Goal: Task Accomplishment & Management: Manage account settings

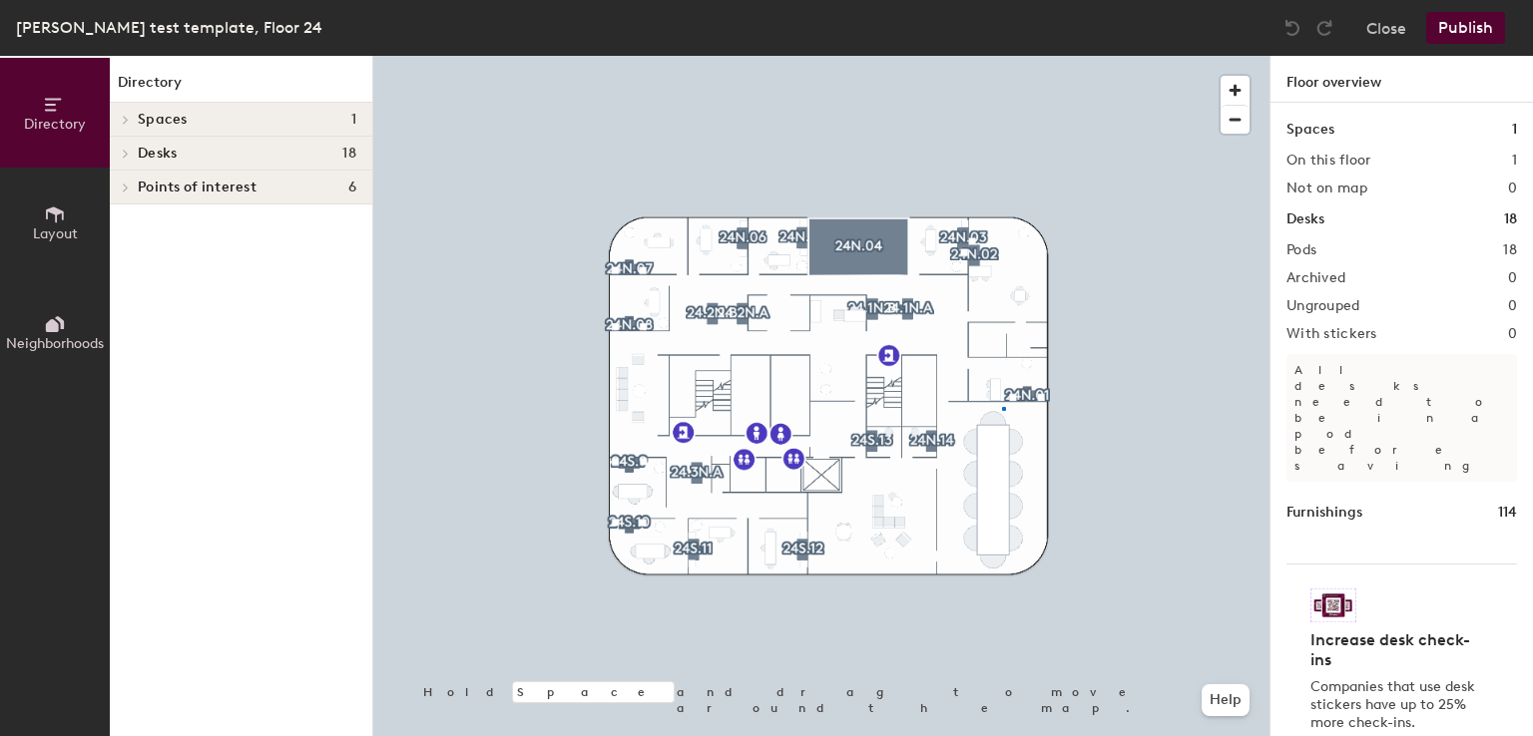
click at [1002, 56] on div at bounding box center [821, 56] width 896 height 0
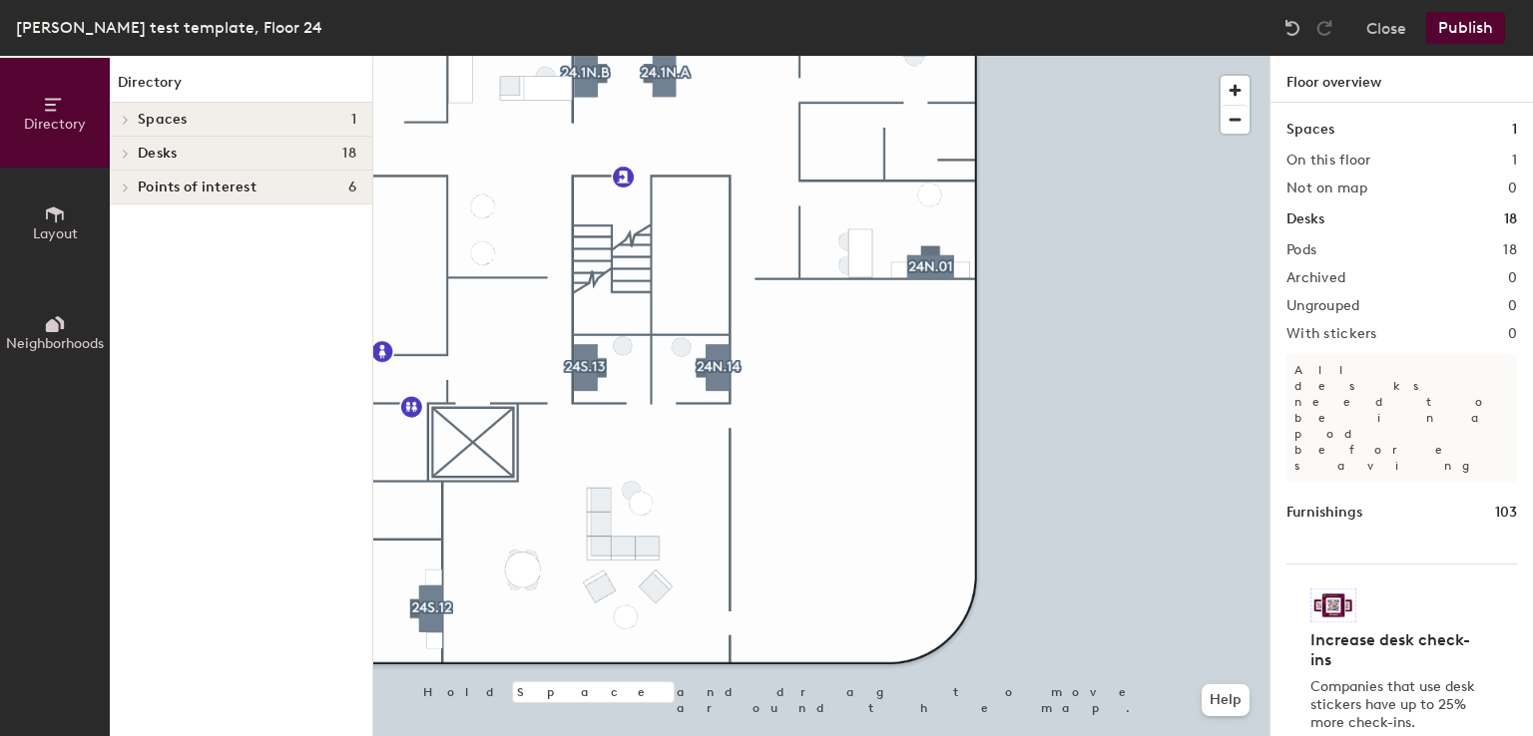
click at [54, 226] on span "Layout" at bounding box center [55, 234] width 45 height 17
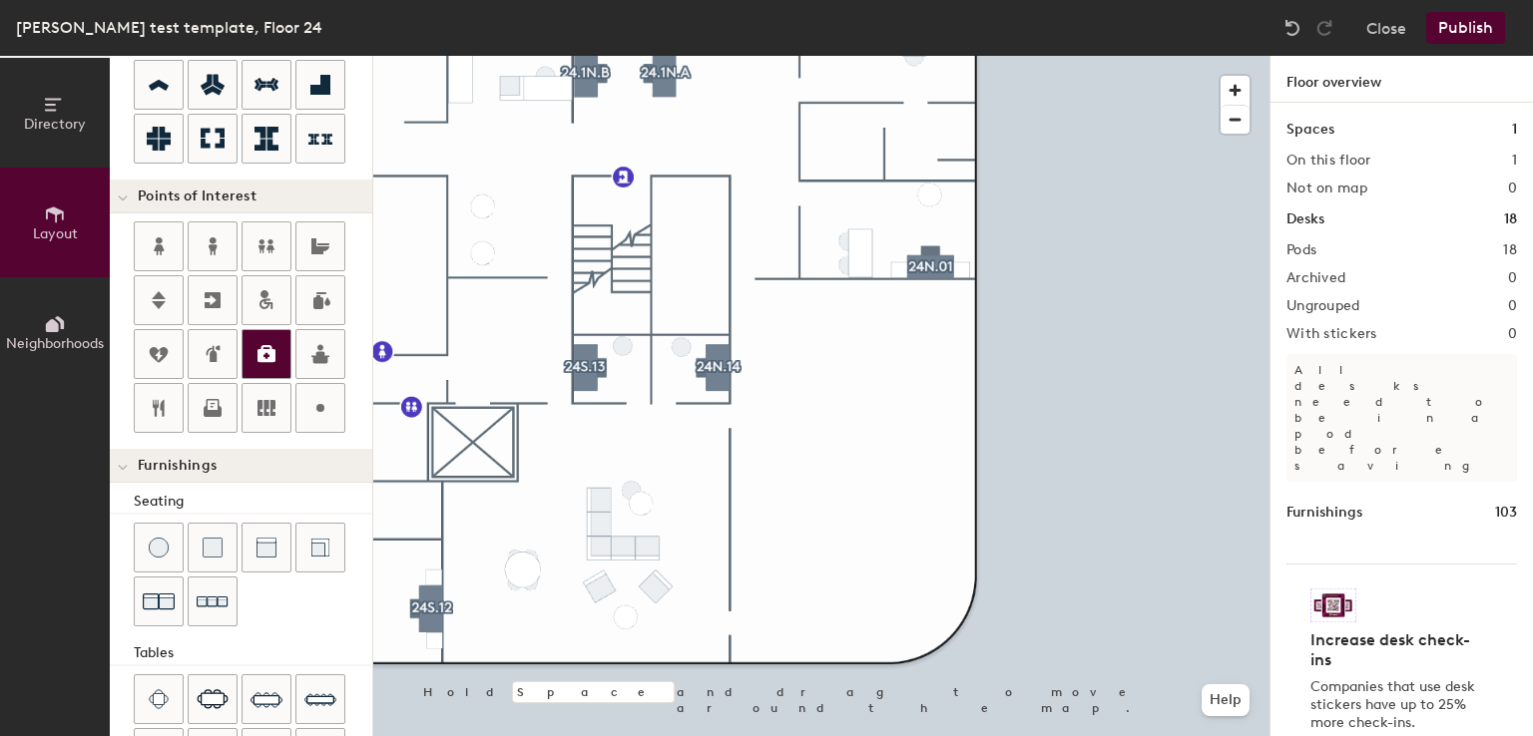
scroll to position [495, 0]
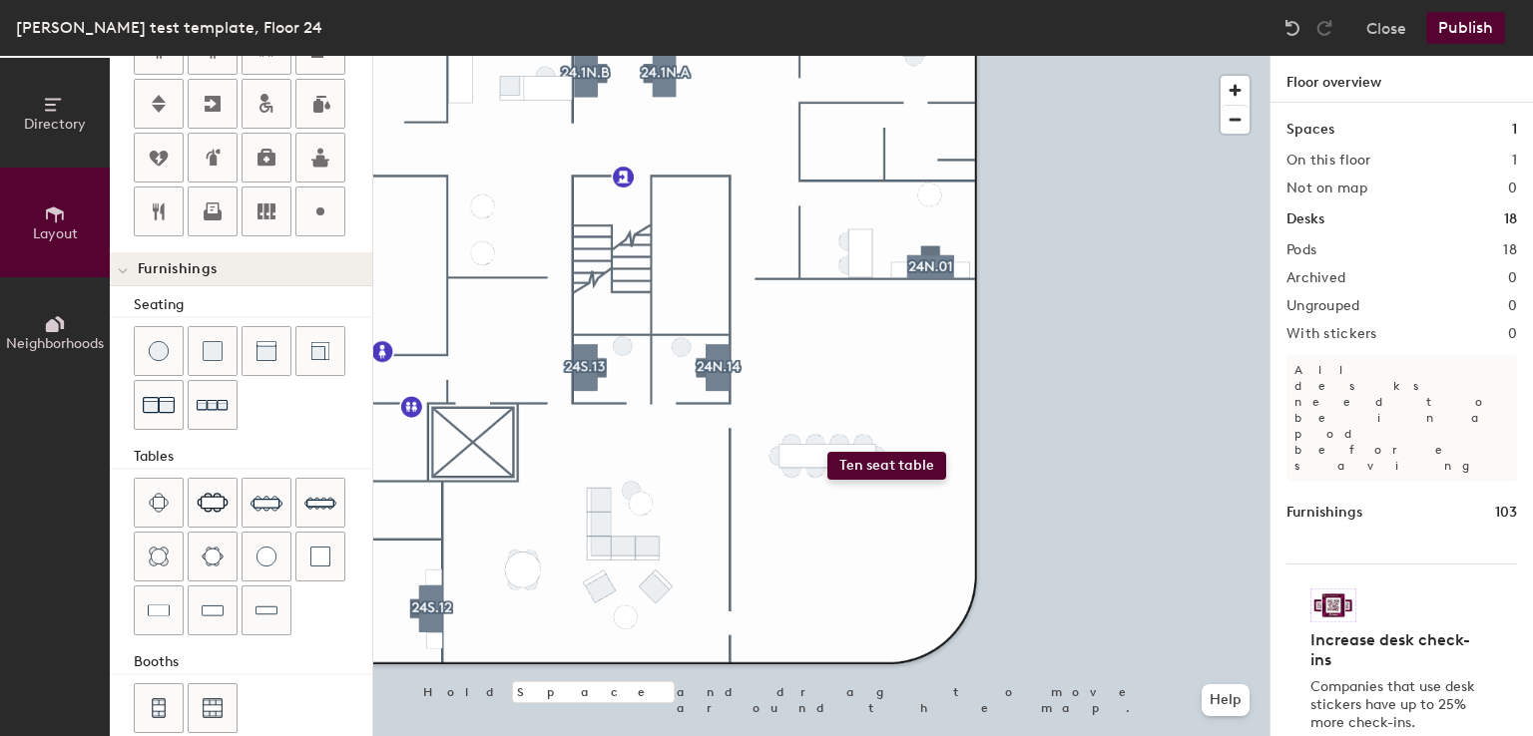
click at [827, 452] on div "Directory Layout Neighborhoods Layout Add space Resize Desks Points of Interest…" at bounding box center [766, 396] width 1533 height 681
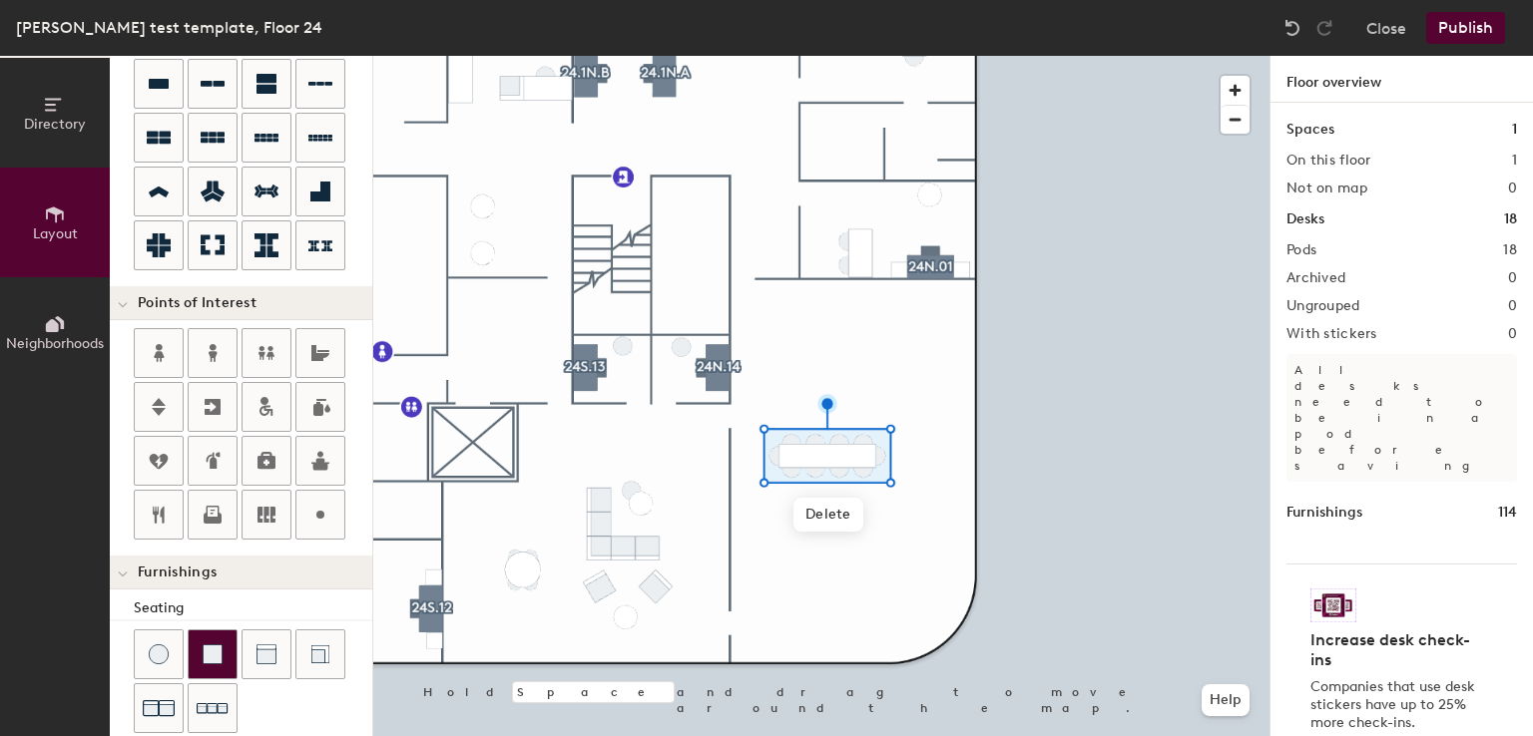
scroll to position [0, 0]
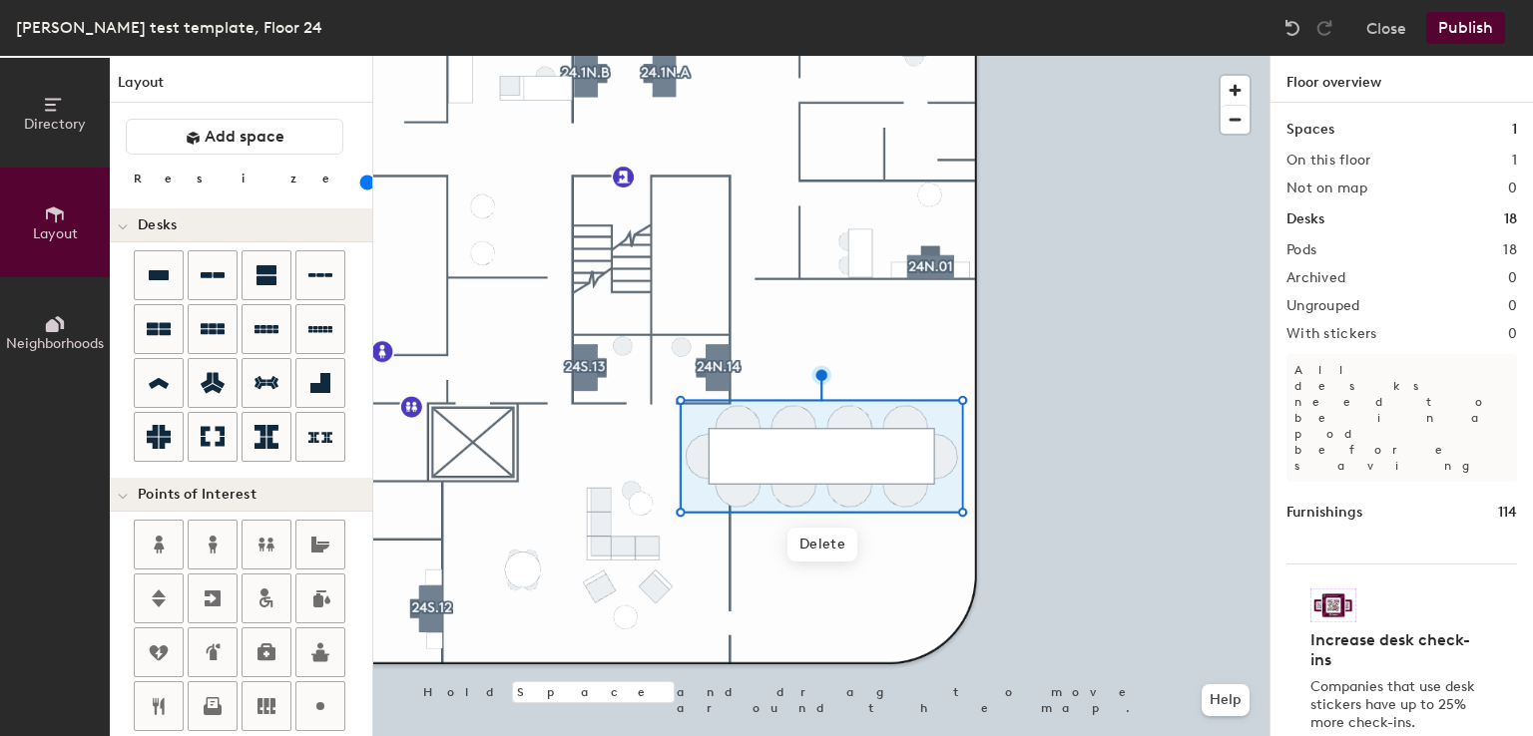
drag, startPoint x: 195, startPoint y: 187, endPoint x: 213, endPoint y: 180, distance: 19.3
click at [362, 180] on input "range" at bounding box center [362, 183] width 0 height 16
click at [827, 552] on span "Delete" at bounding box center [822, 545] width 70 height 34
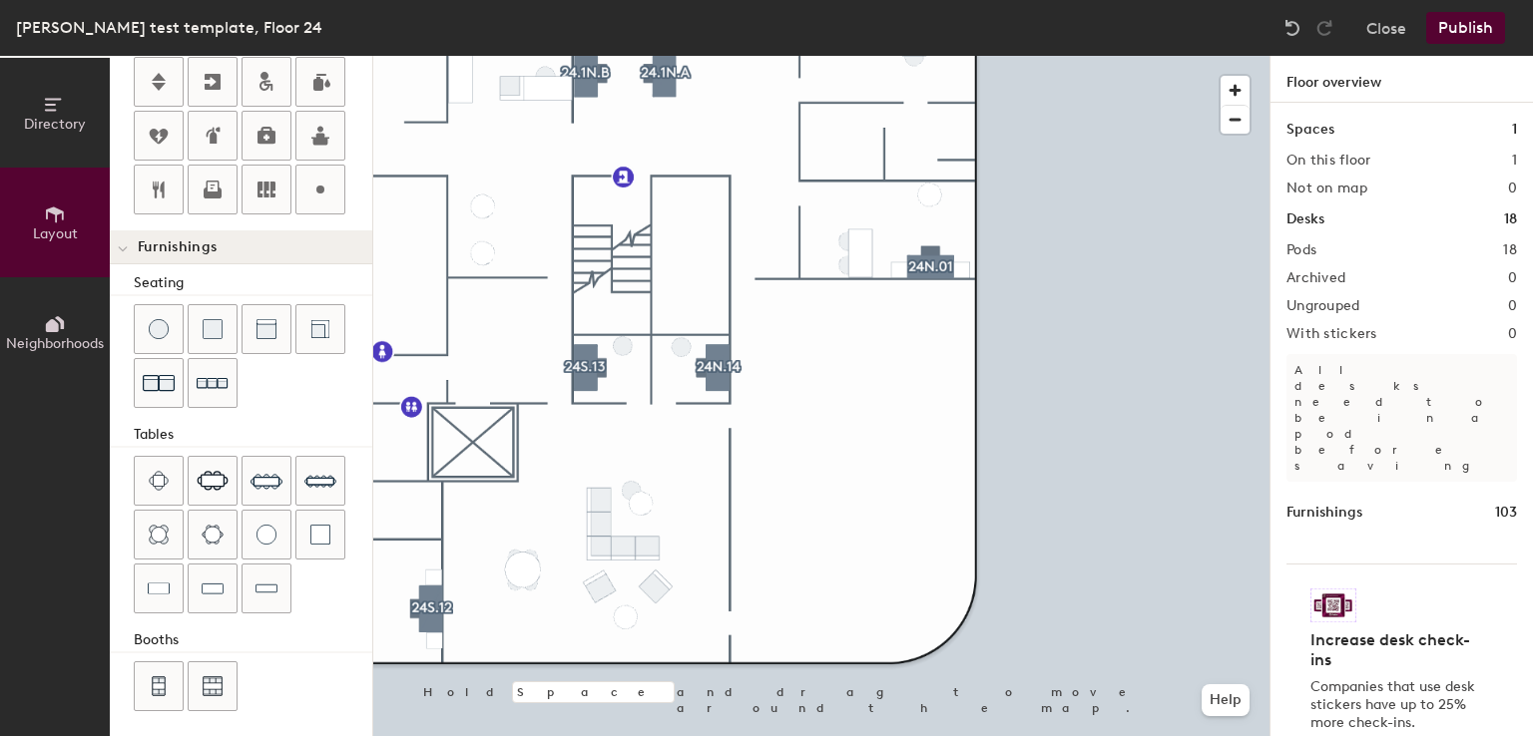
scroll to position [517, 0]
click at [843, 441] on div "Directory Layout Neighborhoods Layout Add space Resize Desks Points of Interest…" at bounding box center [766, 396] width 1533 height 681
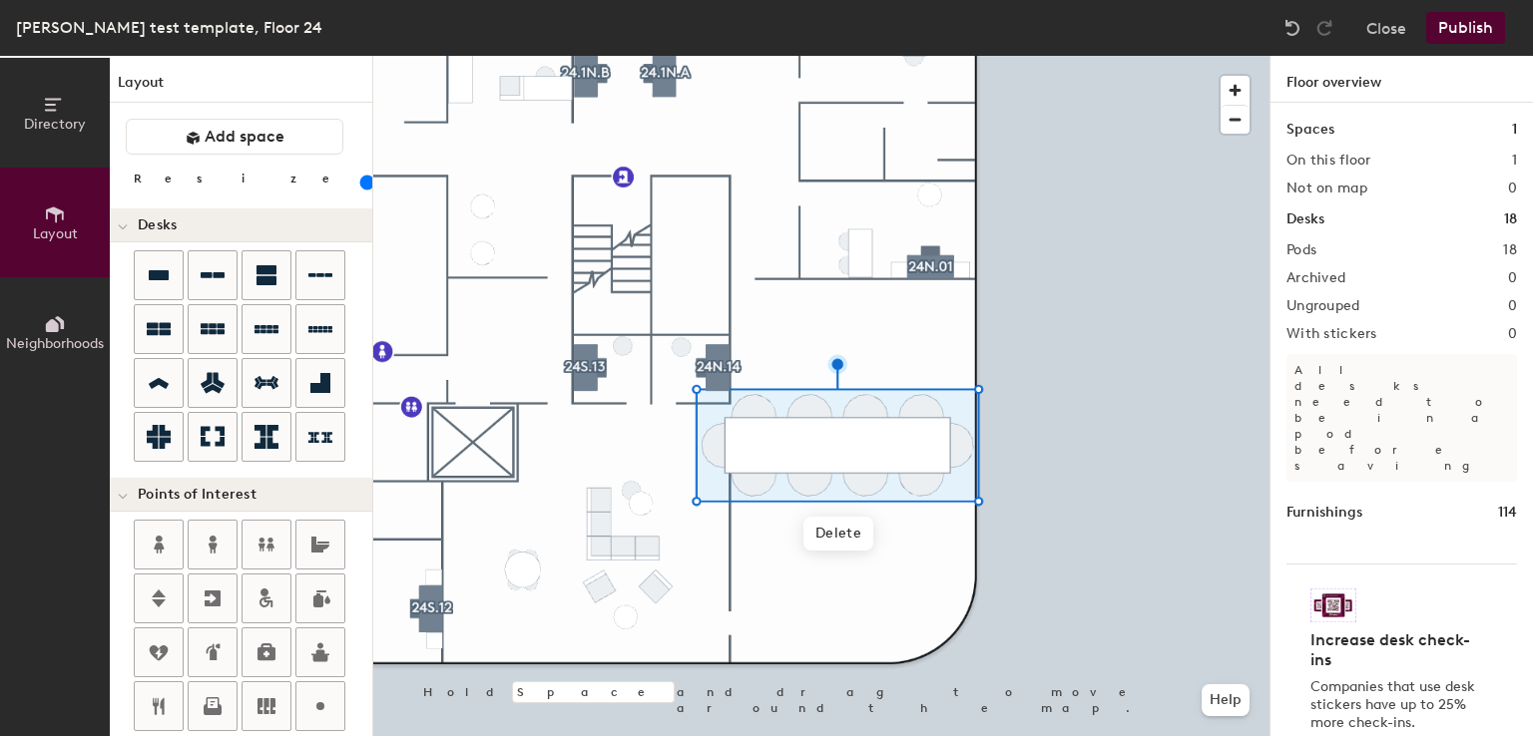
drag, startPoint x: 194, startPoint y: 181, endPoint x: 217, endPoint y: 187, distance: 23.7
click at [362, 187] on input "range" at bounding box center [362, 183] width 0 height 16
click at [846, 545] on span "Delete" at bounding box center [838, 534] width 70 height 34
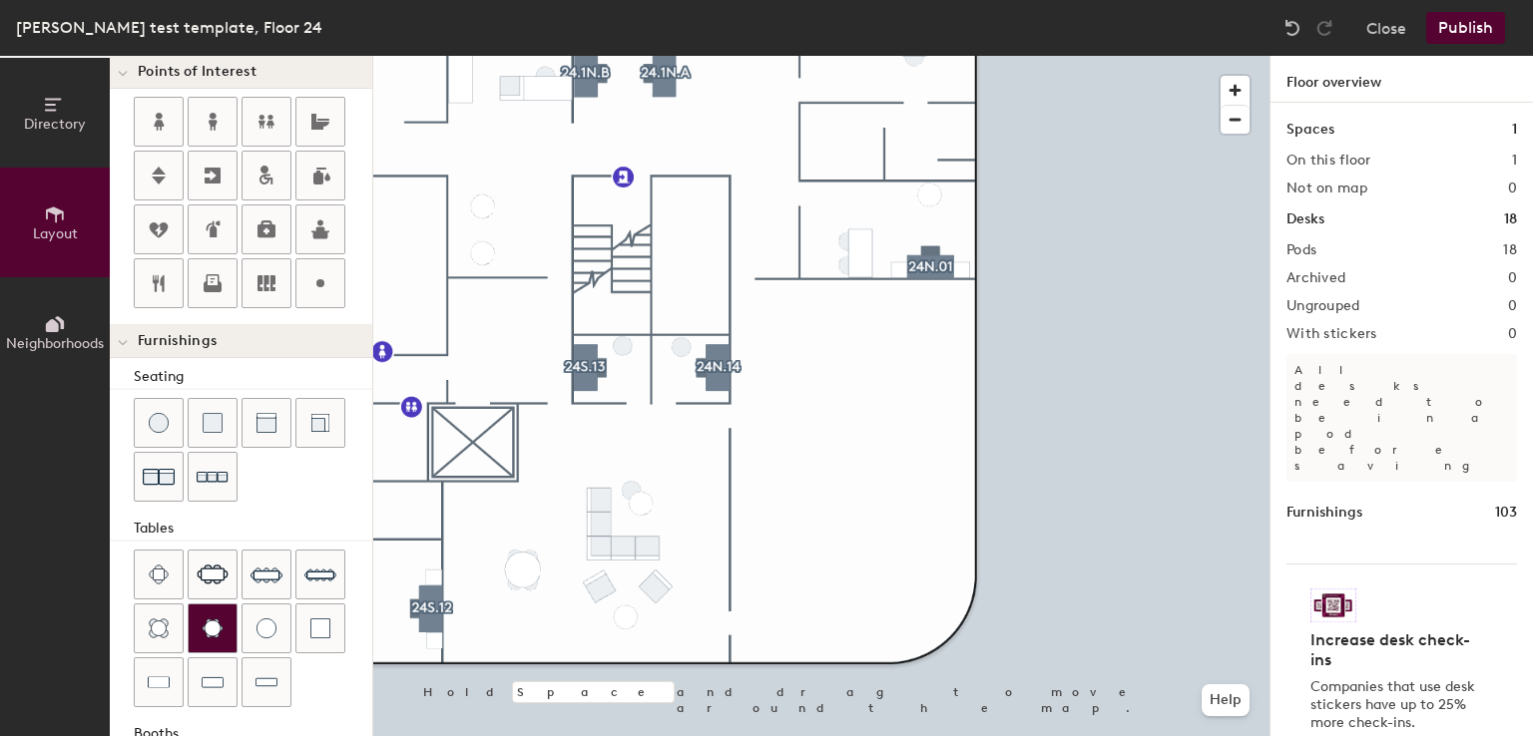
scroll to position [426, 0]
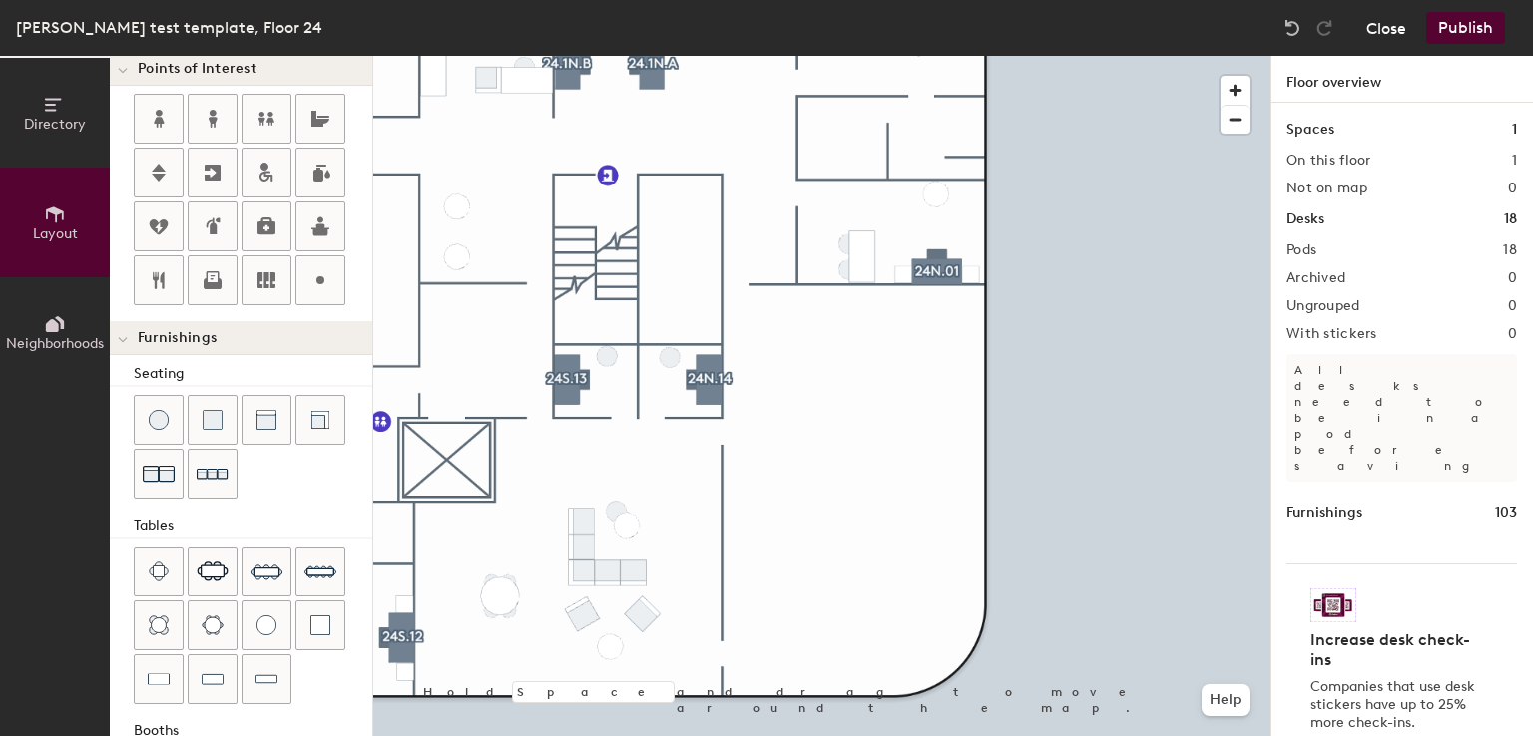
click at [1382, 26] on button "Close" at bounding box center [1386, 28] width 40 height 32
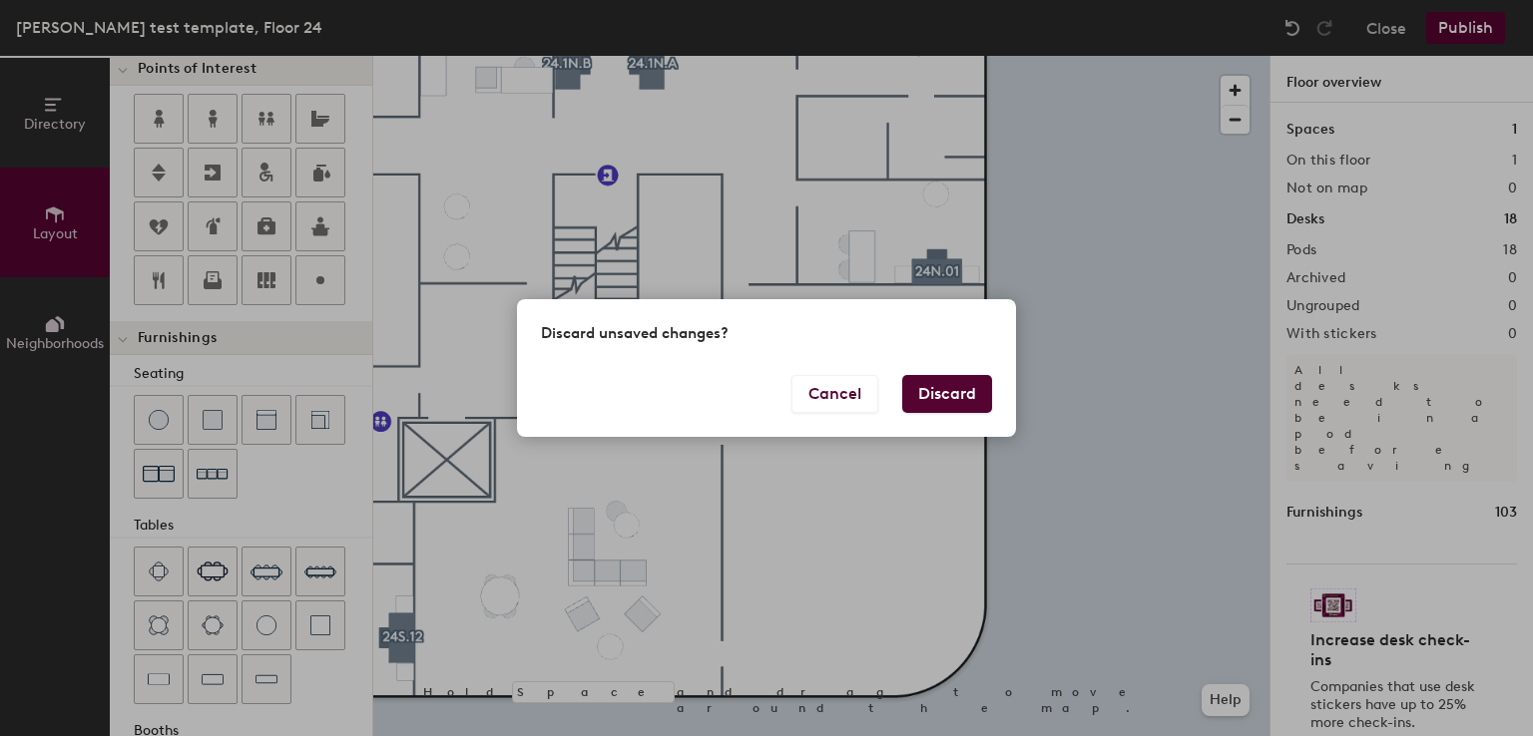
click at [947, 398] on button "Discard" at bounding box center [947, 394] width 90 height 38
type input "20"
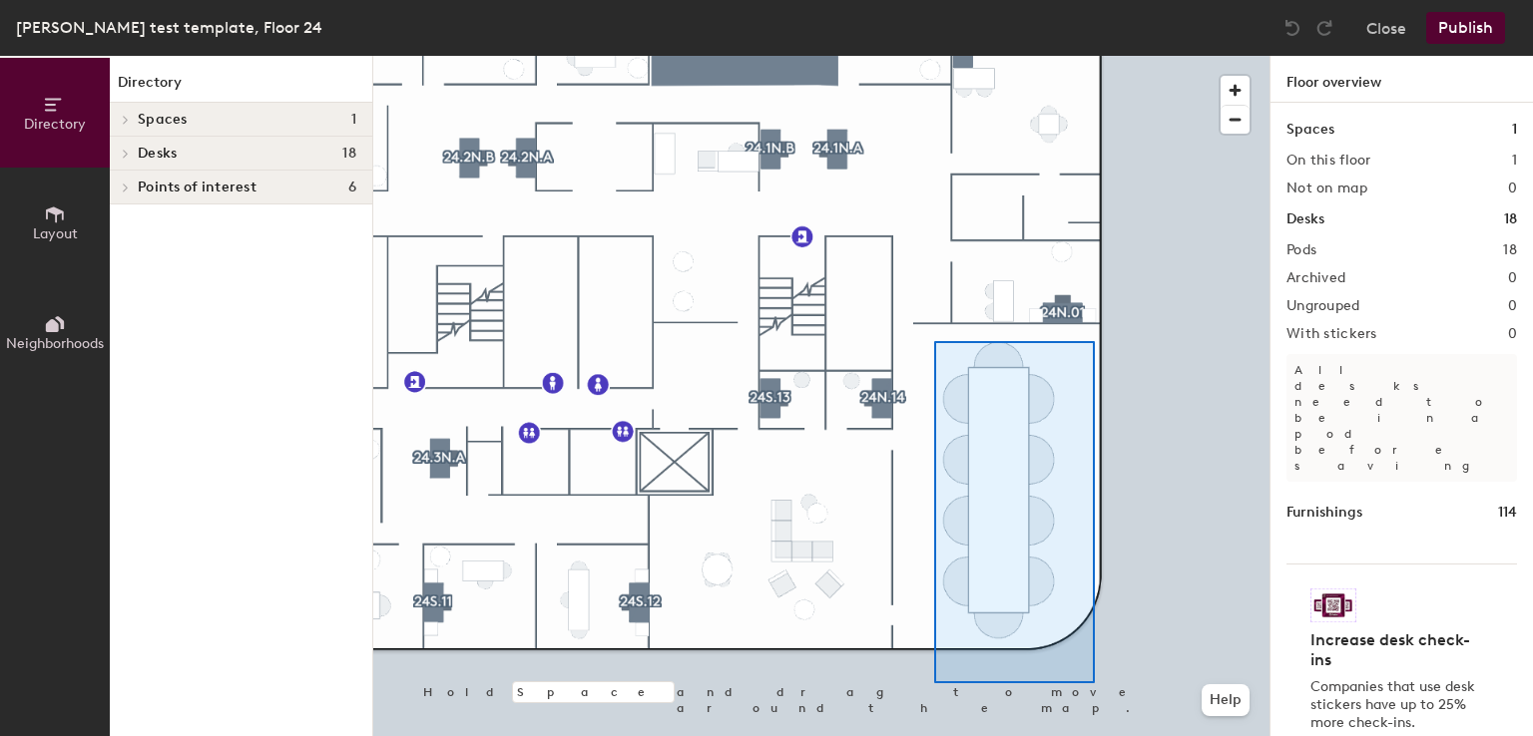
click at [1080, 56] on div at bounding box center [821, 56] width 896 height 0
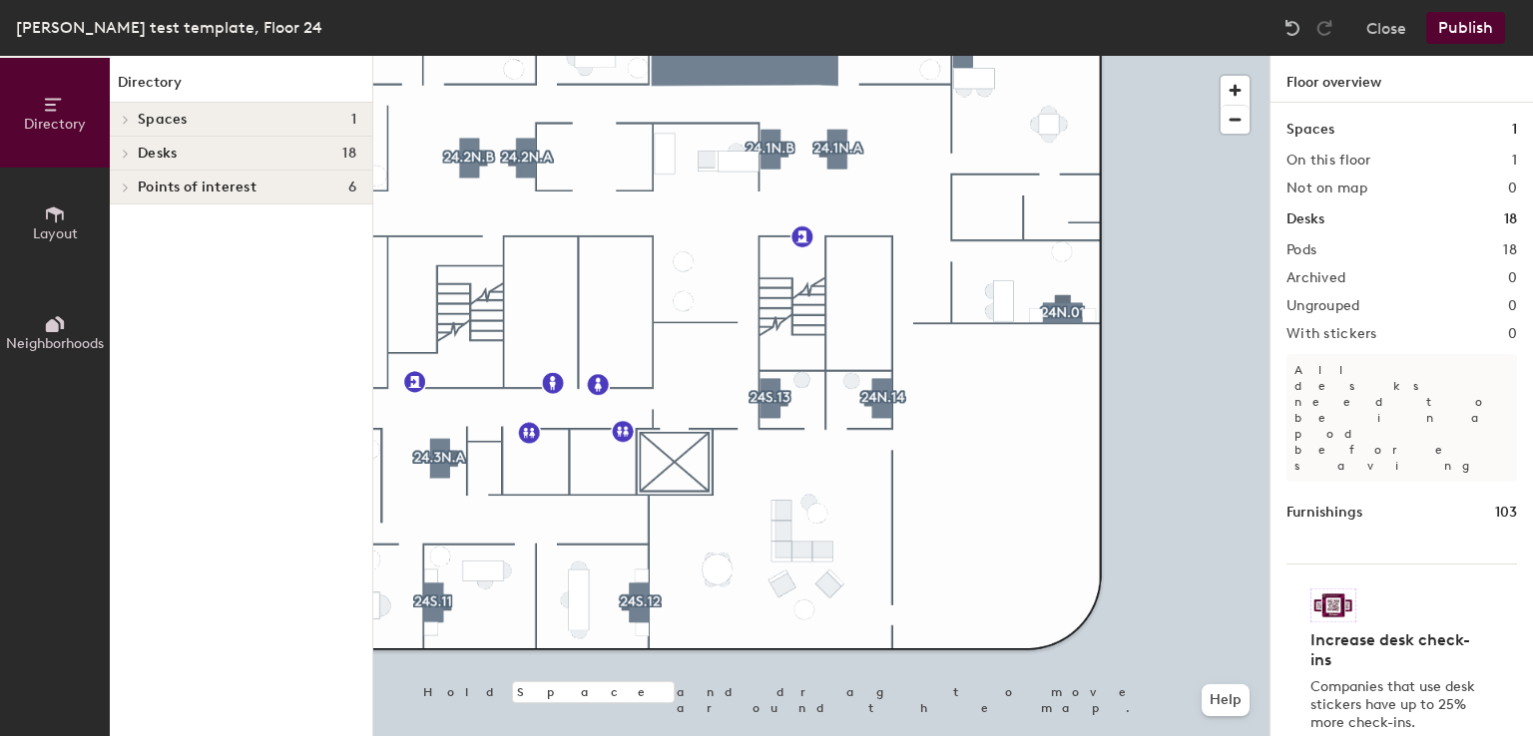
click at [52, 221] on icon at bounding box center [55, 215] width 22 height 22
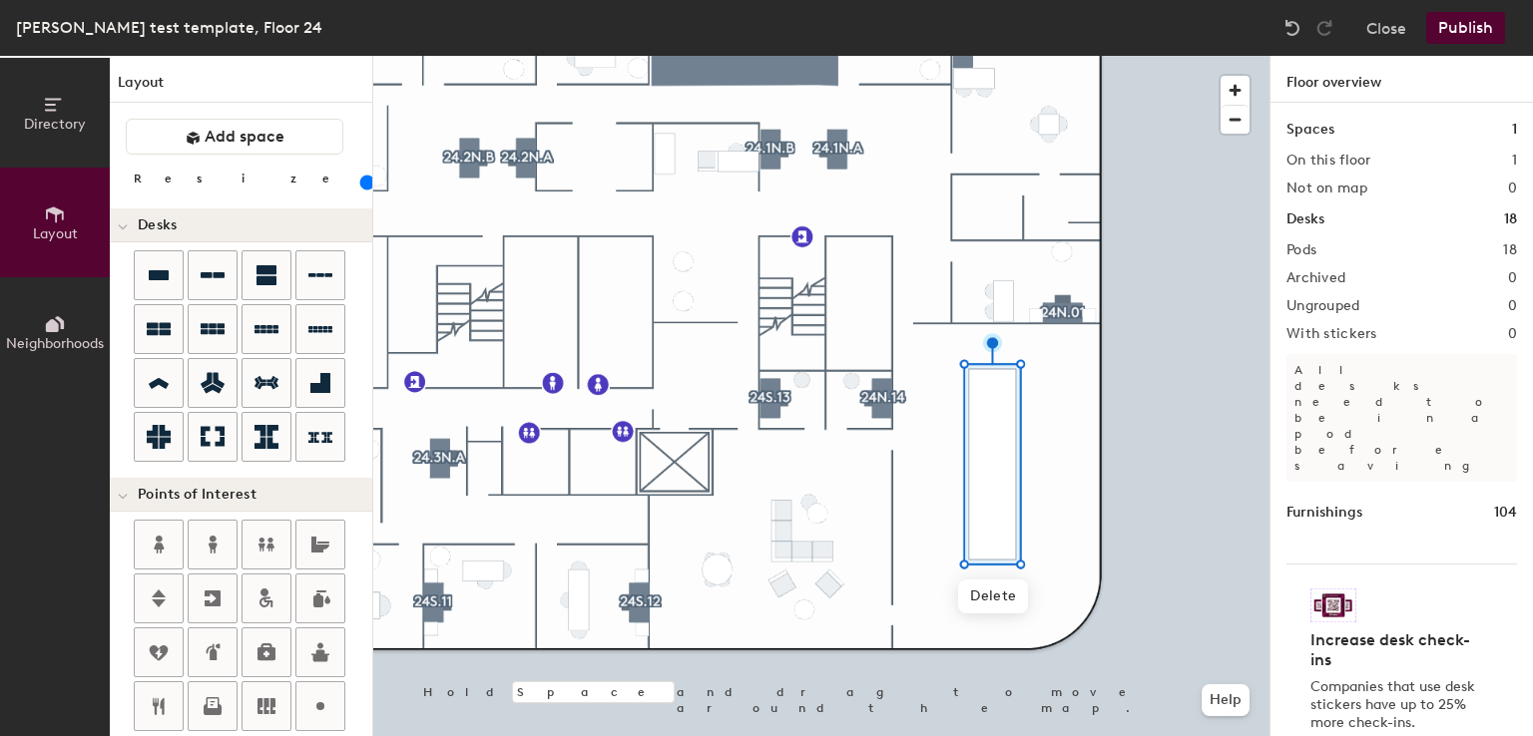
drag, startPoint x: 196, startPoint y: 179, endPoint x: 213, endPoint y: 193, distance: 22.0
click at [362, 191] on input "range" at bounding box center [362, 183] width 0 height 16
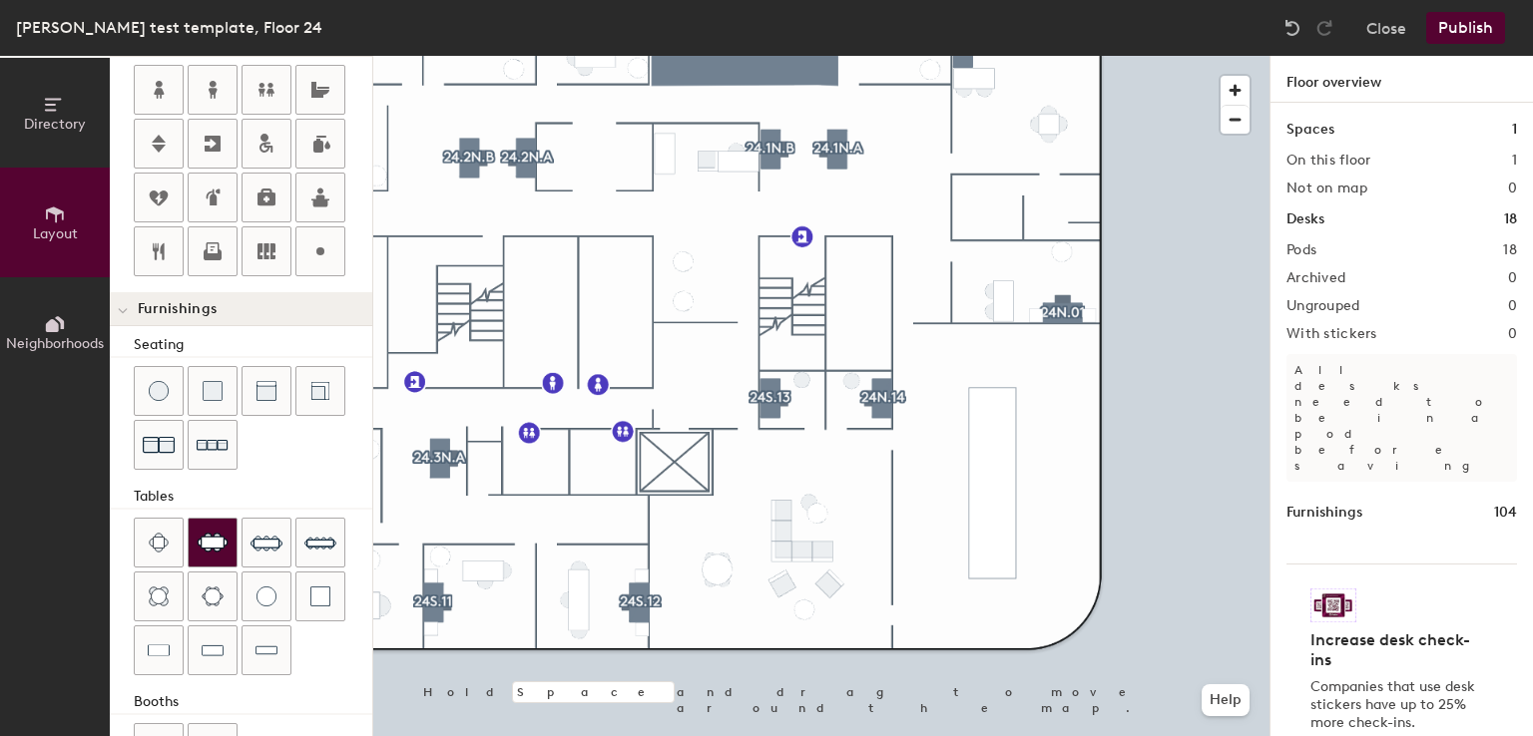
scroll to position [467, 0]
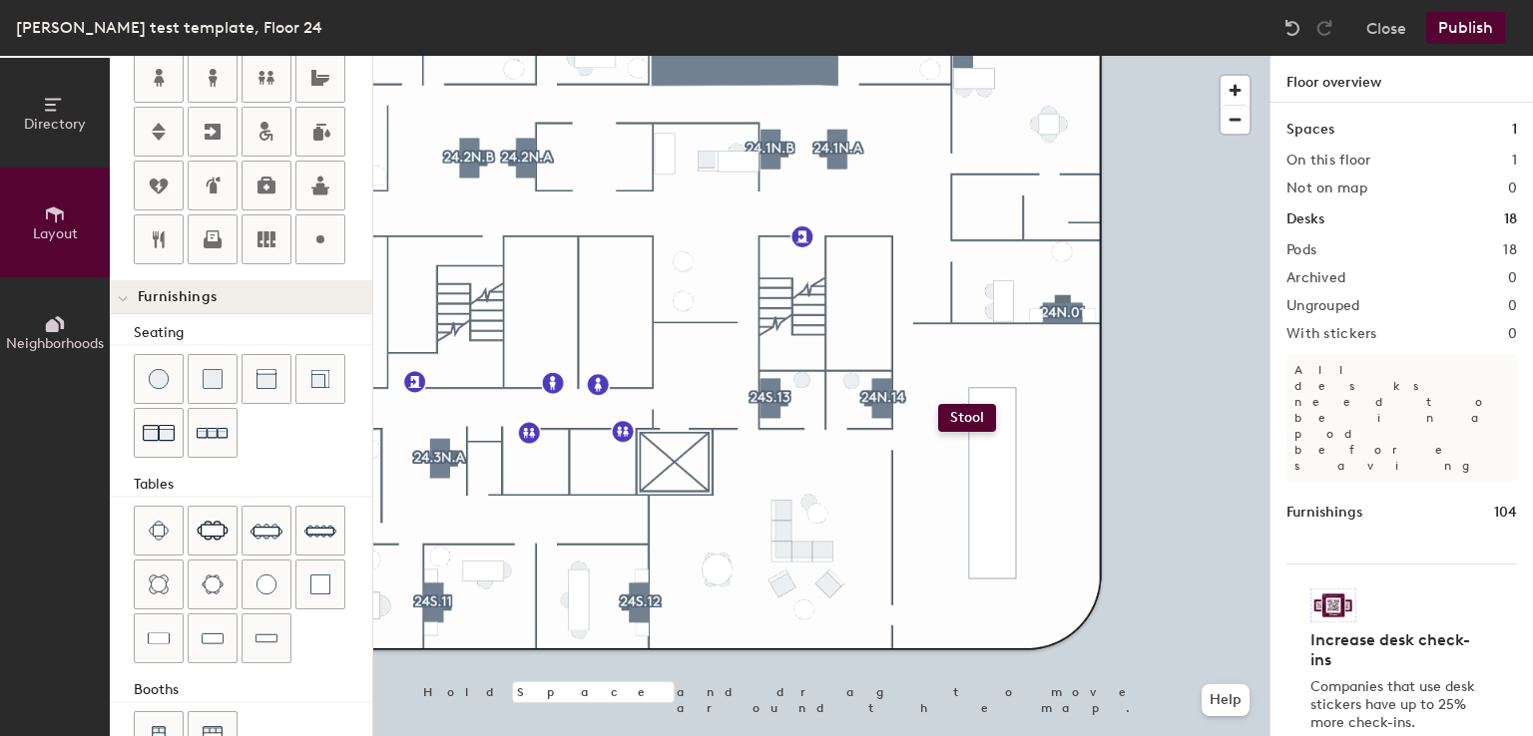
click at [937, 403] on div "Directory Layout Neighborhoods Layout Add space Resize Desks Points of Interest…" at bounding box center [766, 396] width 1533 height 681
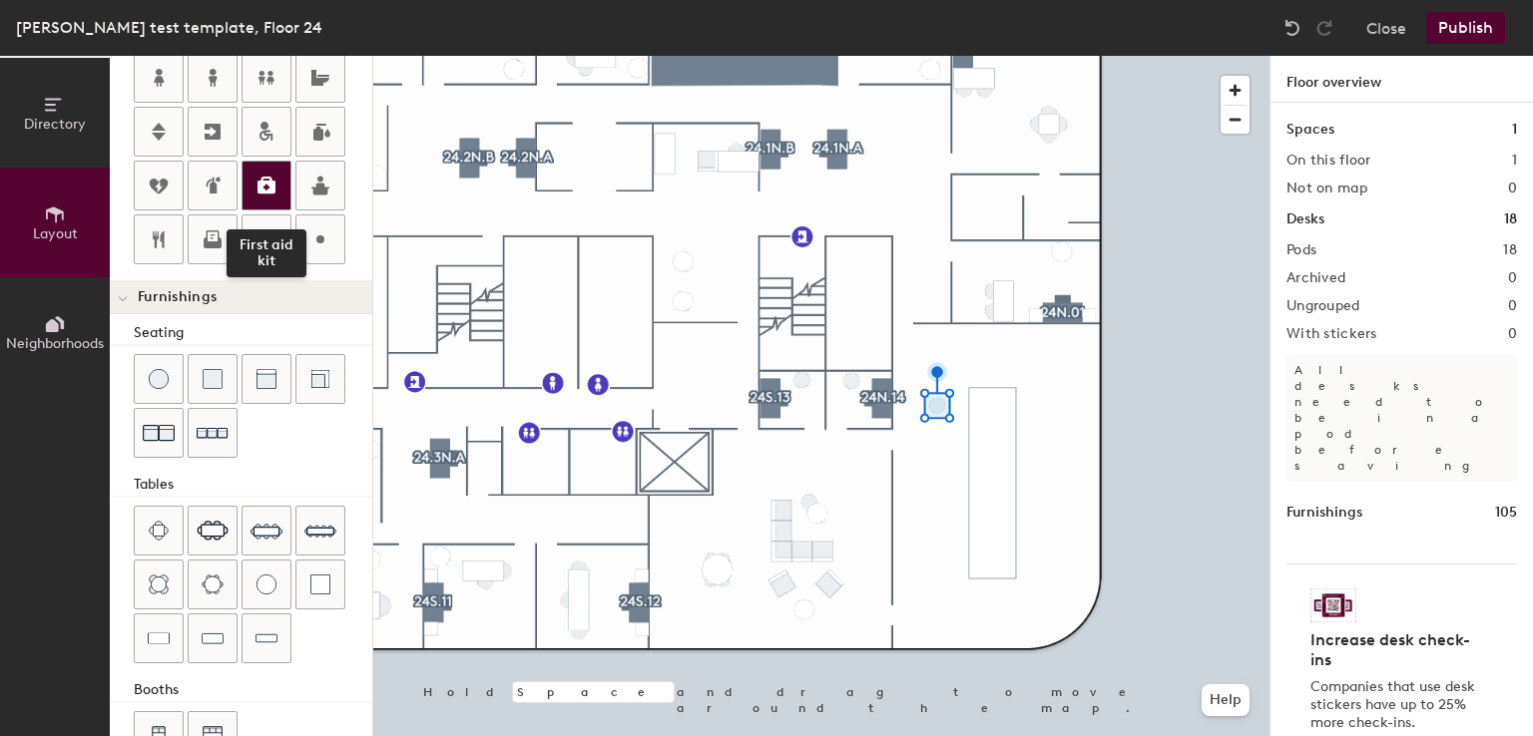
click at [243, 205] on div at bounding box center [266, 186] width 48 height 48
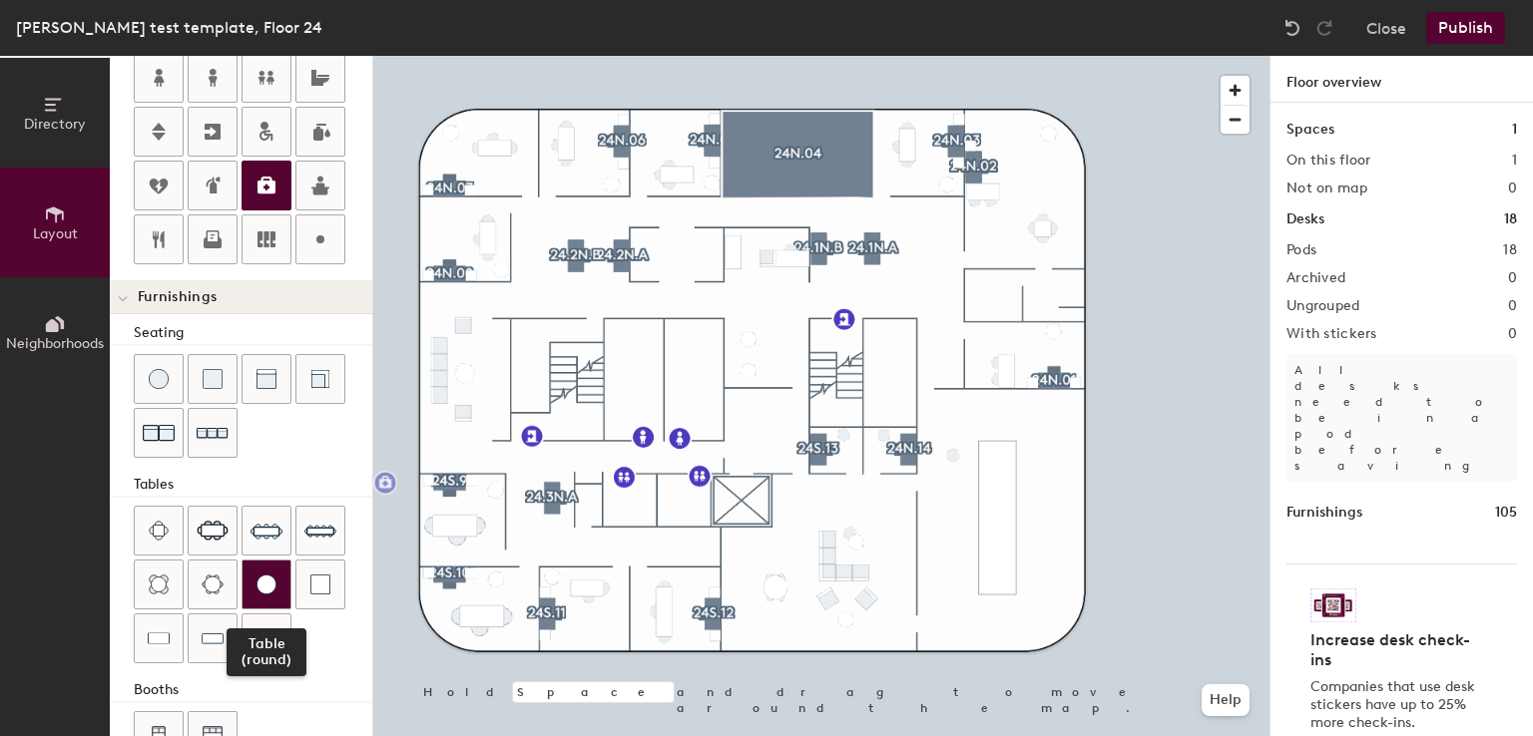
scroll to position [517, 0]
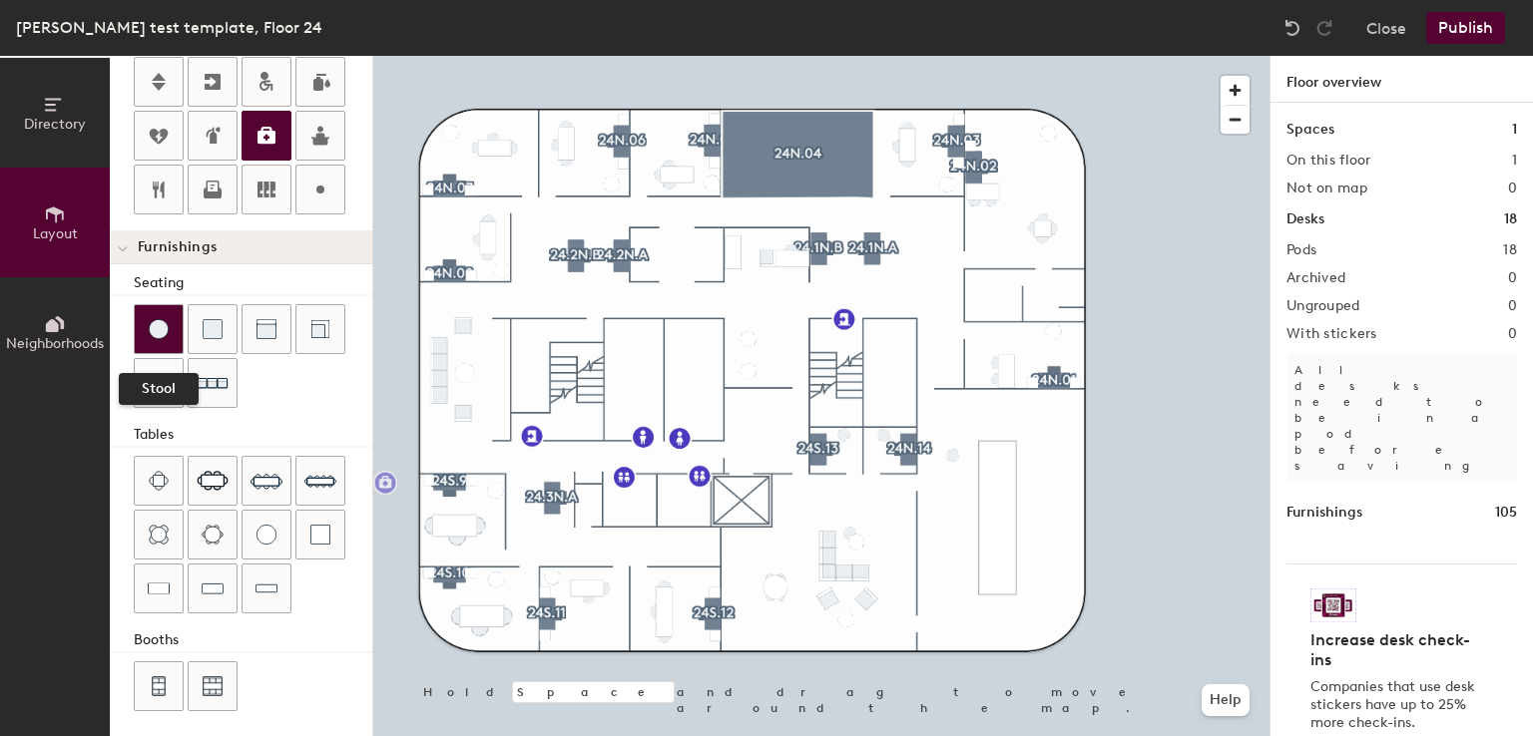
click at [154, 326] on img at bounding box center [159, 329] width 20 height 20
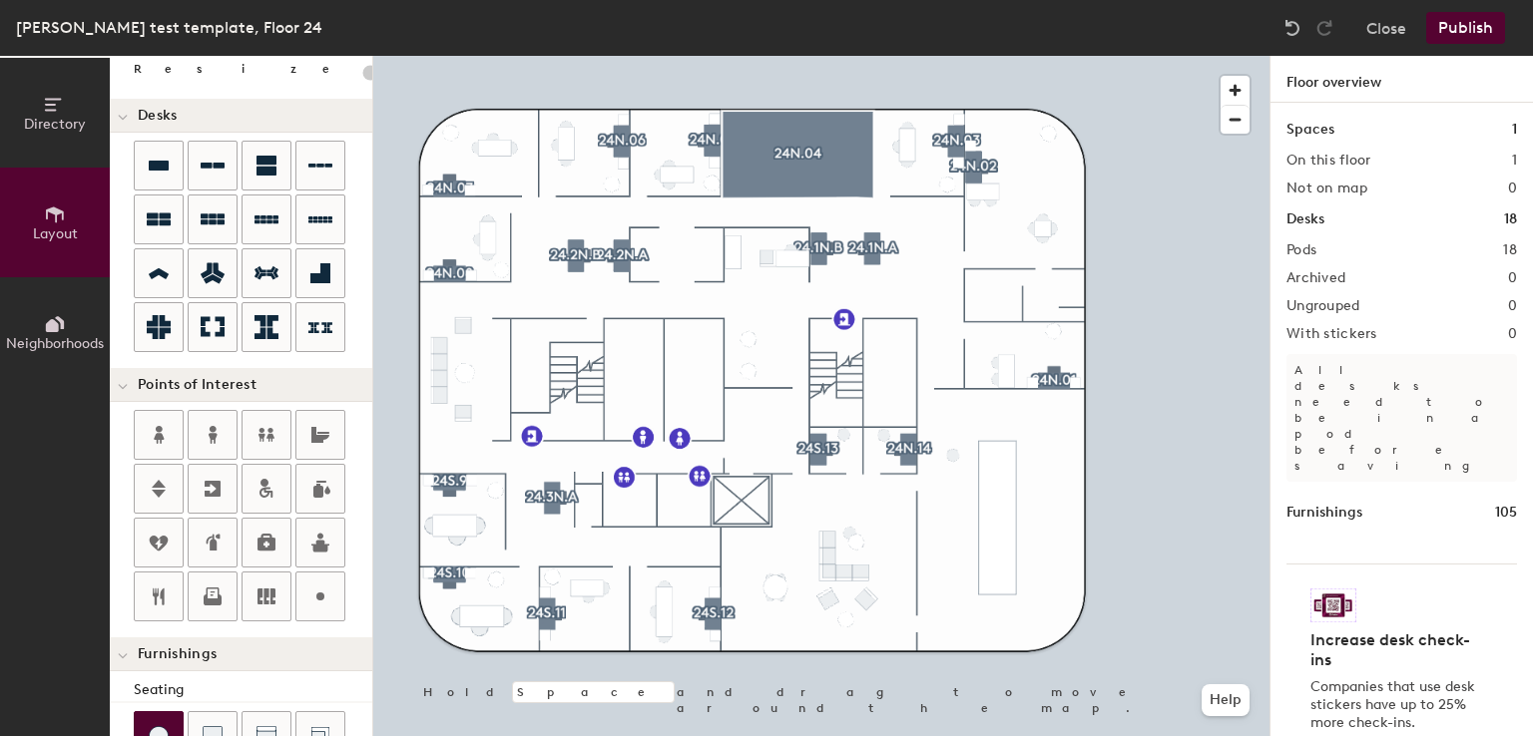
scroll to position [0, 0]
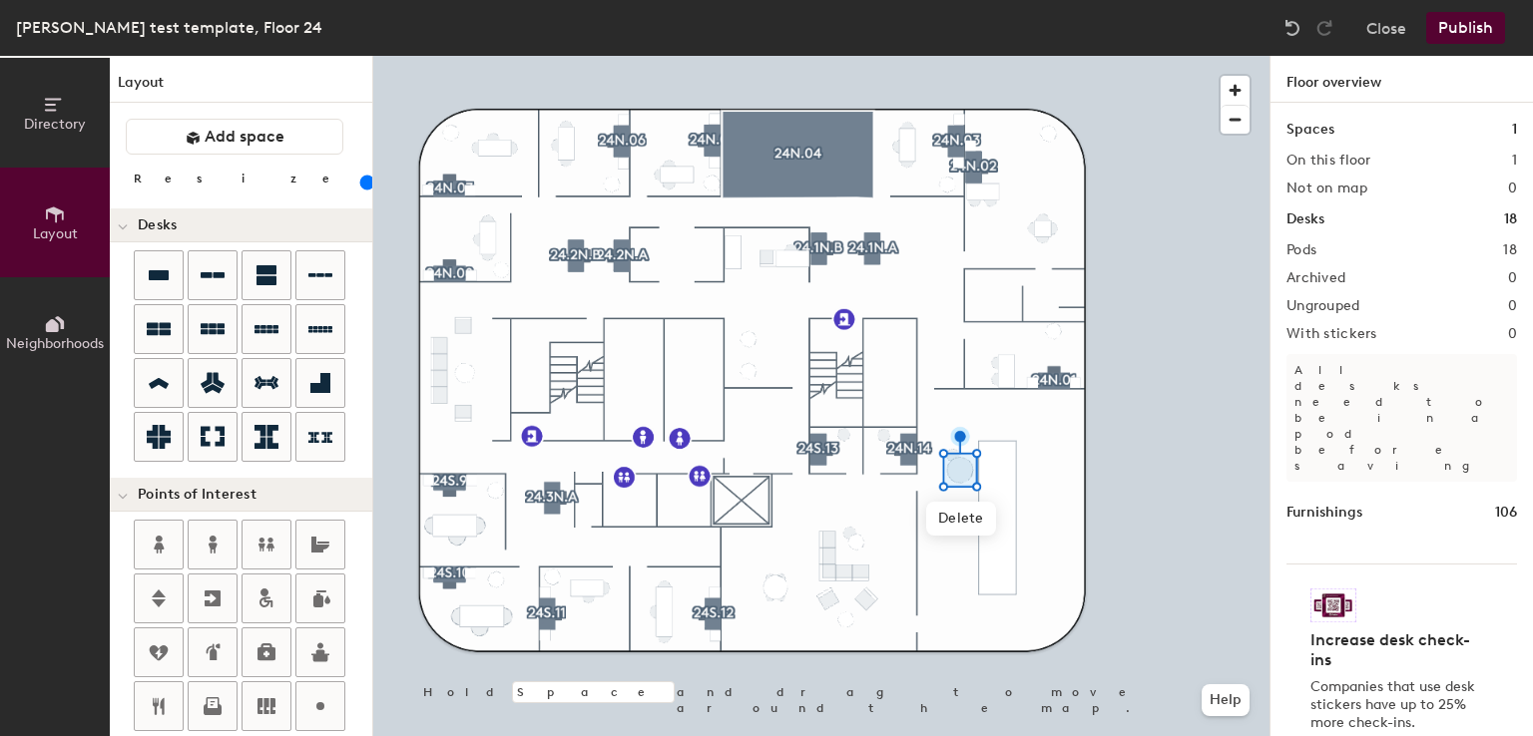
click at [362, 181] on input "range" at bounding box center [362, 183] width 0 height 16
click at [362, 185] on input "range" at bounding box center [362, 183] width 0 height 16
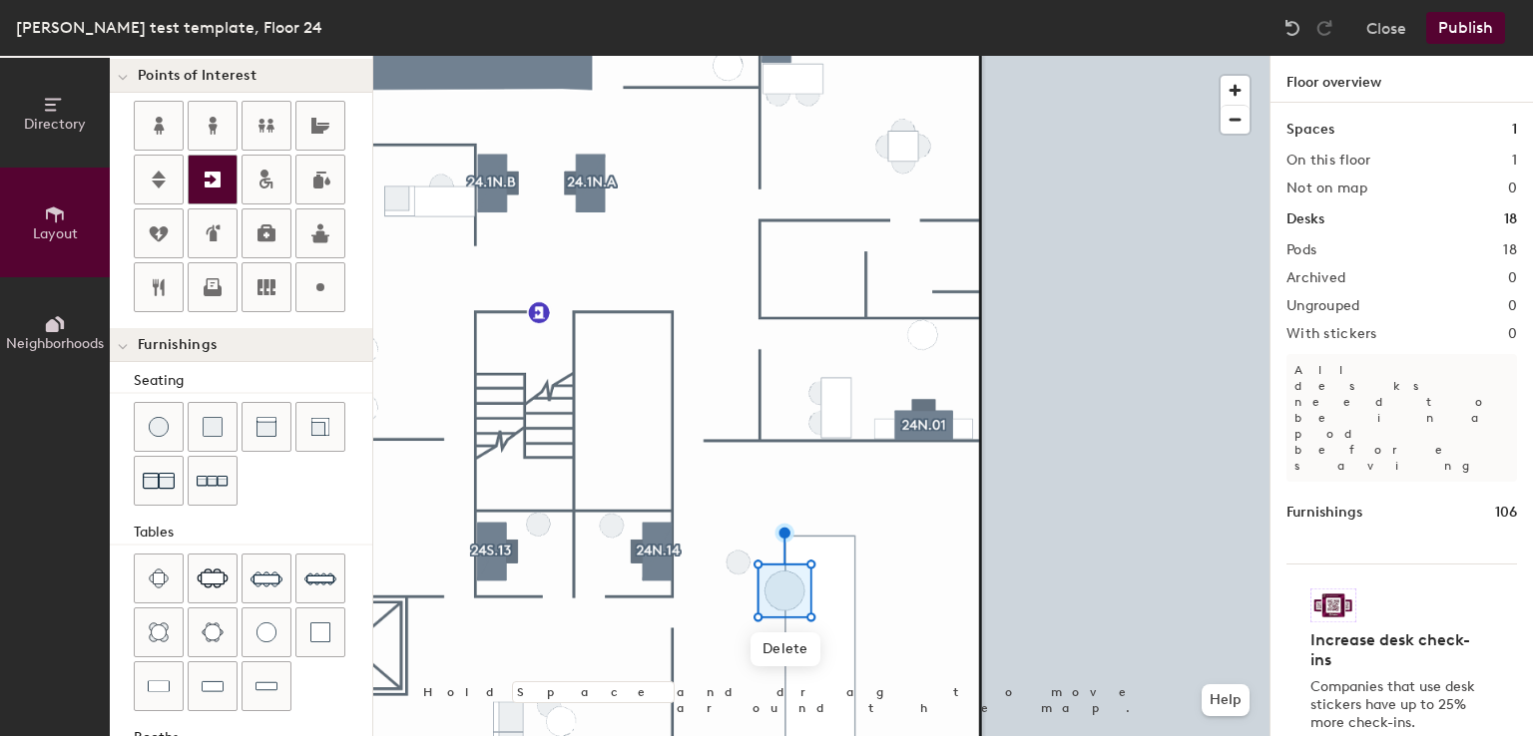
scroll to position [517, 0]
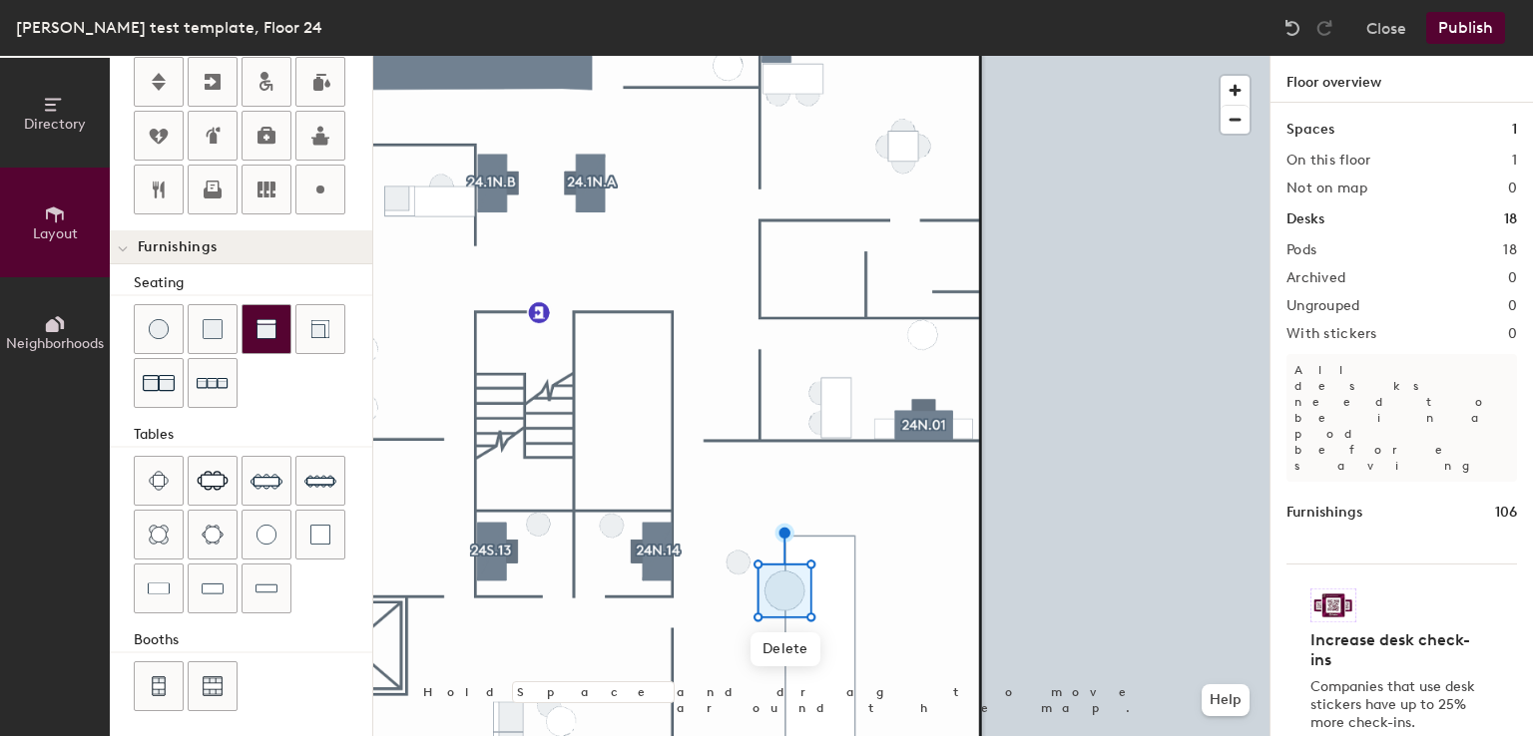
click at [745, 660] on div "Directory Layout Neighborhoods Layout Add space Resize Desks Points of Interest…" at bounding box center [766, 396] width 1533 height 681
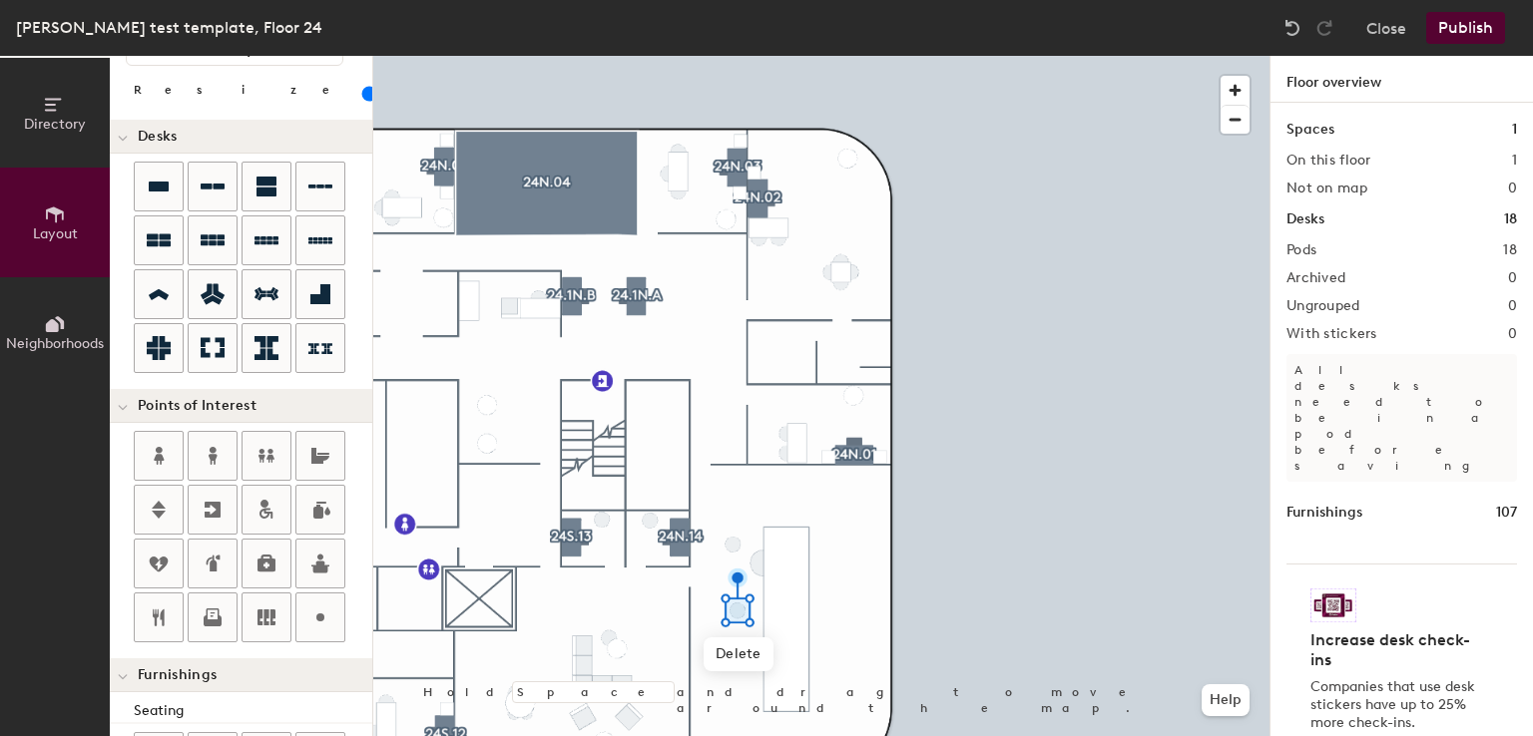
scroll to position [88, 0]
drag, startPoint x: 198, startPoint y: 93, endPoint x: 208, endPoint y: 97, distance: 10.7
click at [362, 97] on input "range" at bounding box center [362, 95] width 0 height 16
click at [854, 56] on div at bounding box center [821, 56] width 896 height 0
click at [724, 56] on div at bounding box center [821, 56] width 896 height 0
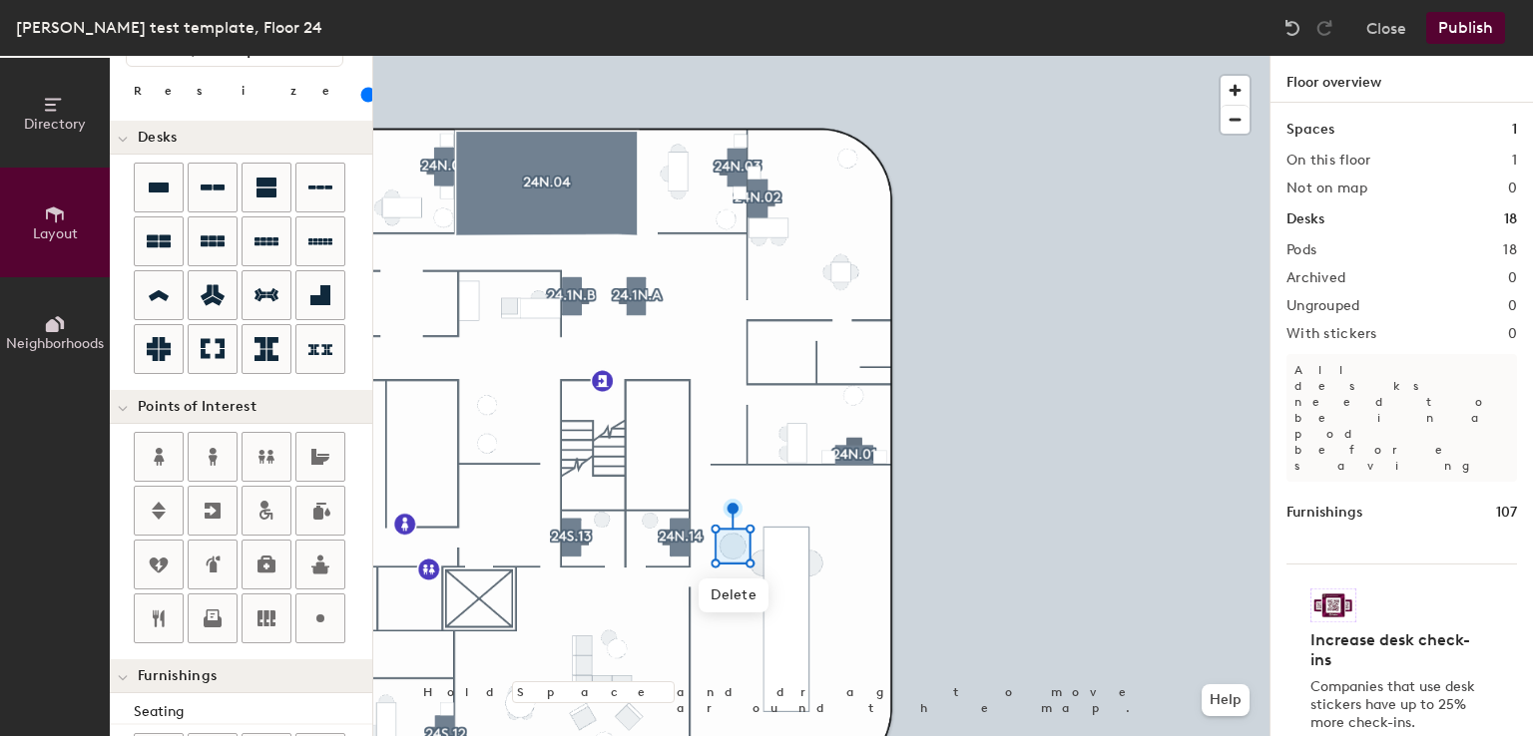
click at [362, 95] on input "range" at bounding box center [362, 95] width 0 height 16
click at [362, 97] on input "range" at bounding box center [362, 95] width 0 height 16
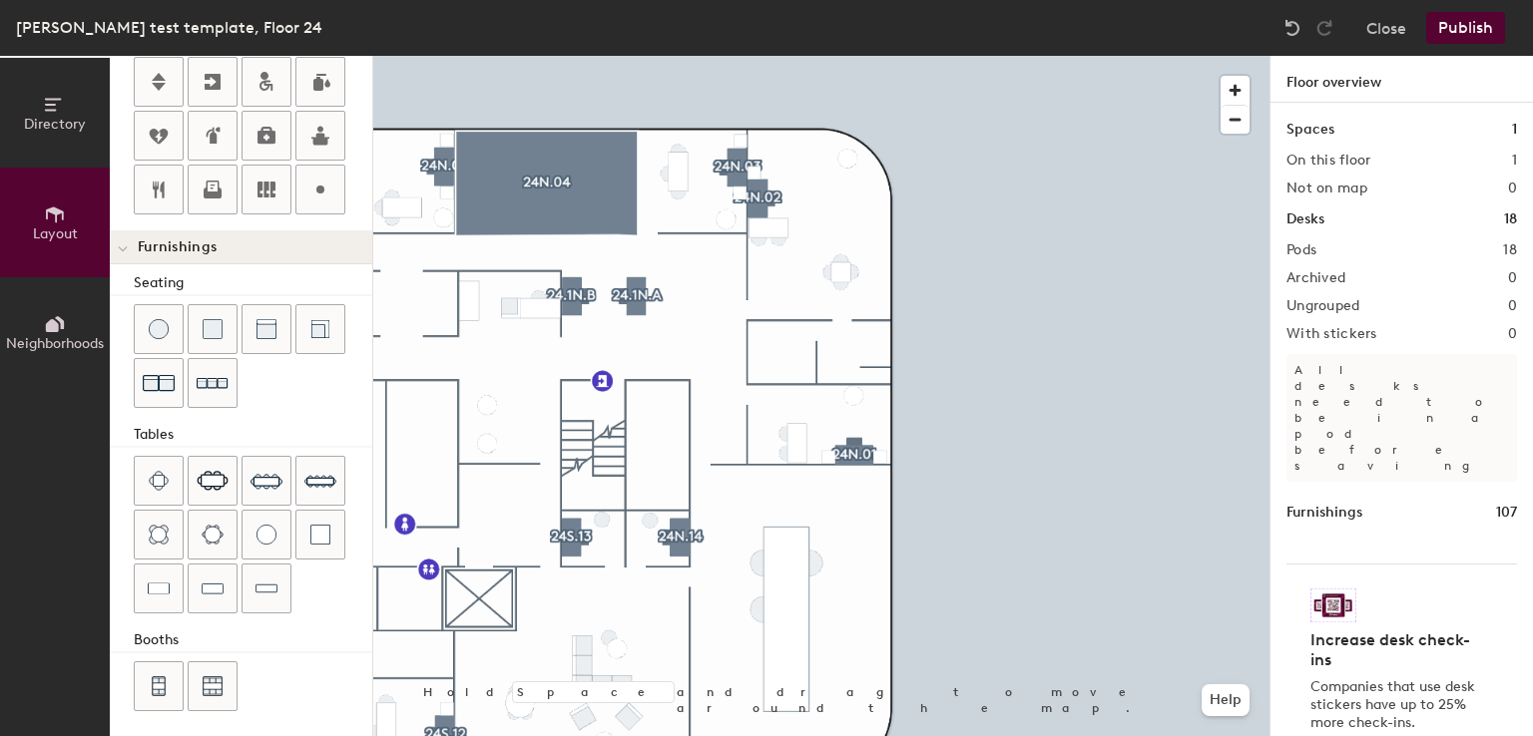
click at [734, 537] on div "Directory Layout Neighborhoods Layout Add space Resize Desks Points of Interest…" at bounding box center [766, 396] width 1533 height 681
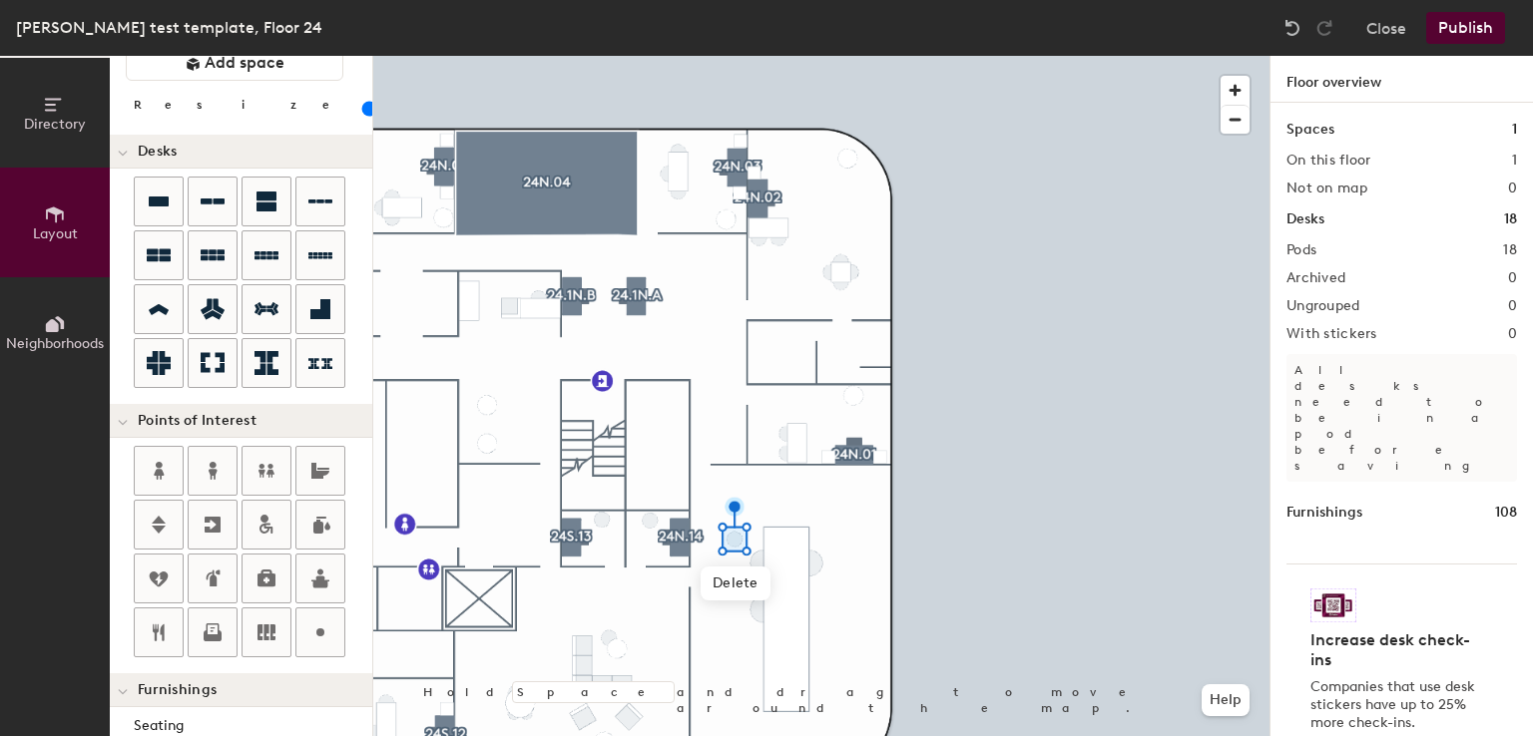
scroll to position [73, 0]
click at [362, 105] on input "range" at bounding box center [362, 110] width 0 height 16
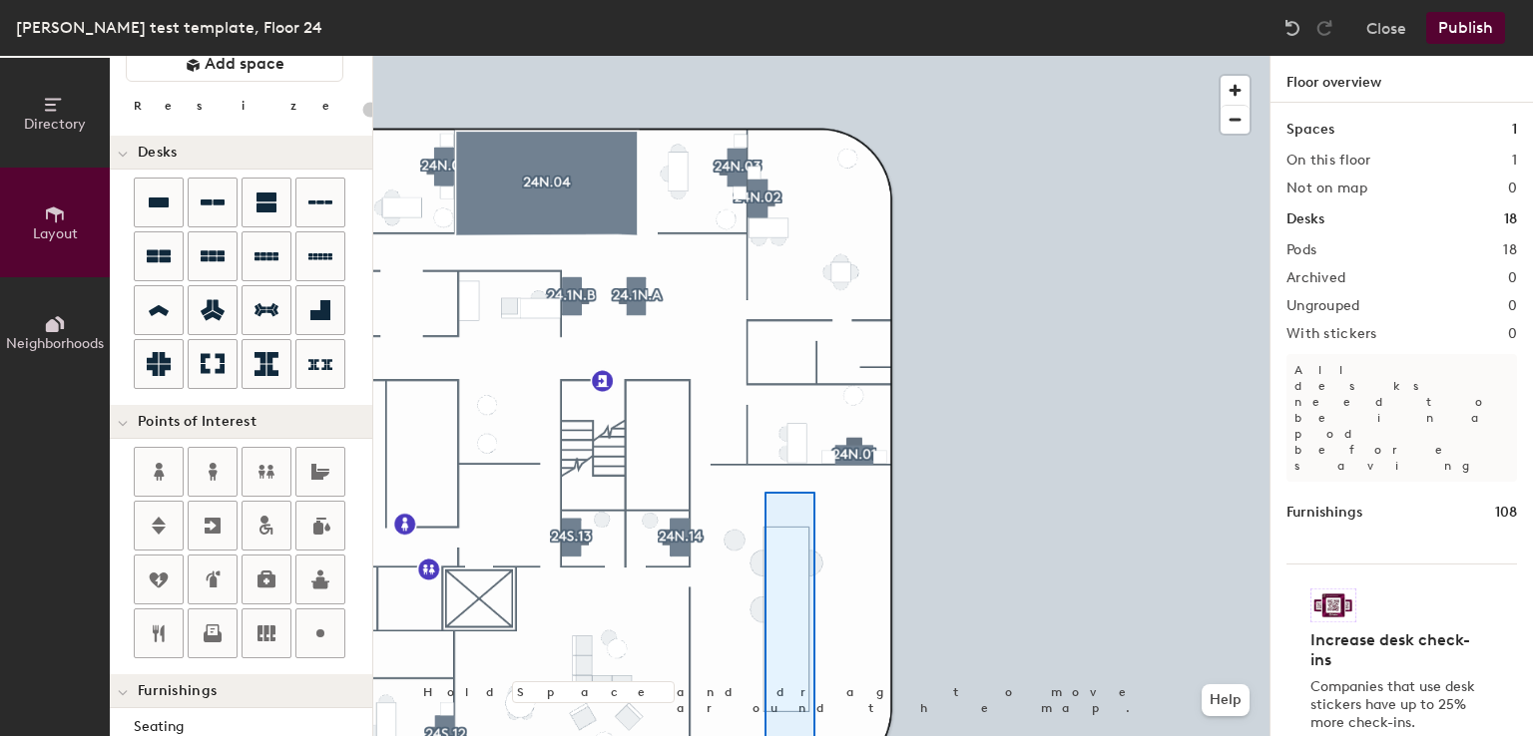
click at [826, 735] on html "Skip navigation Schedule Office People Analytics Visits Deliveries Services Man…" at bounding box center [766, 368] width 1533 height 736
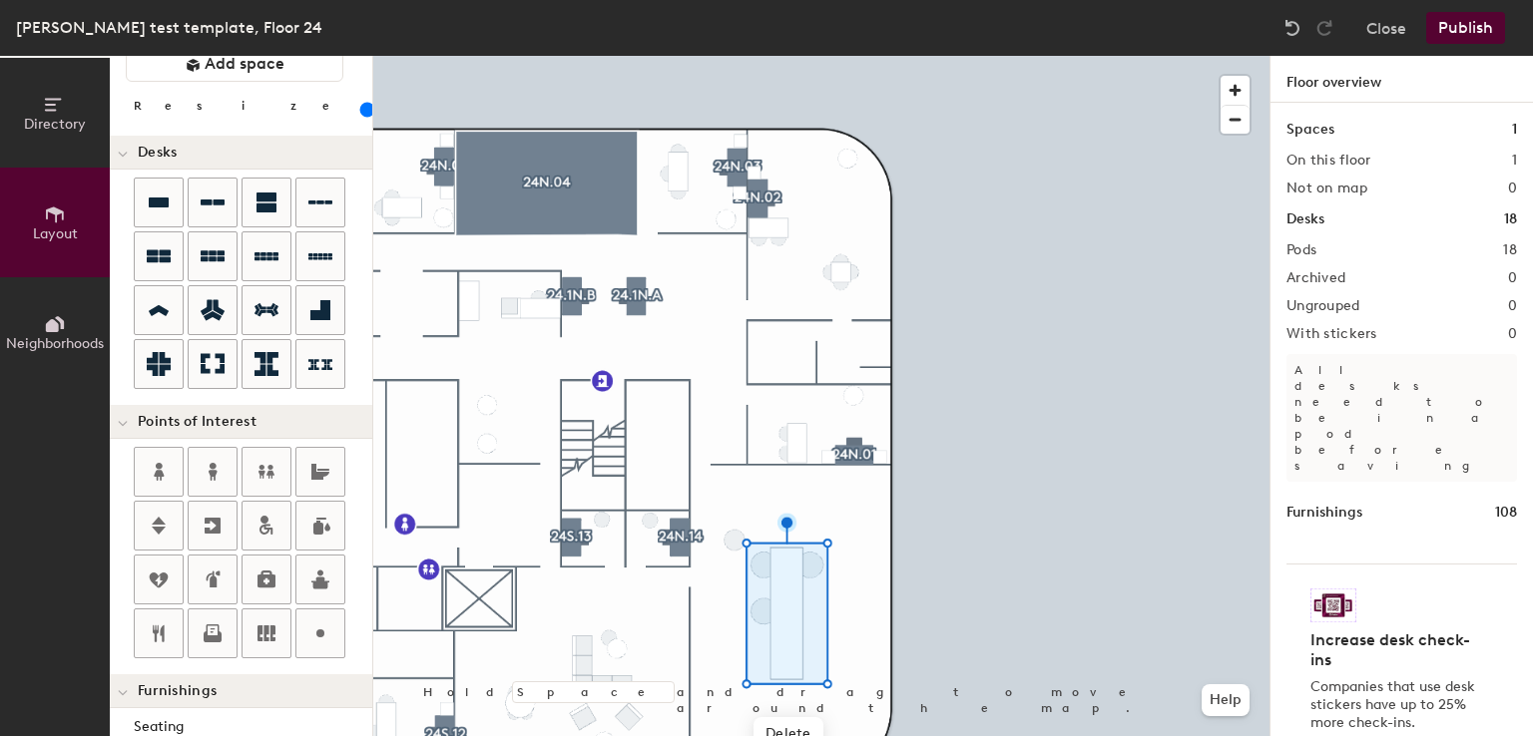
drag, startPoint x: 178, startPoint y: 115, endPoint x: 211, endPoint y: 130, distance: 36.2
click at [362, 118] on input "range" at bounding box center [362, 110] width 0 height 16
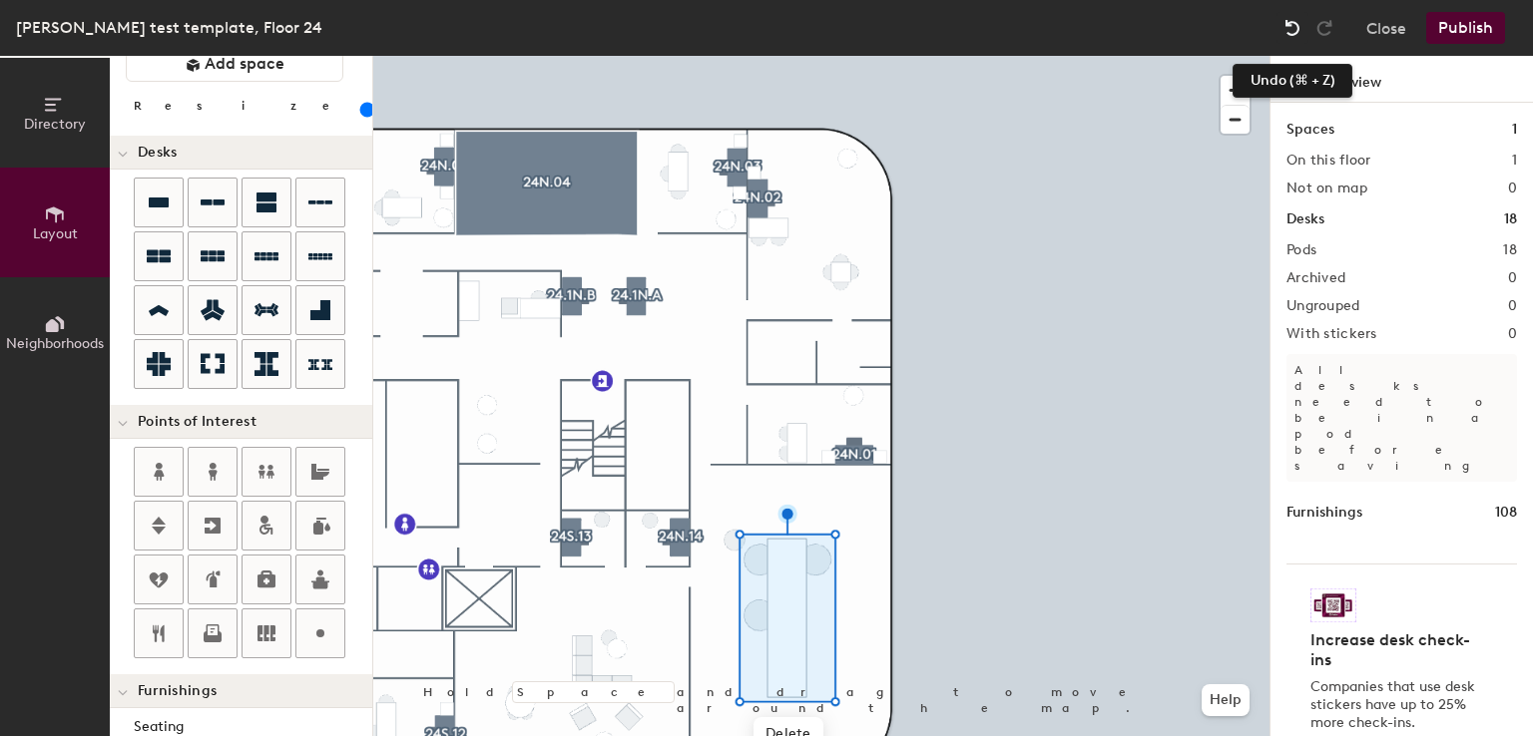
click at [1293, 29] on img at bounding box center [1292, 28] width 20 height 20
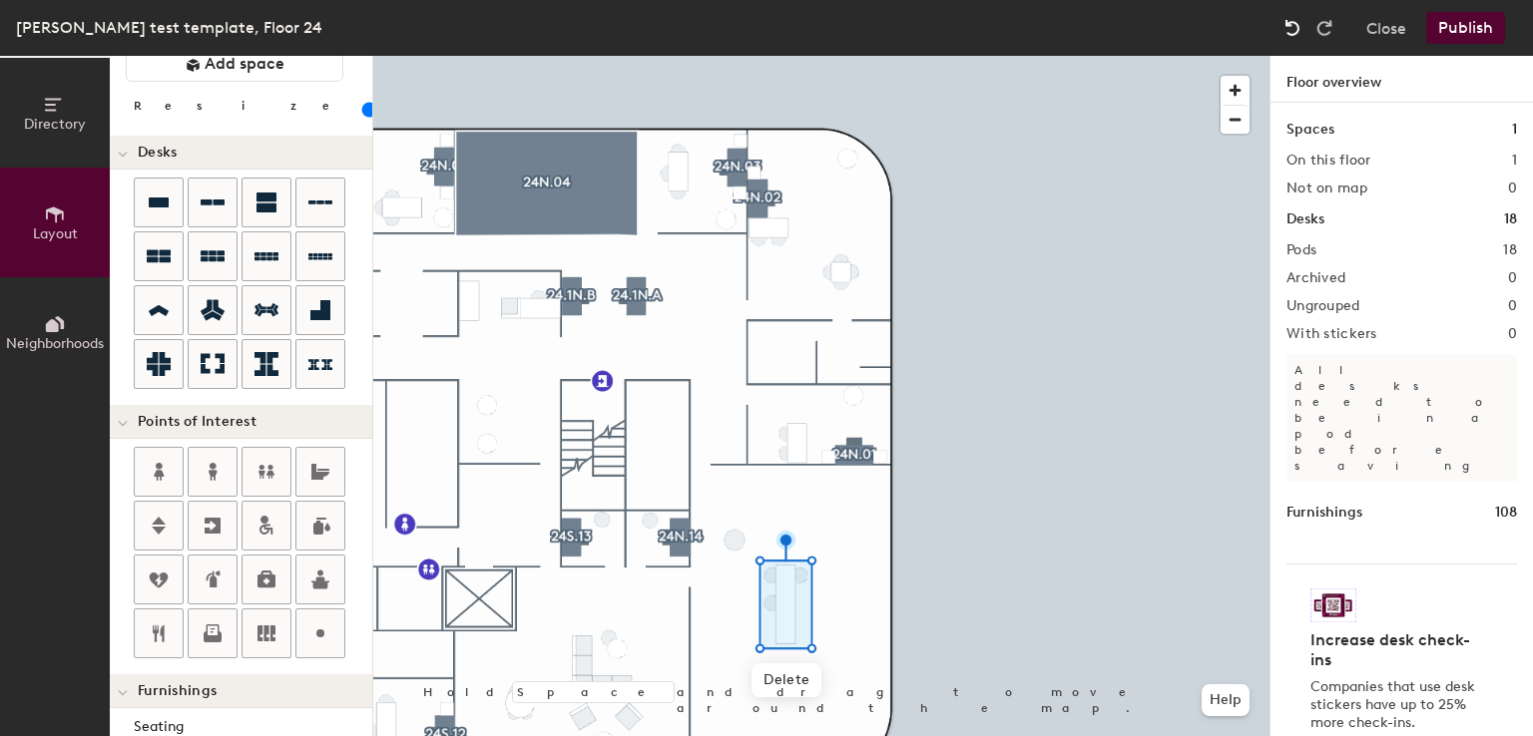
click at [1293, 28] on img at bounding box center [1292, 28] width 20 height 20
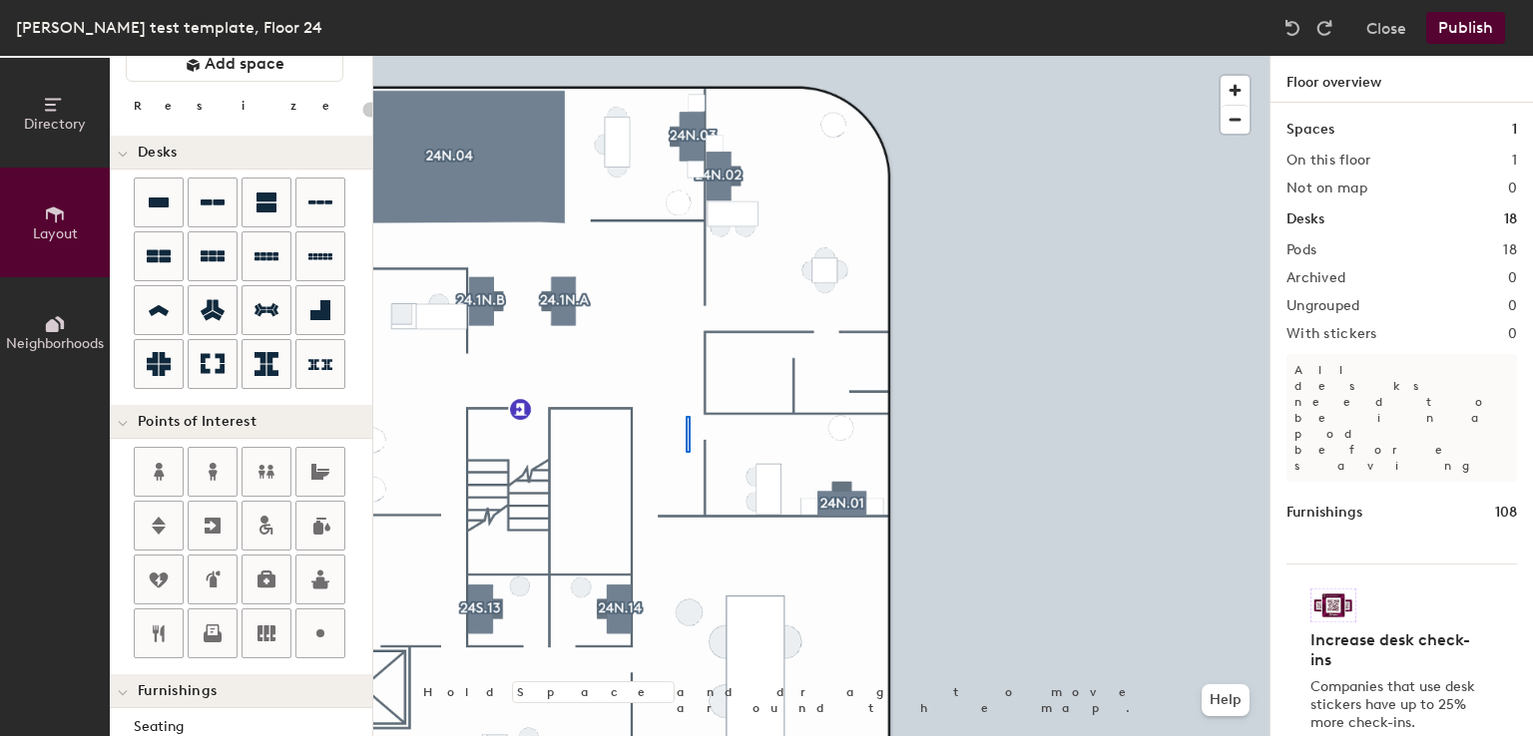
click at [681, 56] on div at bounding box center [821, 56] width 896 height 0
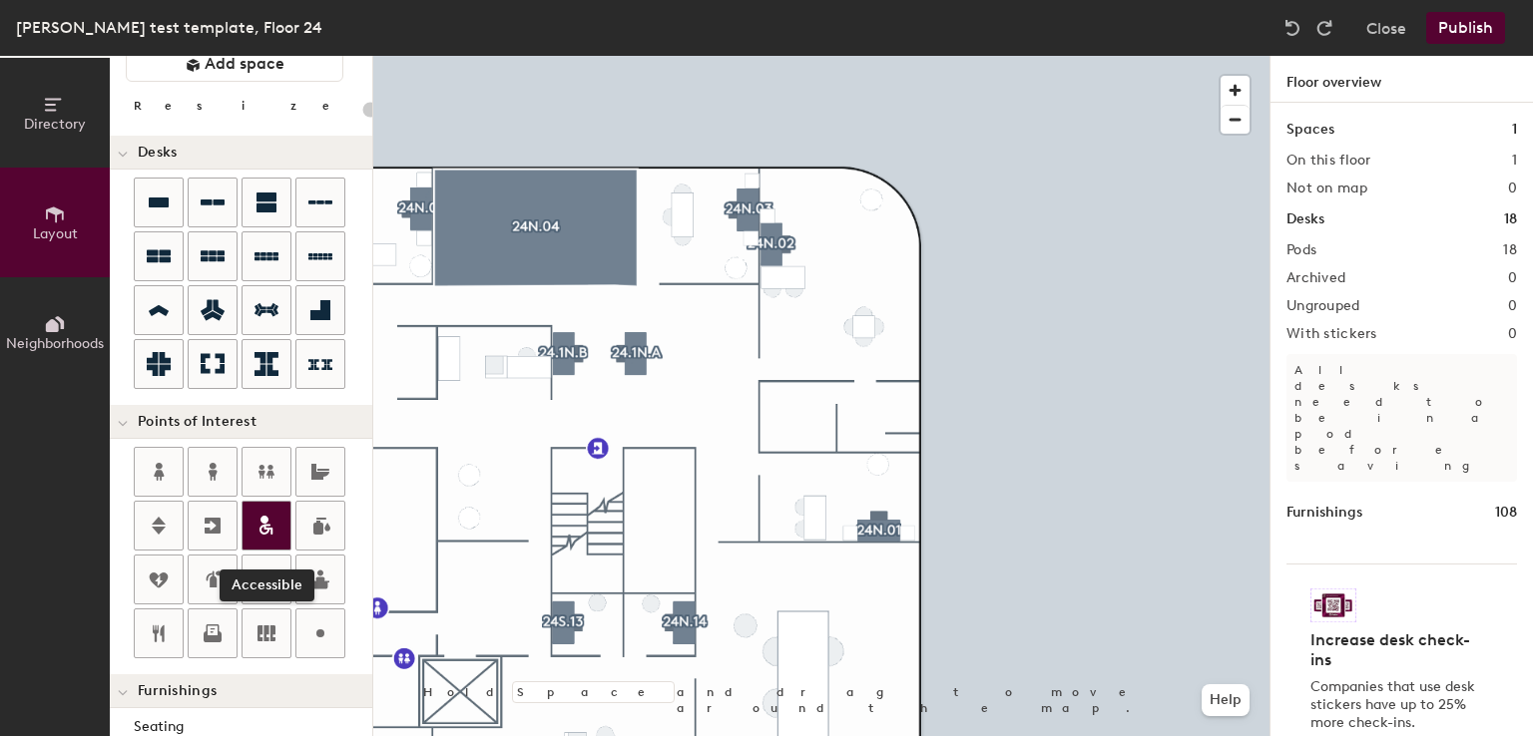
scroll to position [517, 0]
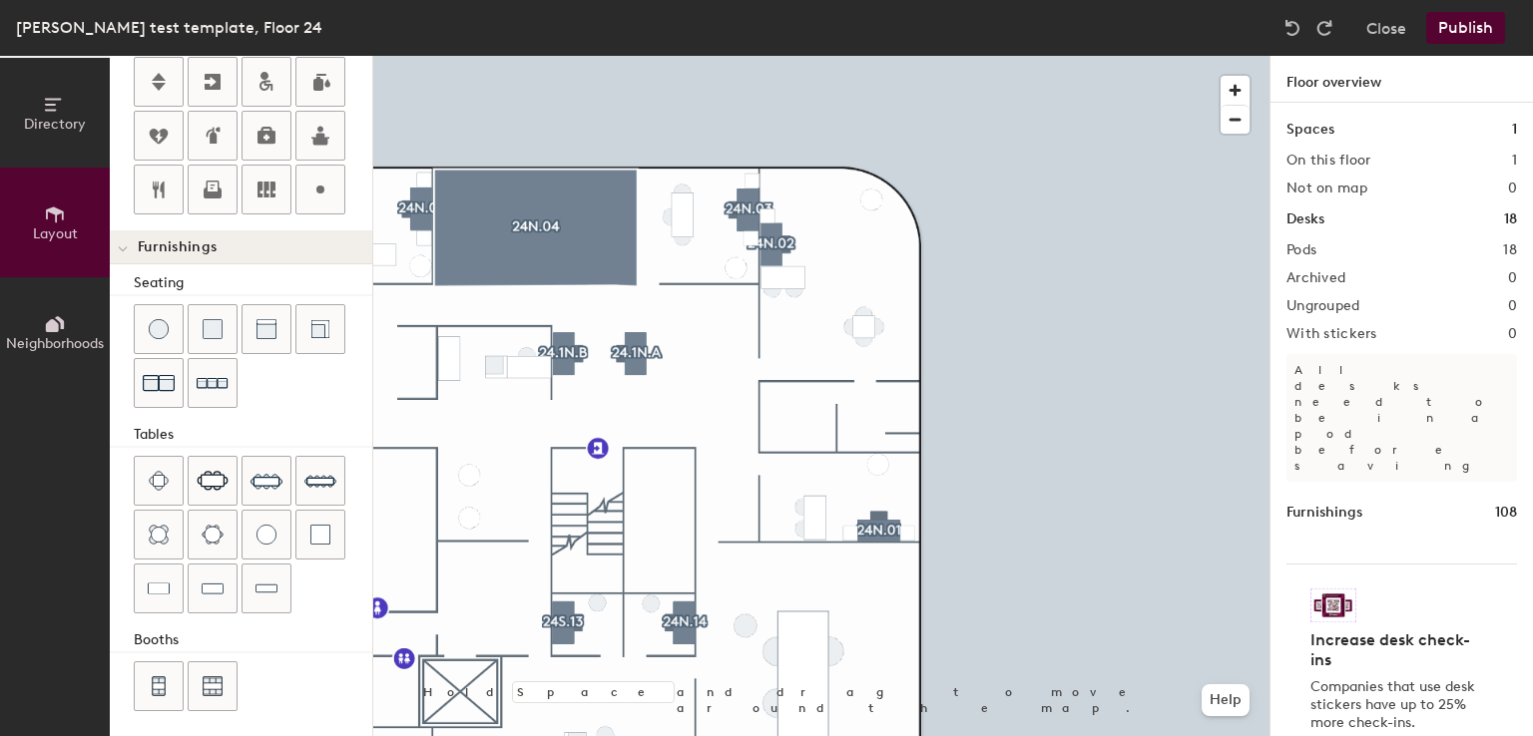
click at [780, 606] on div "Directory Layout Neighborhoods Layout Add space Resize Desks Points of Interest…" at bounding box center [766, 396] width 1533 height 681
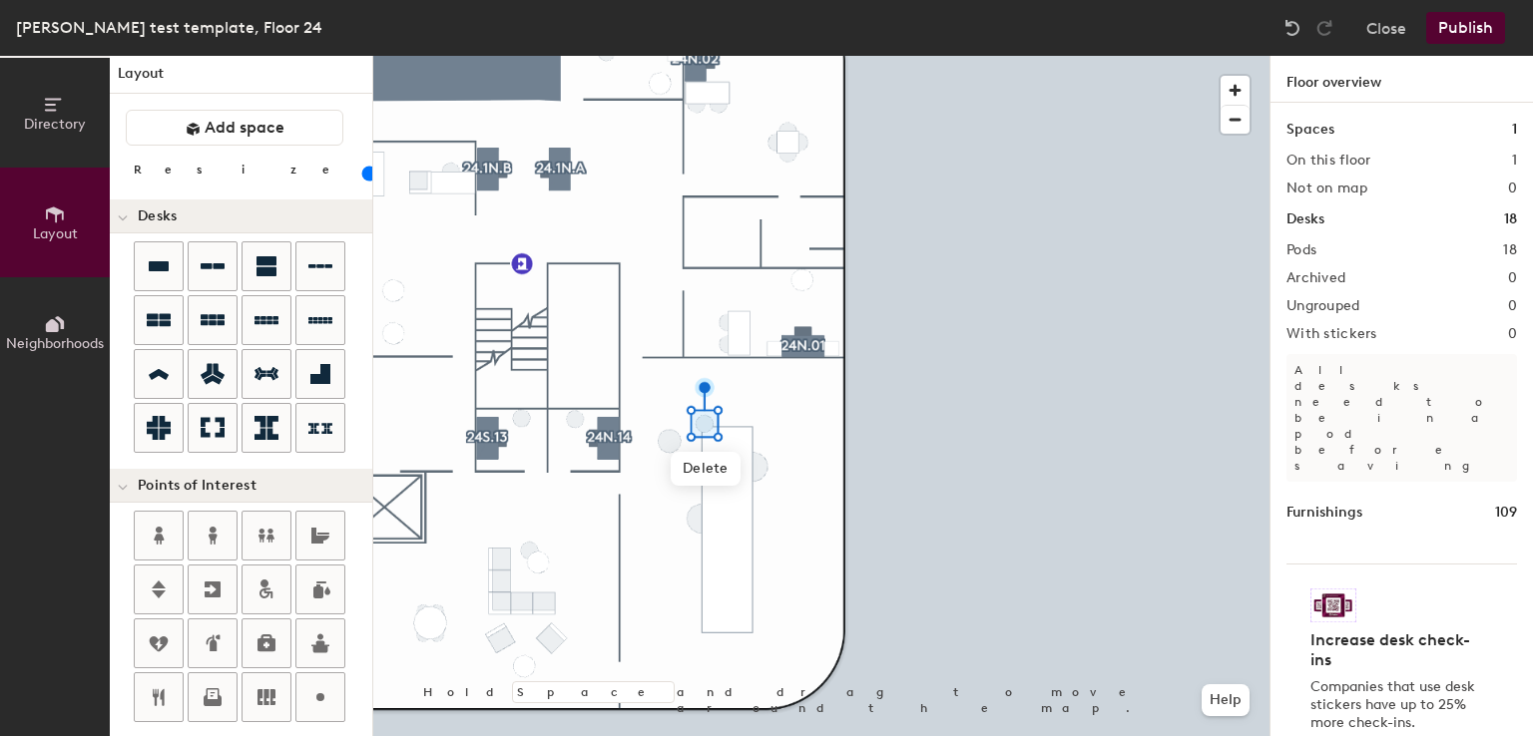
scroll to position [0, 0]
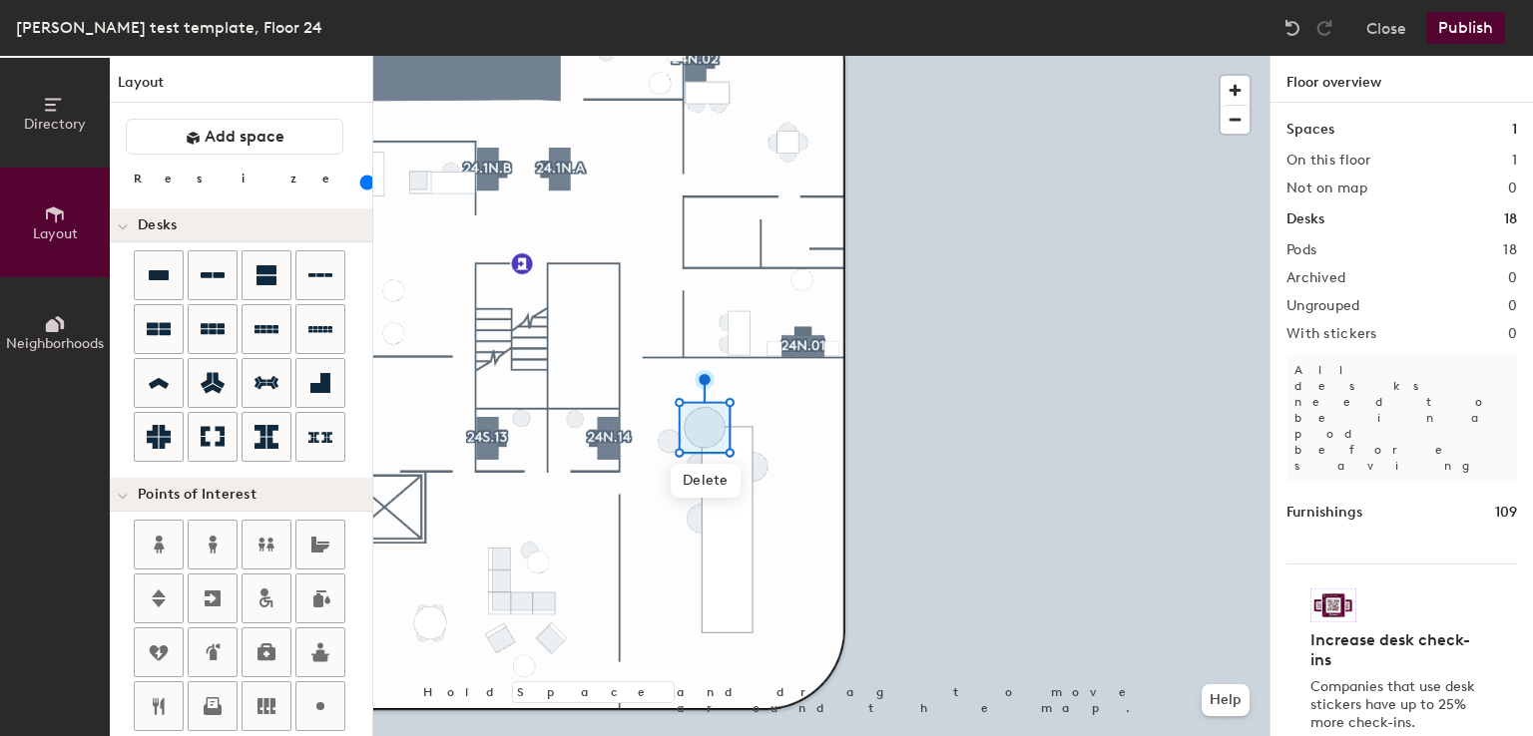
drag, startPoint x: 190, startPoint y: 181, endPoint x: 209, endPoint y: 183, distance: 19.1
click at [362, 183] on input "range" at bounding box center [362, 183] width 0 height 16
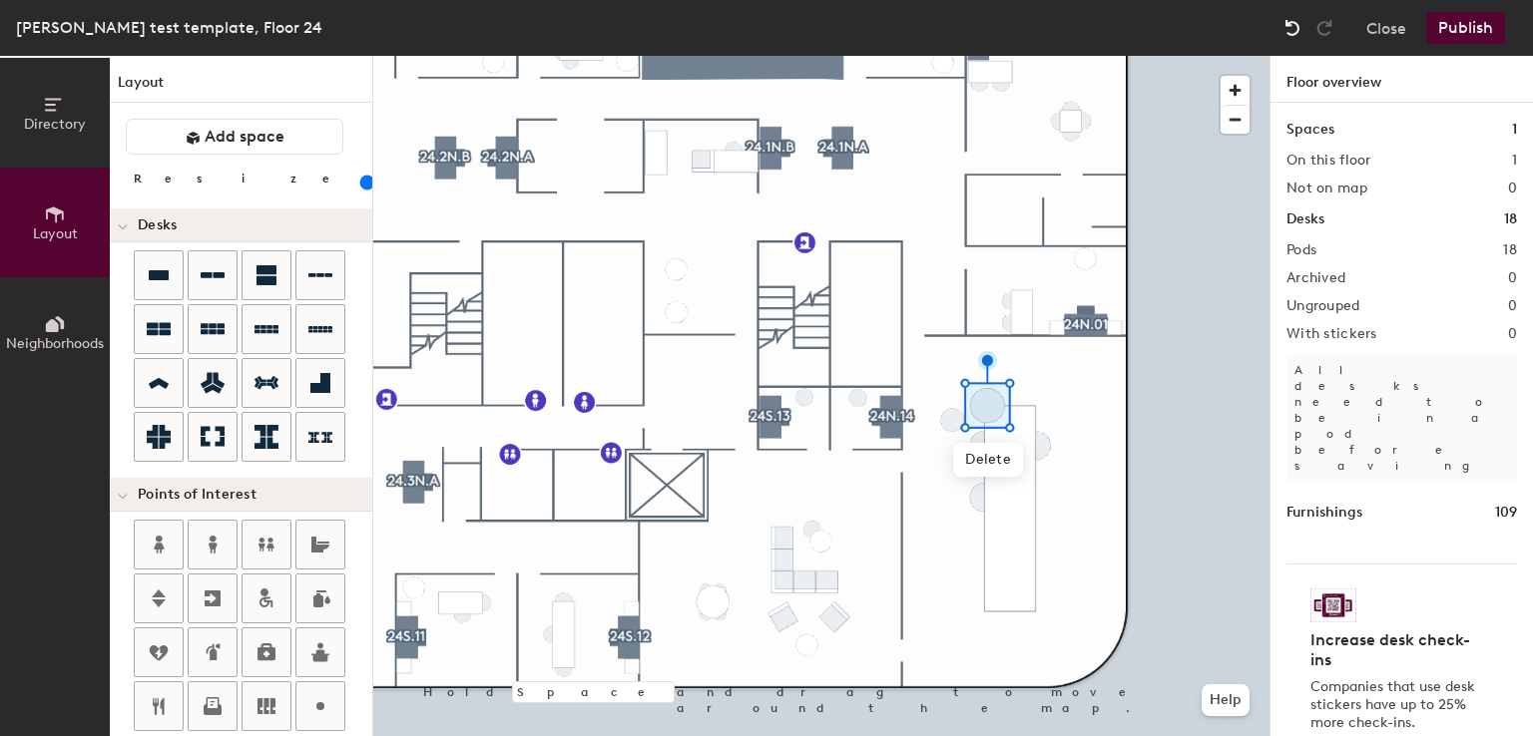
click at [1290, 37] on img at bounding box center [1292, 28] width 20 height 20
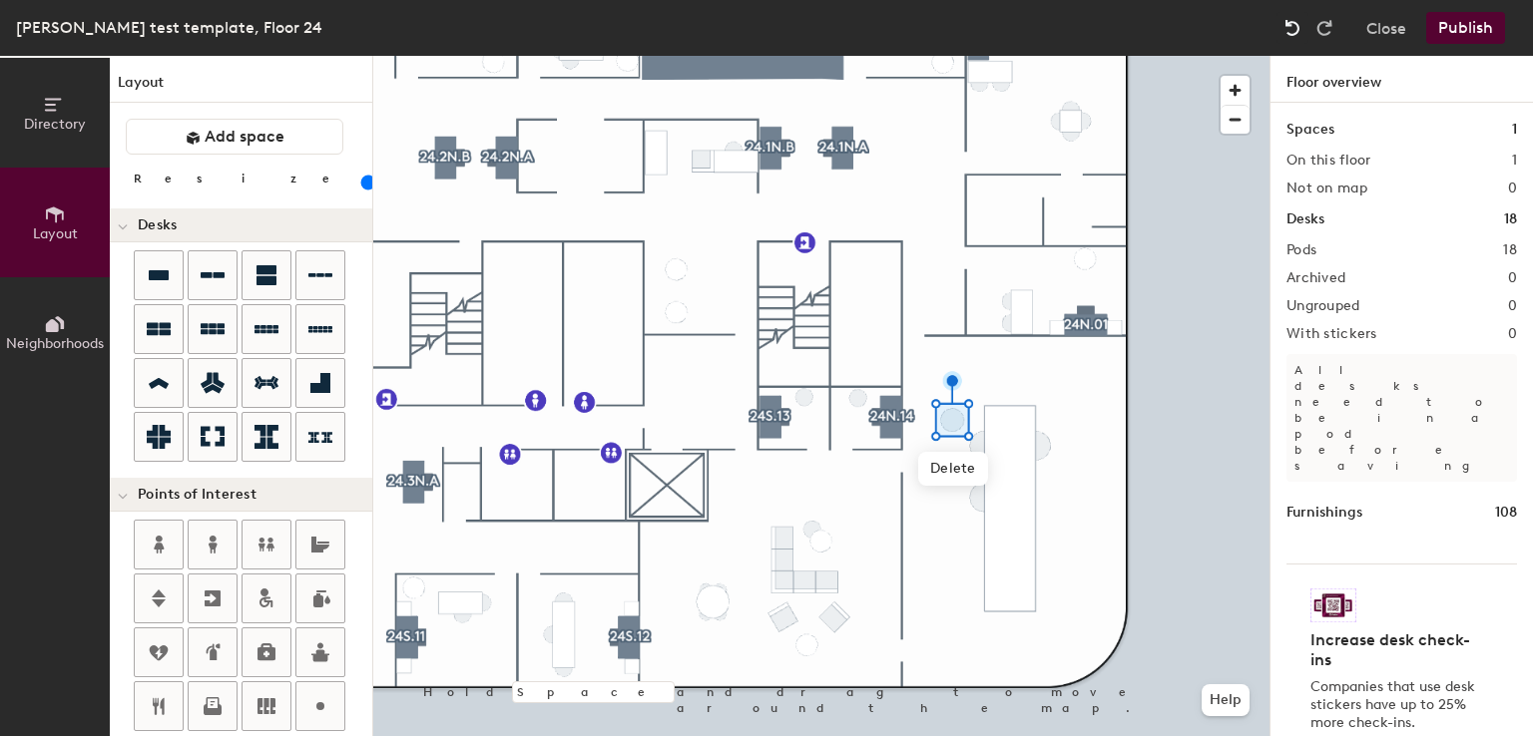
click at [1290, 37] on img at bounding box center [1292, 28] width 20 height 20
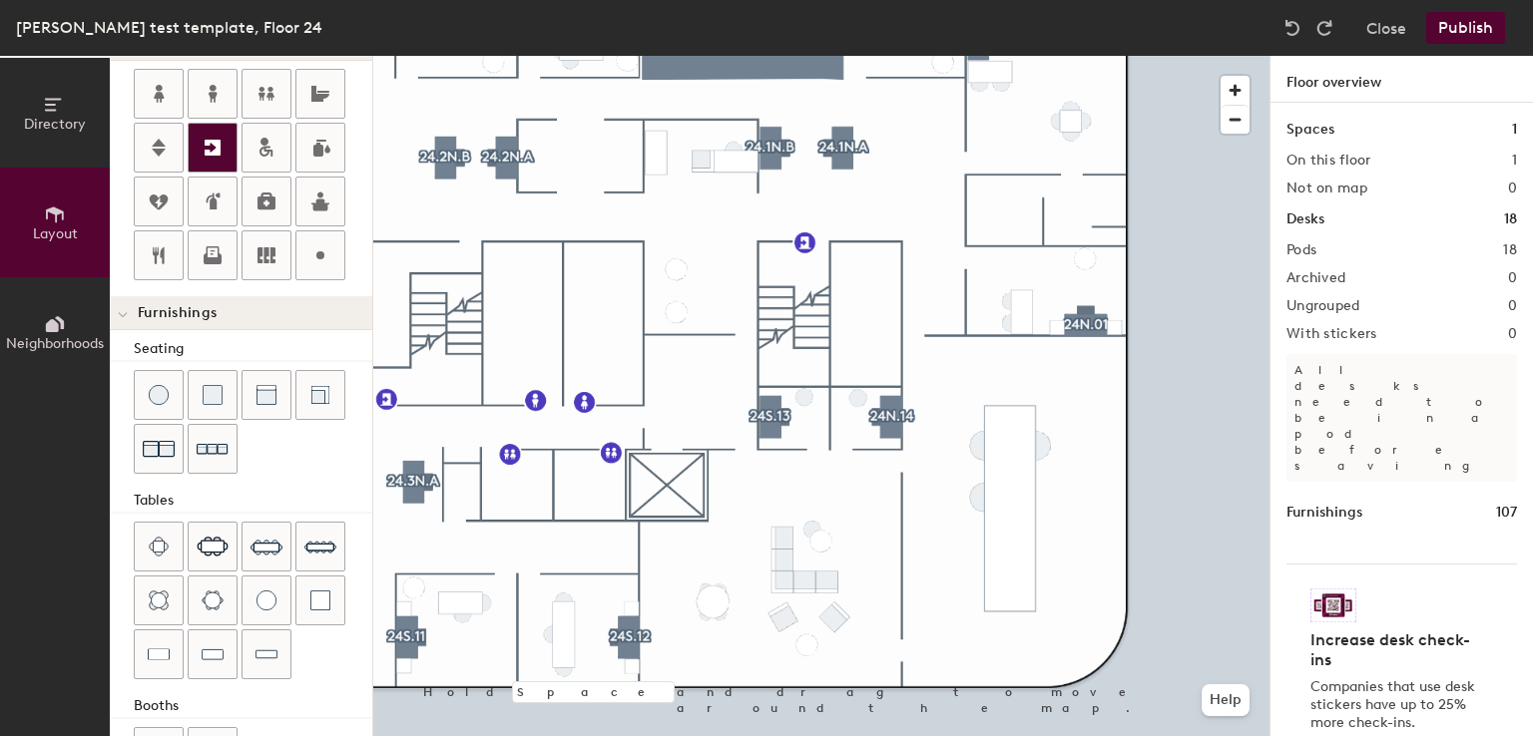
scroll to position [517, 0]
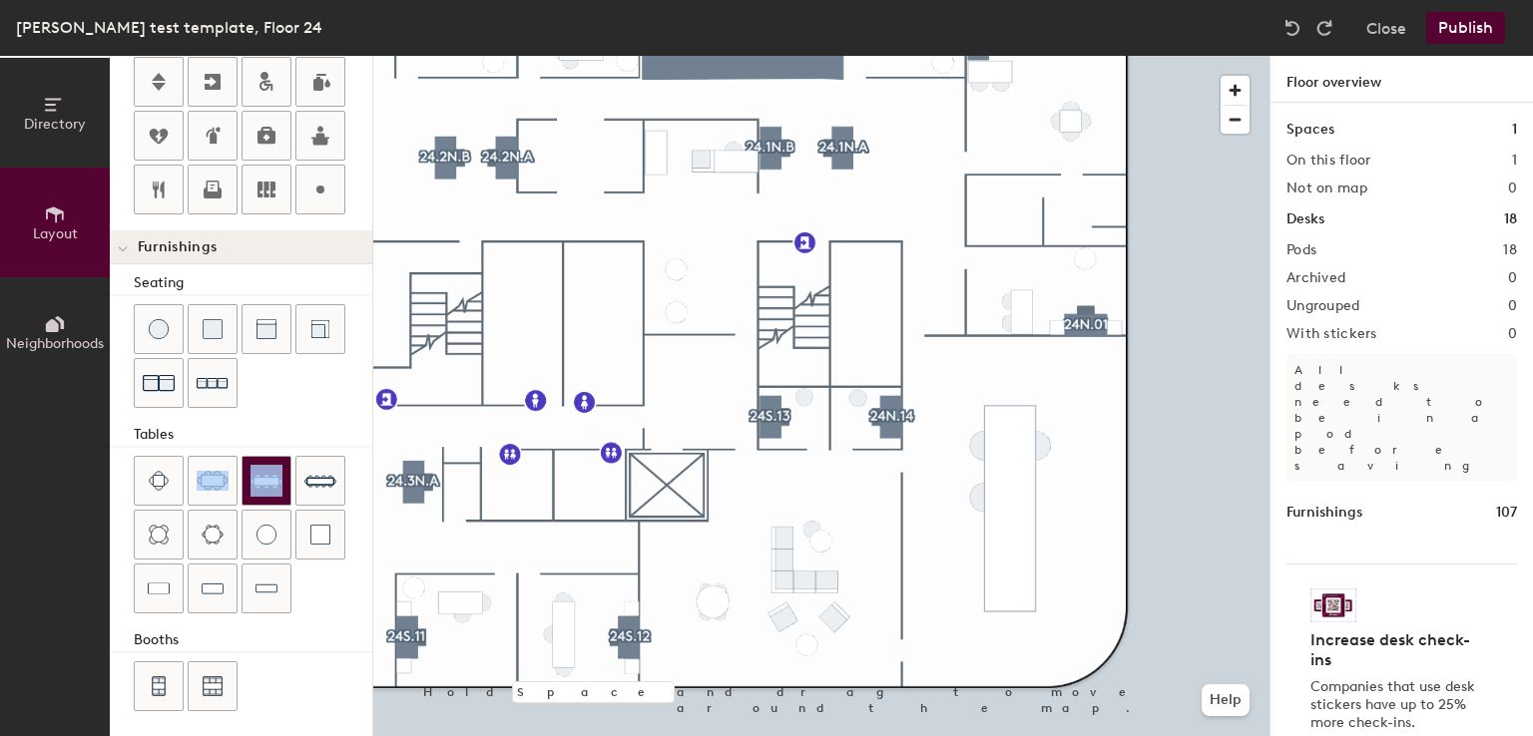
drag, startPoint x: 220, startPoint y: 445, endPoint x: 240, endPoint y: 470, distance: 31.9
click at [240, 470] on div "Seating Tables Booths" at bounding box center [241, 493] width 262 height 443
drag, startPoint x: 240, startPoint y: 470, endPoint x: 260, endPoint y: 460, distance: 23.2
click at [260, 460] on div at bounding box center [266, 481] width 48 height 48
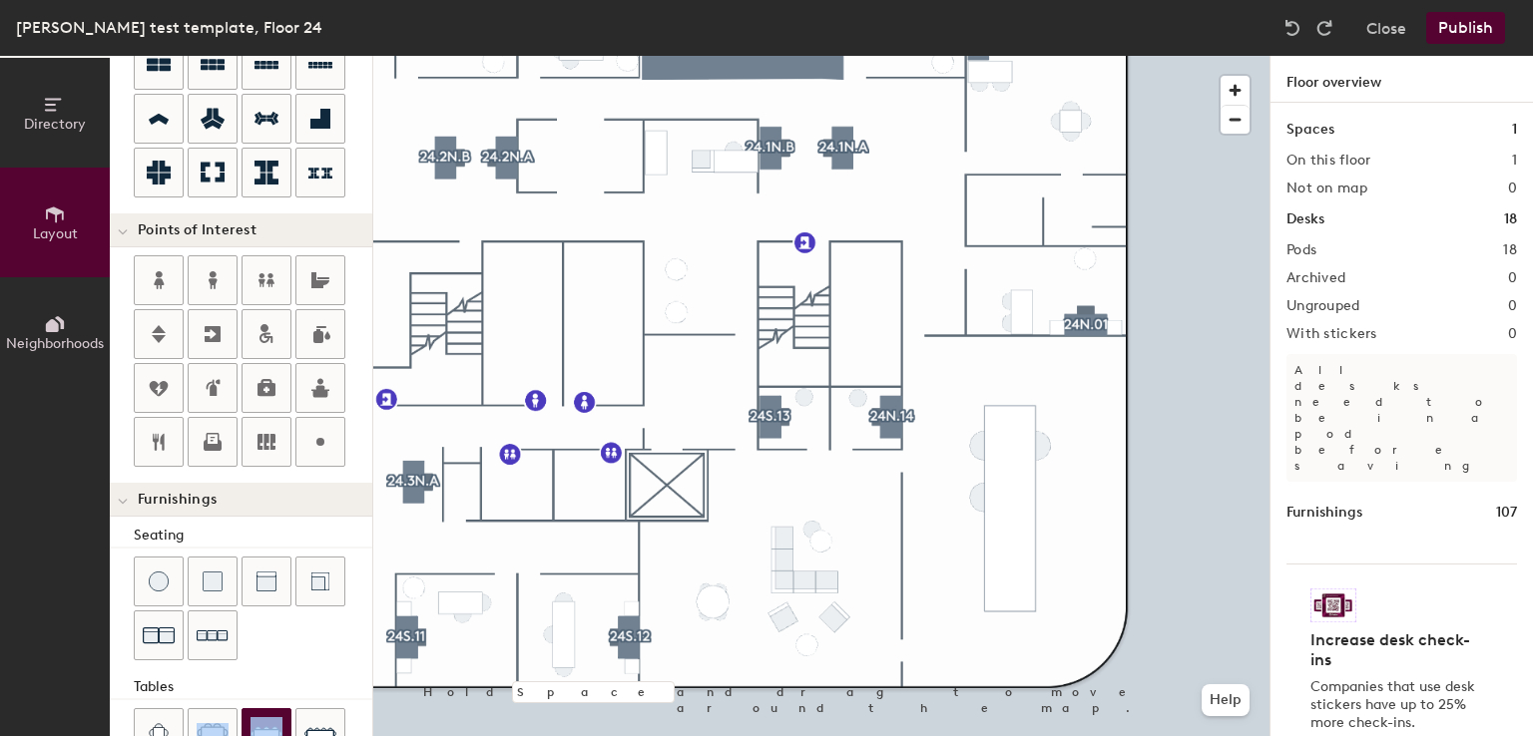
scroll to position [0, 0]
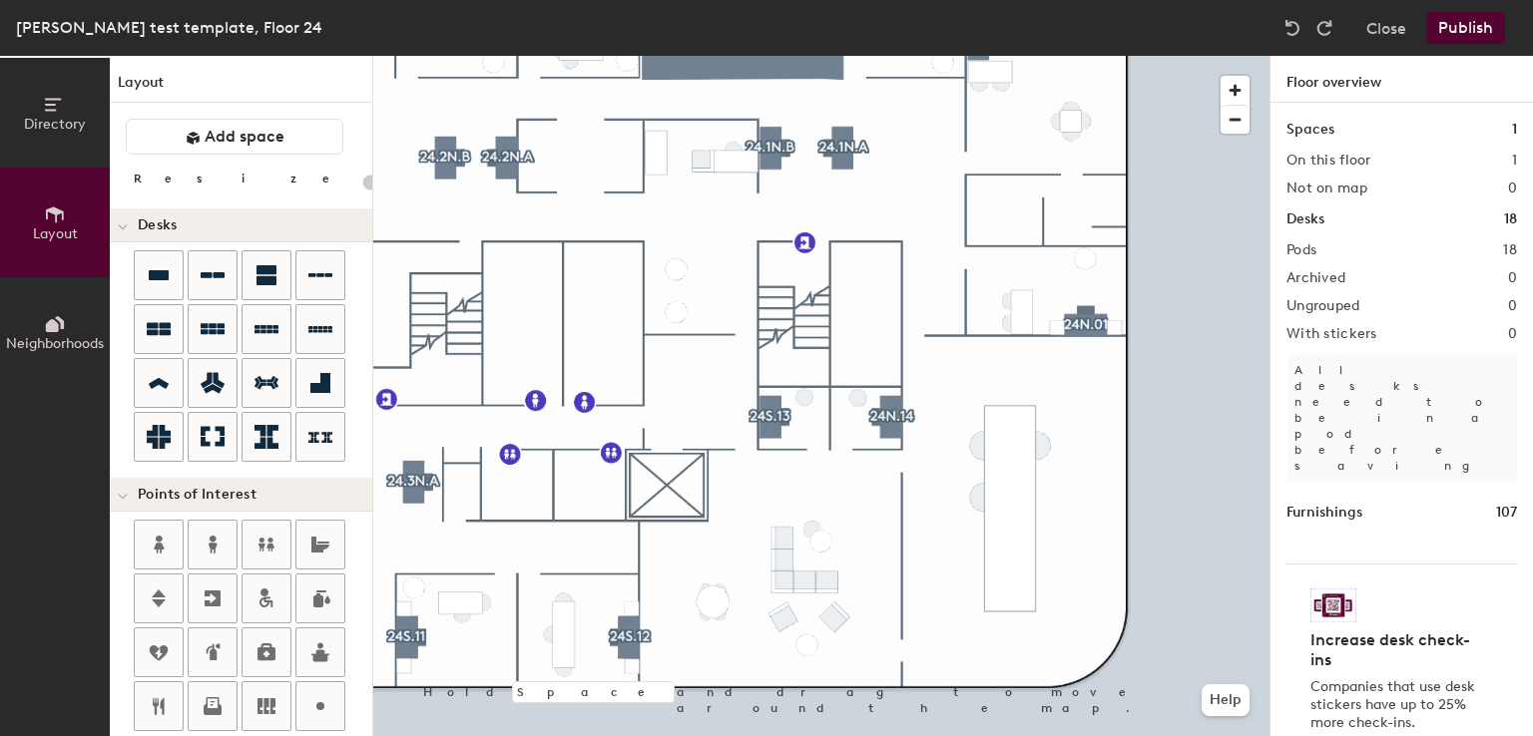
click at [218, 248] on div "Layout Add space Resize Desks Points of Interest Furnishings Seating Tables Boo…" at bounding box center [241, 396] width 262 height 681
click at [212, 252] on div at bounding box center [213, 275] width 48 height 48
click at [149, 86] on h1 "Layout" at bounding box center [241, 87] width 262 height 31
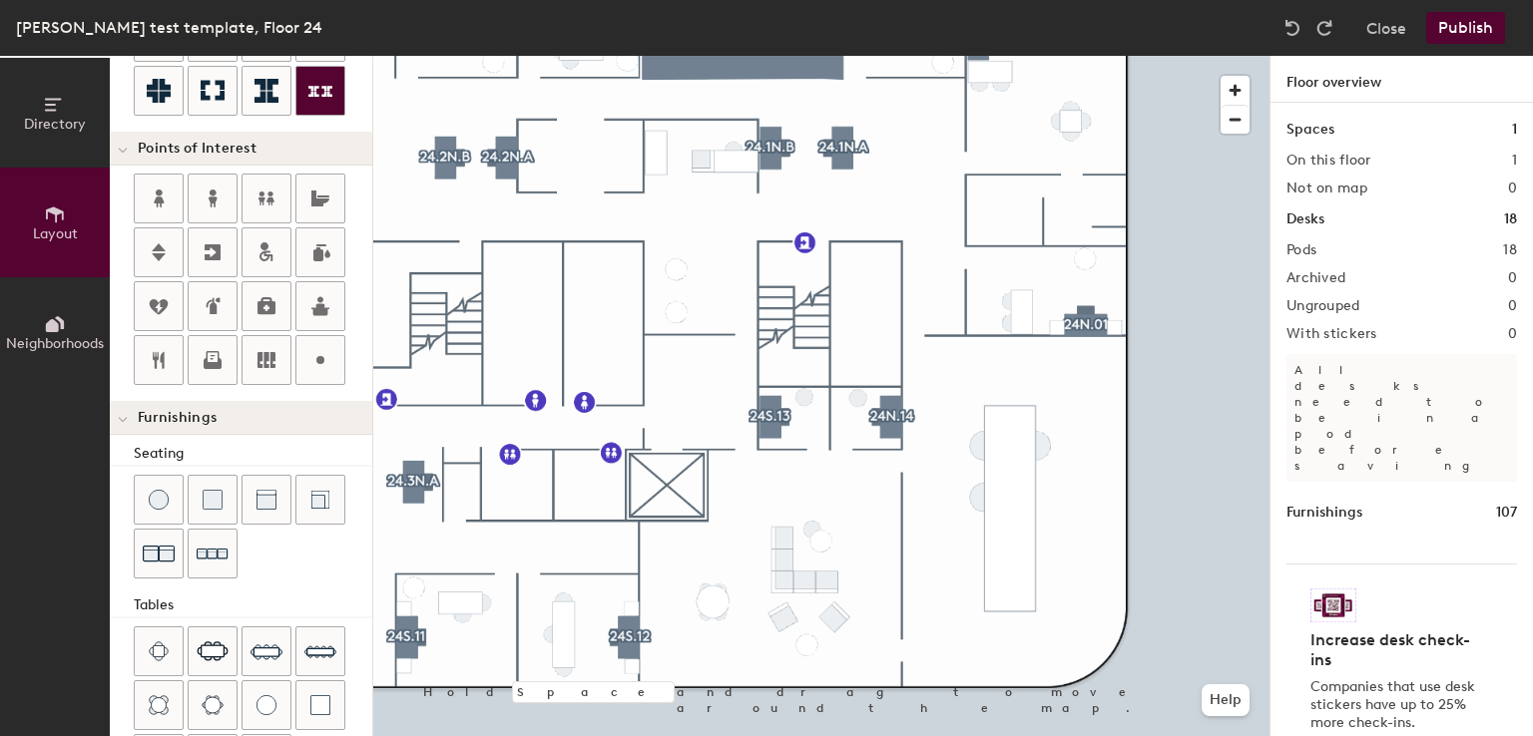
scroll to position [517, 0]
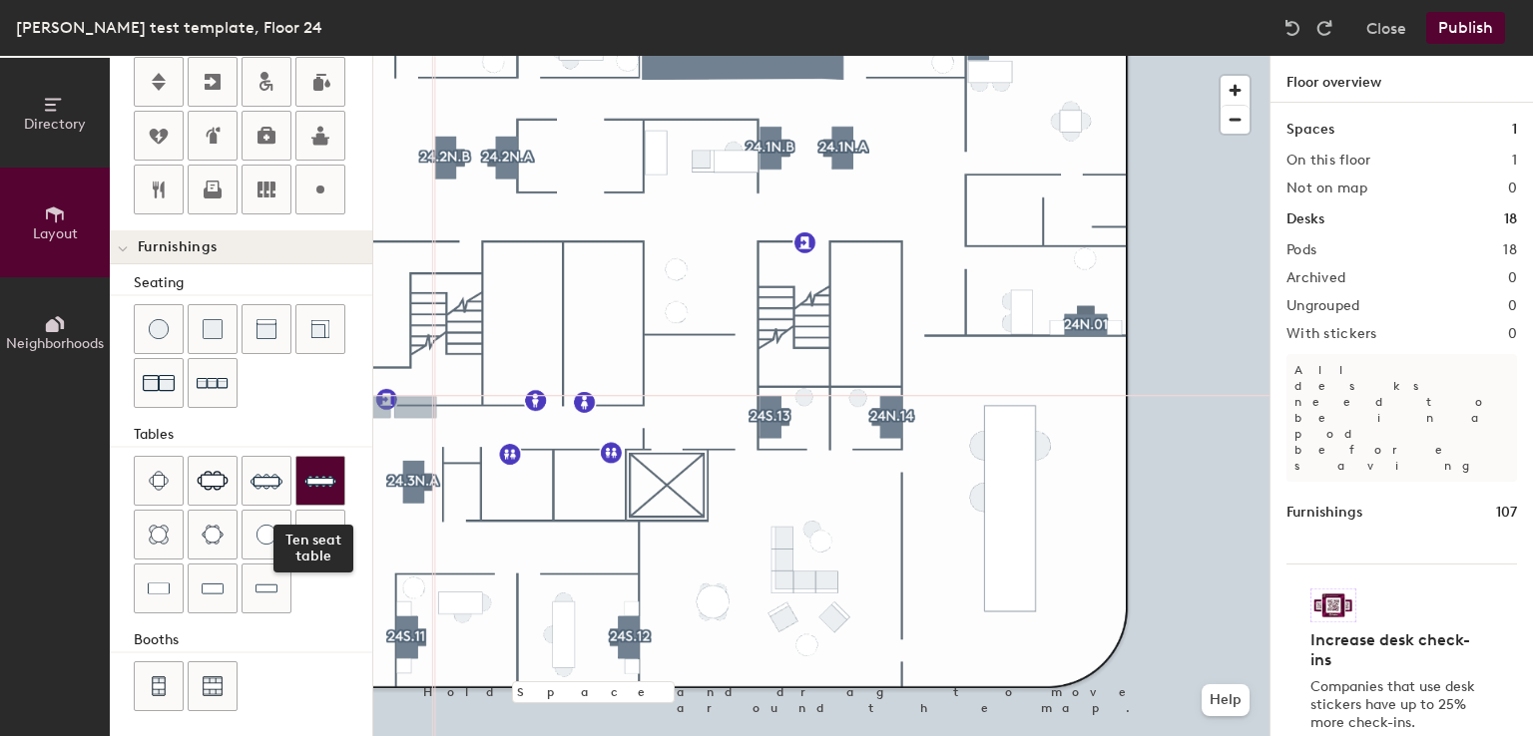
click at [319, 466] on img at bounding box center [320, 481] width 32 height 32
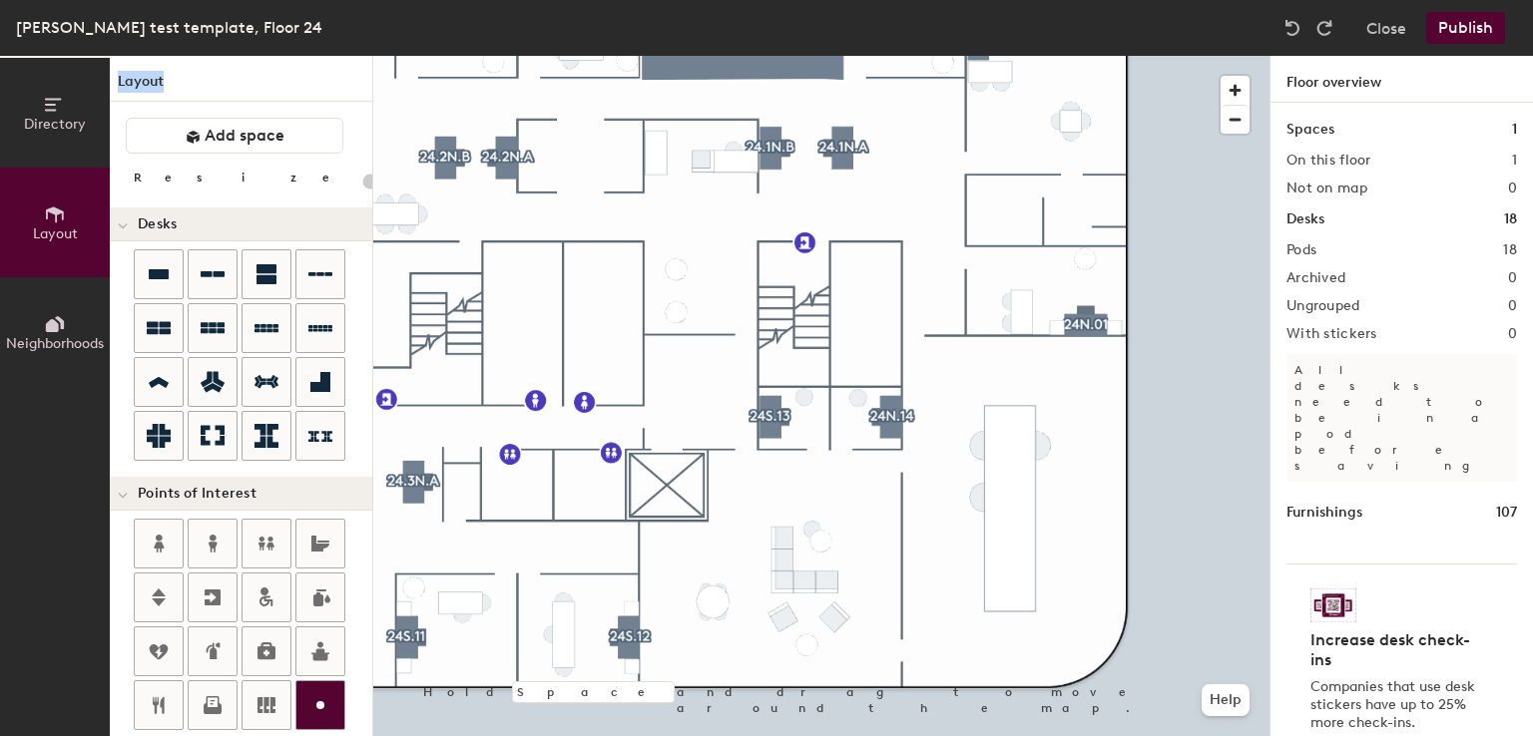
scroll to position [0, 0]
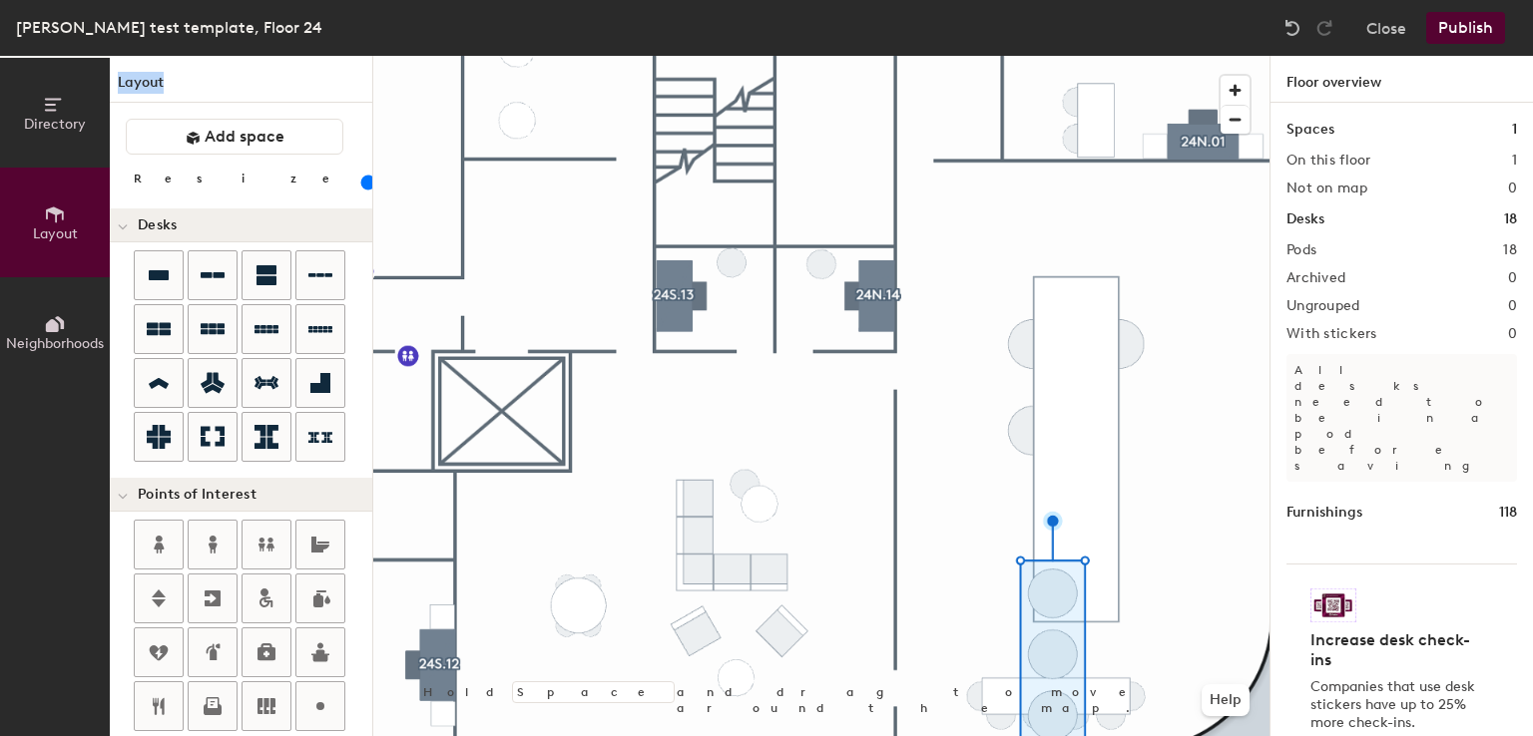
click at [362, 177] on input "range" at bounding box center [362, 183] width 0 height 16
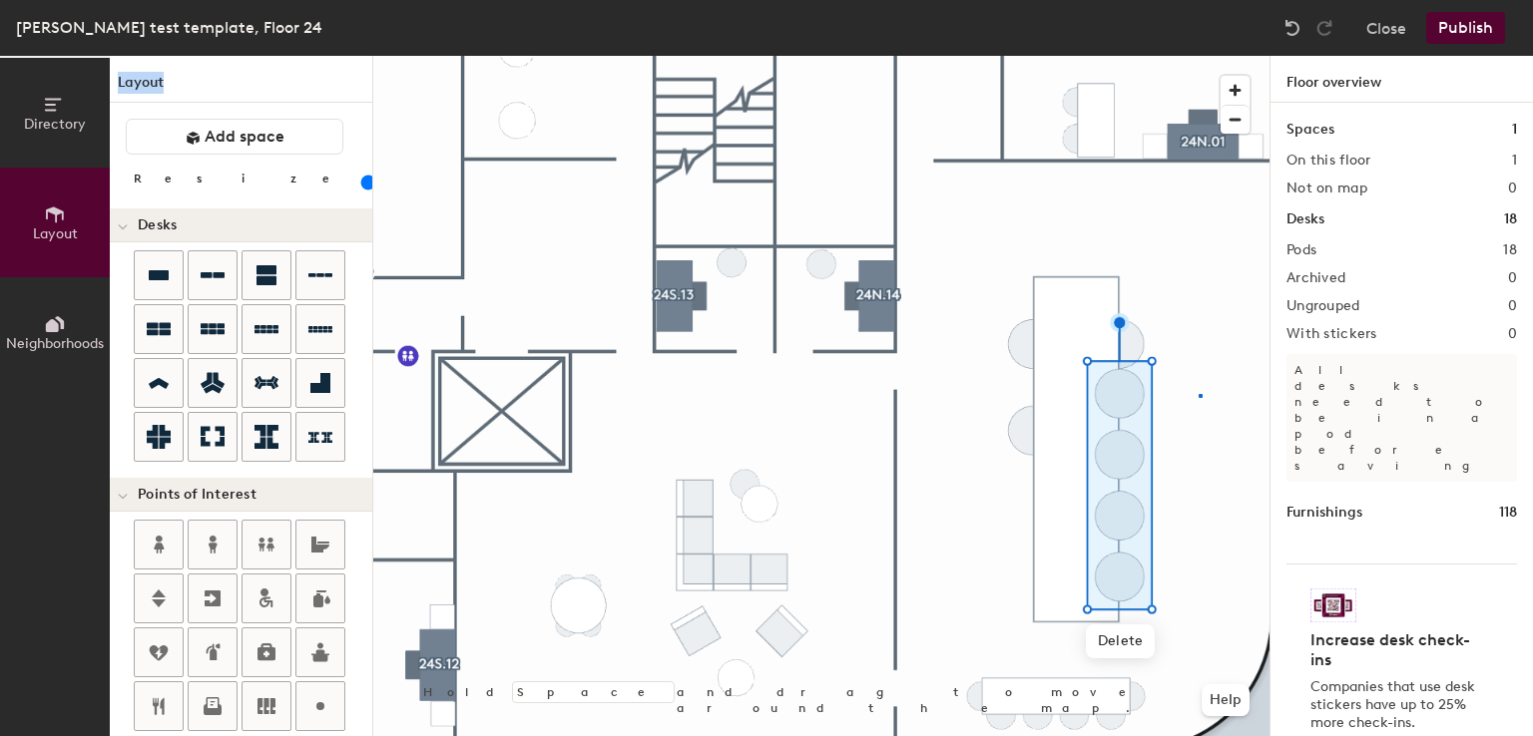
click at [1201, 56] on div at bounding box center [821, 56] width 896 height 0
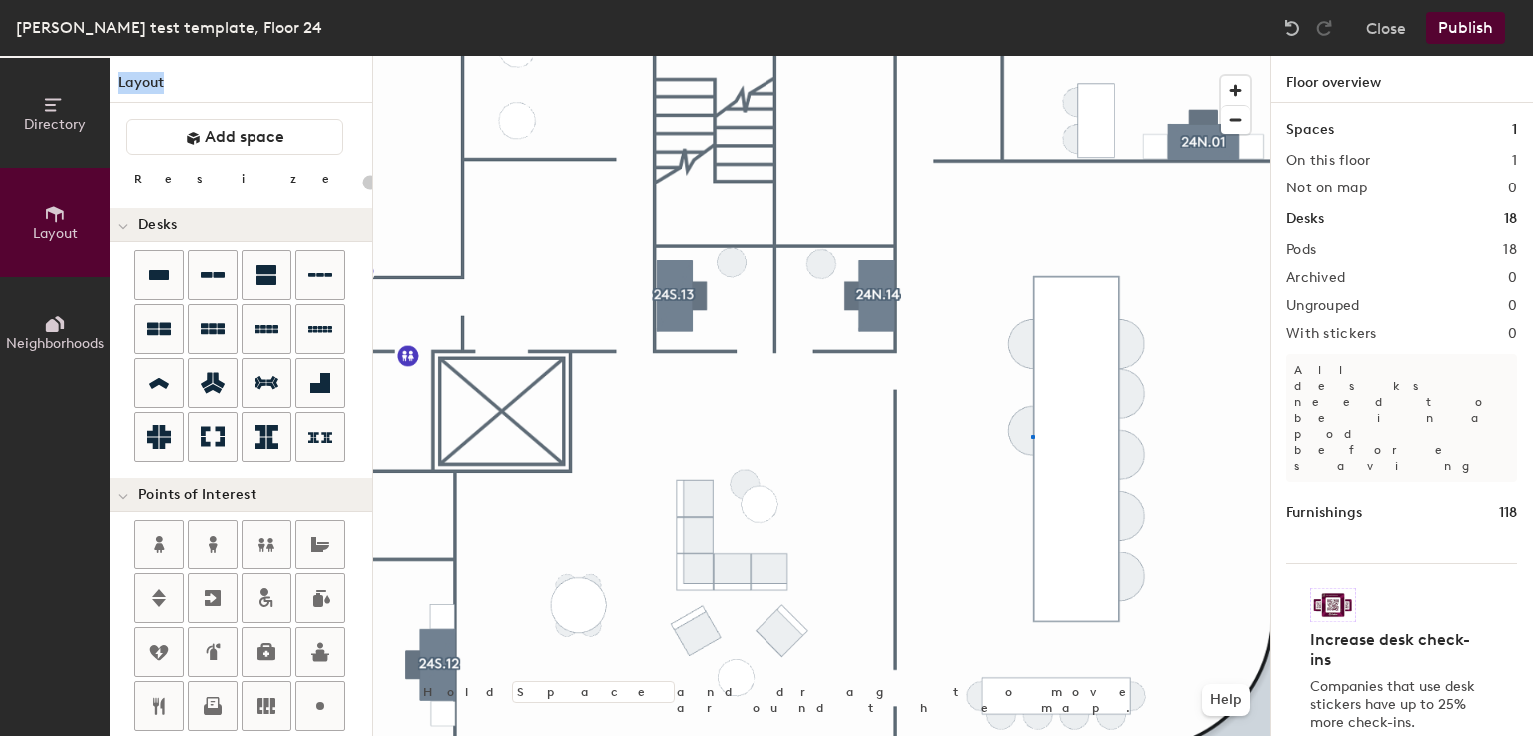
click at [1031, 56] on div at bounding box center [821, 56] width 896 height 0
click at [1148, 56] on div at bounding box center [821, 56] width 896 height 0
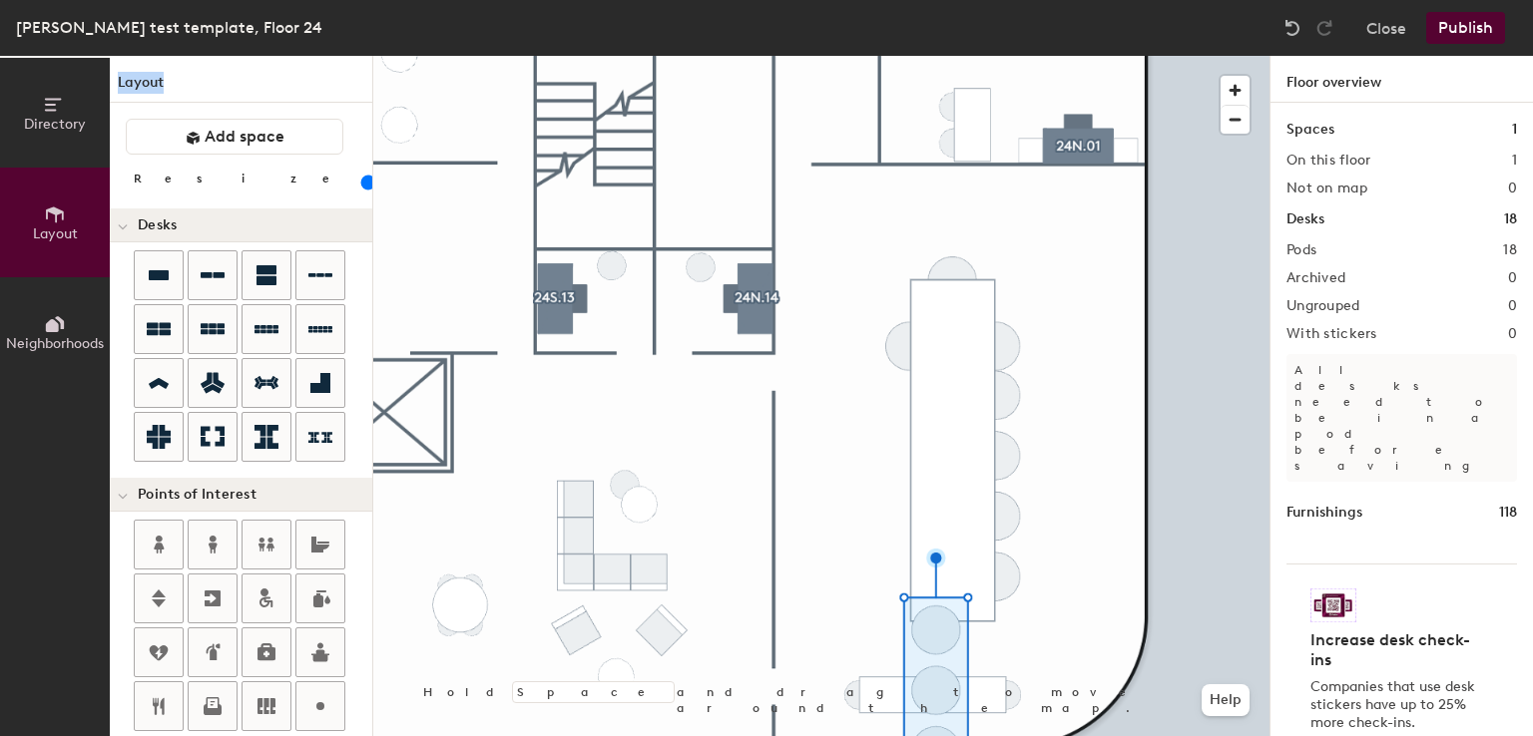
drag, startPoint x: 190, startPoint y: 188, endPoint x: 204, endPoint y: 188, distance: 14.0
click at [362, 188] on input "range" at bounding box center [362, 183] width 0 height 16
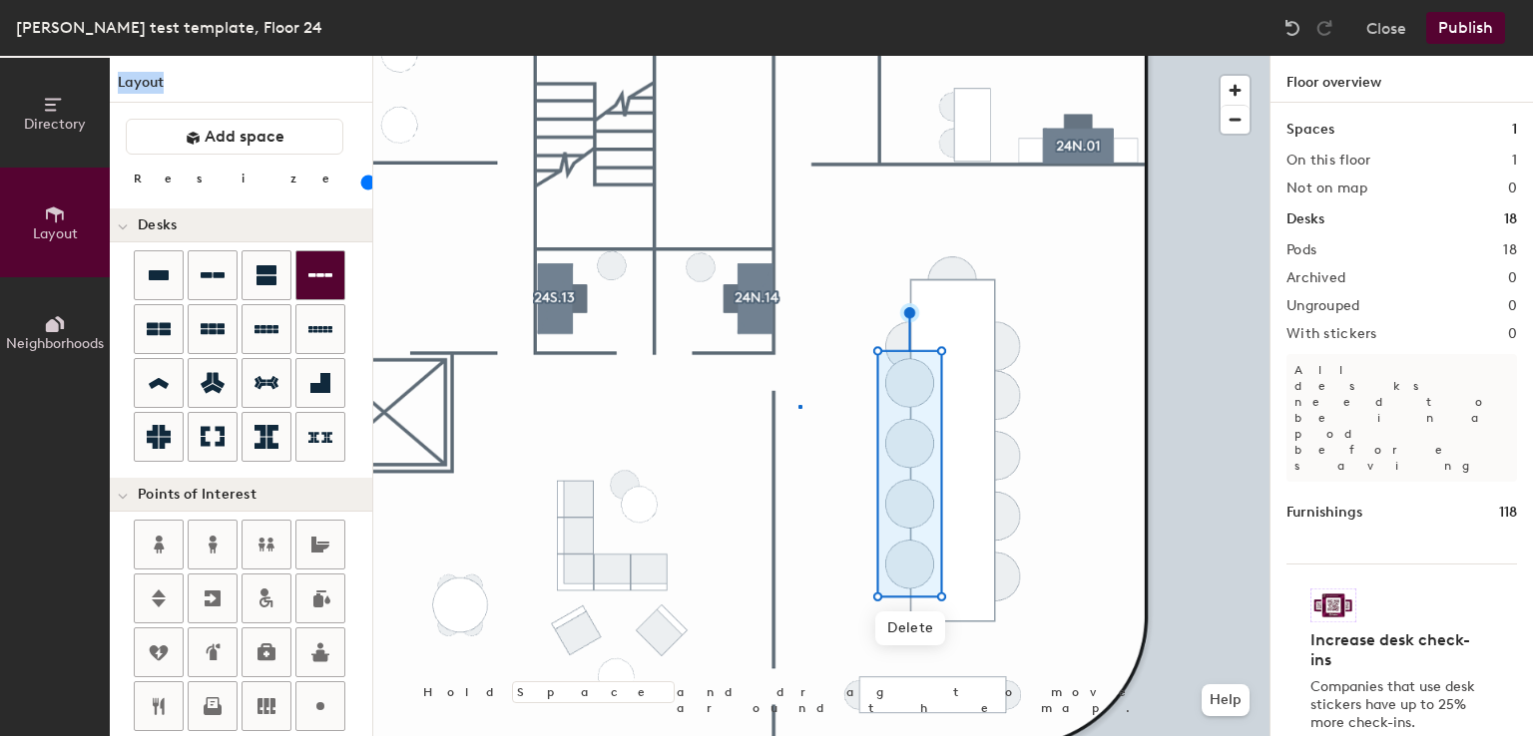
click at [798, 56] on div at bounding box center [821, 56] width 896 height 0
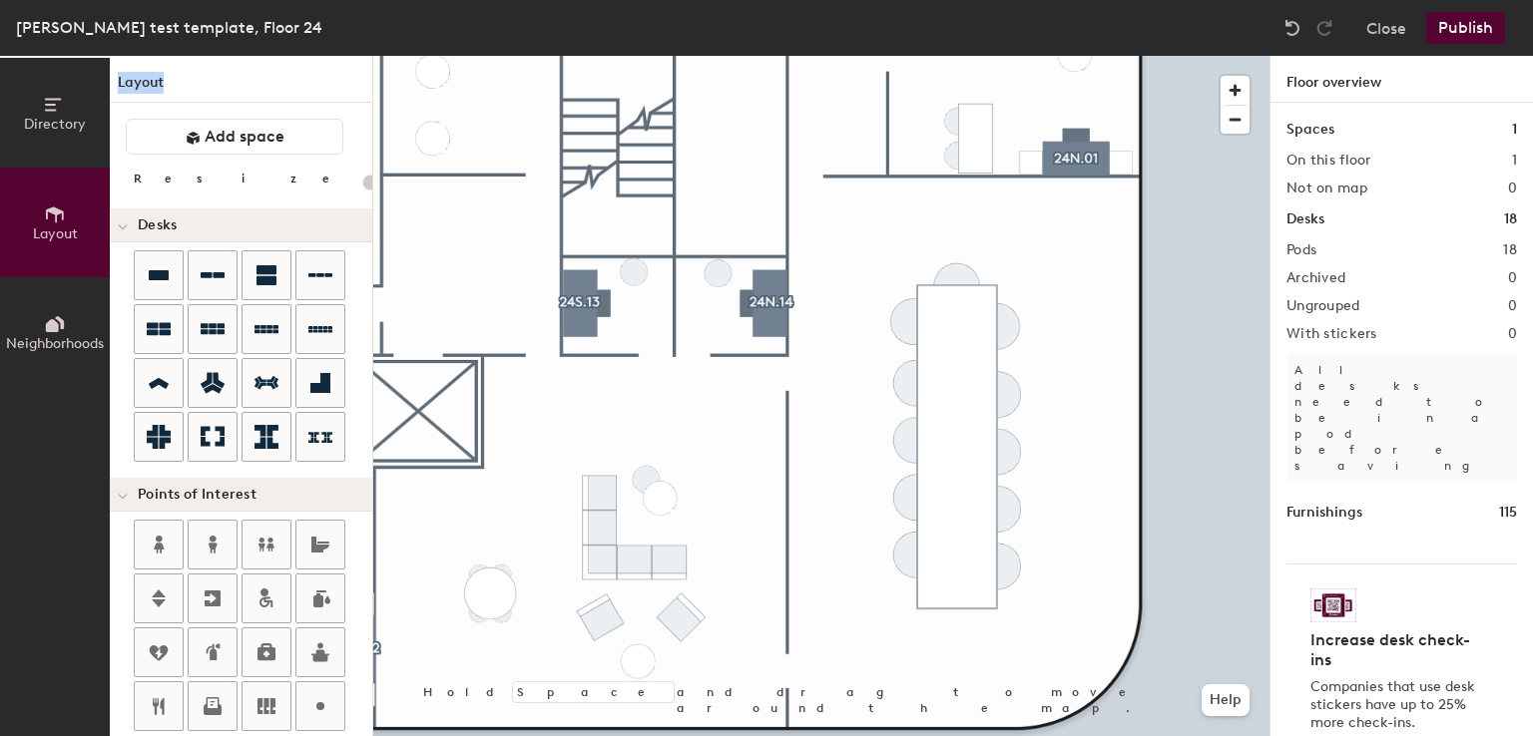
type input "20"
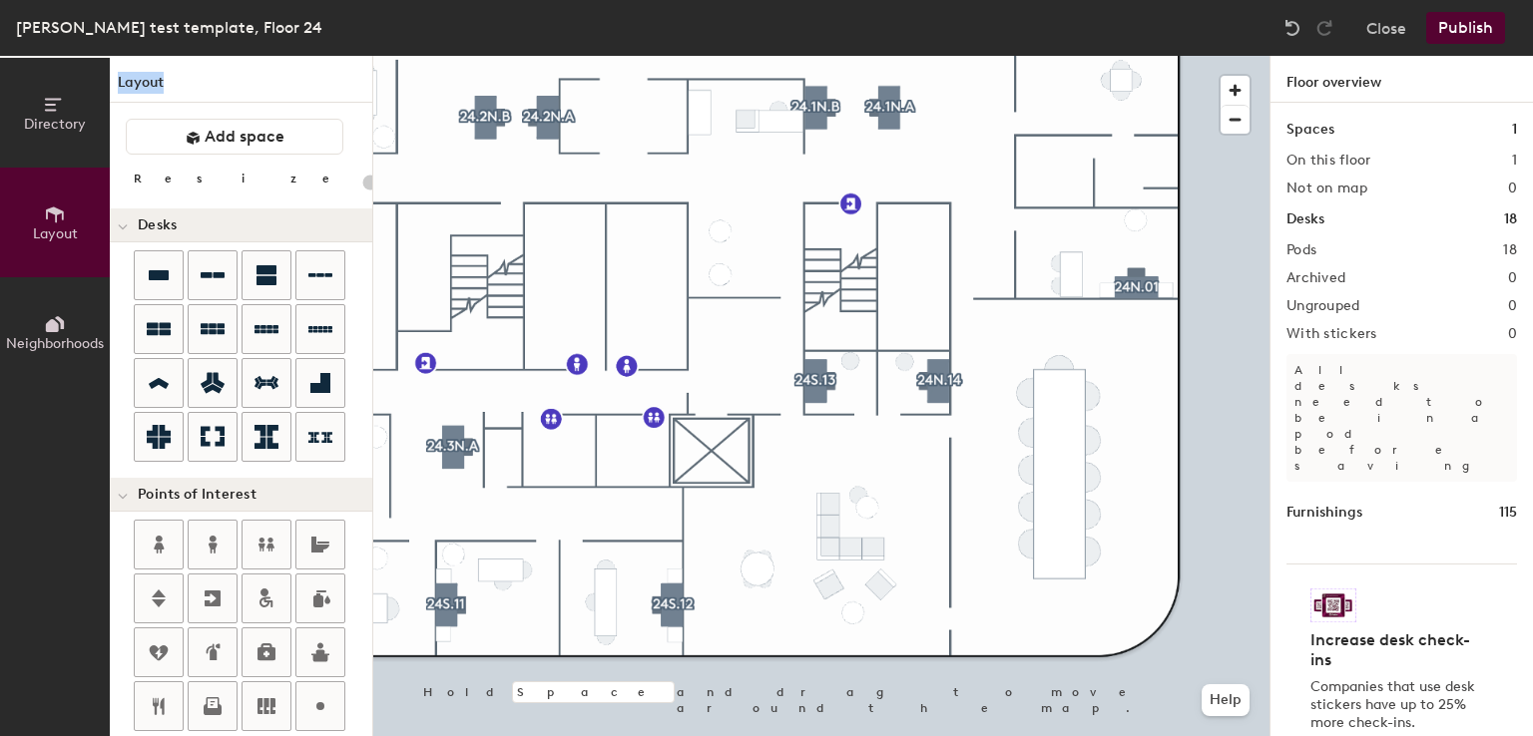
click at [1463, 19] on button "Publish" at bounding box center [1465, 28] width 79 height 32
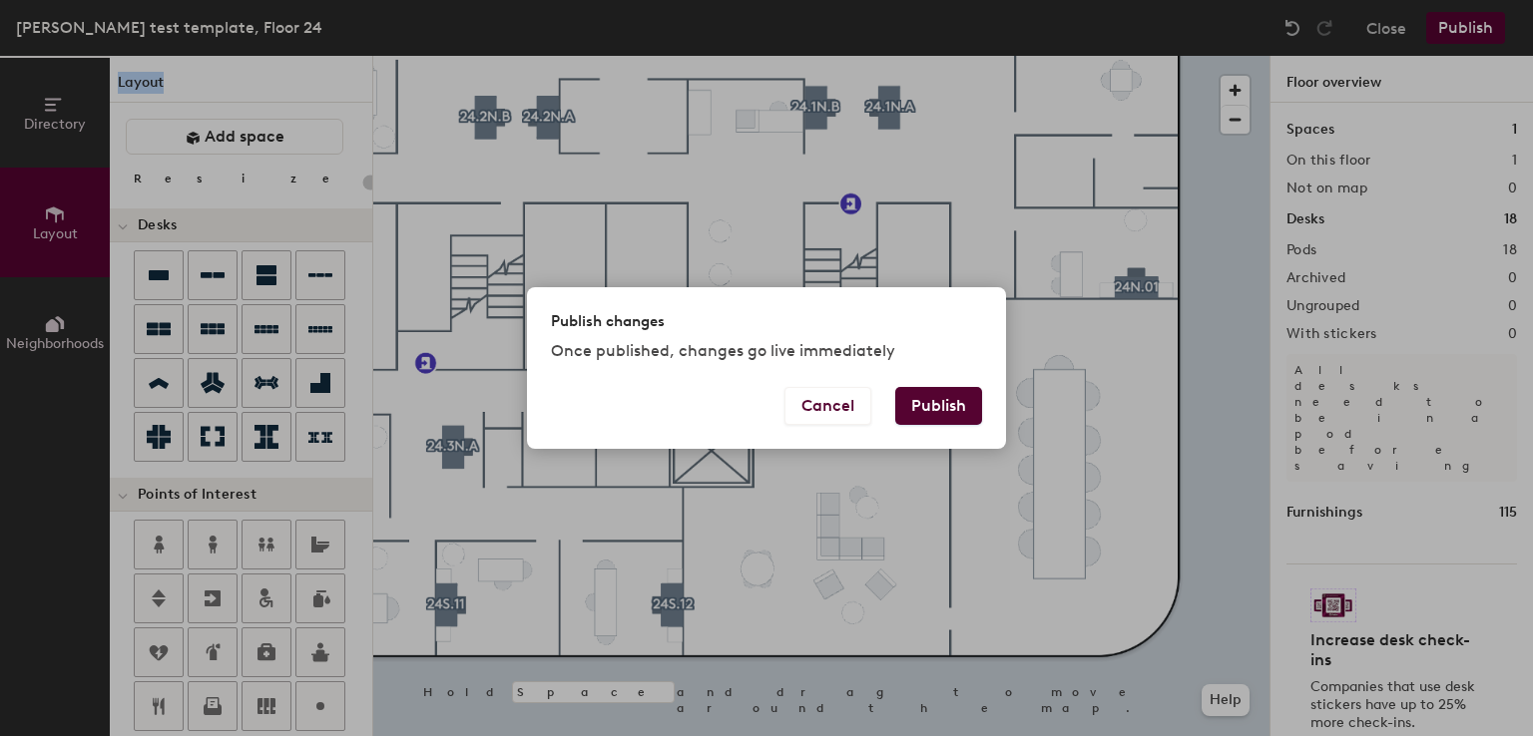
click at [932, 407] on button "Publish" at bounding box center [938, 406] width 87 height 38
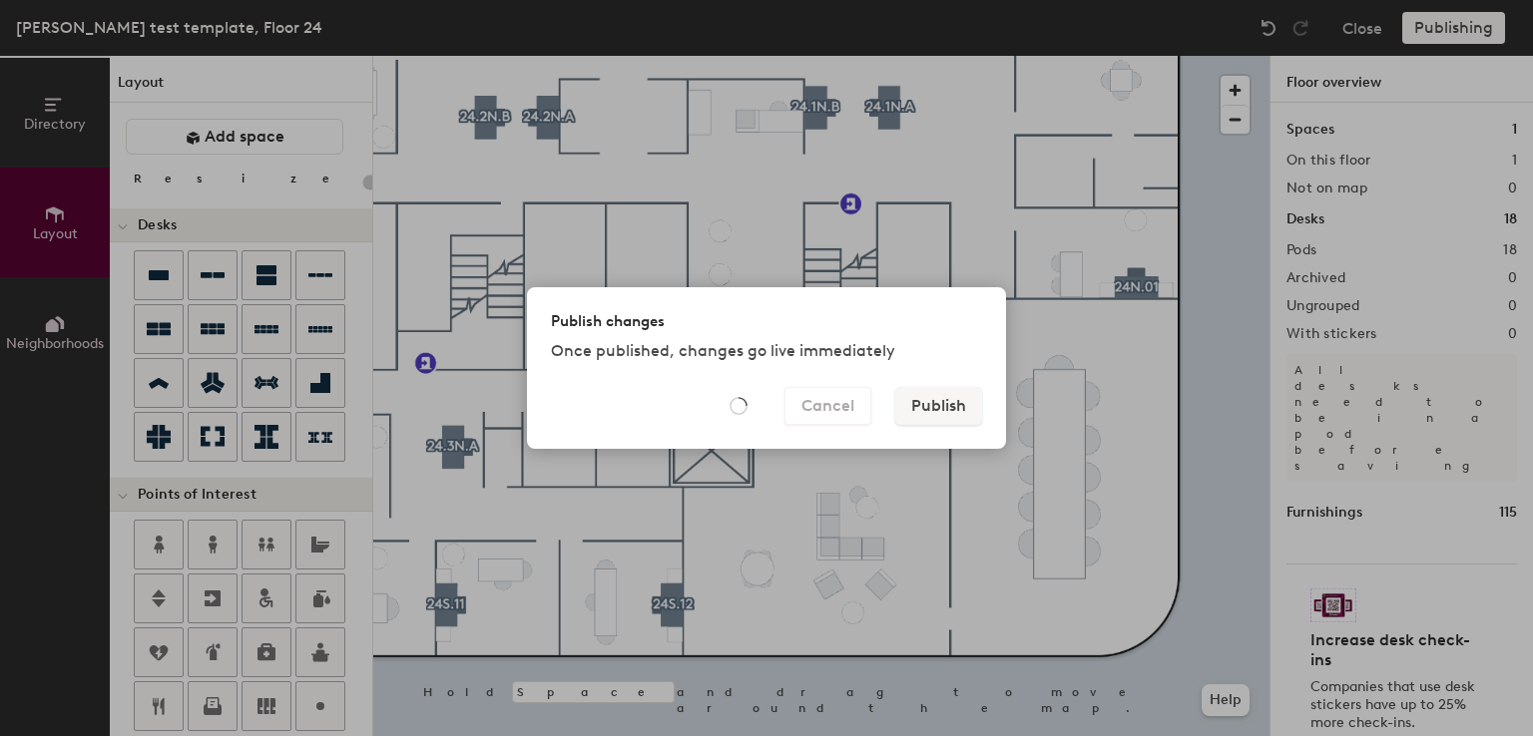
click at [939, 263] on div "Publish changes Once published, changes go live immediately Cancel Publish" at bounding box center [766, 368] width 1533 height 736
type input "20"
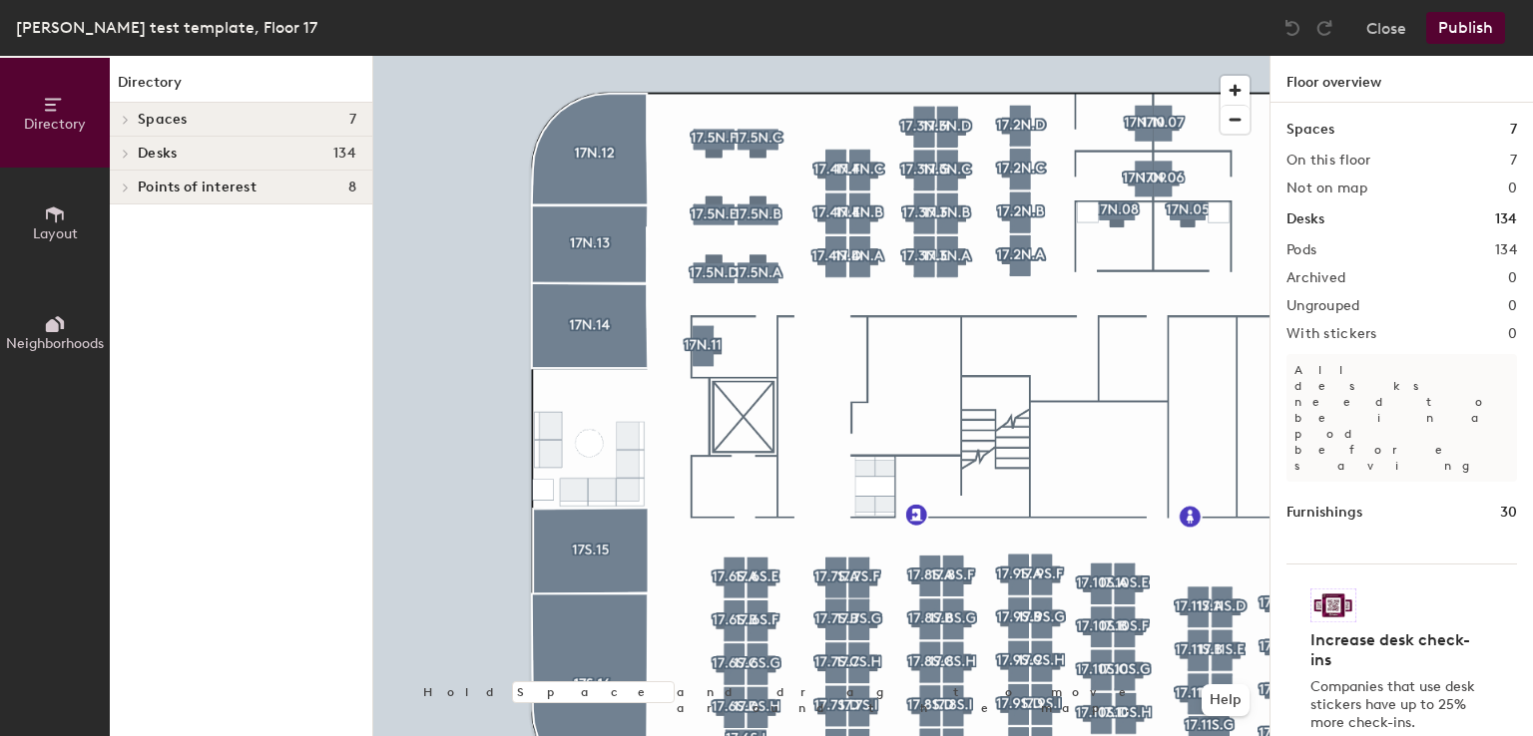
click at [584, 56] on div at bounding box center [821, 56] width 896 height 0
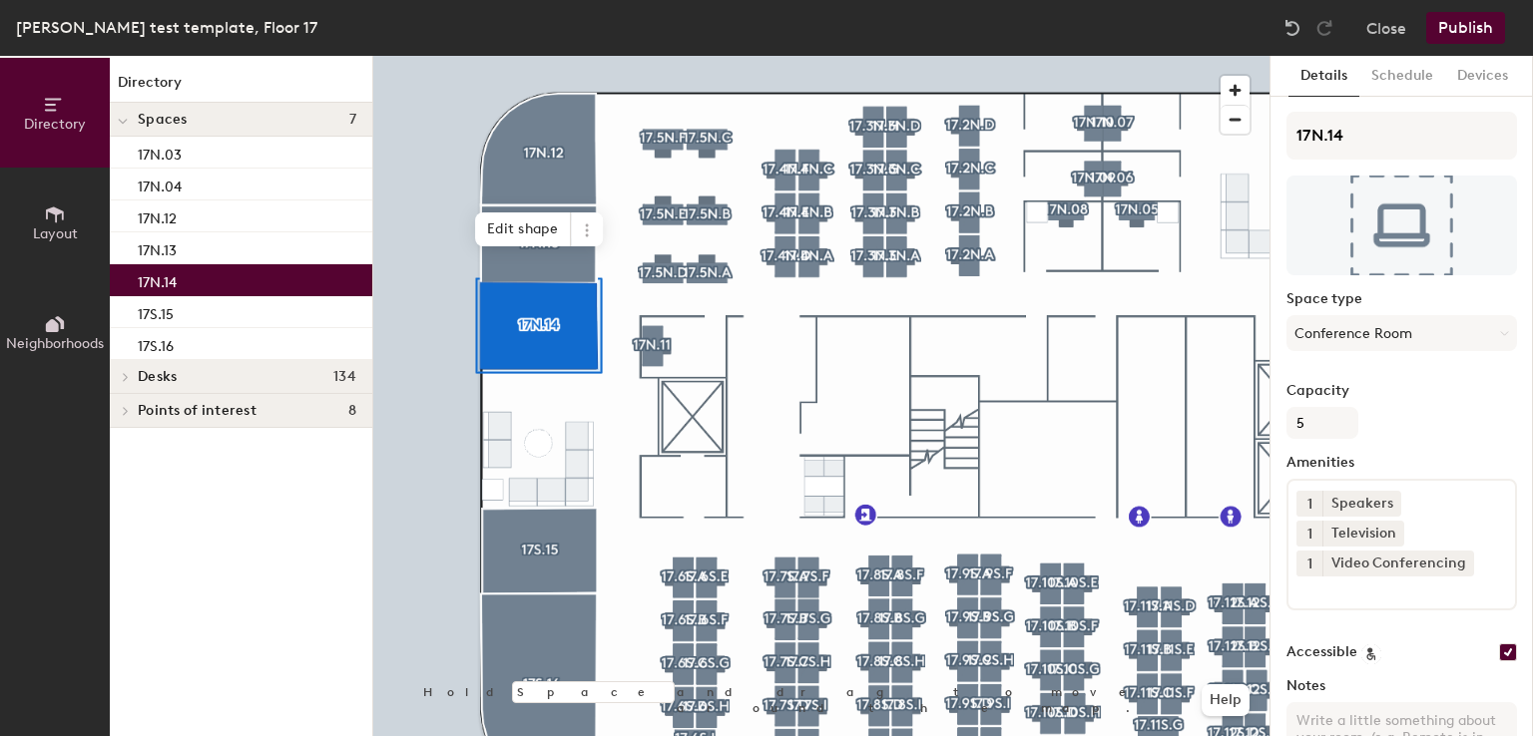
click at [603, 56] on div at bounding box center [821, 56] width 896 height 0
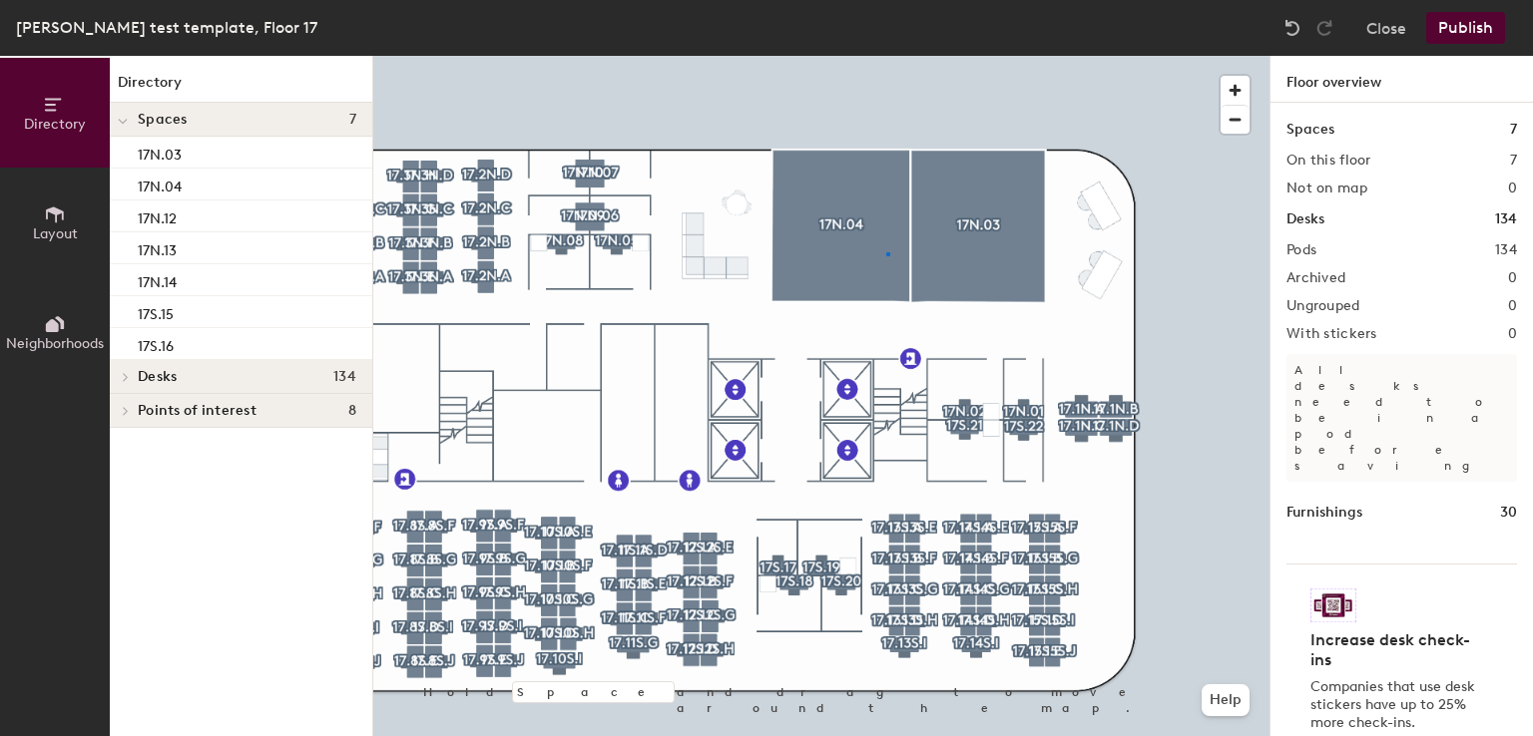
click at [886, 56] on div at bounding box center [821, 56] width 896 height 0
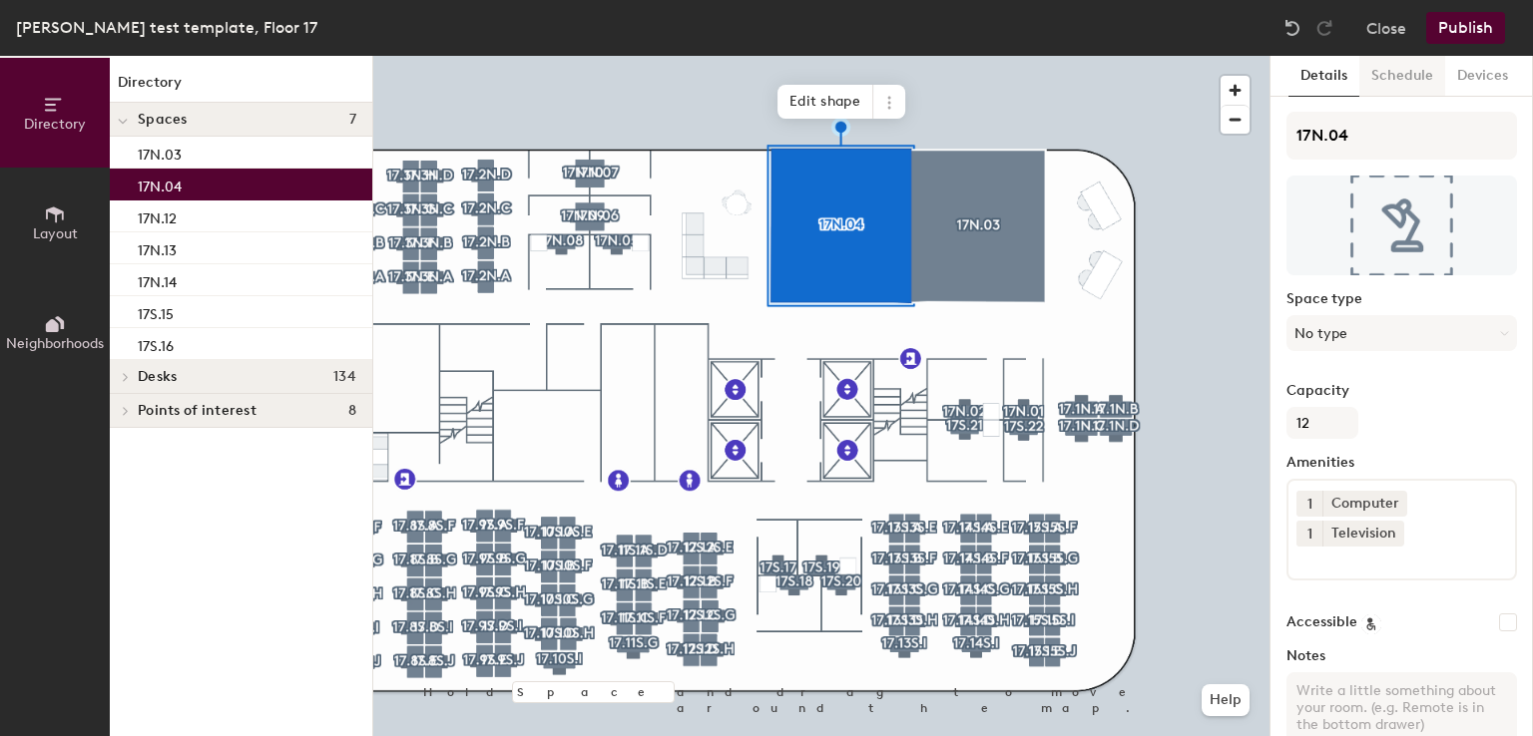
click at [1401, 79] on button "Schedule" at bounding box center [1402, 76] width 86 height 41
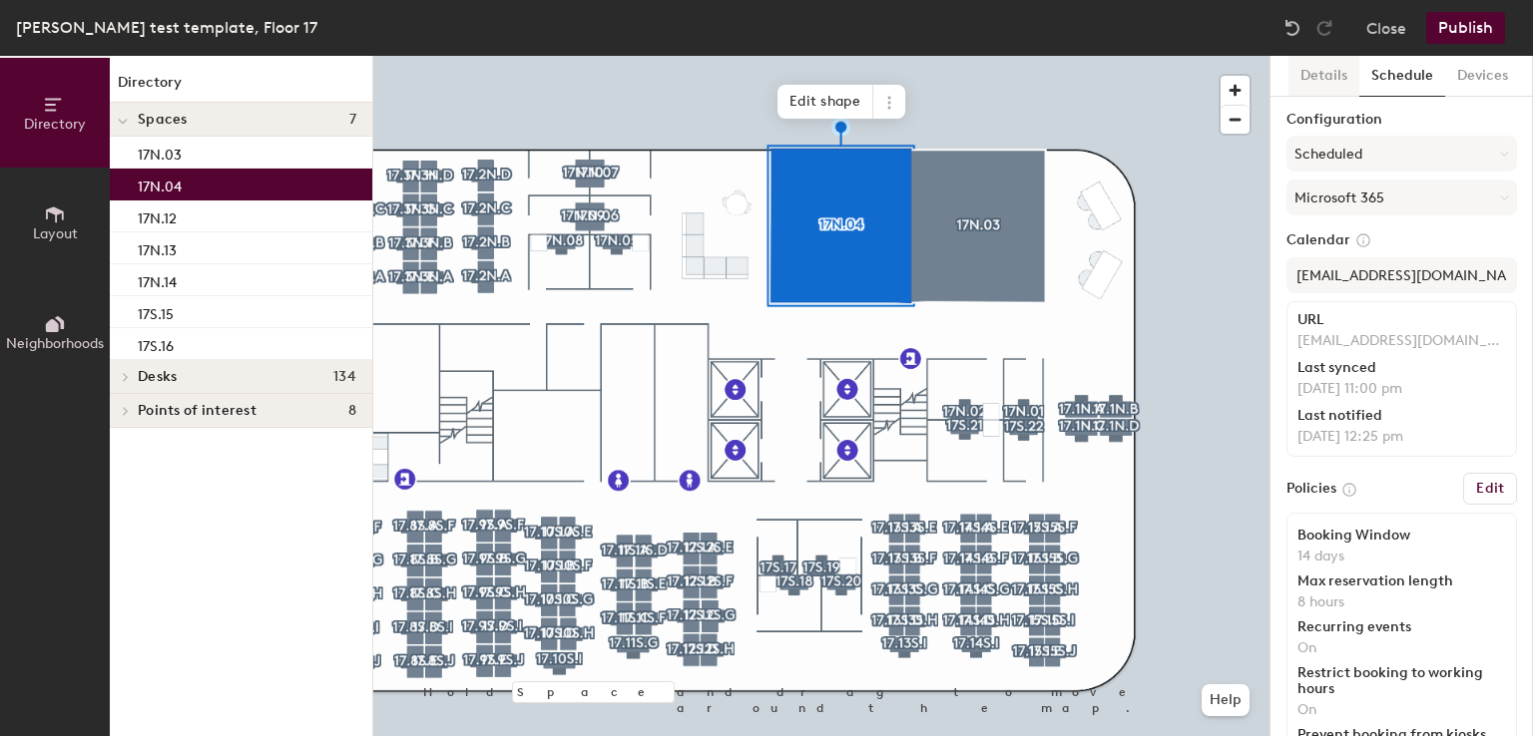
click at [1304, 77] on button "Details" at bounding box center [1323, 76] width 71 height 41
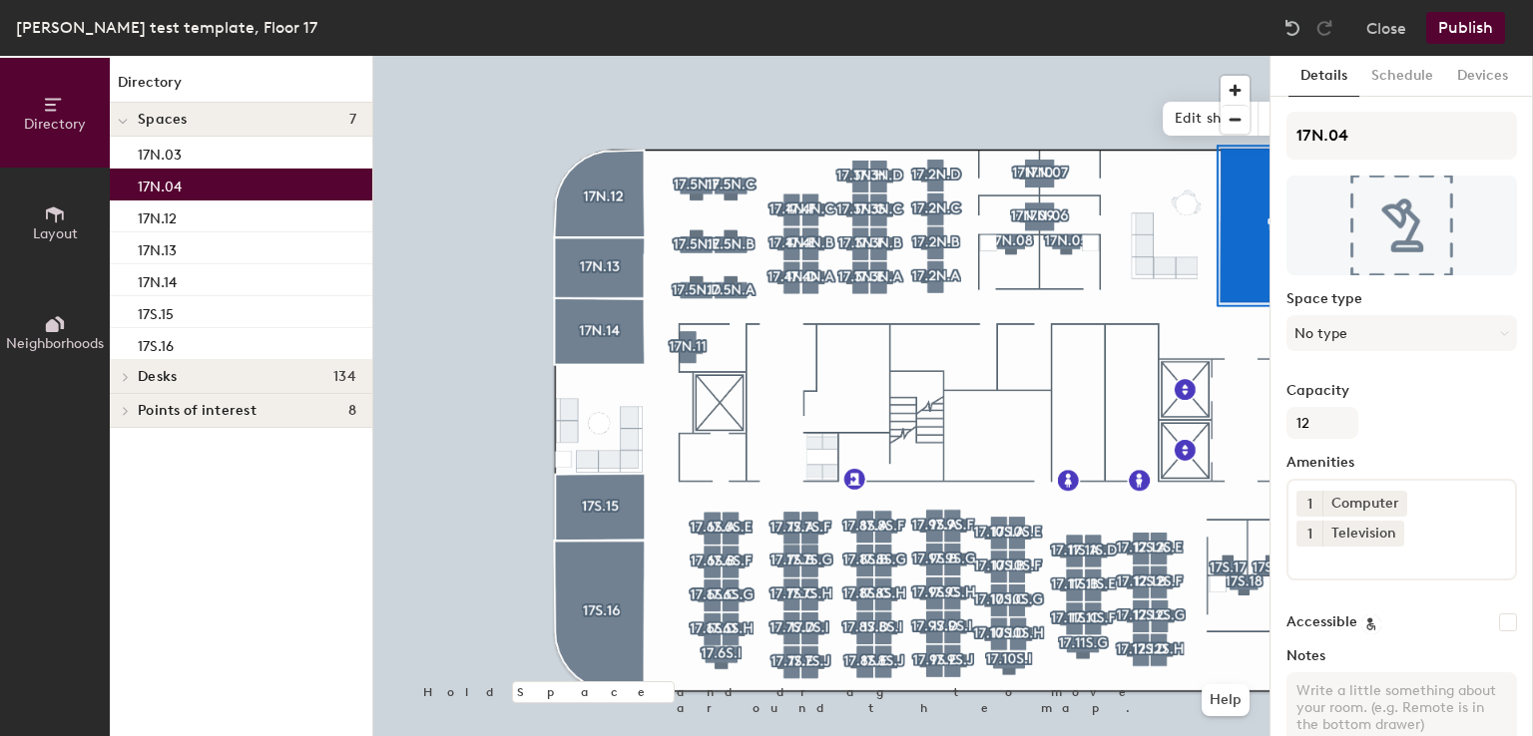
click at [607, 56] on div at bounding box center [821, 56] width 896 height 0
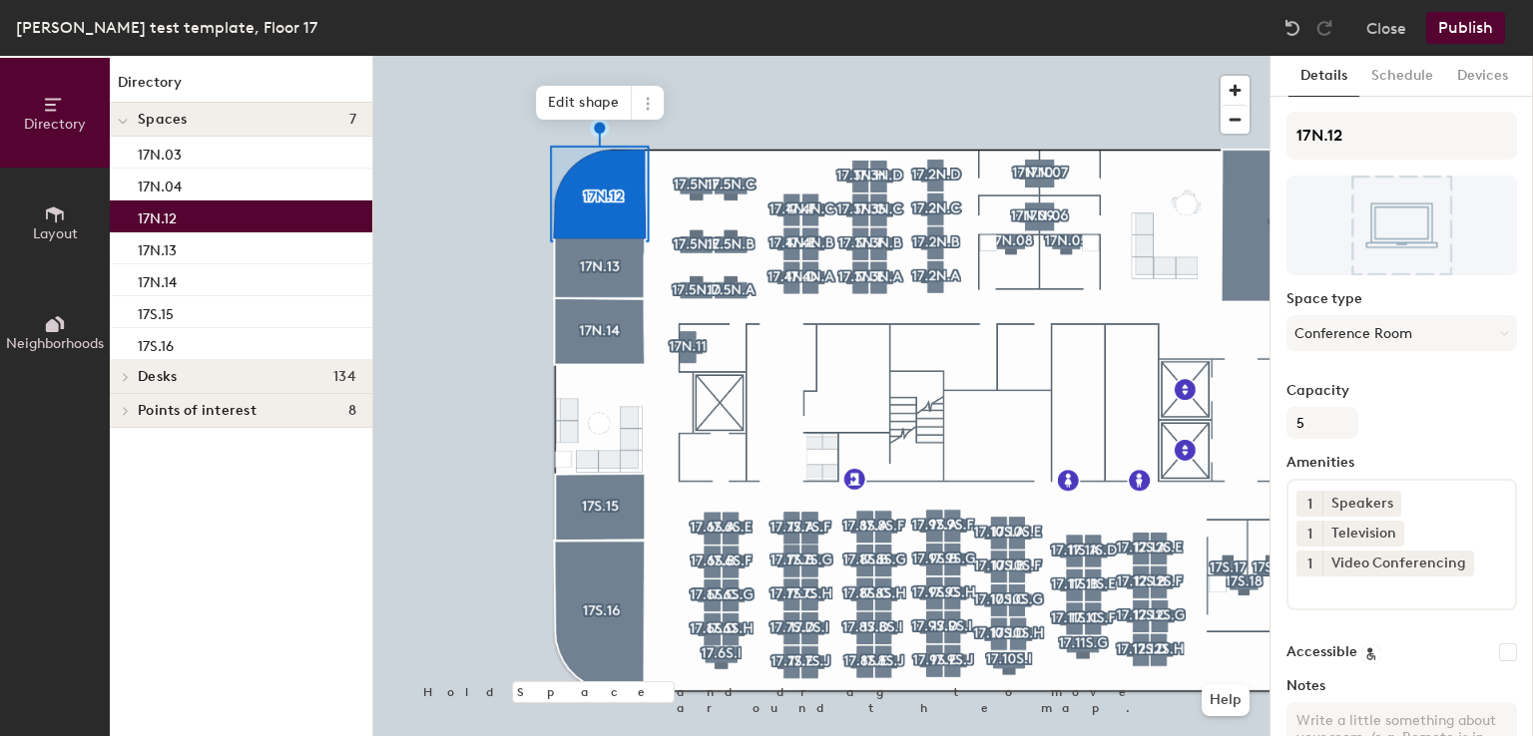
click at [1347, 588] on input at bounding box center [1386, 589] width 180 height 24
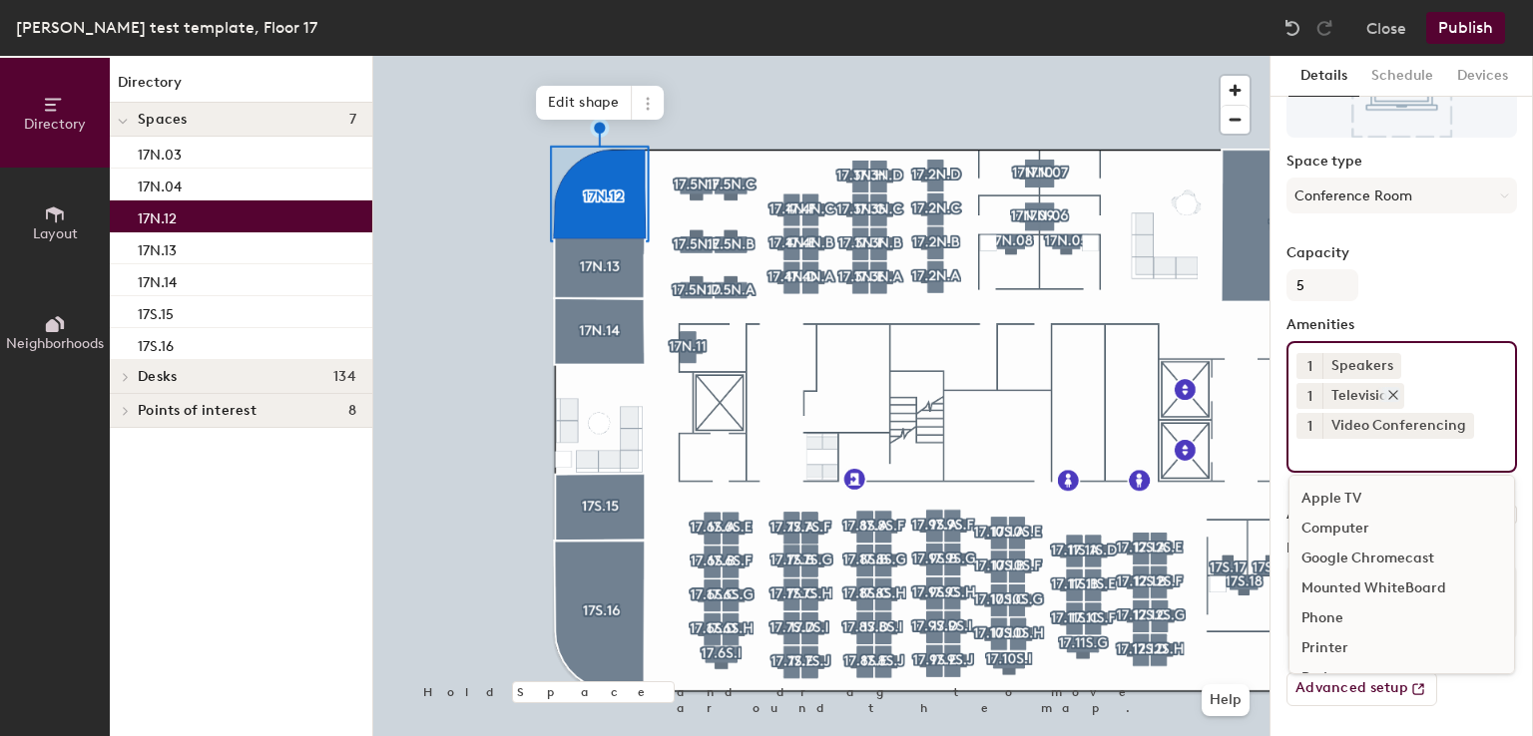
click at [1339, 405] on div "Television" at bounding box center [1363, 396] width 82 height 26
click at [1387, 360] on icon at bounding box center [1390, 365] width 14 height 14
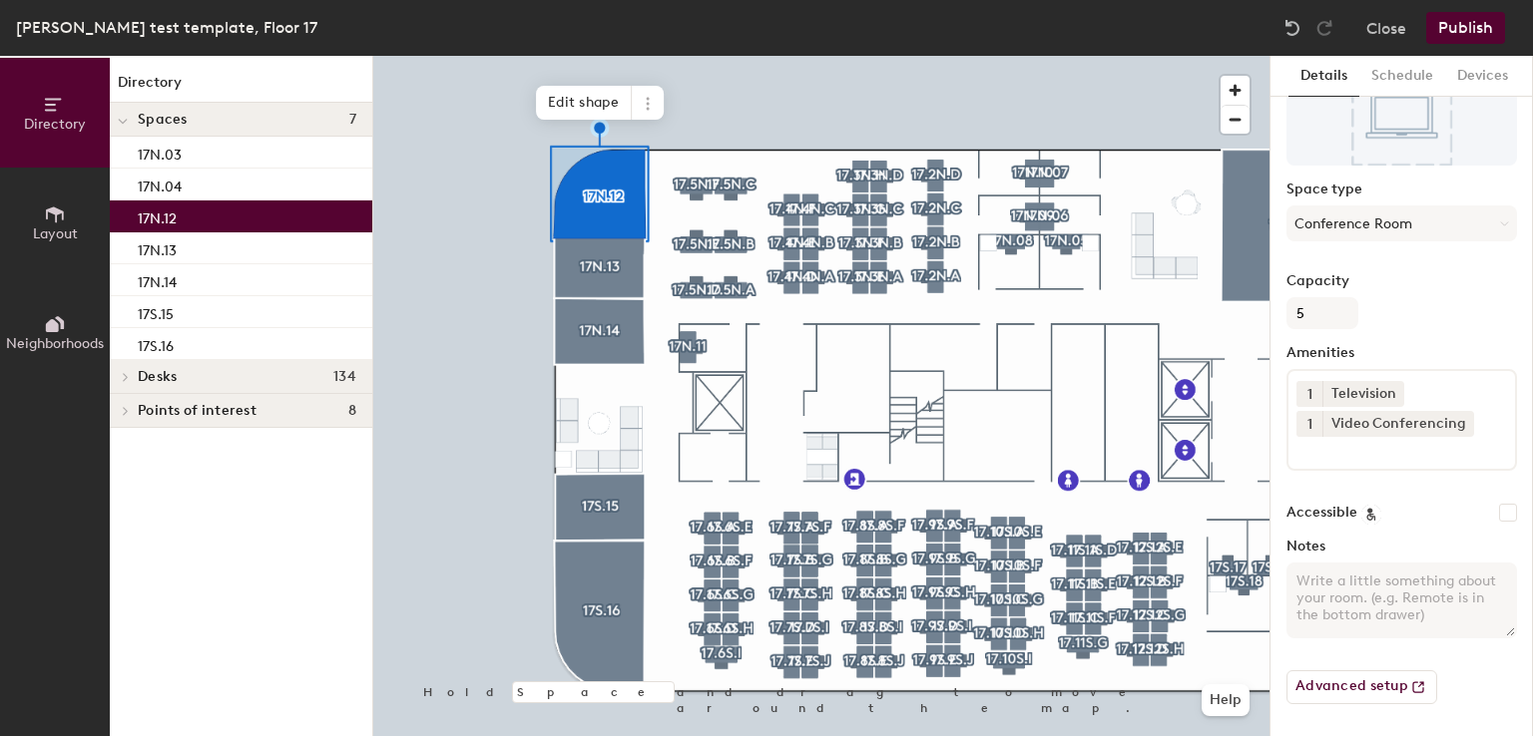
scroll to position [108, 0]
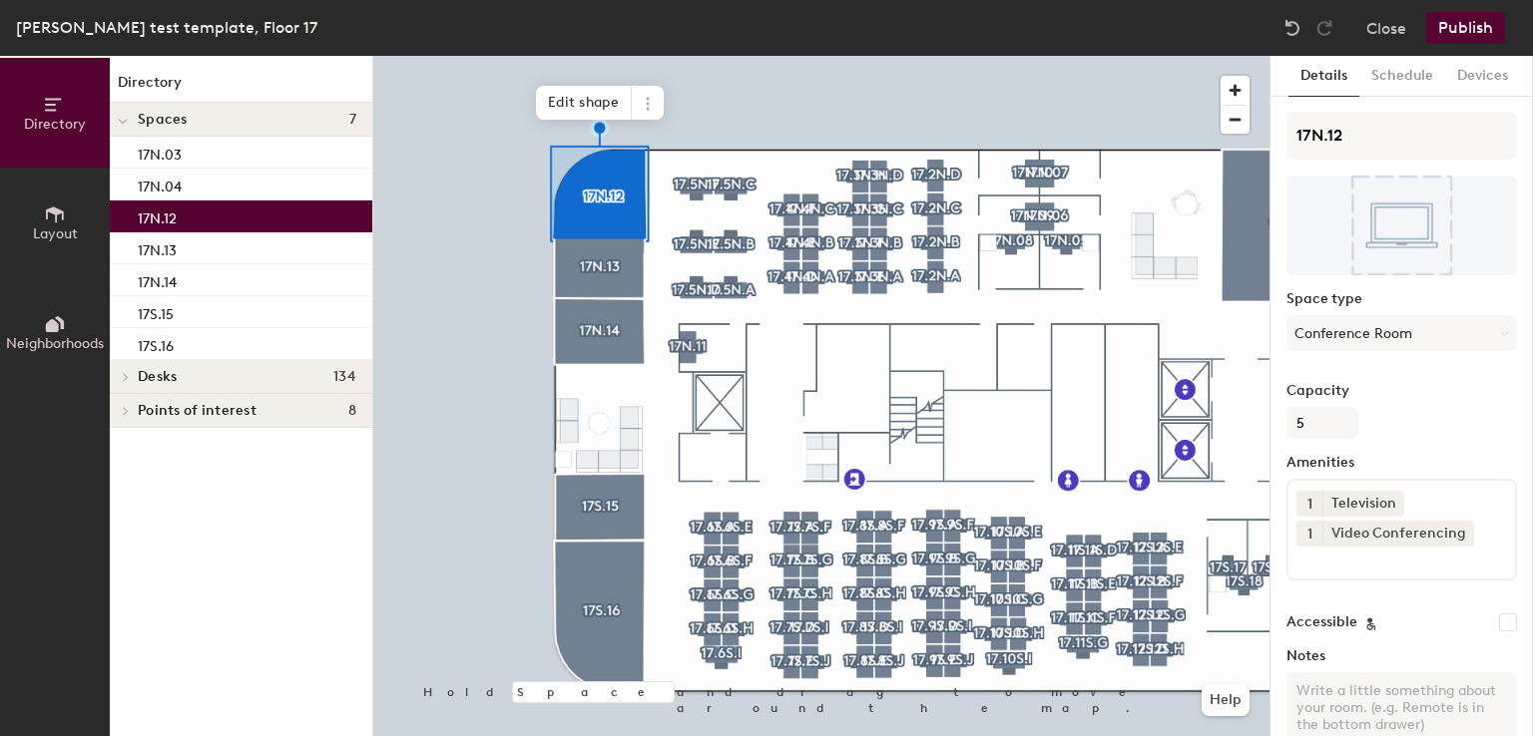
click at [1367, 560] on input at bounding box center [1386, 559] width 180 height 24
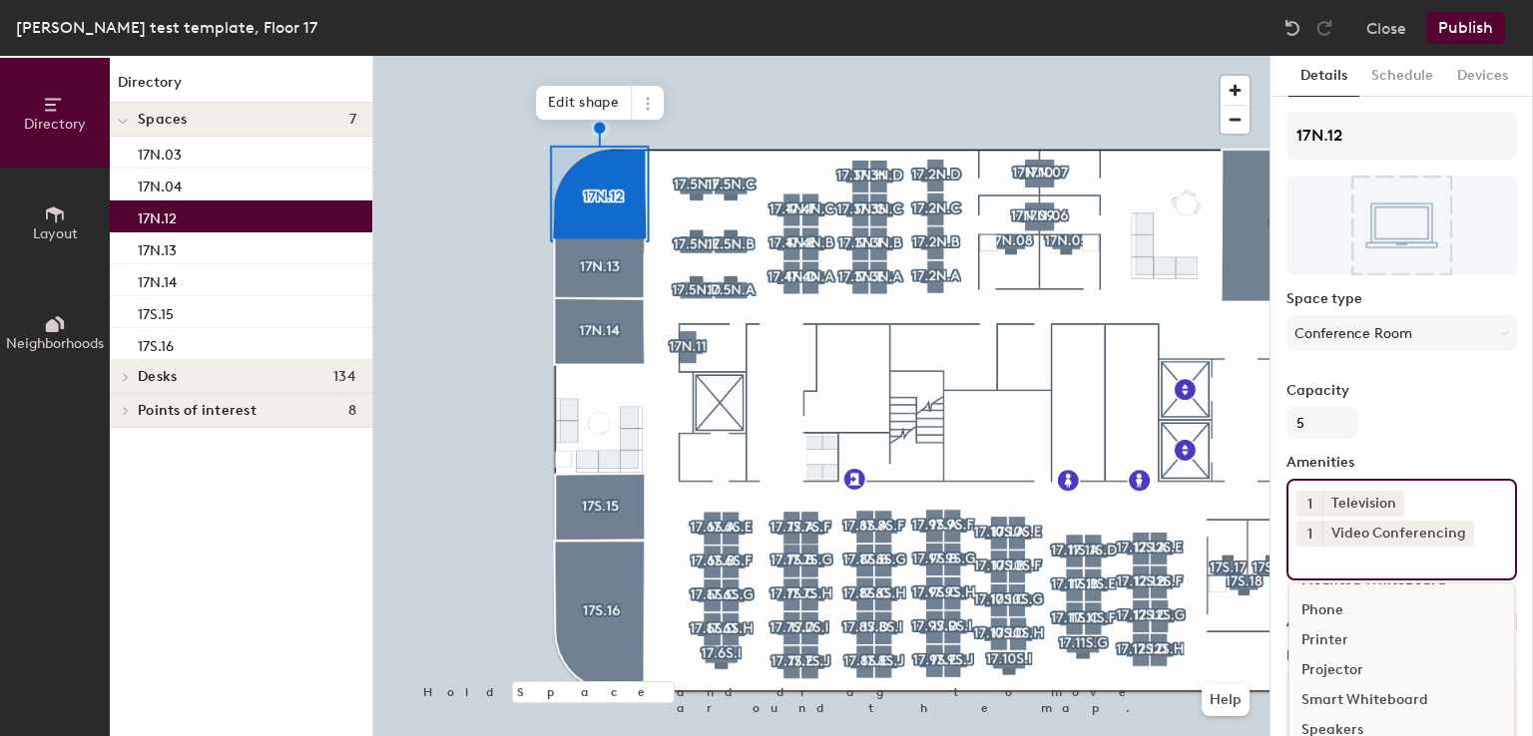
scroll to position [117, 0]
click at [1327, 721] on div "Speakers" at bounding box center [1401, 730] width 225 height 30
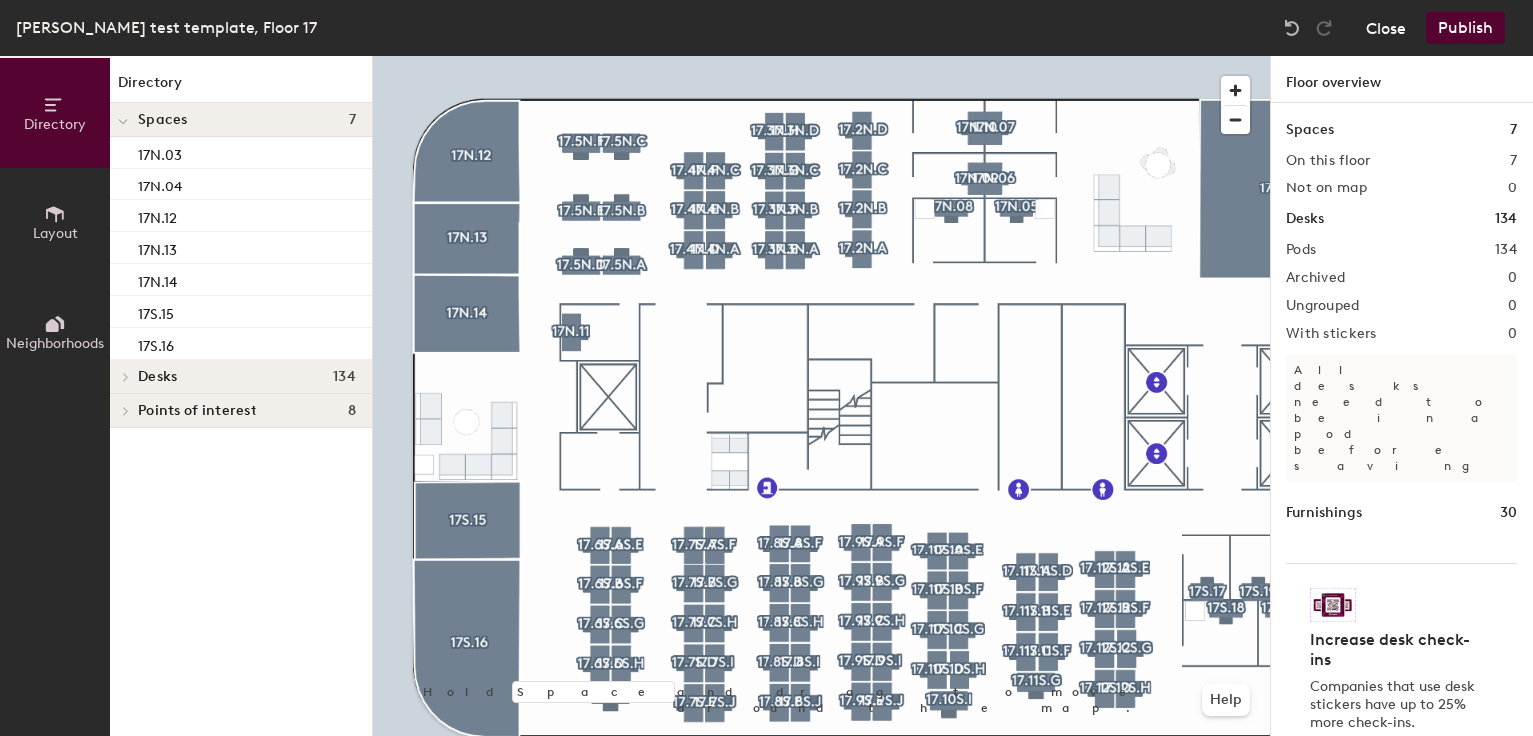
click at [1382, 30] on button "Close" at bounding box center [1386, 28] width 40 height 32
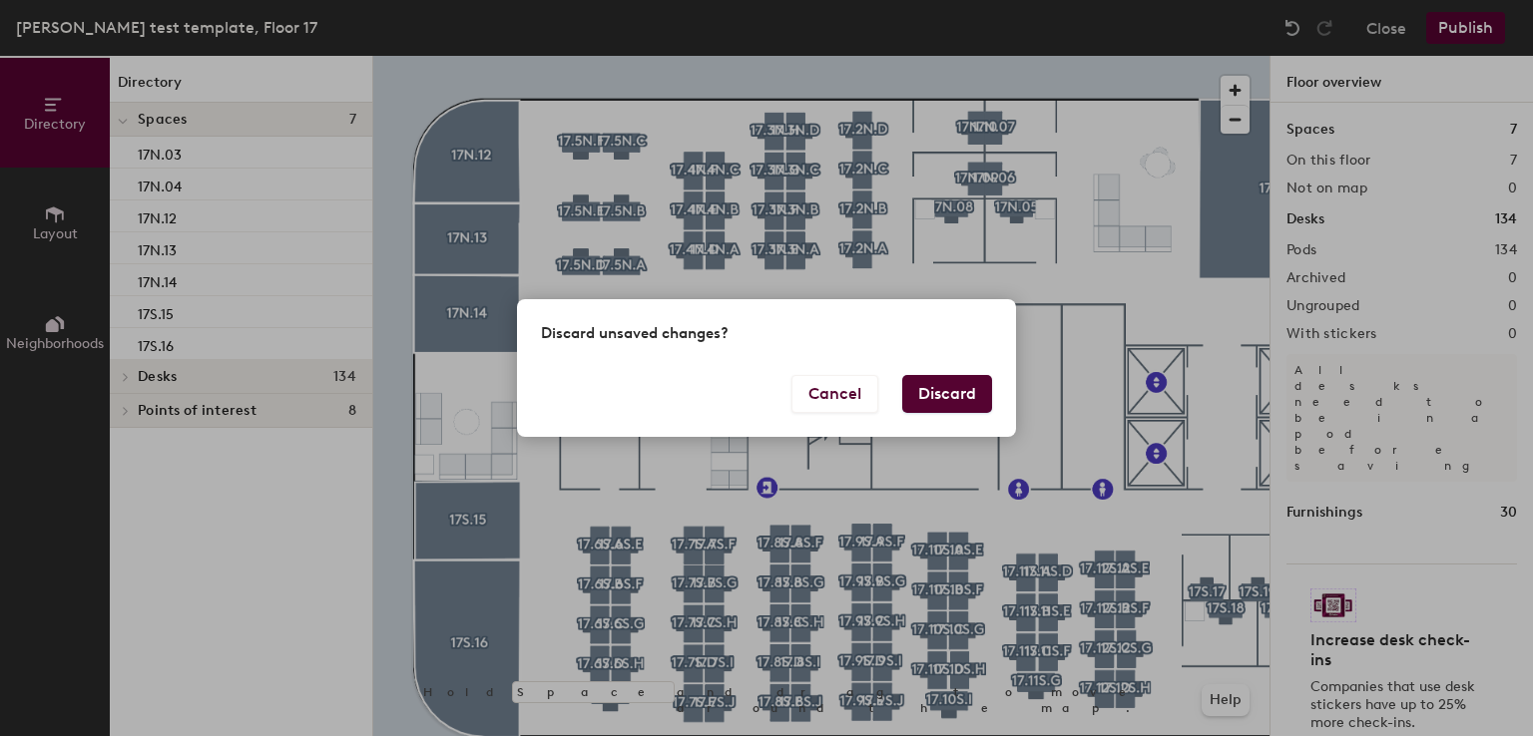
click at [943, 395] on button "Discard" at bounding box center [947, 394] width 90 height 38
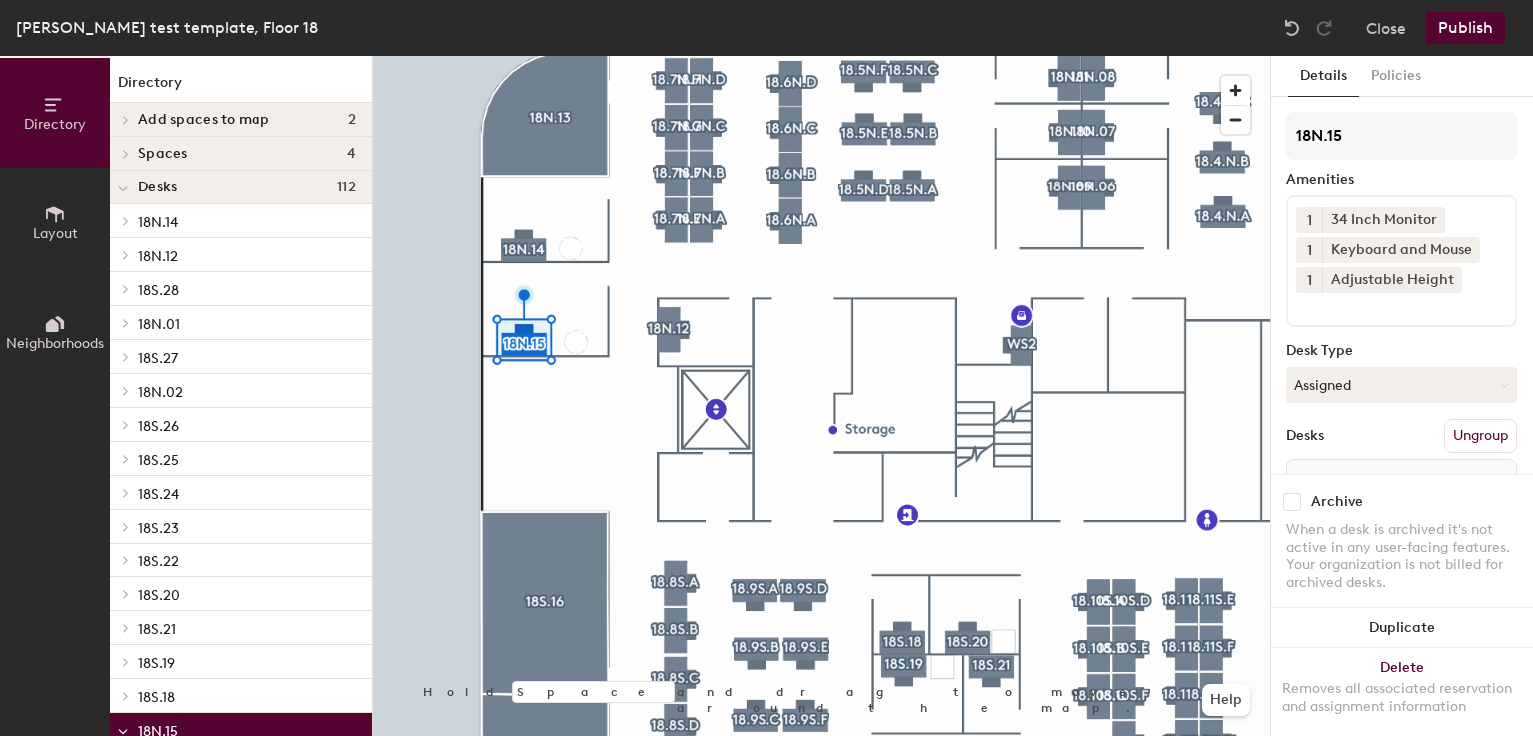
scroll to position [111, 0]
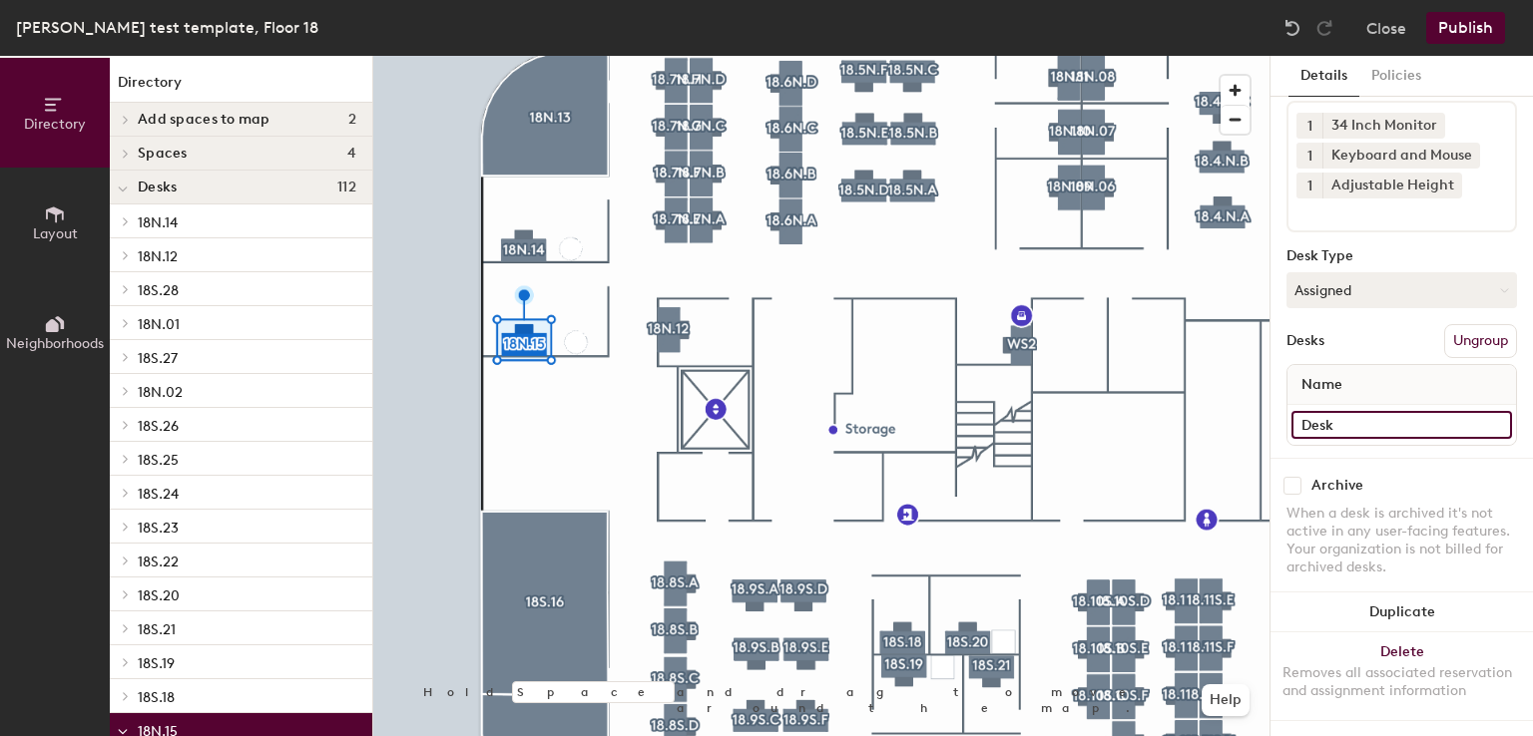
click at [1356, 411] on input "Desk" at bounding box center [1401, 425] width 221 height 28
click at [1354, 416] on input at bounding box center [1401, 425] width 221 height 28
paste input "[PERSON_NAME]"
type input "[PERSON_NAME]"
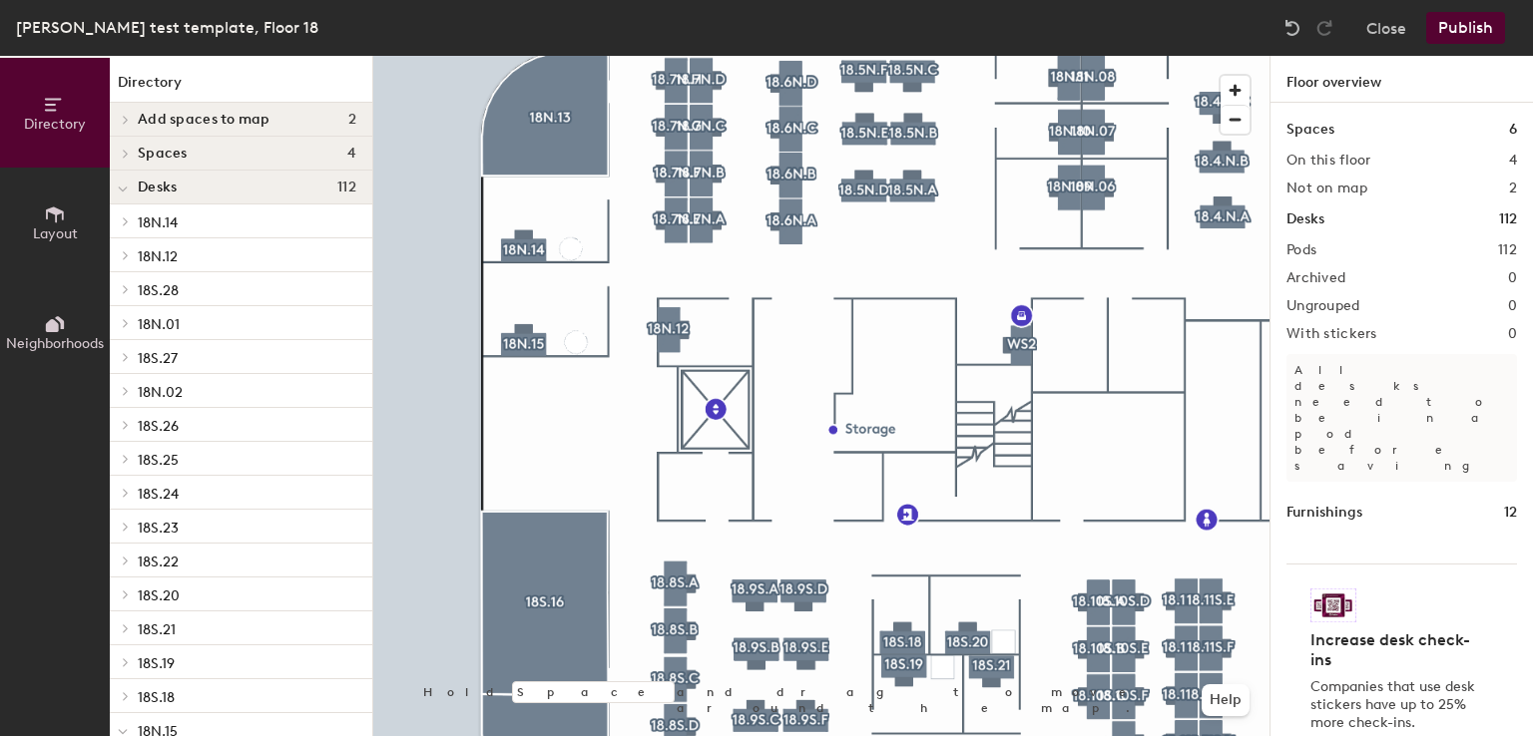
click at [1465, 36] on button "Publish" at bounding box center [1465, 28] width 79 height 32
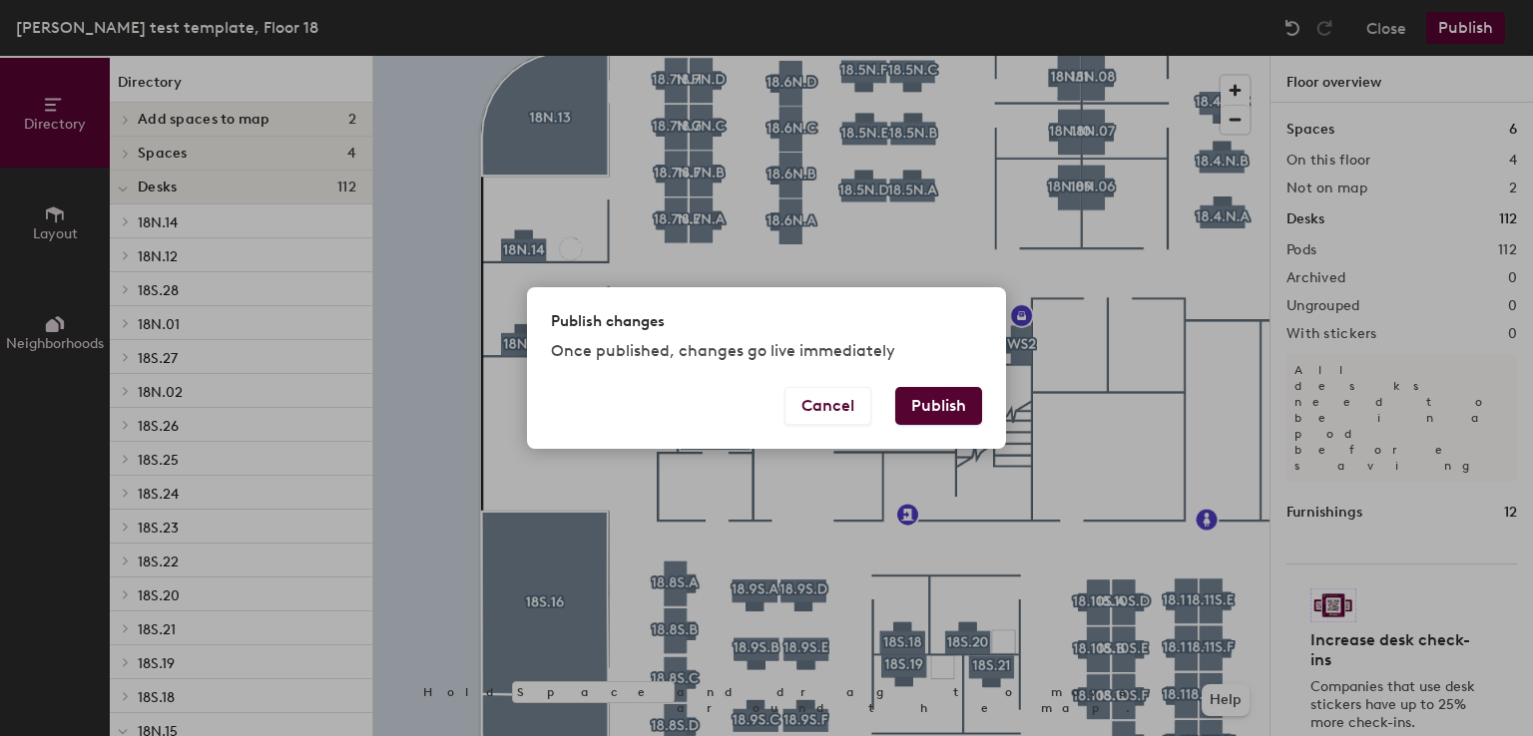
click at [951, 401] on button "Publish" at bounding box center [938, 406] width 87 height 38
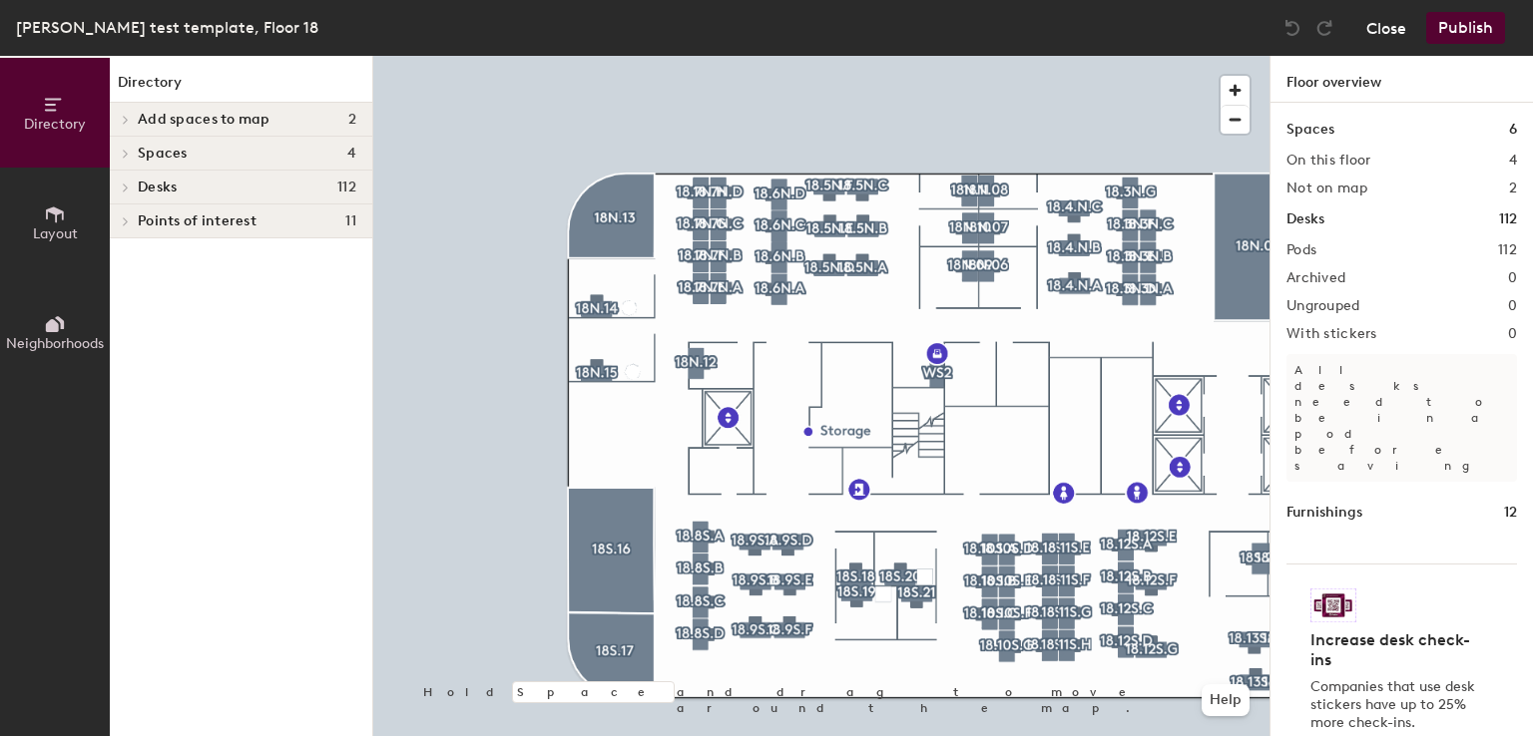
click at [1390, 34] on button "Close" at bounding box center [1386, 28] width 40 height 32
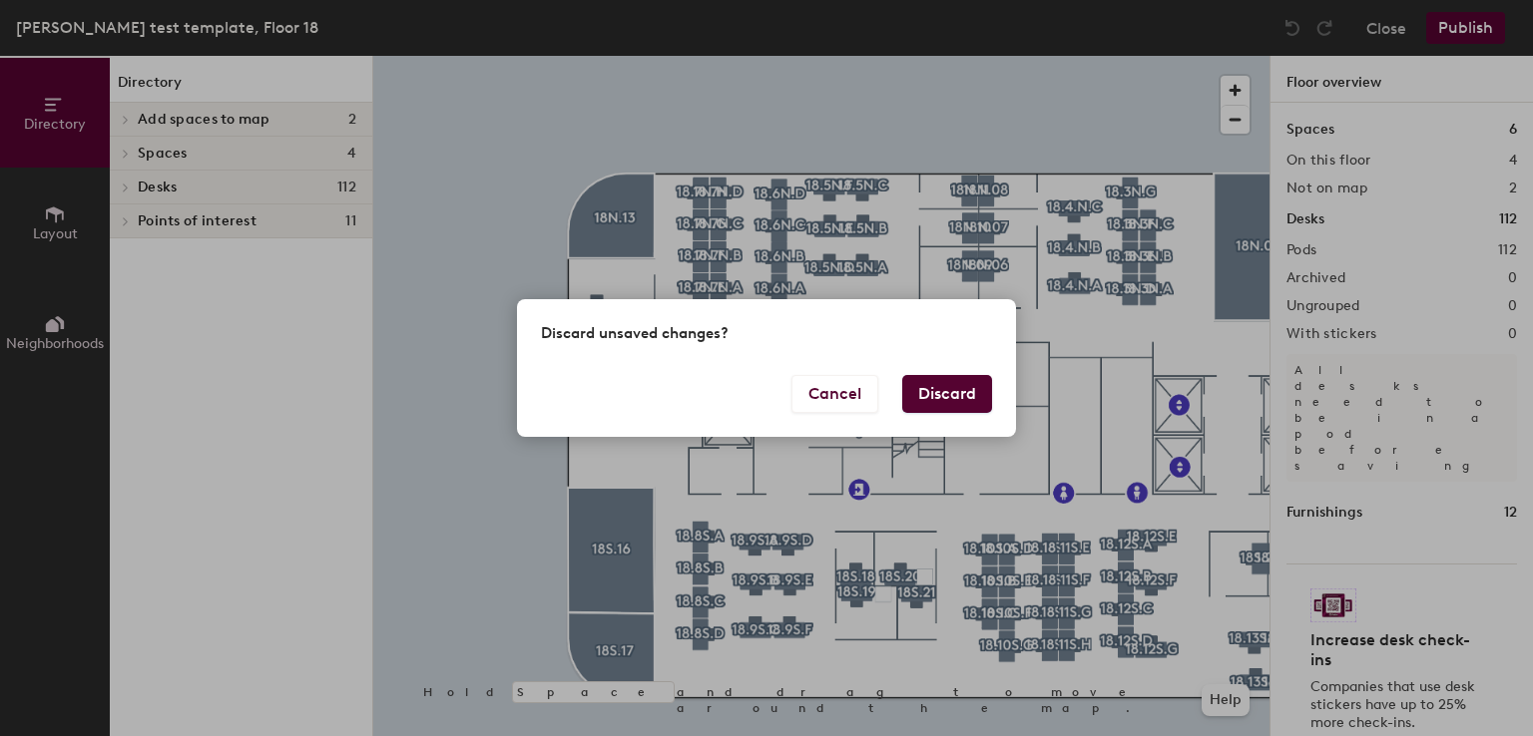
click at [914, 397] on button "Discard" at bounding box center [947, 394] width 90 height 38
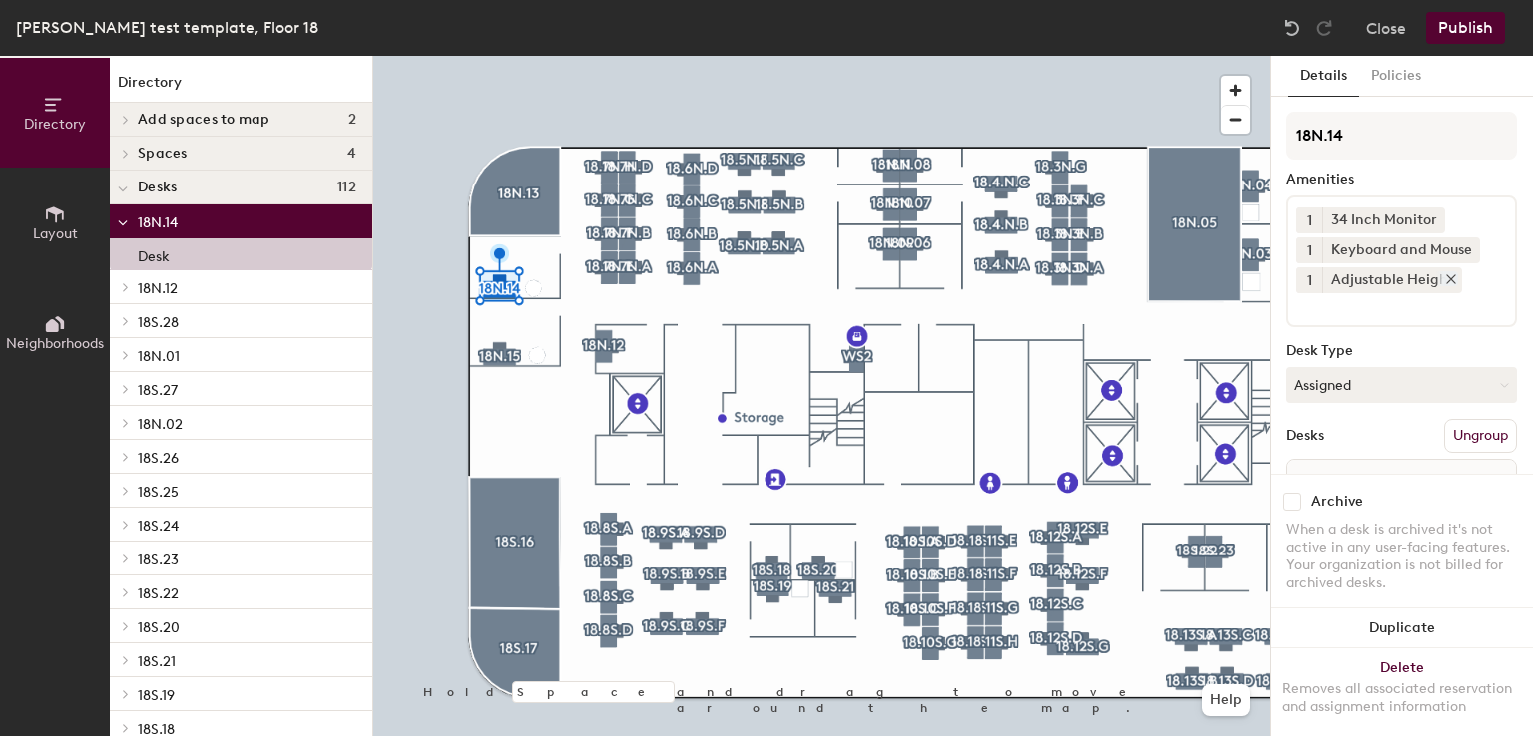
scroll to position [111, 0]
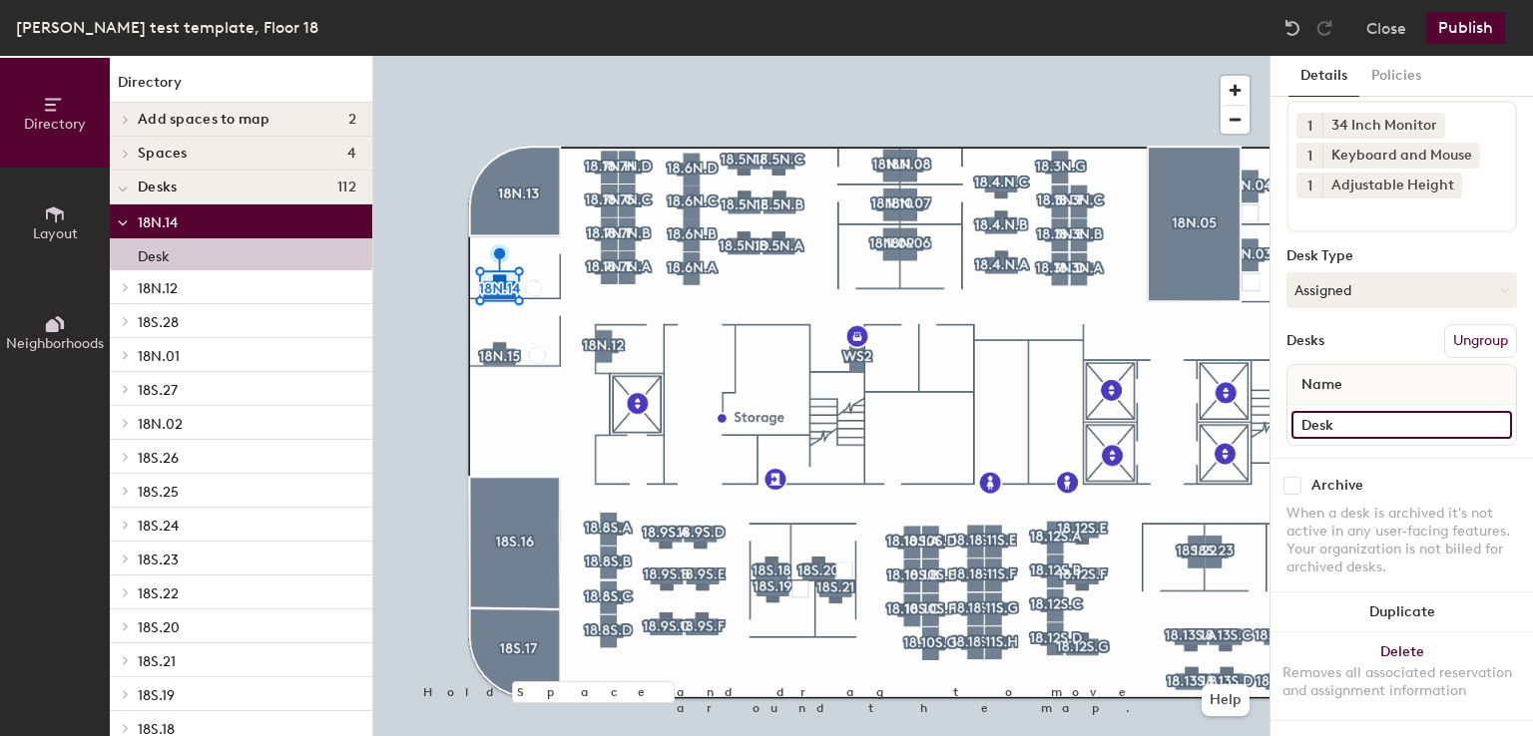
click at [1337, 411] on input "Desk" at bounding box center [1401, 425] width 221 height 28
click at [1325, 411] on input at bounding box center [1401, 425] width 221 height 28
click at [1346, 411] on input "Emily" at bounding box center [1401, 425] width 221 height 28
type input "[PERSON_NAME]"
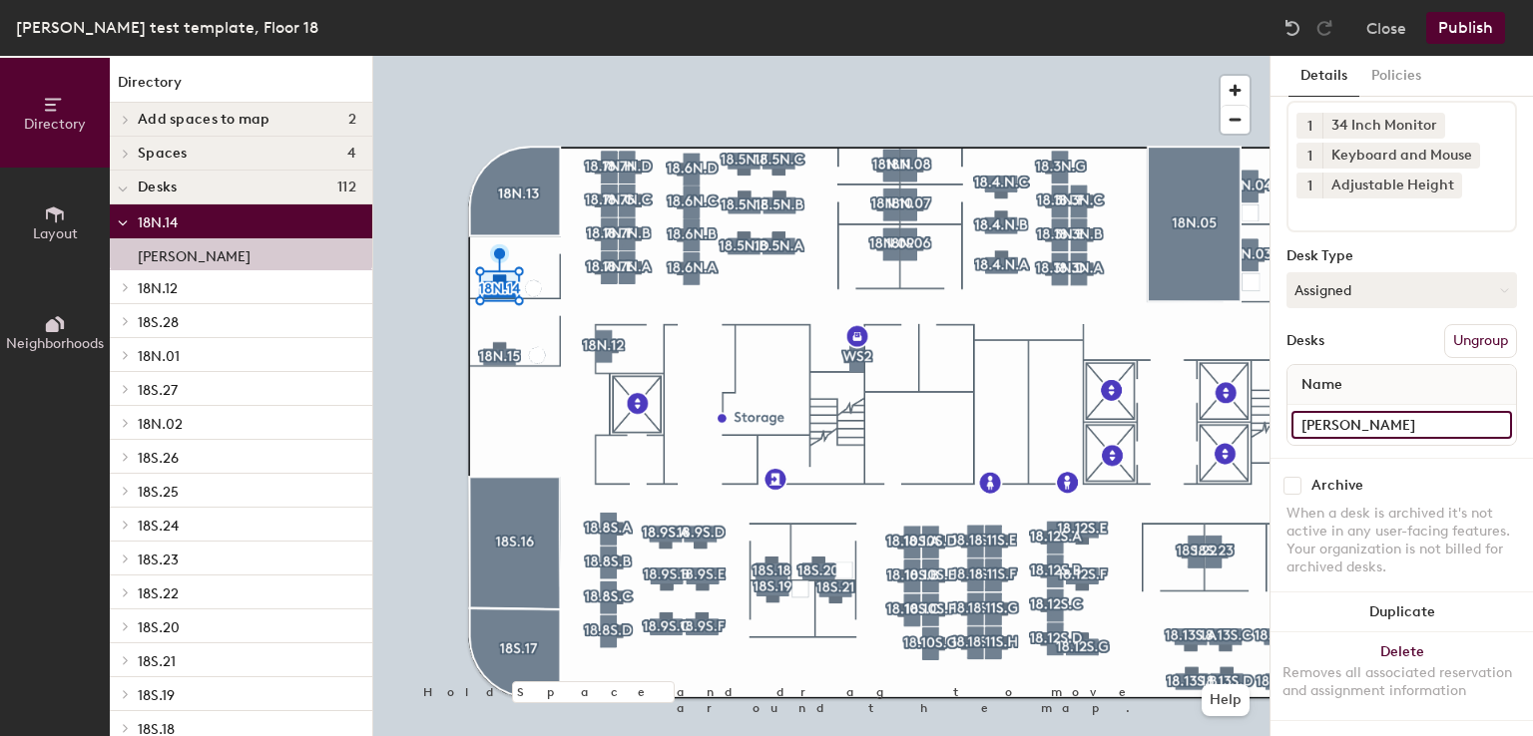
click at [1394, 411] on input "[PERSON_NAME]" at bounding box center [1401, 425] width 221 height 28
click at [1406, 411] on input "[PERSON_NAME]" at bounding box center [1401, 425] width 221 height 28
drag, startPoint x: 1405, startPoint y: 408, endPoint x: 1277, endPoint y: 400, distance: 128.0
click at [1277, 400] on div "Details Policies 18N.14 Amenities 1 34 Inch Monitor 1 Keyboard and Mouse 1 Adju…" at bounding box center [1401, 396] width 262 height 681
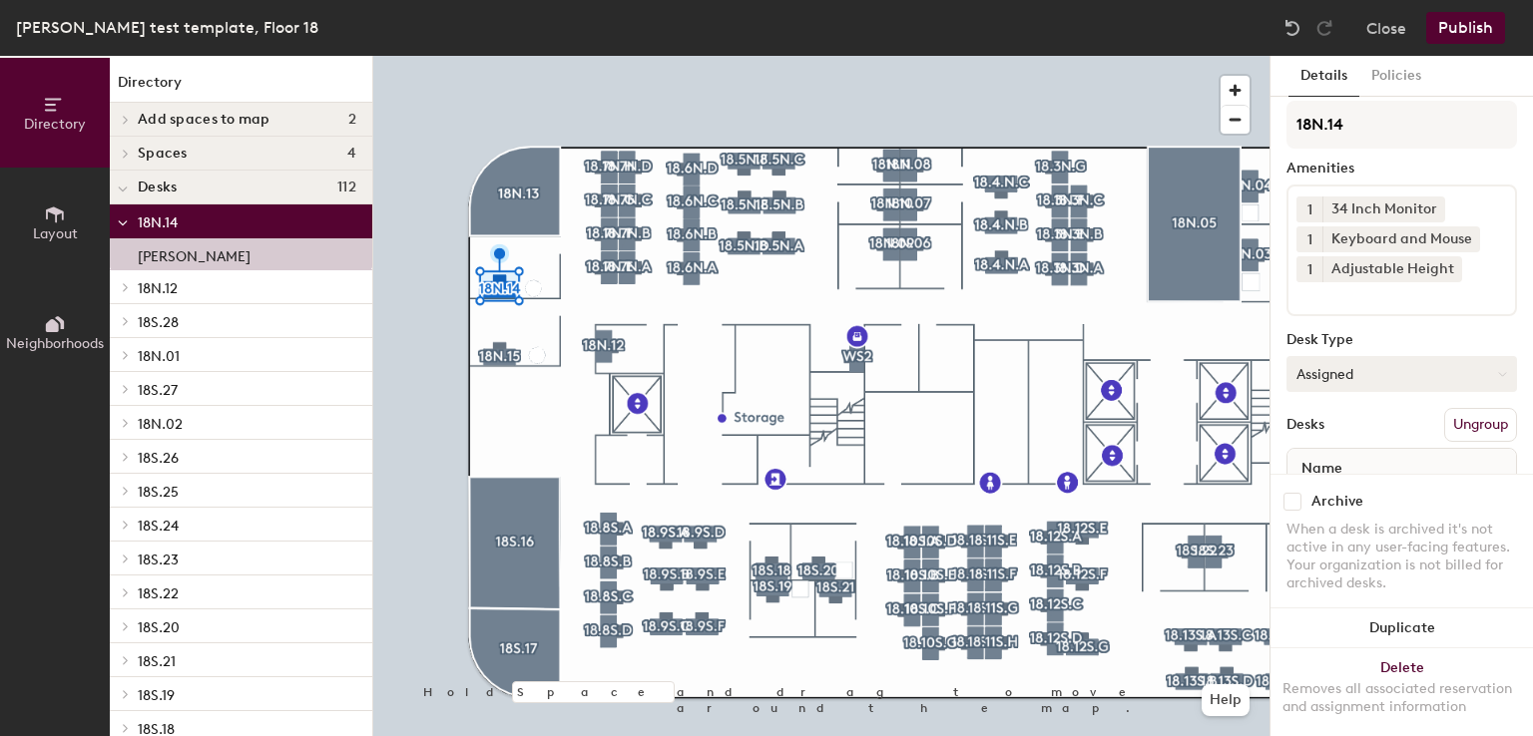
scroll to position [0, 0]
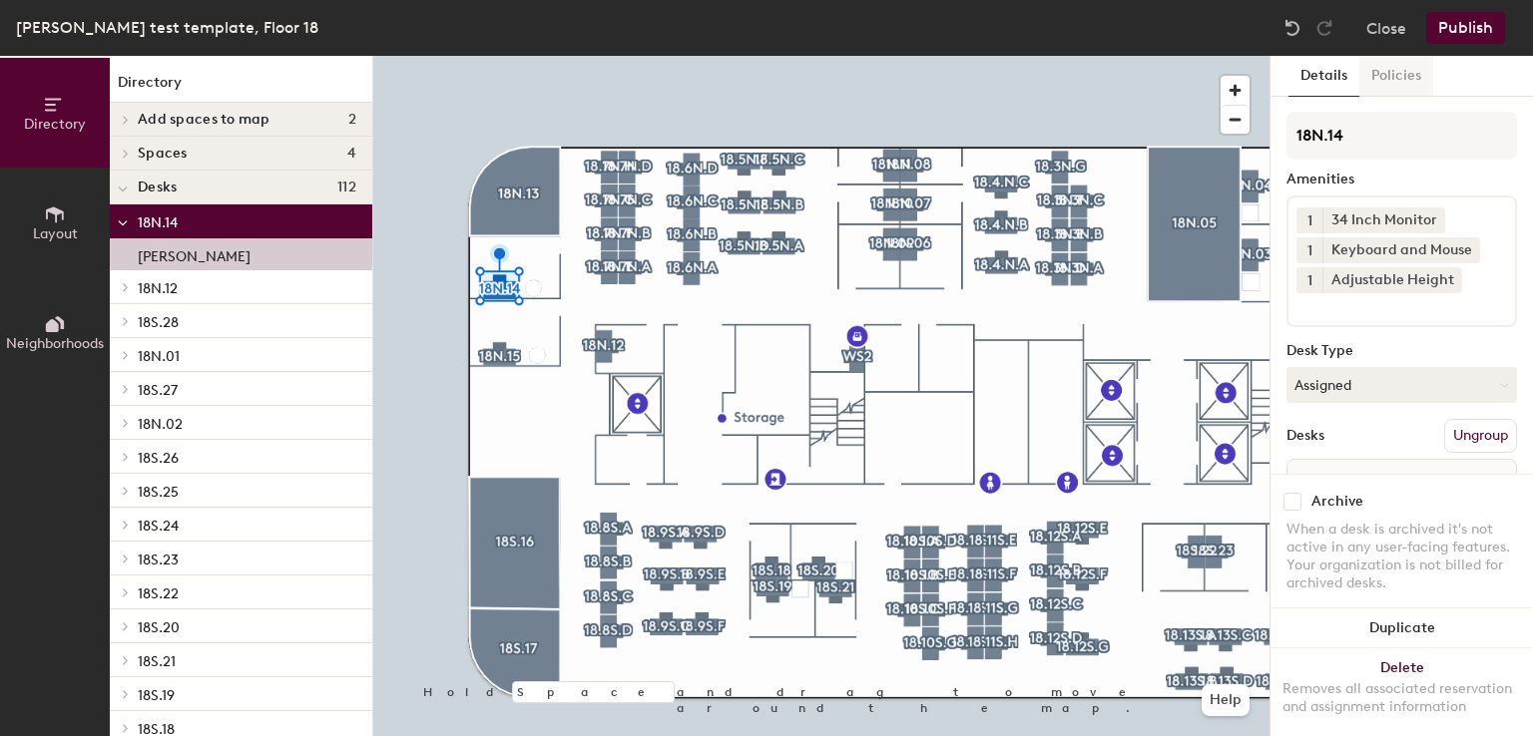
click at [1390, 73] on button "Policies" at bounding box center [1396, 76] width 74 height 41
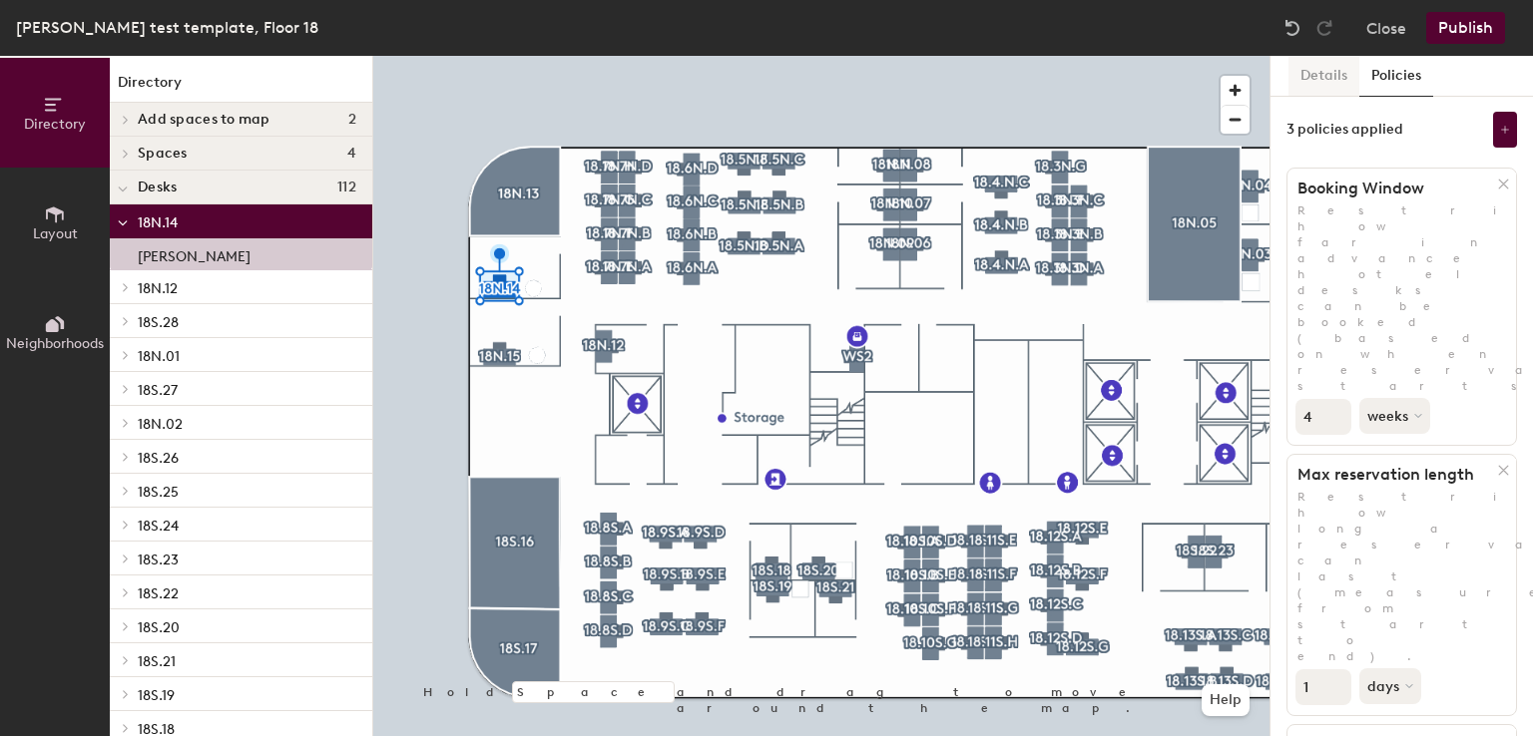
click at [1333, 73] on button "Details" at bounding box center [1323, 76] width 71 height 41
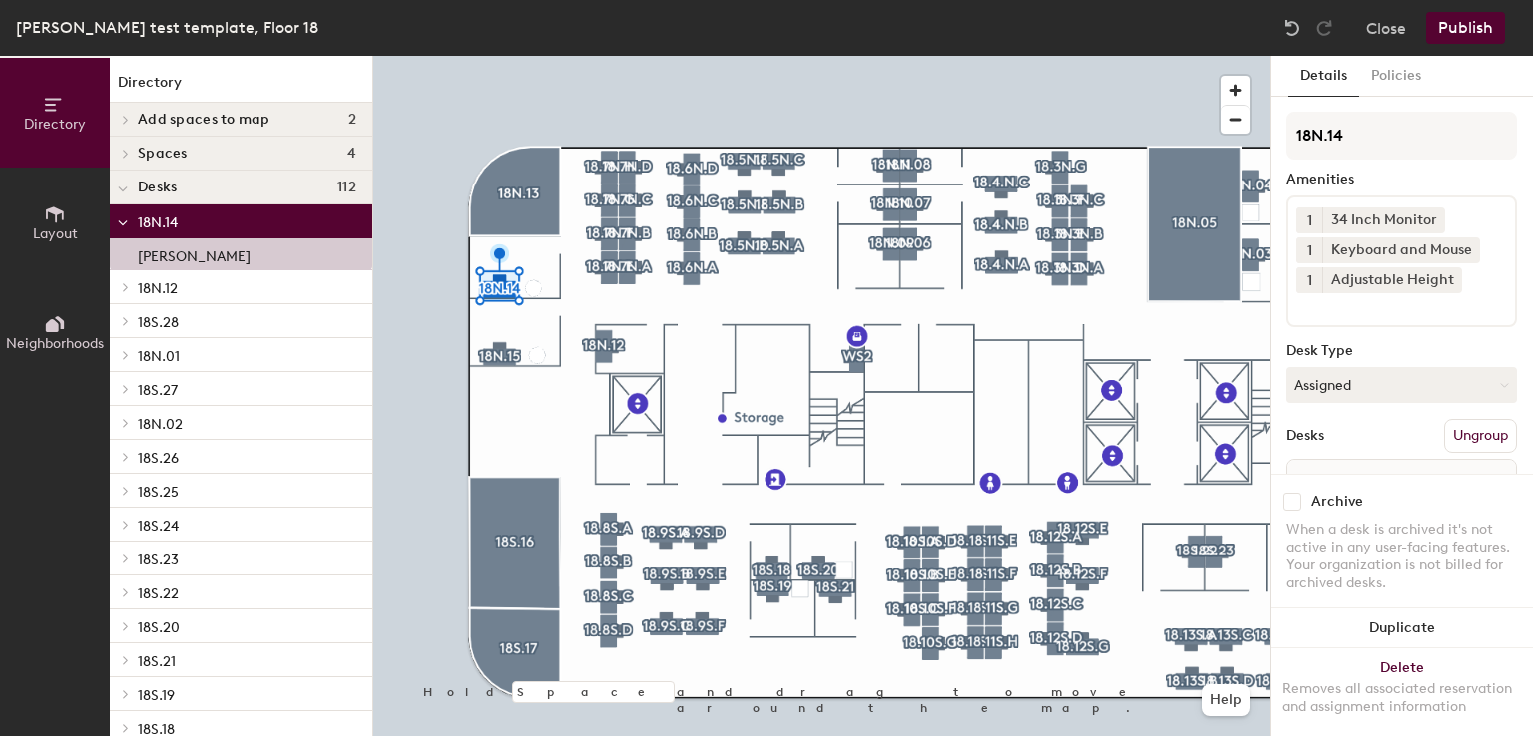
scroll to position [111, 0]
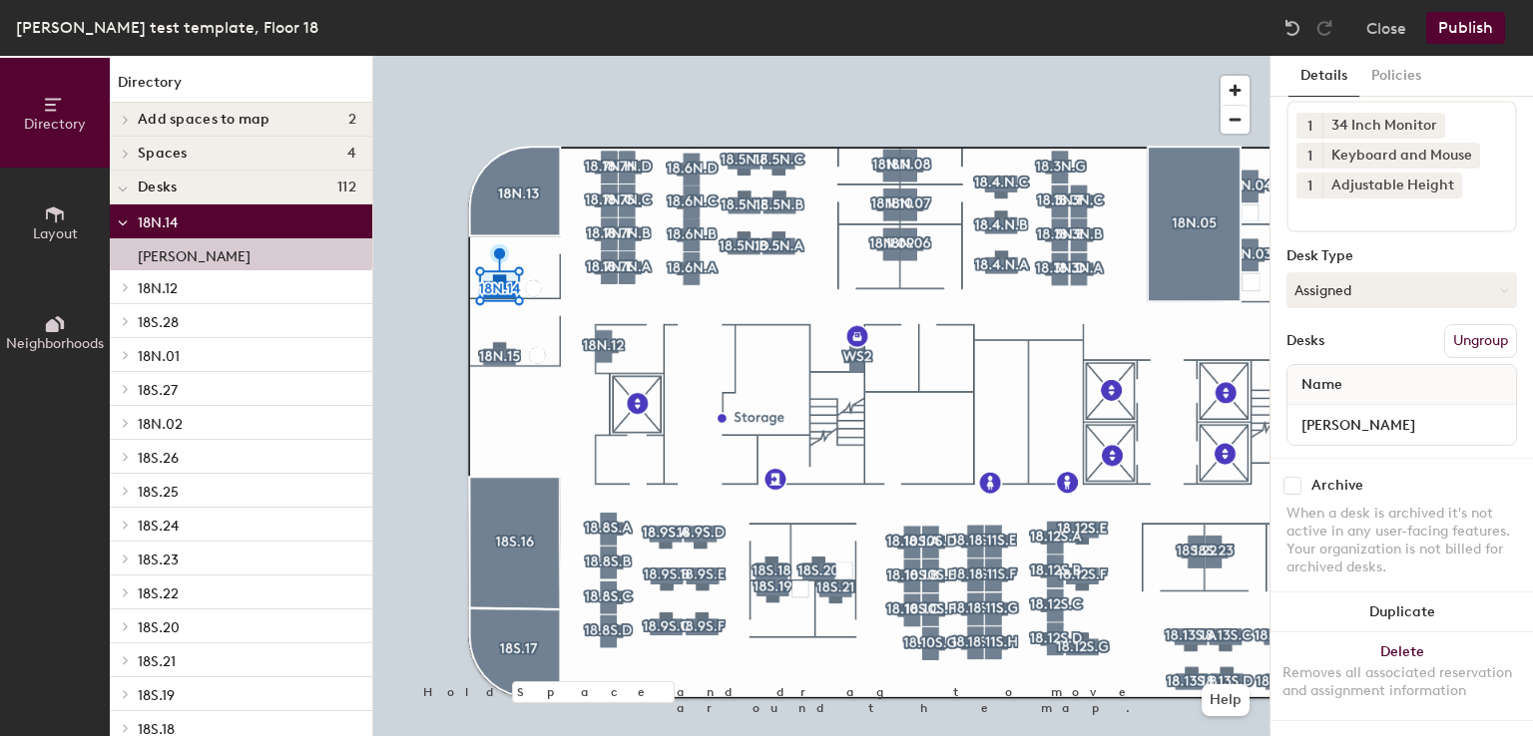
click at [1480, 32] on button "Publish" at bounding box center [1465, 28] width 79 height 32
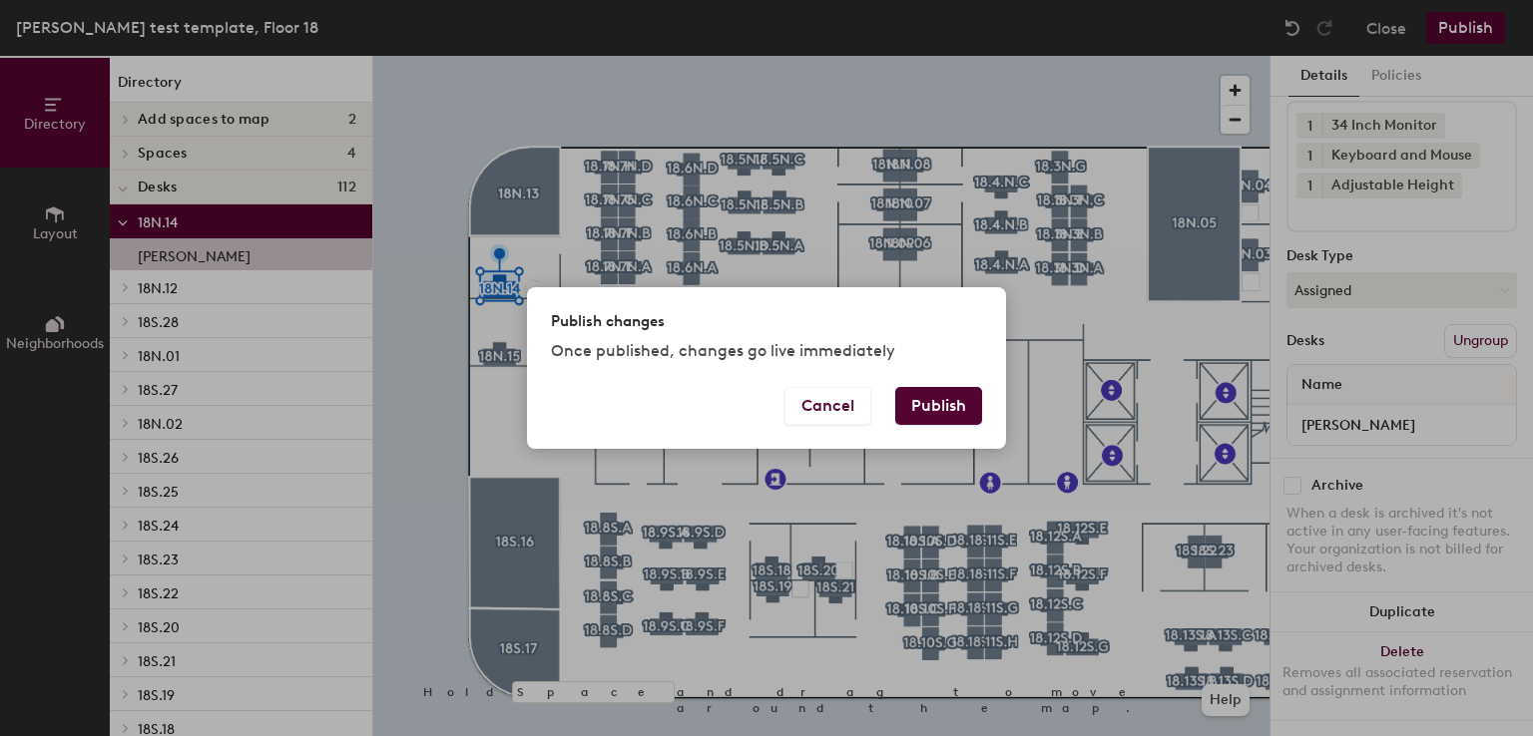
click at [944, 404] on button "Publish" at bounding box center [938, 406] width 87 height 38
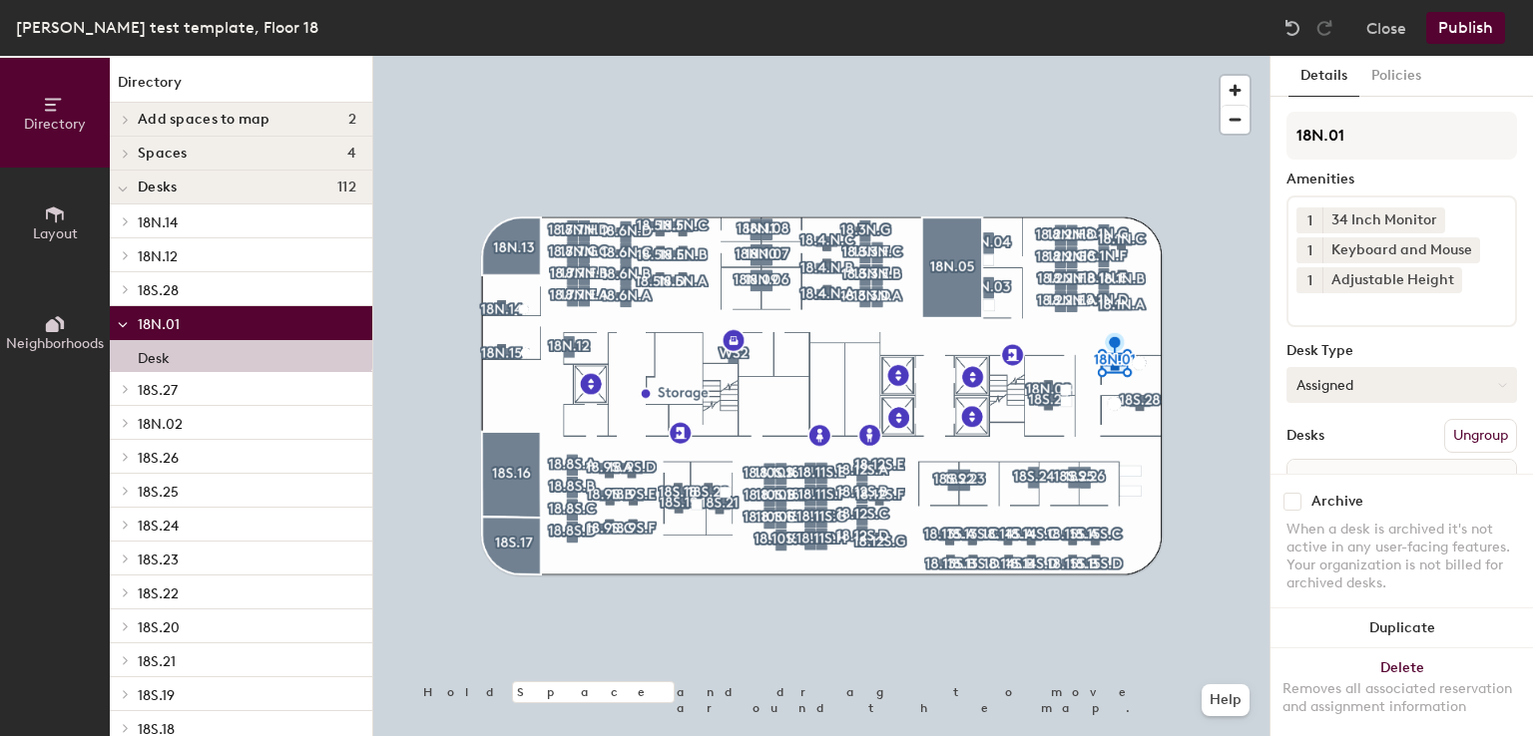
scroll to position [111, 0]
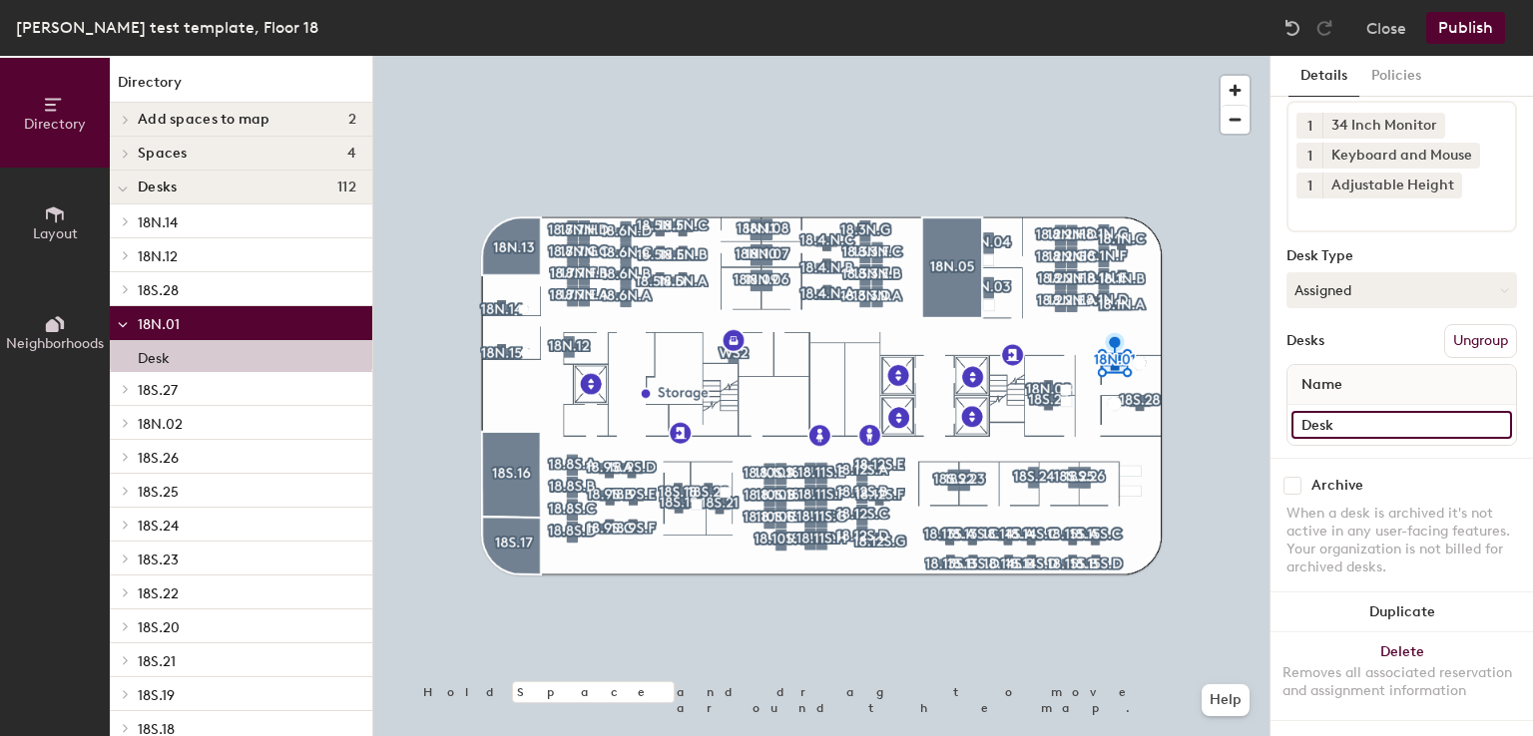
click at [1374, 414] on input "Desk" at bounding box center [1401, 425] width 221 height 28
paste input "Nikki Owens"
type input "Nikki Owens"
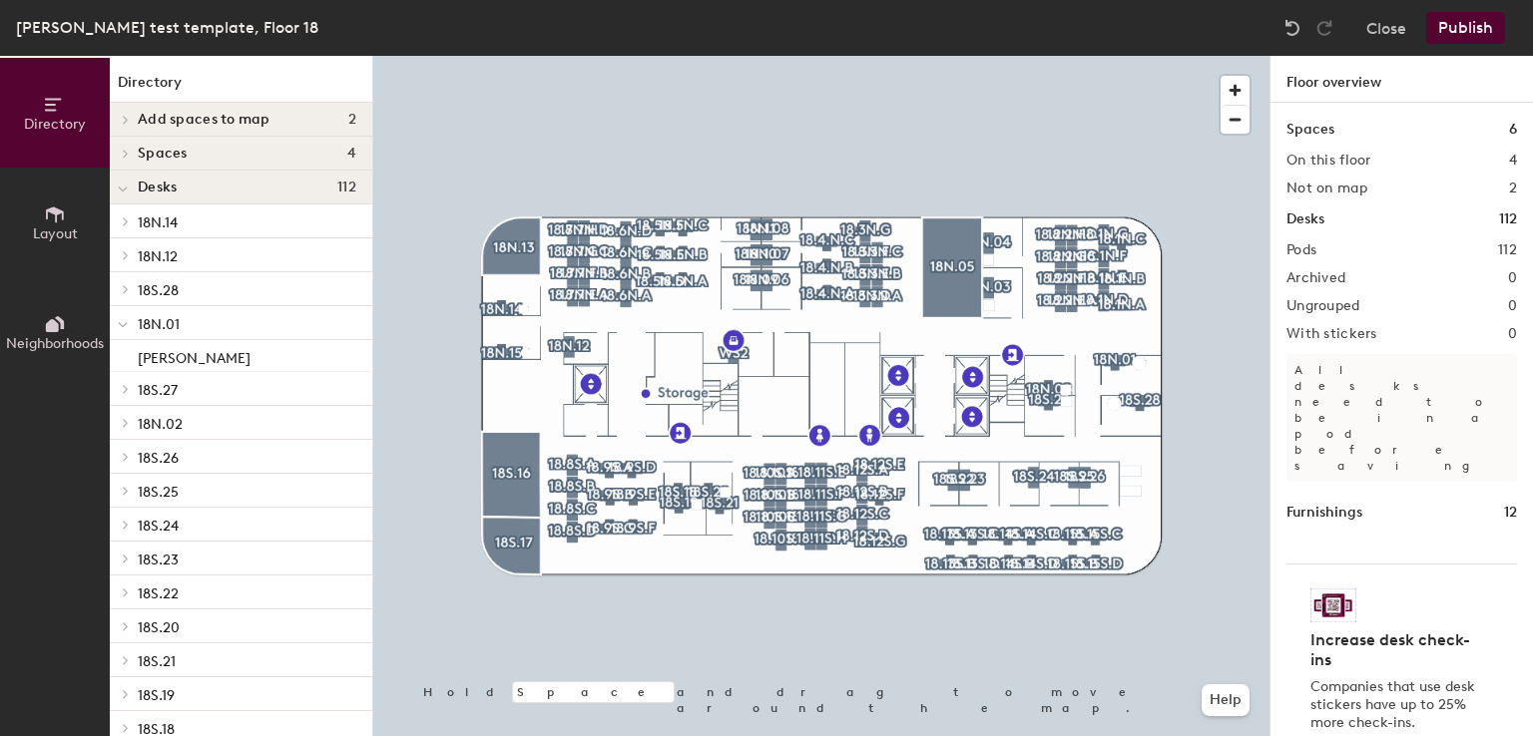
click at [1440, 28] on button "Publish" at bounding box center [1465, 28] width 79 height 32
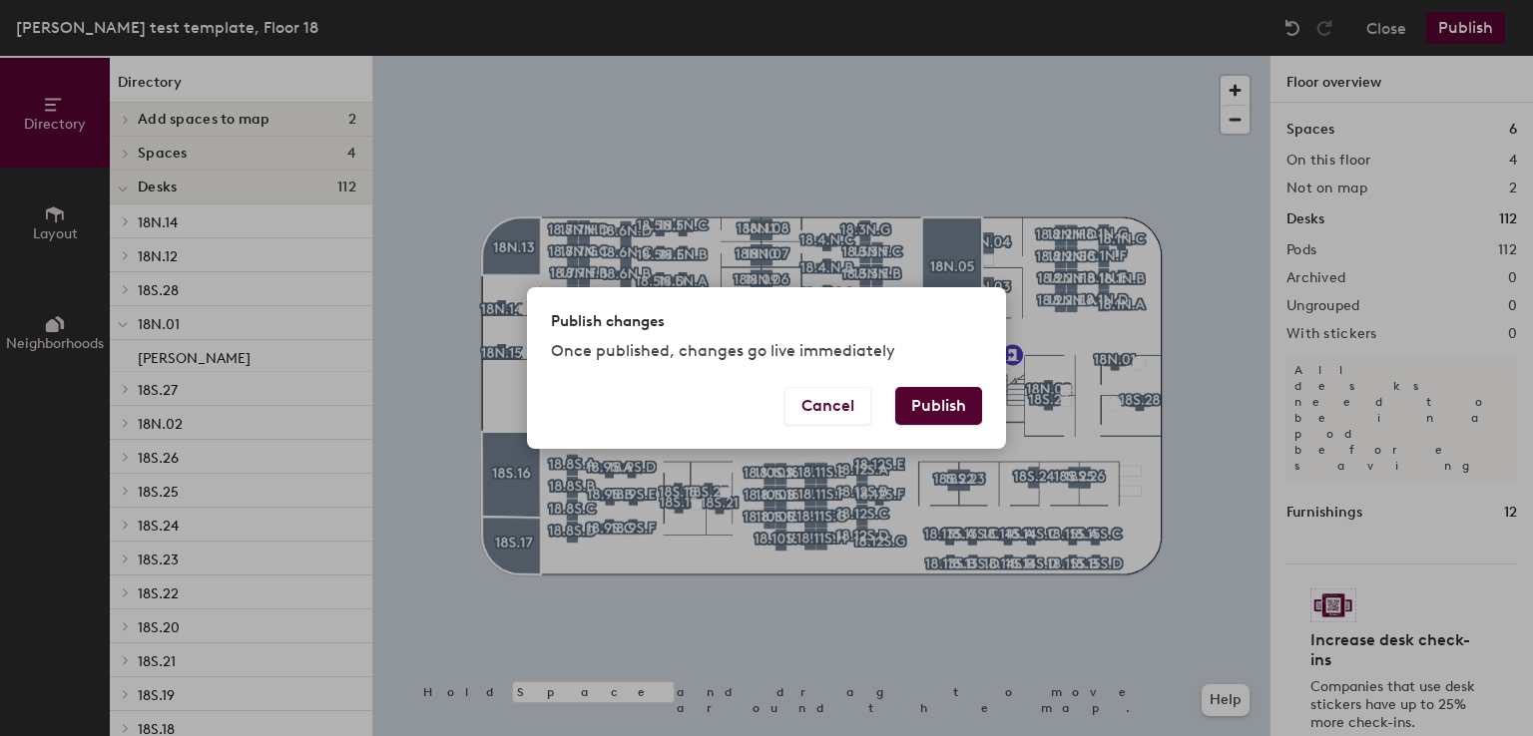
click at [942, 411] on button "Publish" at bounding box center [938, 406] width 87 height 38
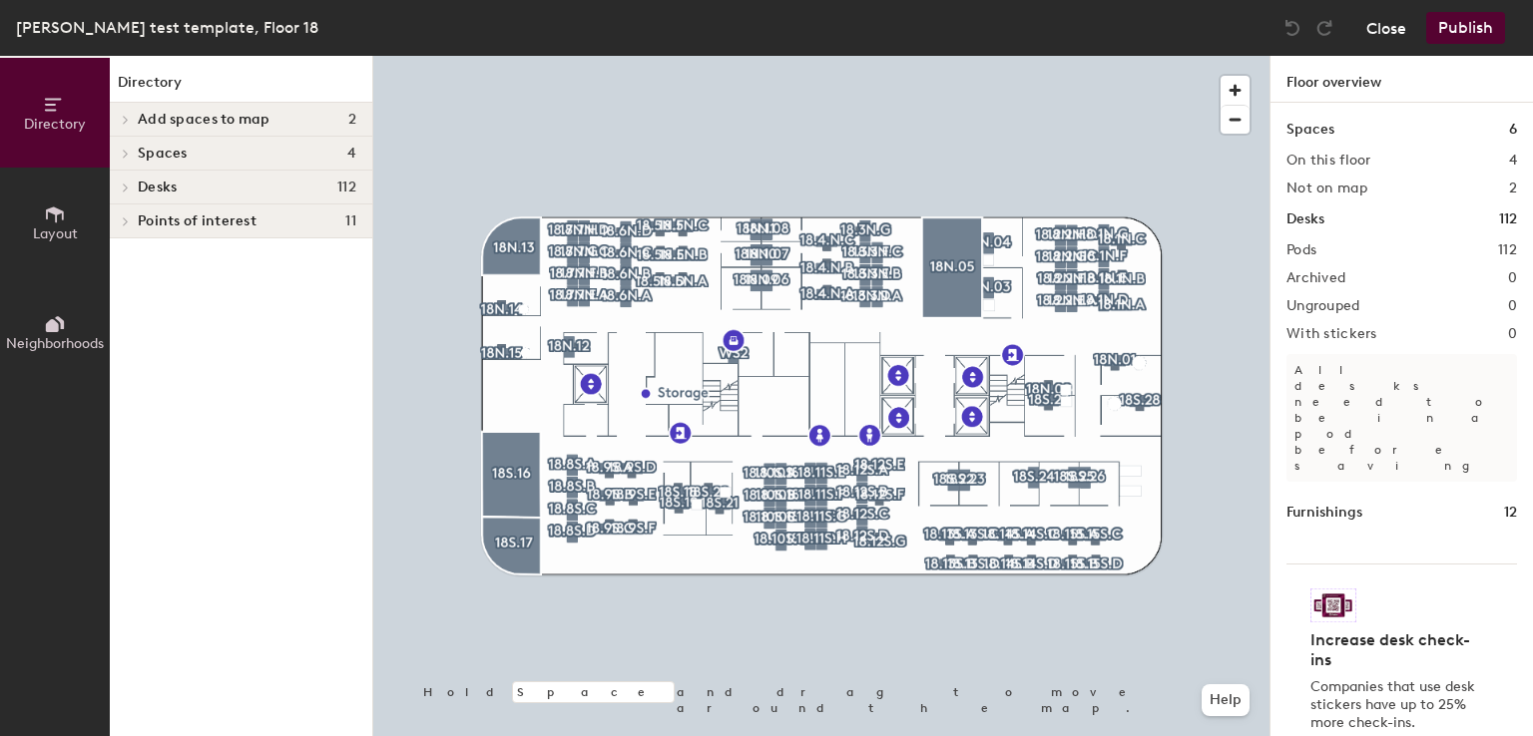
click at [1372, 40] on button "Close" at bounding box center [1386, 28] width 40 height 32
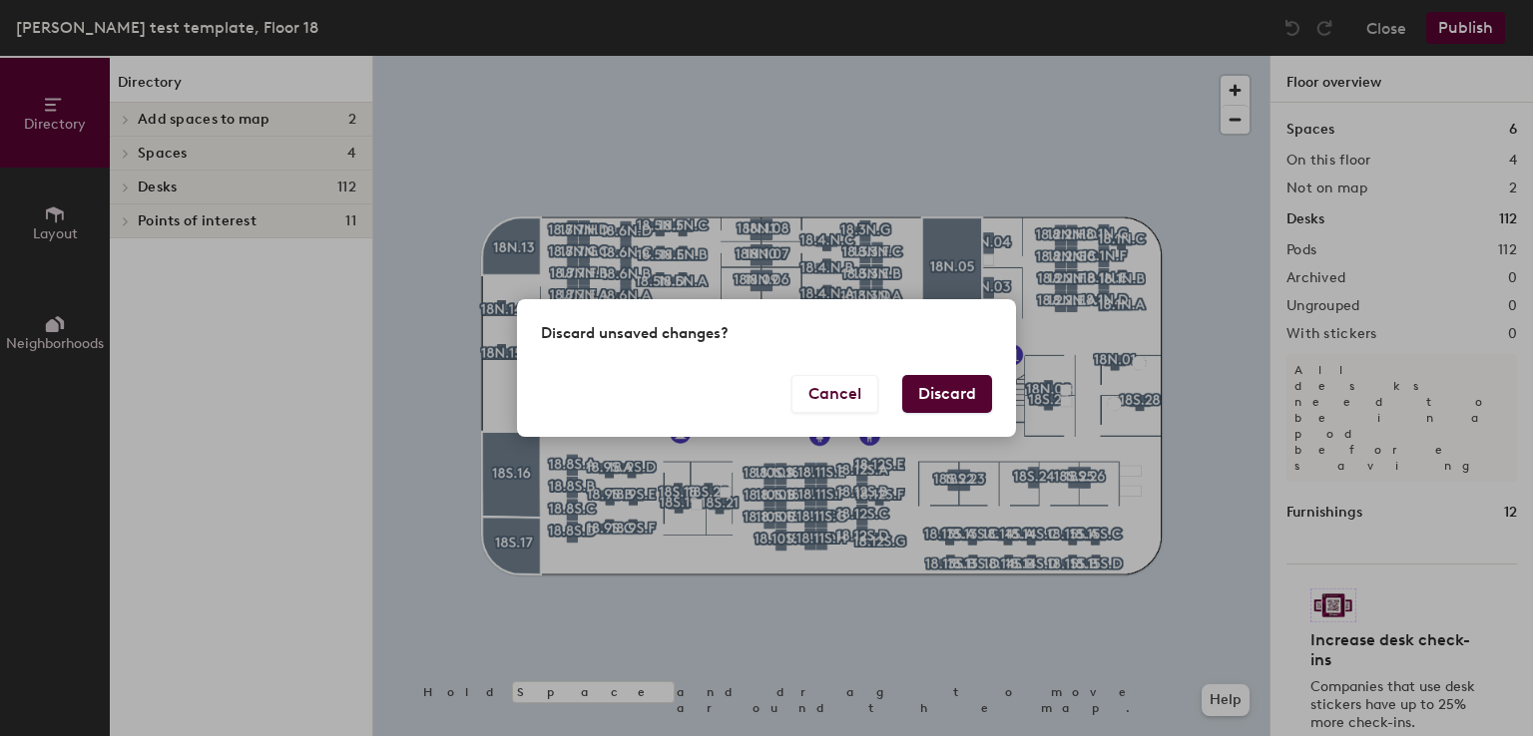
click at [939, 408] on button "Discard" at bounding box center [947, 394] width 90 height 38
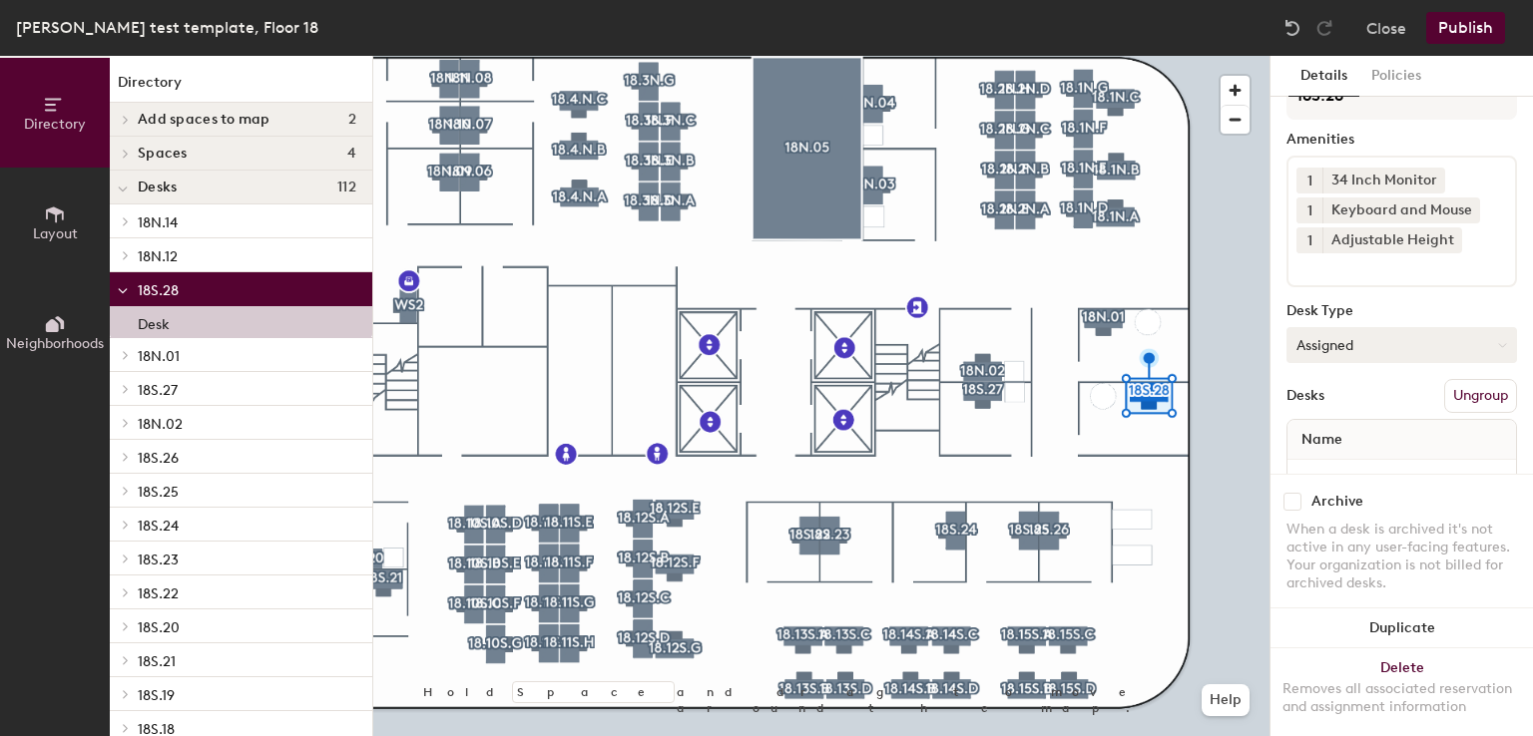
scroll to position [111, 0]
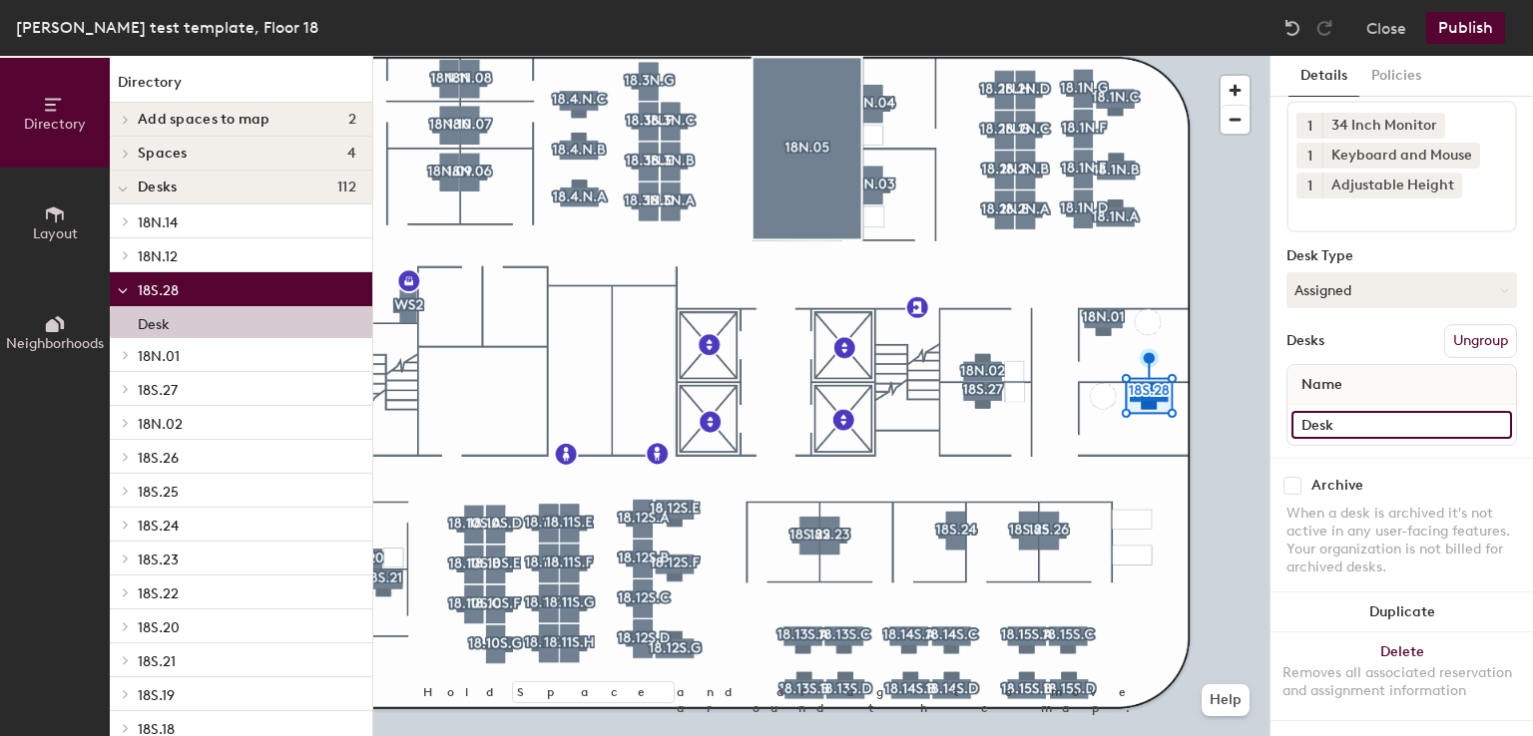
click at [1343, 411] on input "Desk" at bounding box center [1401, 425] width 221 height 28
paste input "[PERSON_NAME]"
type input "[PERSON_NAME]"
click at [1469, 29] on button "Publish" at bounding box center [1465, 28] width 79 height 32
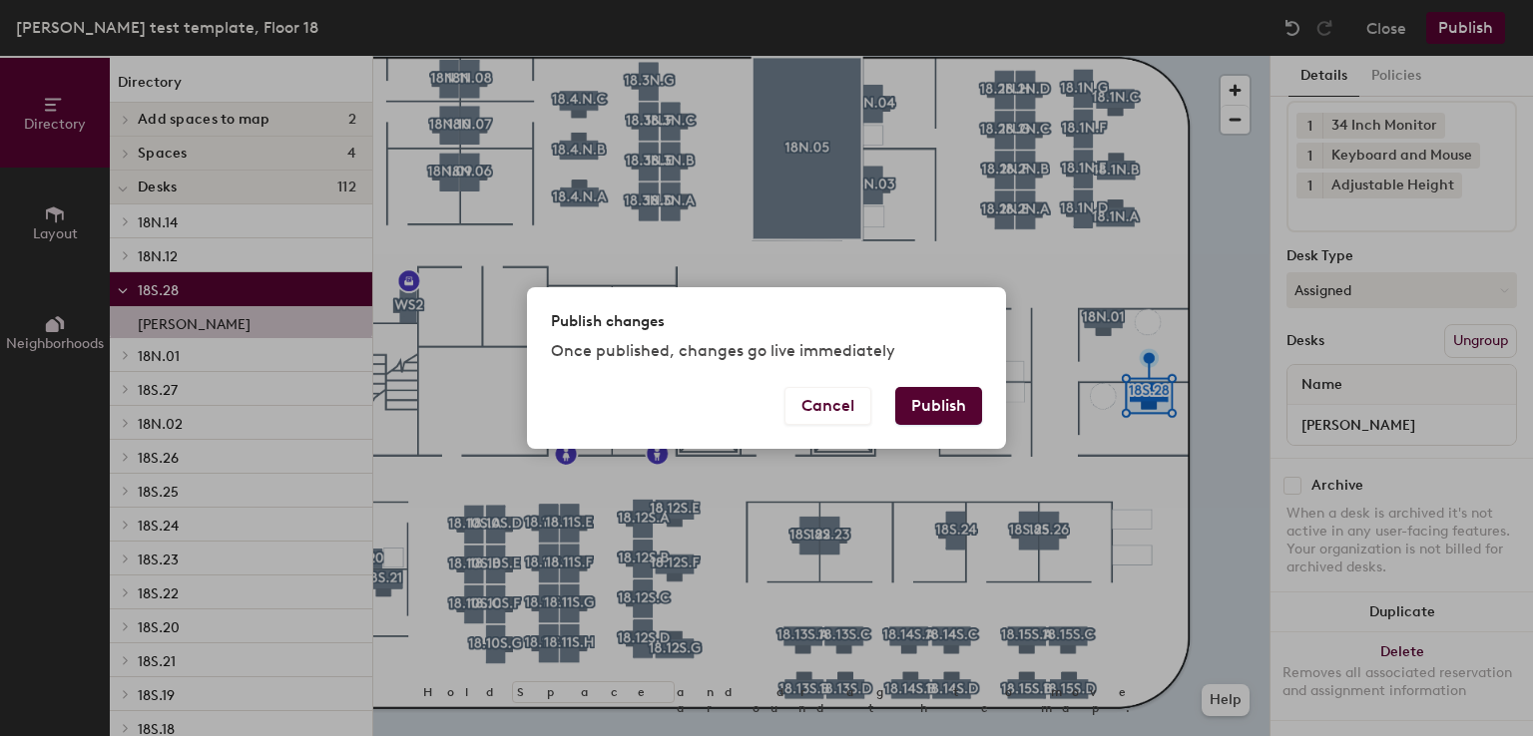
click at [946, 398] on button "Publish" at bounding box center [938, 406] width 87 height 38
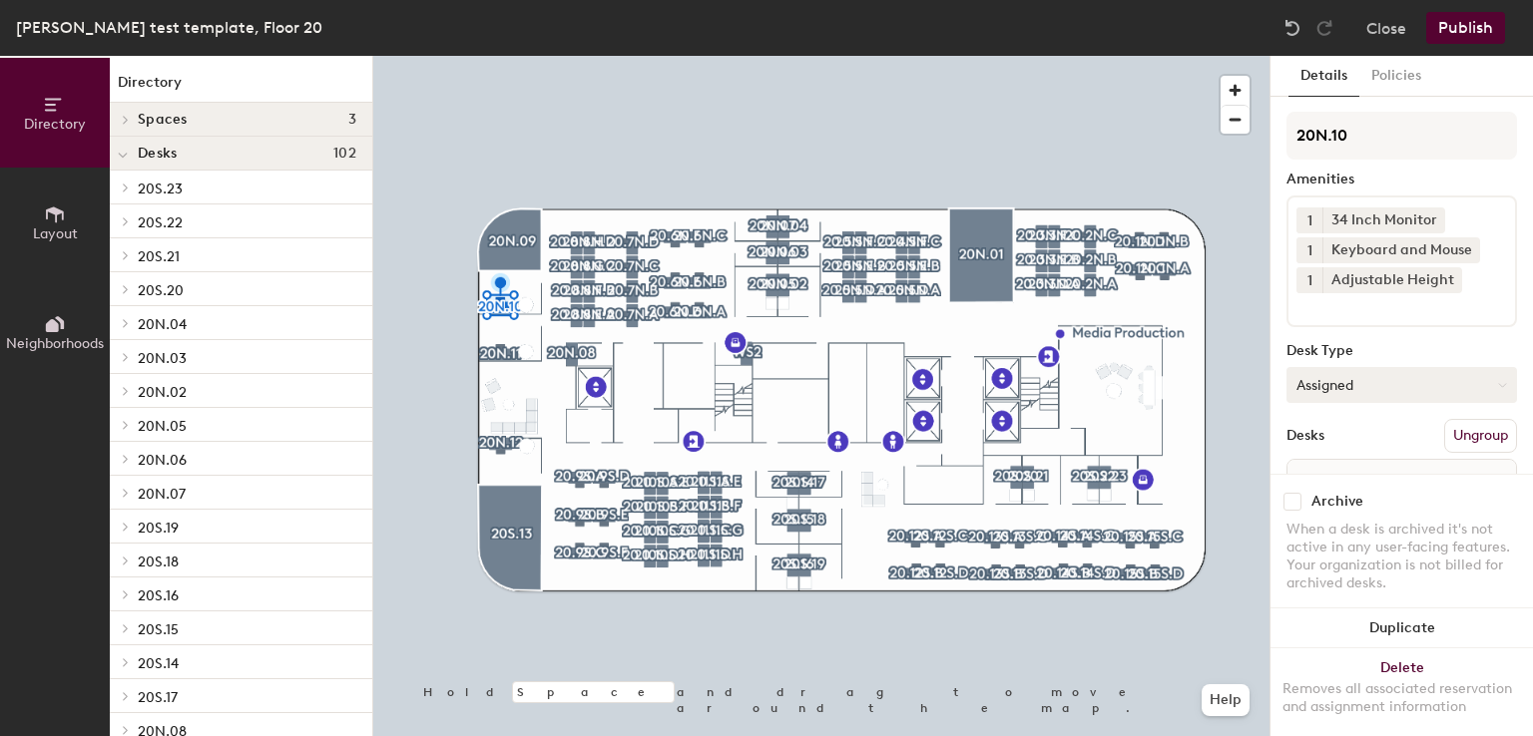
scroll to position [111, 0]
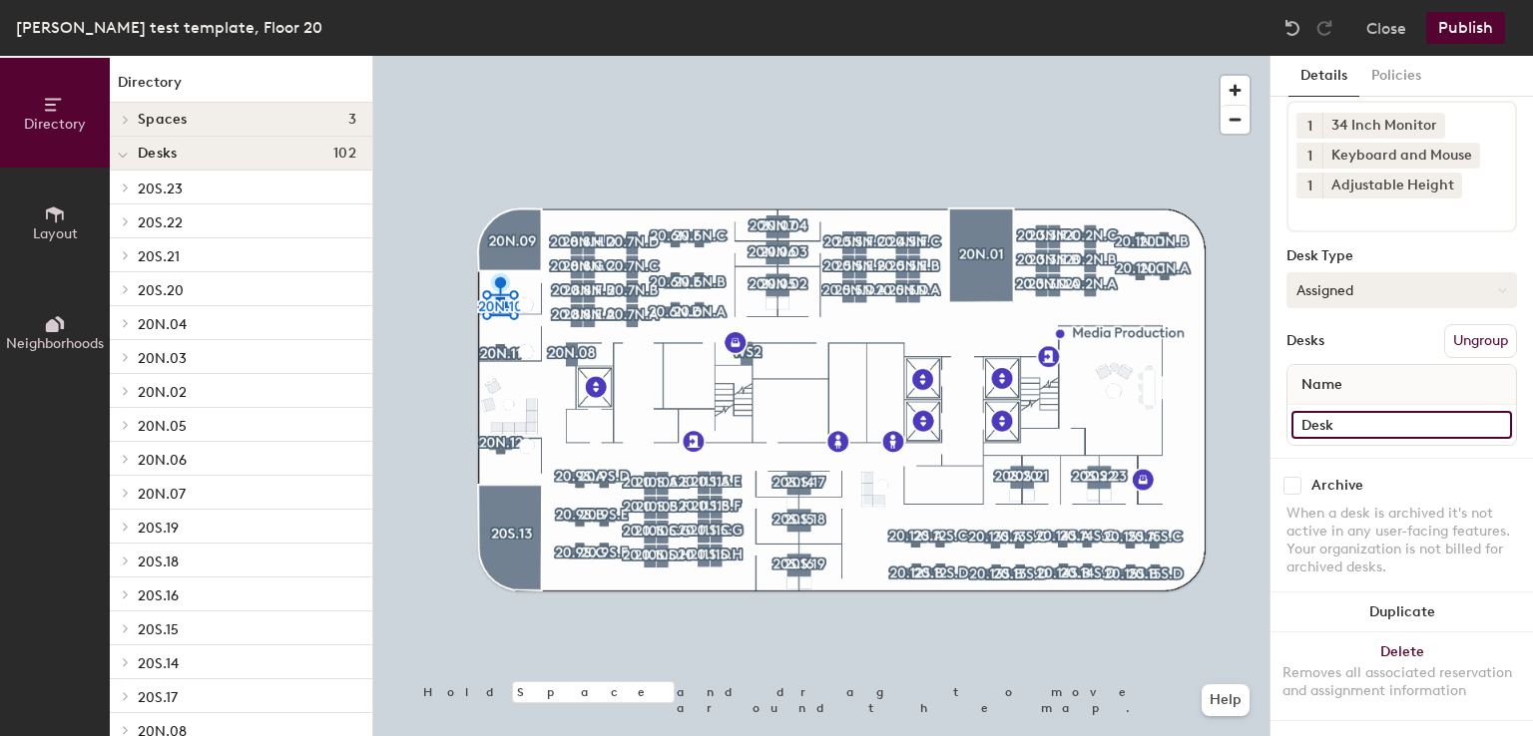
click at [1379, 411] on input "Desk" at bounding box center [1401, 425] width 221 height 28
paste input "[PERSON_NAME]"
type input "[PERSON_NAME]"
click at [1370, 364] on div "Name [PERSON_NAME]" at bounding box center [1401, 405] width 231 height 82
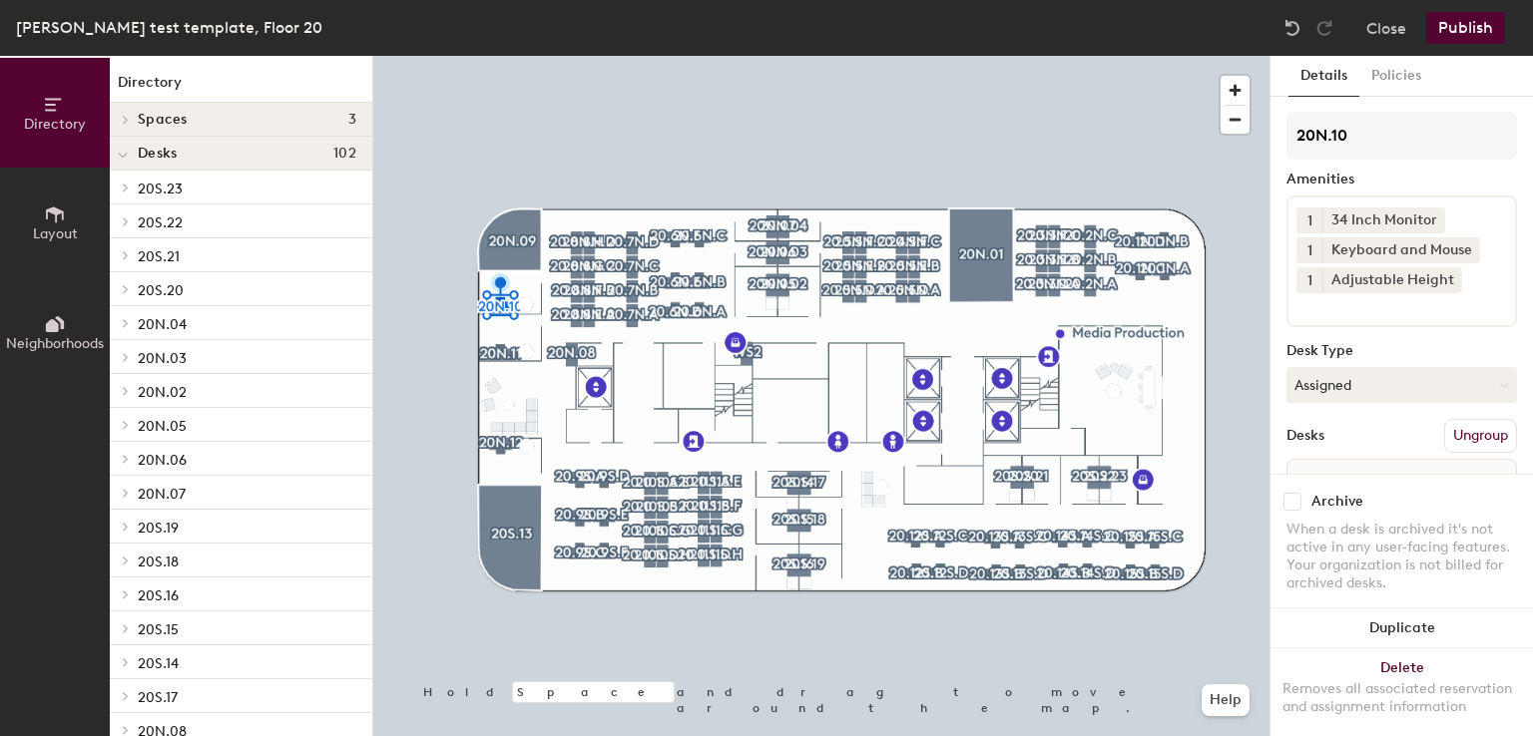
click at [1454, 37] on button "Publish" at bounding box center [1465, 28] width 79 height 32
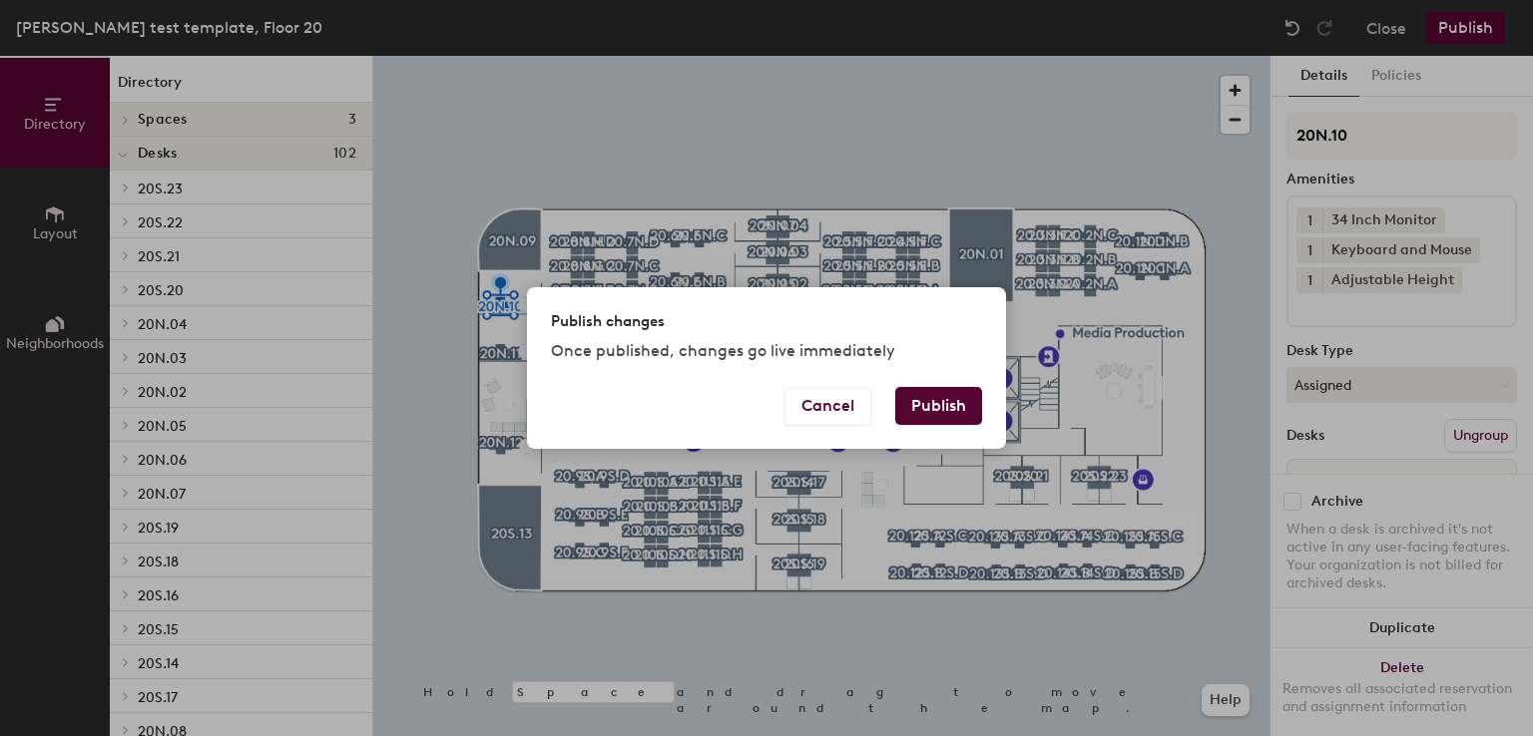
click at [949, 396] on button "Publish" at bounding box center [938, 406] width 87 height 38
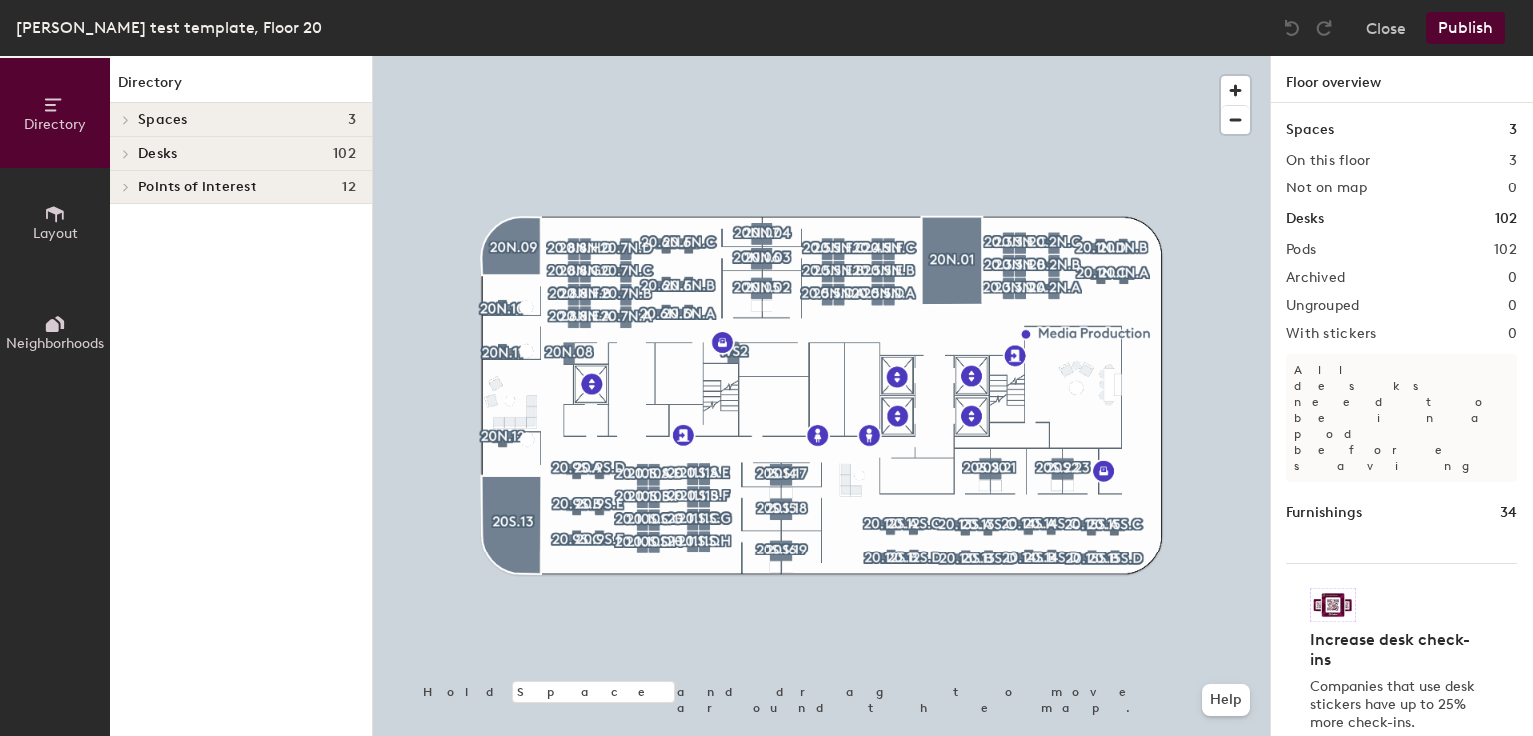
click at [493, 56] on div at bounding box center [821, 56] width 896 height 0
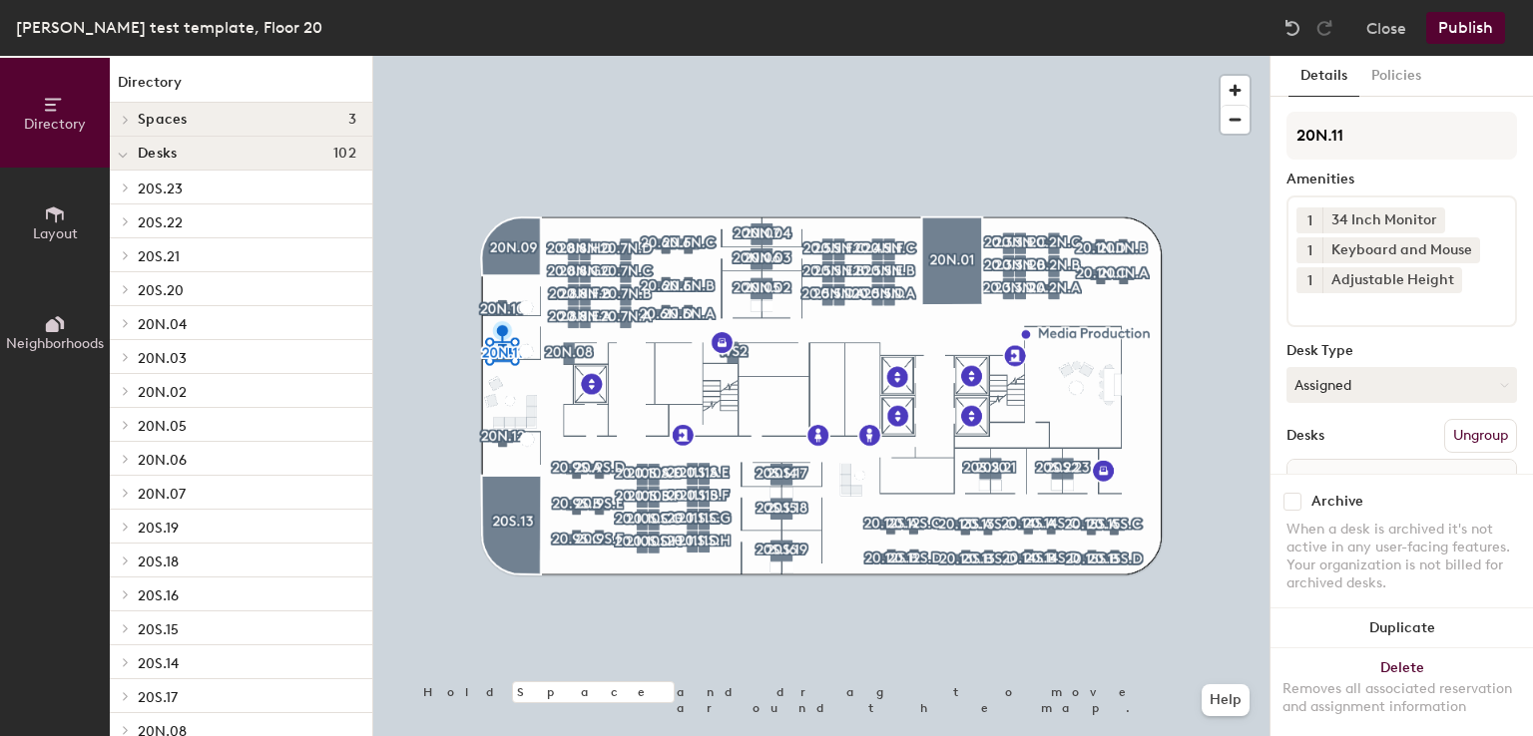
scroll to position [111, 0]
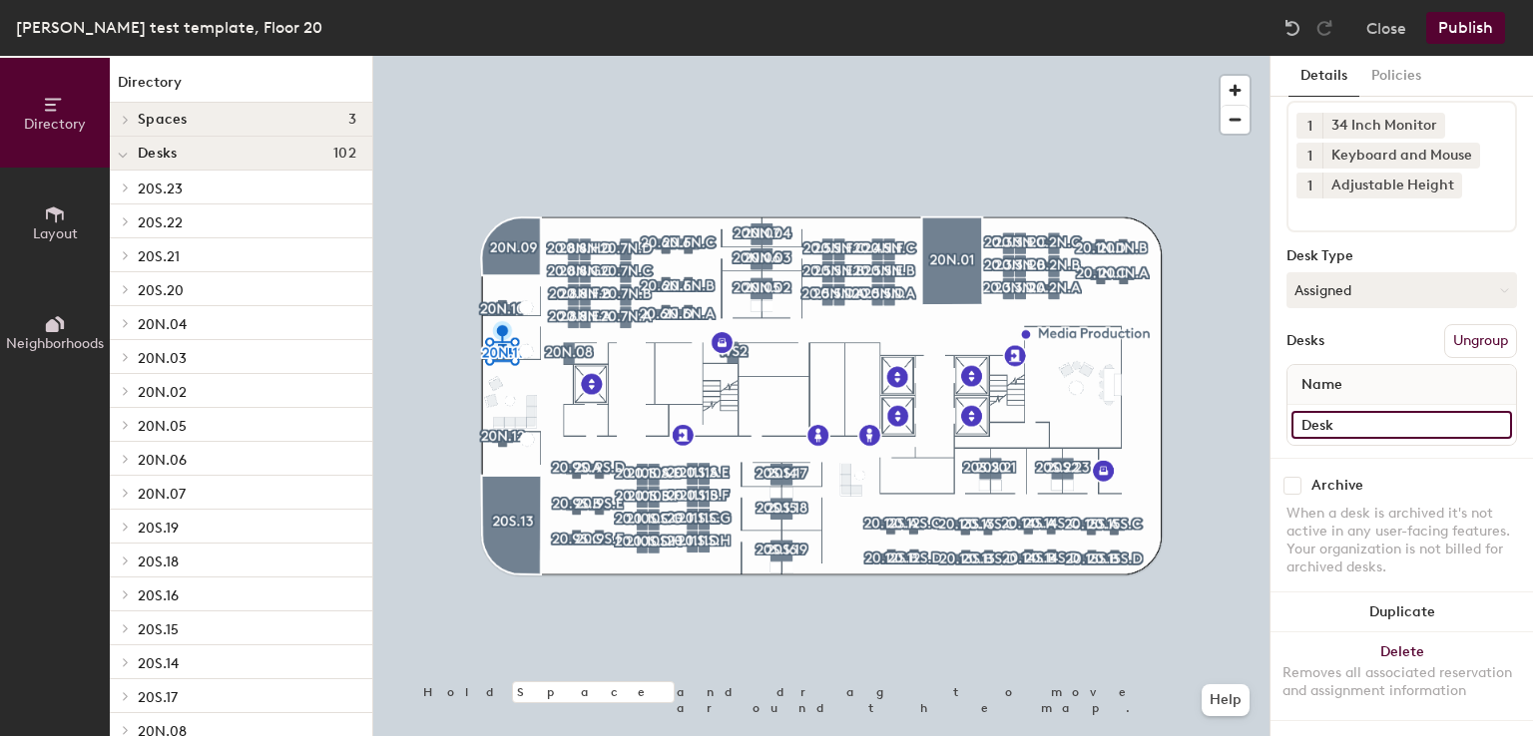
click at [1357, 411] on input "Desk" at bounding box center [1401, 425] width 221 height 28
click at [1341, 412] on input at bounding box center [1401, 425] width 221 height 28
paste input "[PERSON_NAME]"
type input "[PERSON_NAME]"
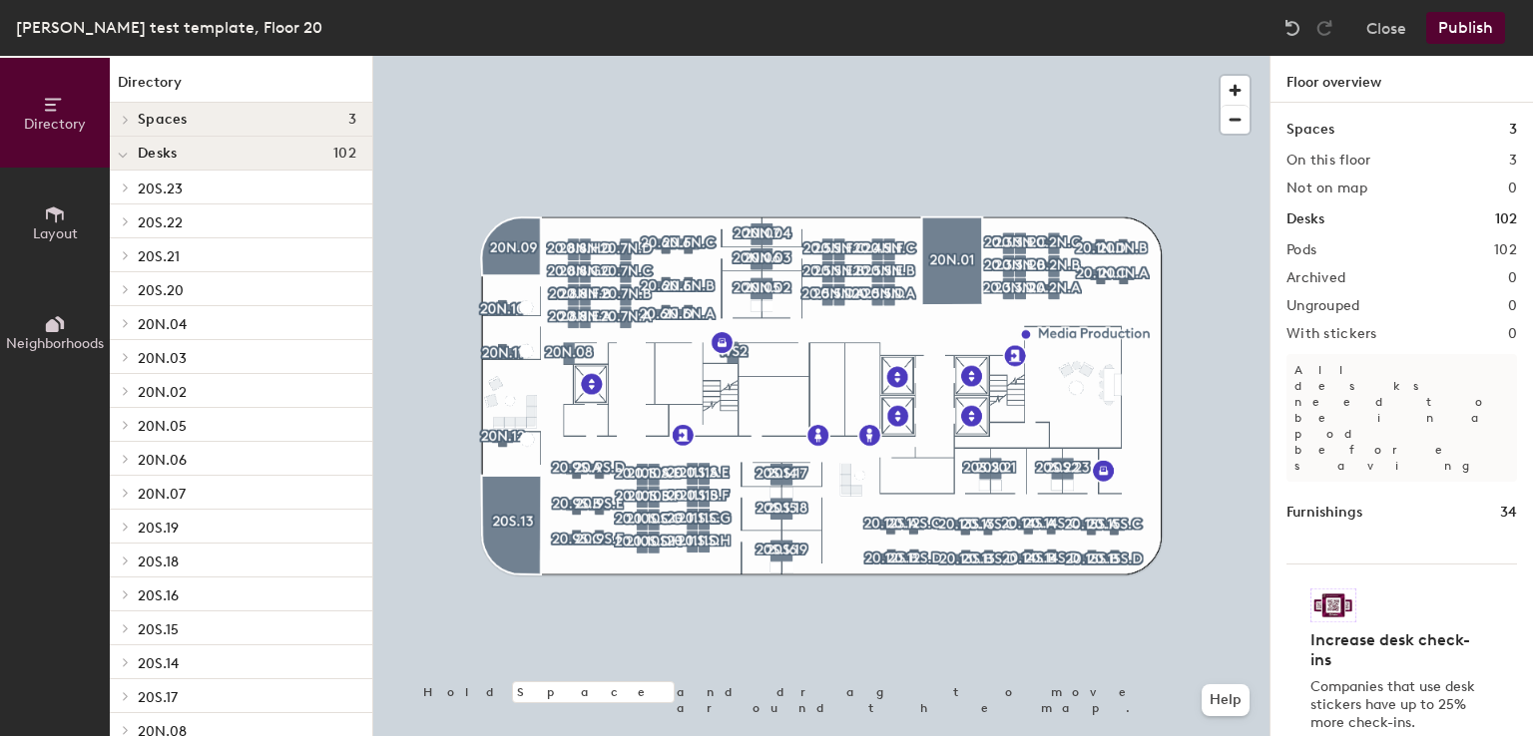
click at [503, 56] on div at bounding box center [821, 56] width 896 height 0
click at [1455, 33] on button "Publish" at bounding box center [1465, 28] width 79 height 32
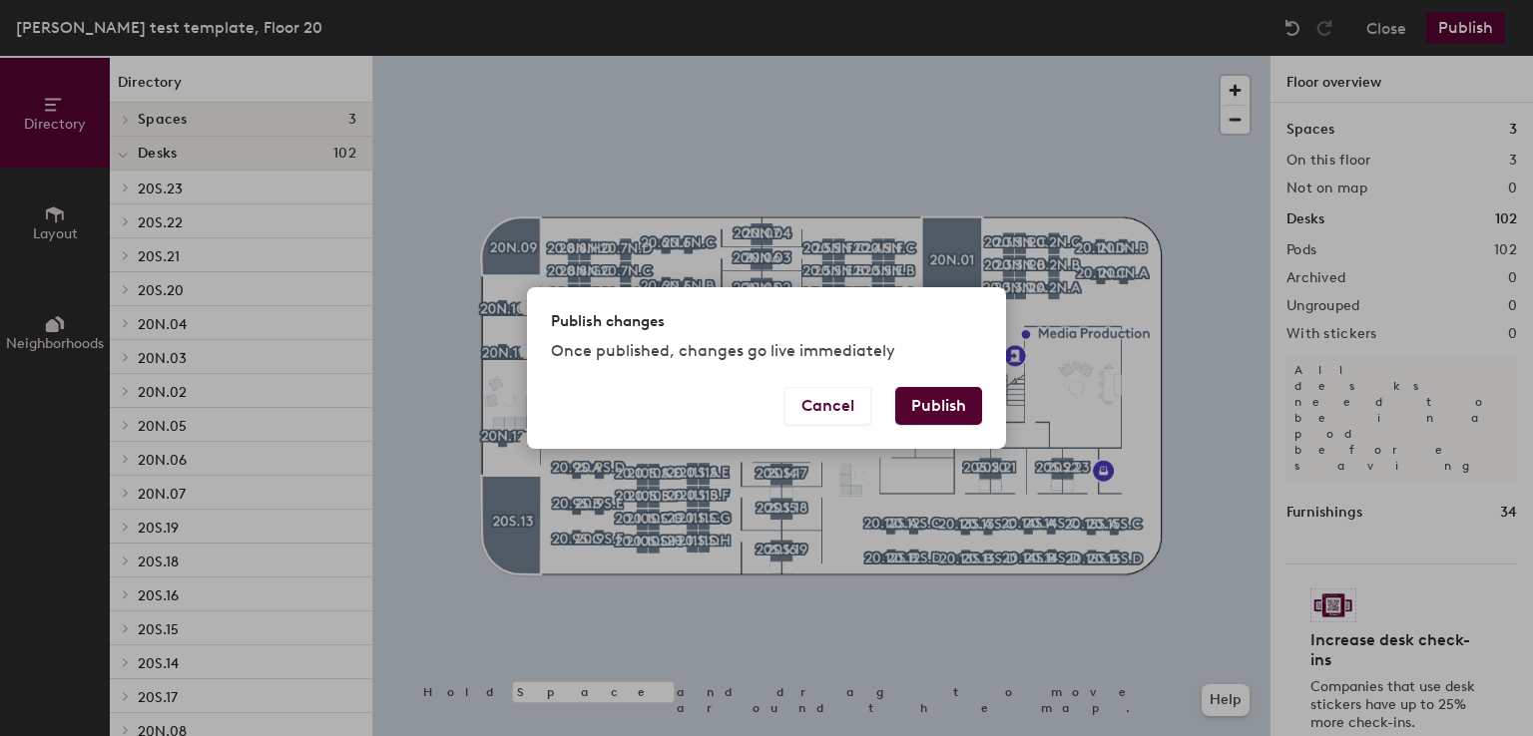
click at [957, 408] on button "Publish" at bounding box center [938, 406] width 87 height 38
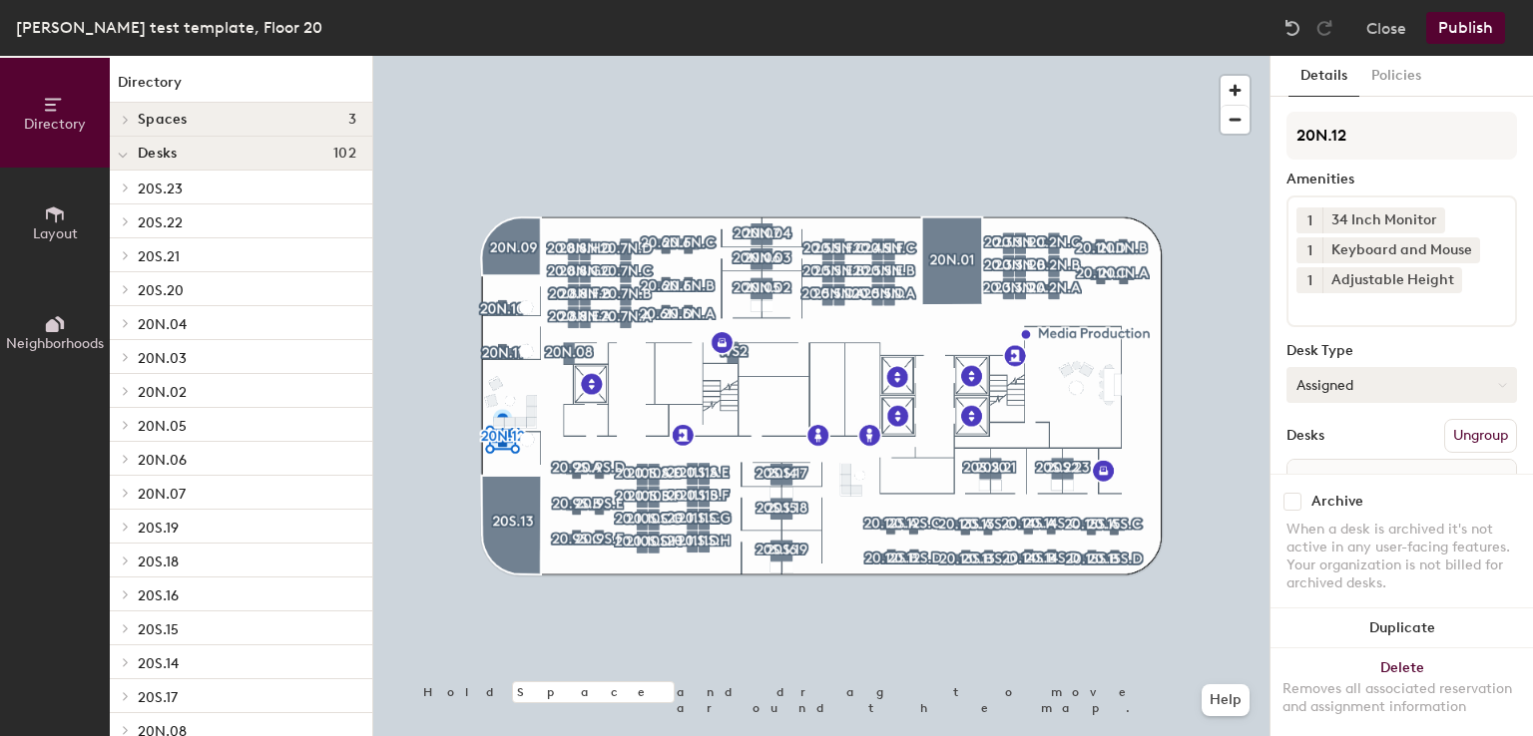
scroll to position [111, 0]
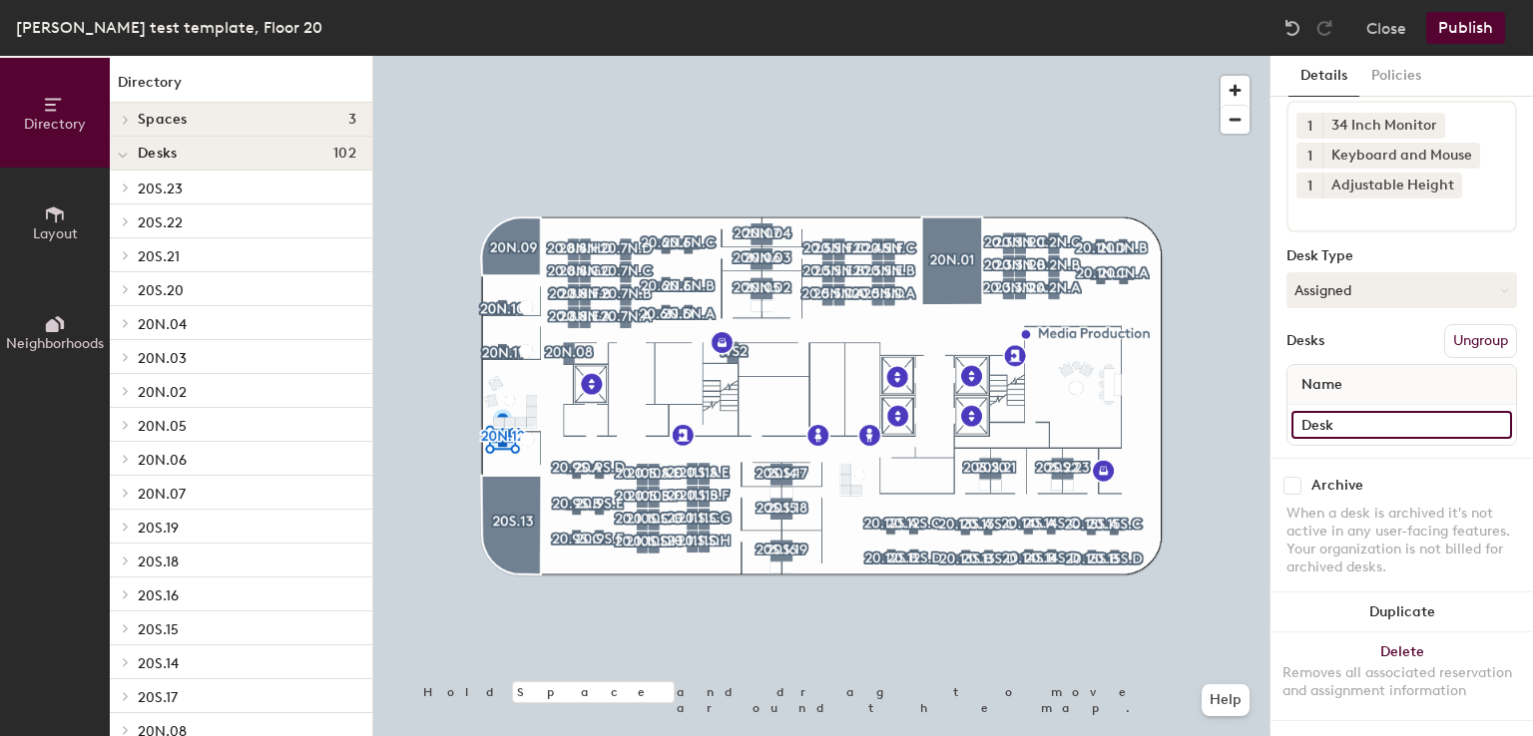
click at [1354, 411] on input "Desk" at bounding box center [1401, 425] width 221 height 28
click at [1354, 411] on input at bounding box center [1401, 425] width 221 height 28
paste input "[PERSON_NAME]"
type input "[PERSON_NAME]"
click at [1453, 25] on button "Publish" at bounding box center [1465, 28] width 79 height 32
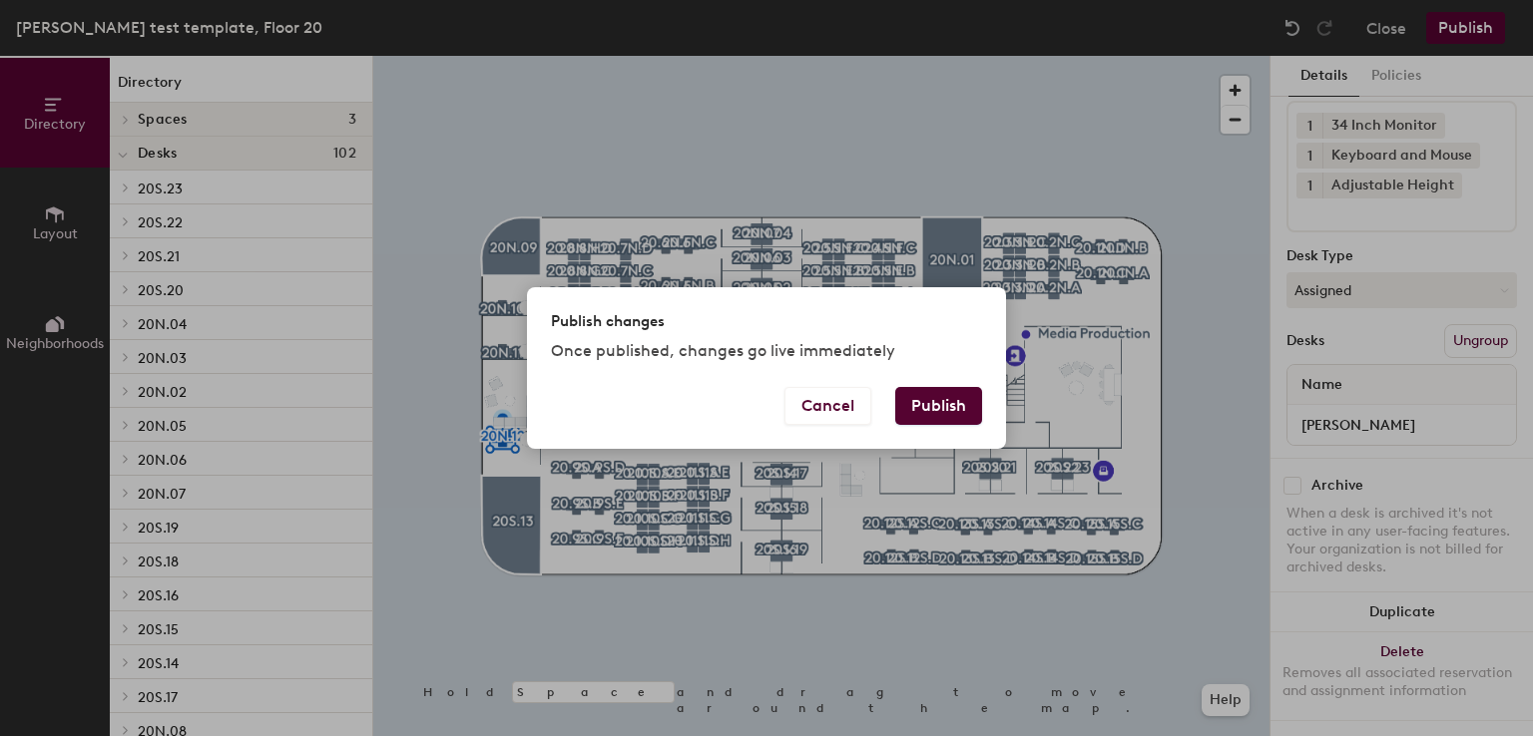
click at [916, 407] on button "Publish" at bounding box center [938, 406] width 87 height 38
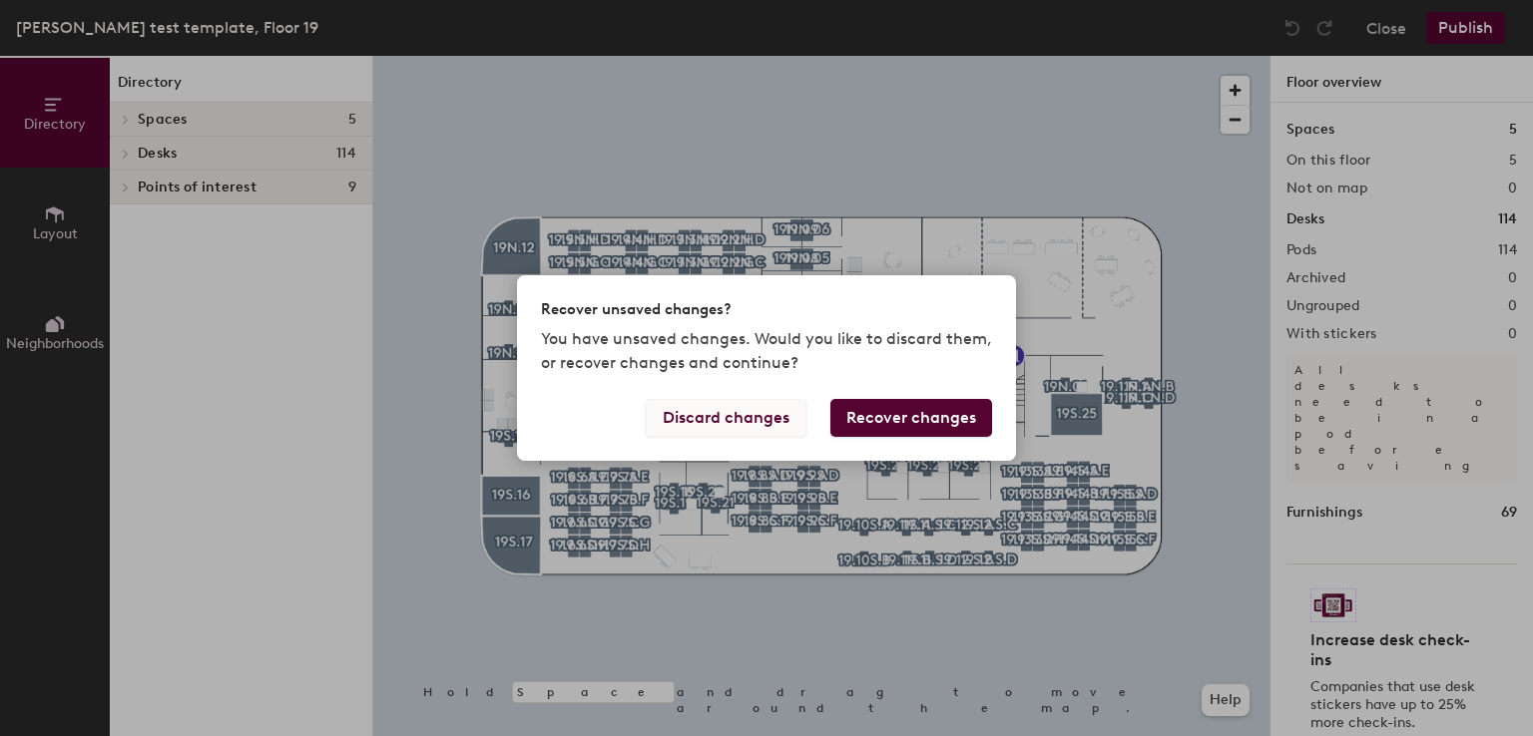
click at [721, 422] on button "Discard changes" at bounding box center [726, 418] width 161 height 38
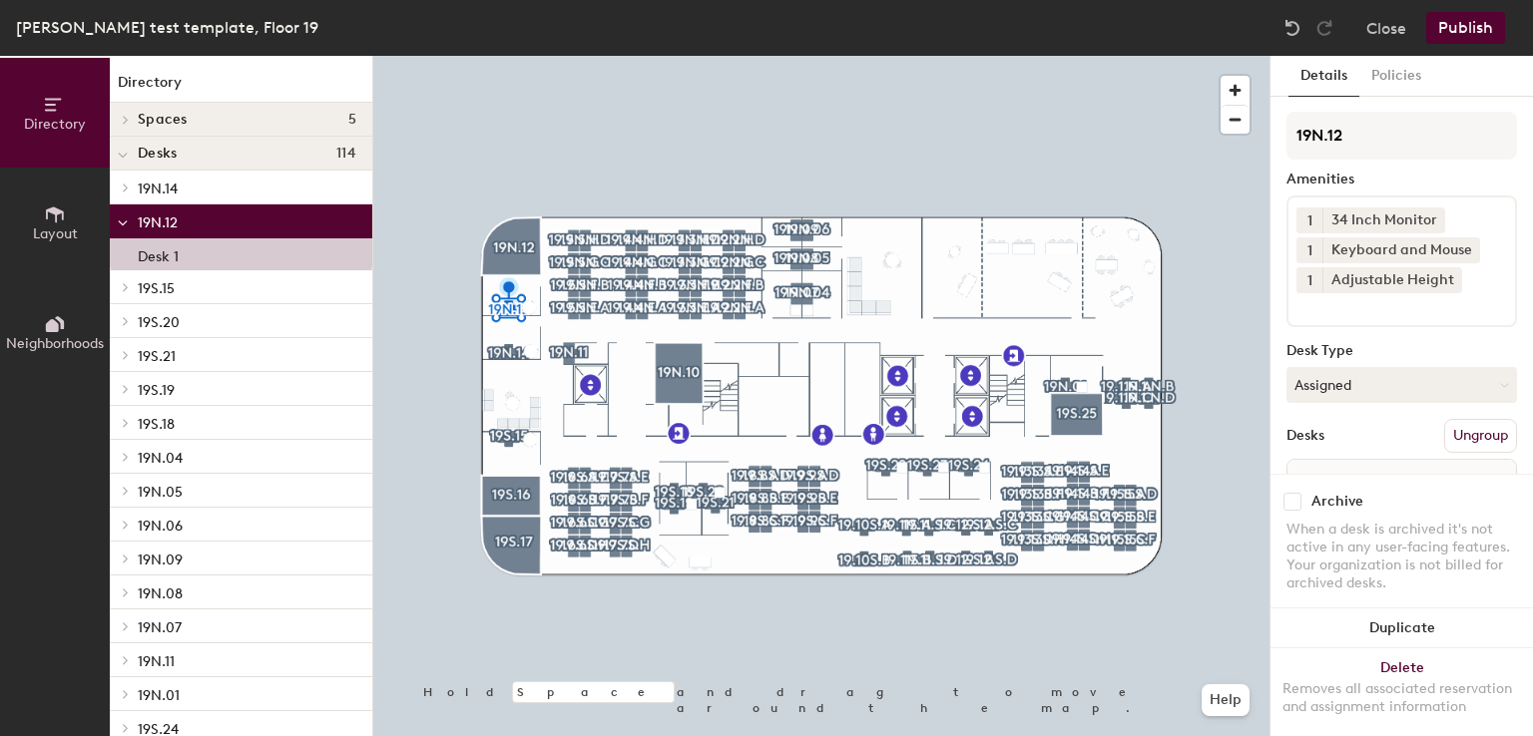
scroll to position [111, 0]
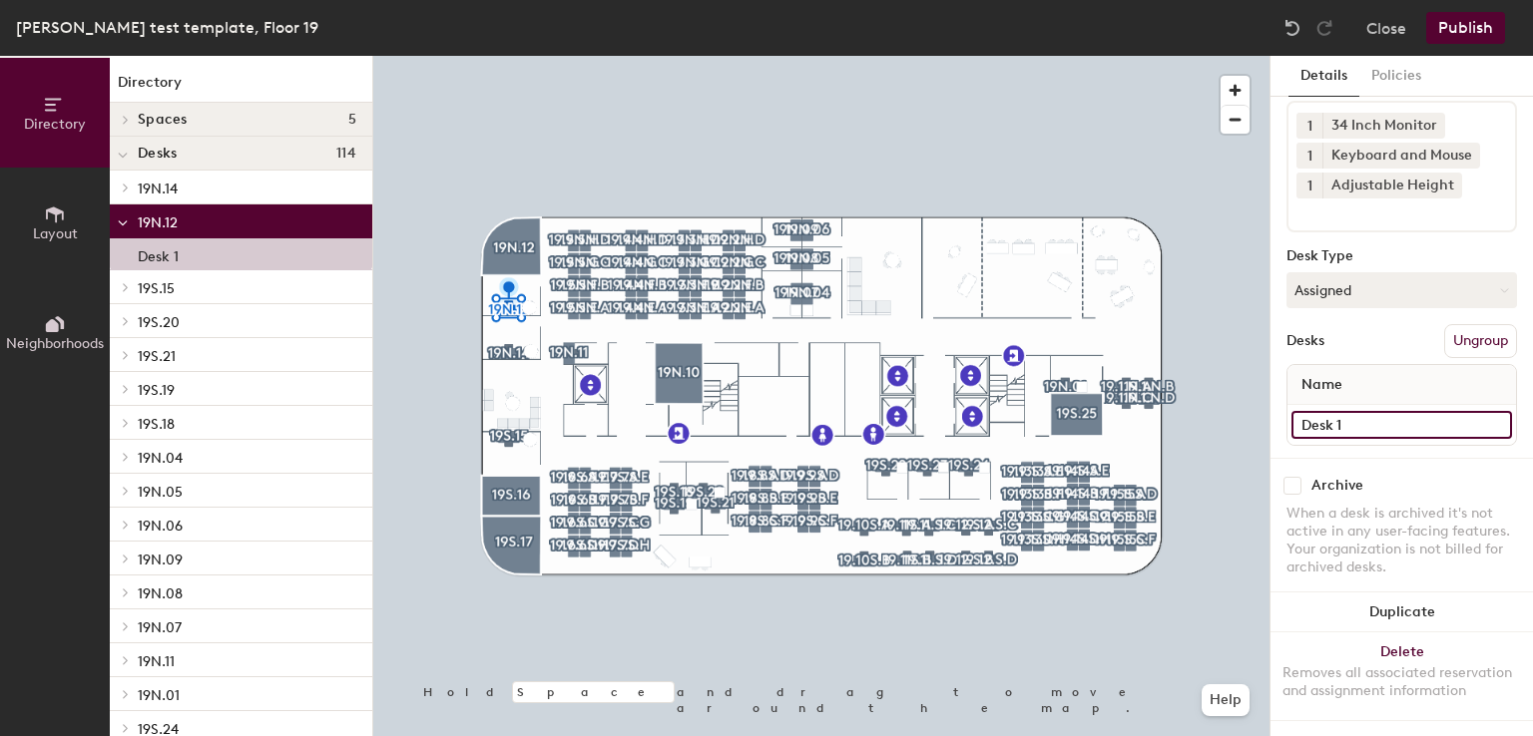
click at [1359, 411] on input "Desk 1" at bounding box center [1401, 425] width 221 height 28
paste input "CK Bhatia"
type input "CK Bhatia"
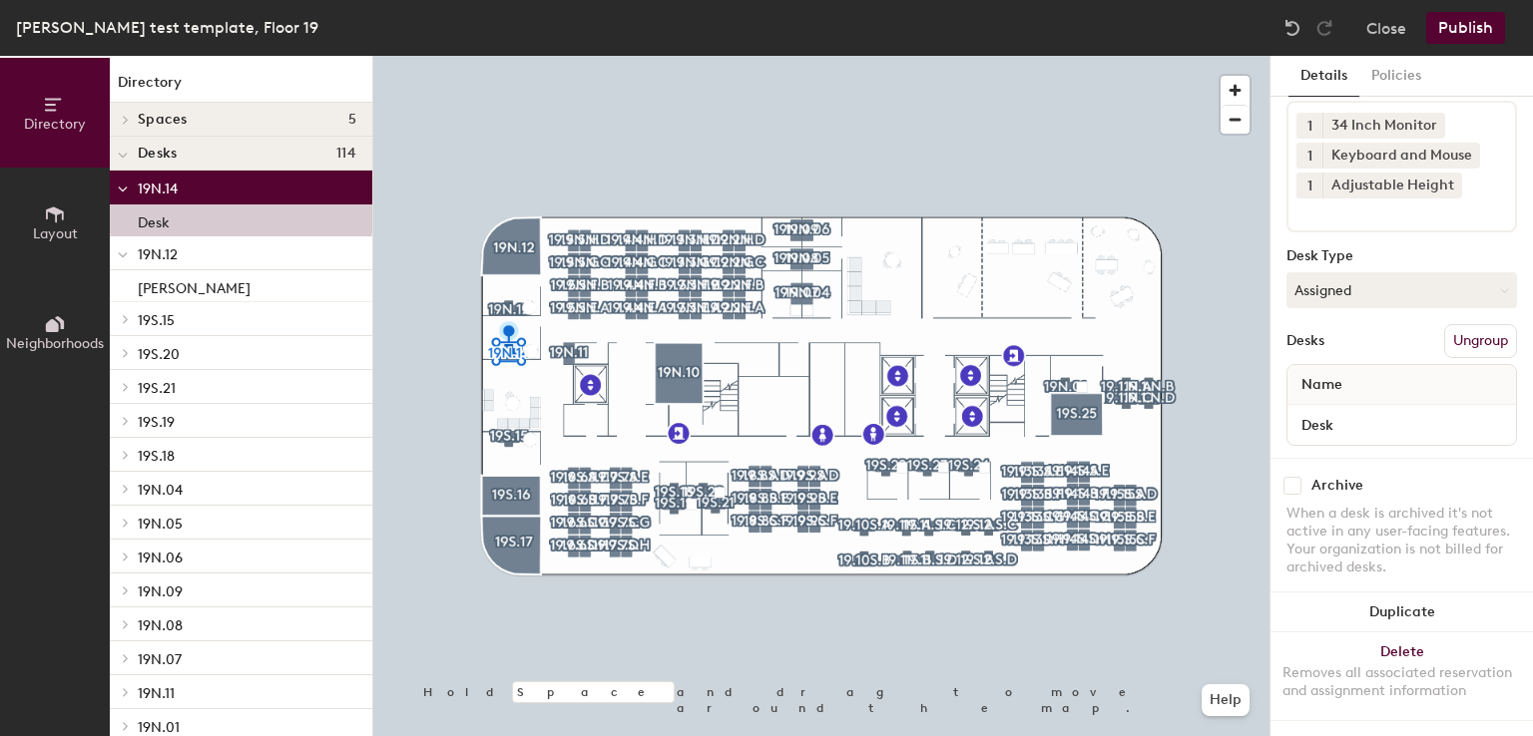
click at [1493, 27] on button "Publish" at bounding box center [1465, 28] width 79 height 32
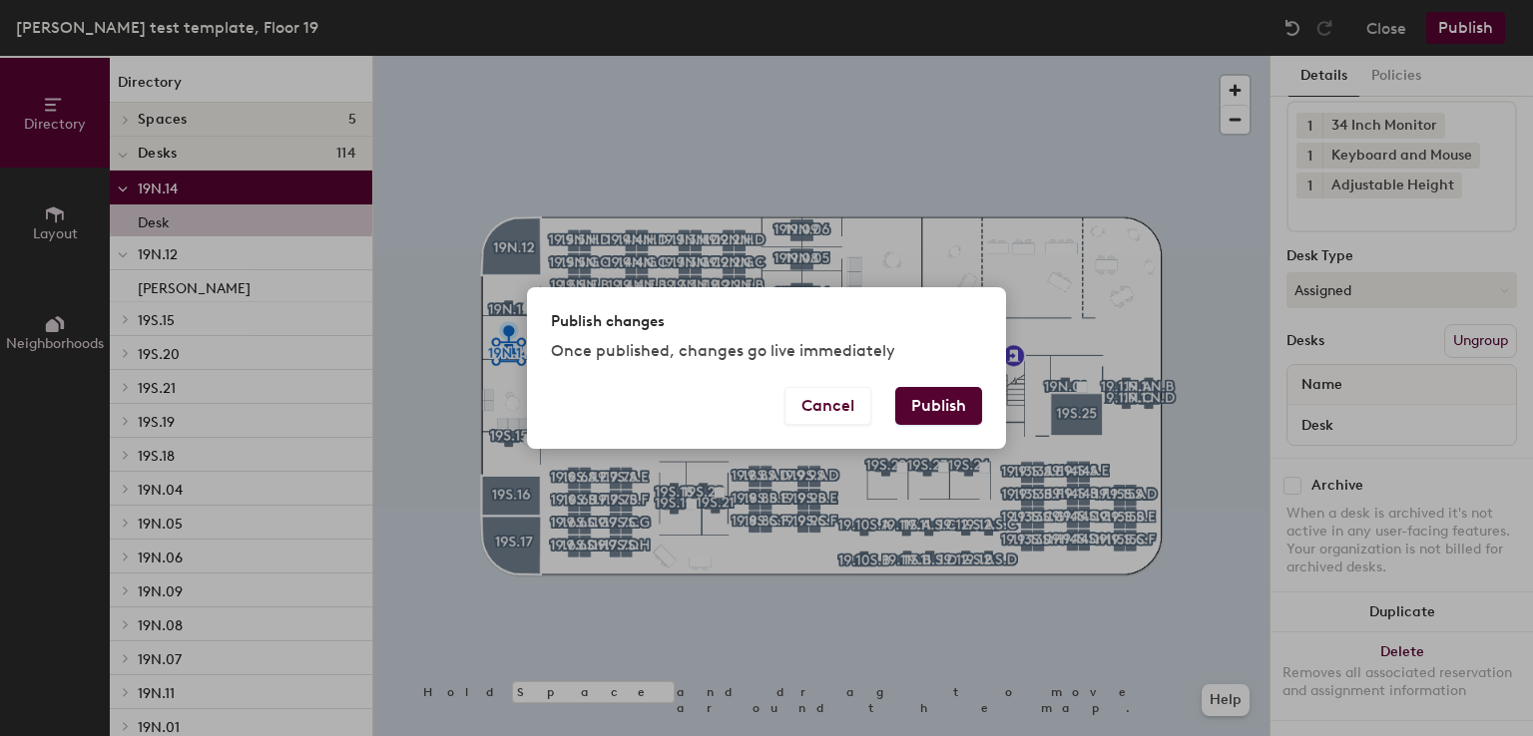
click at [925, 399] on button "Publish" at bounding box center [938, 406] width 87 height 38
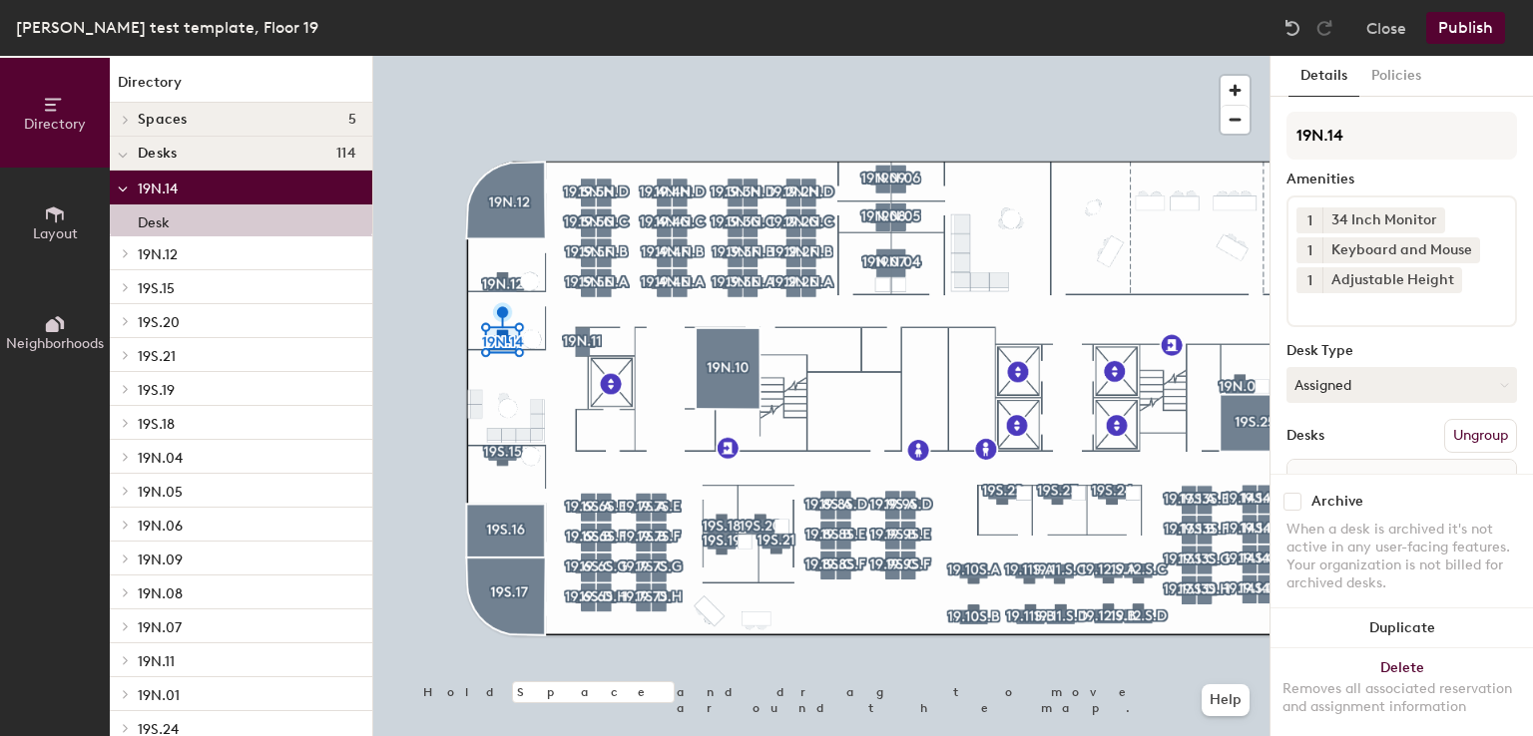
scroll to position [111, 0]
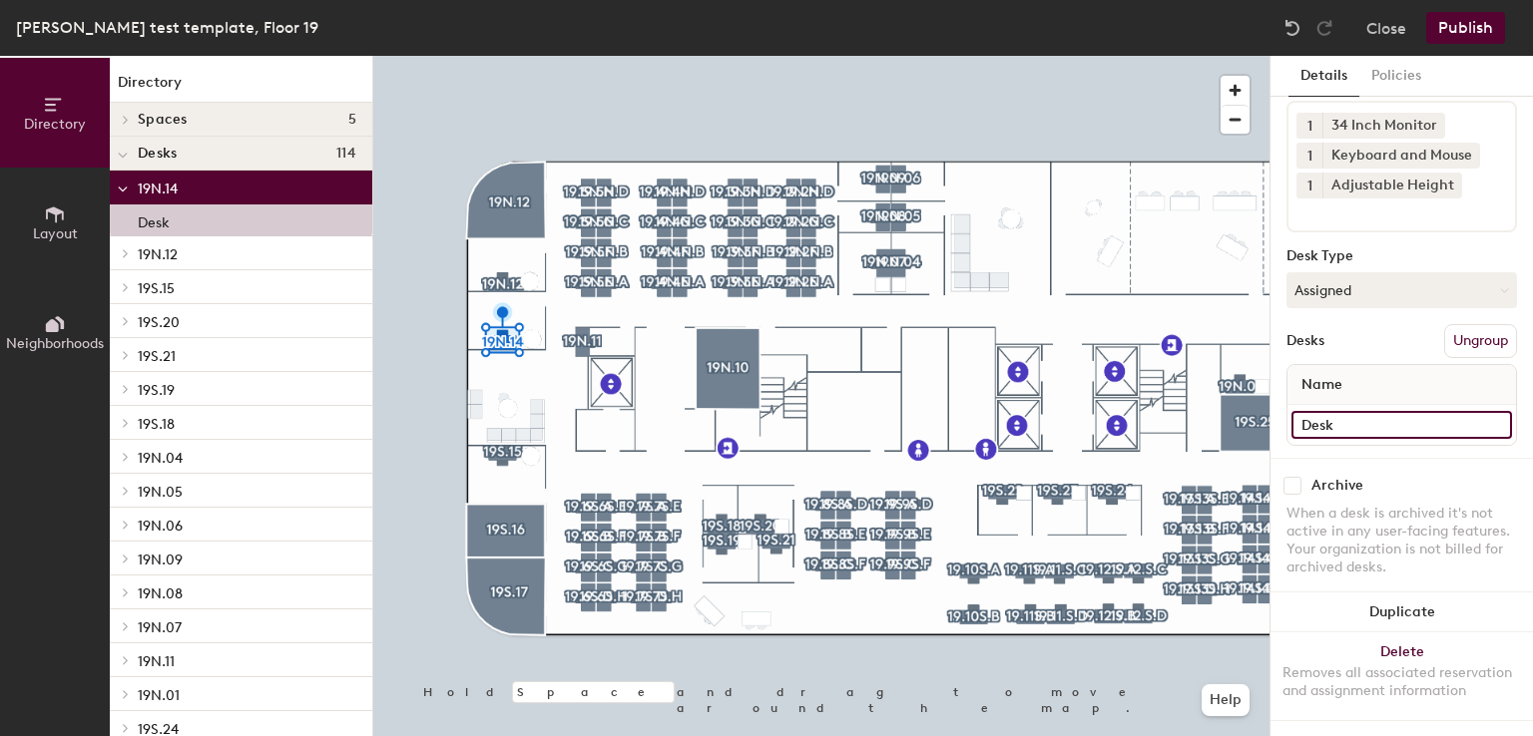
click at [1368, 415] on input "Desk" at bounding box center [1401, 425] width 221 height 28
paste input "[PERSON_NAME]"
type input "[PERSON_NAME]"
click at [1447, 41] on button "Publish" at bounding box center [1465, 28] width 79 height 32
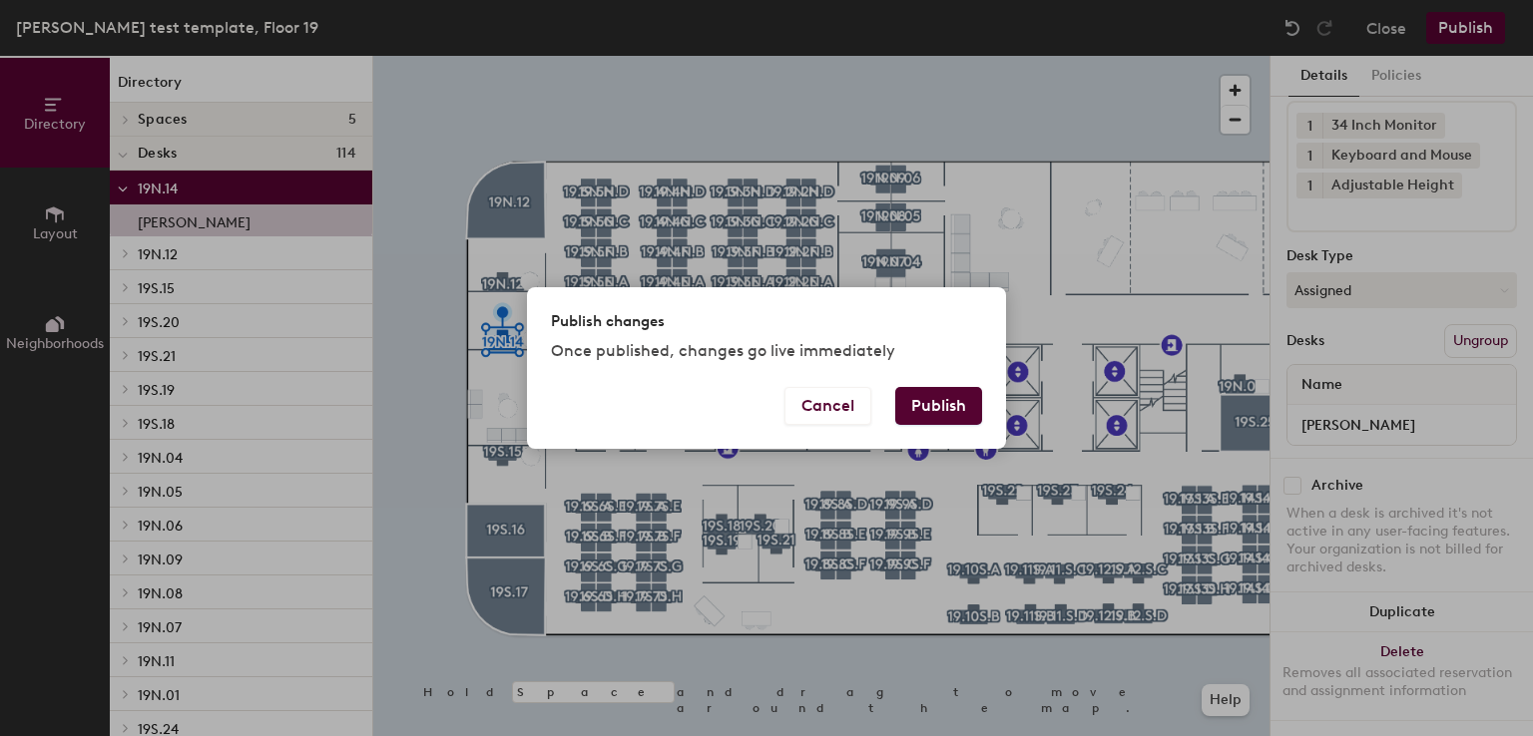
click at [953, 404] on button "Publish" at bounding box center [938, 406] width 87 height 38
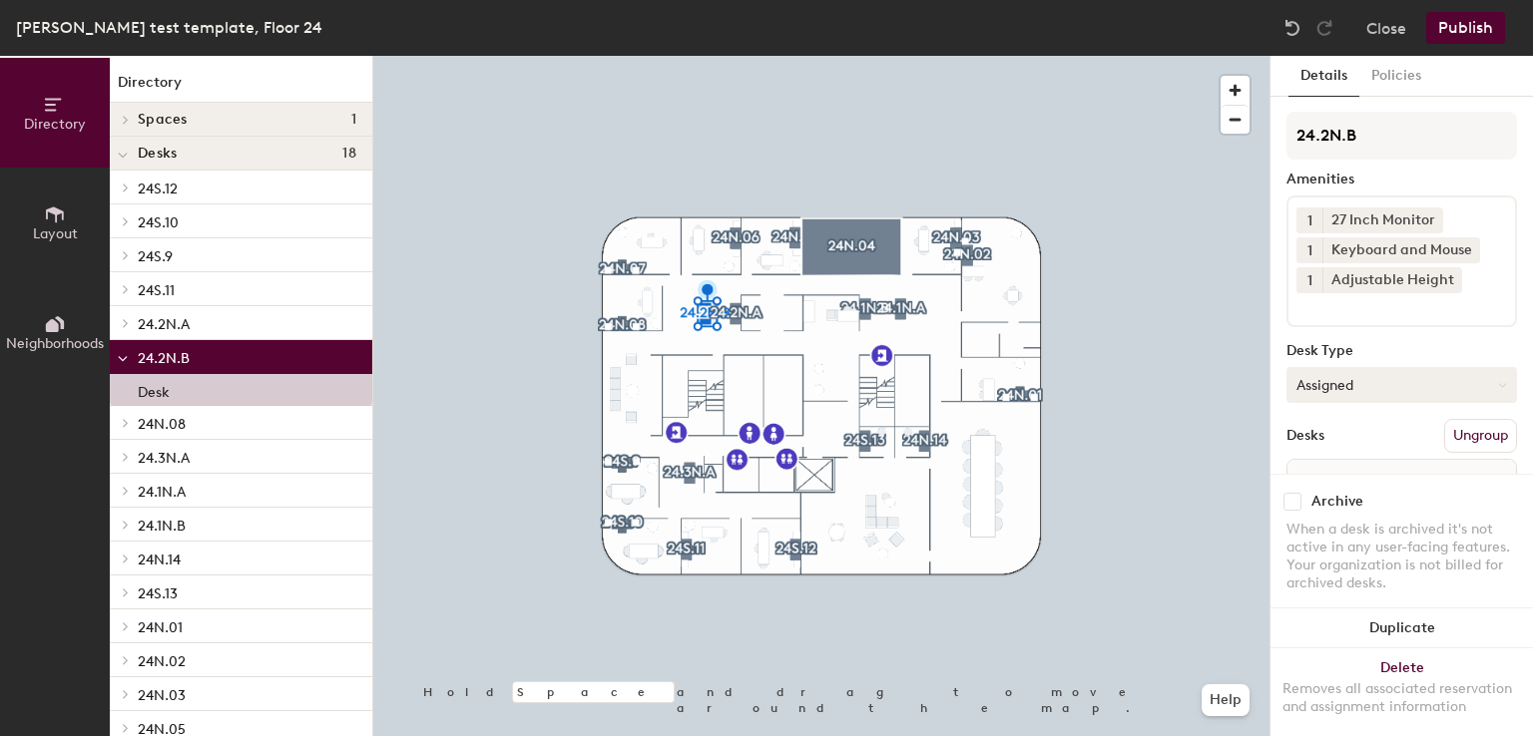
scroll to position [111, 0]
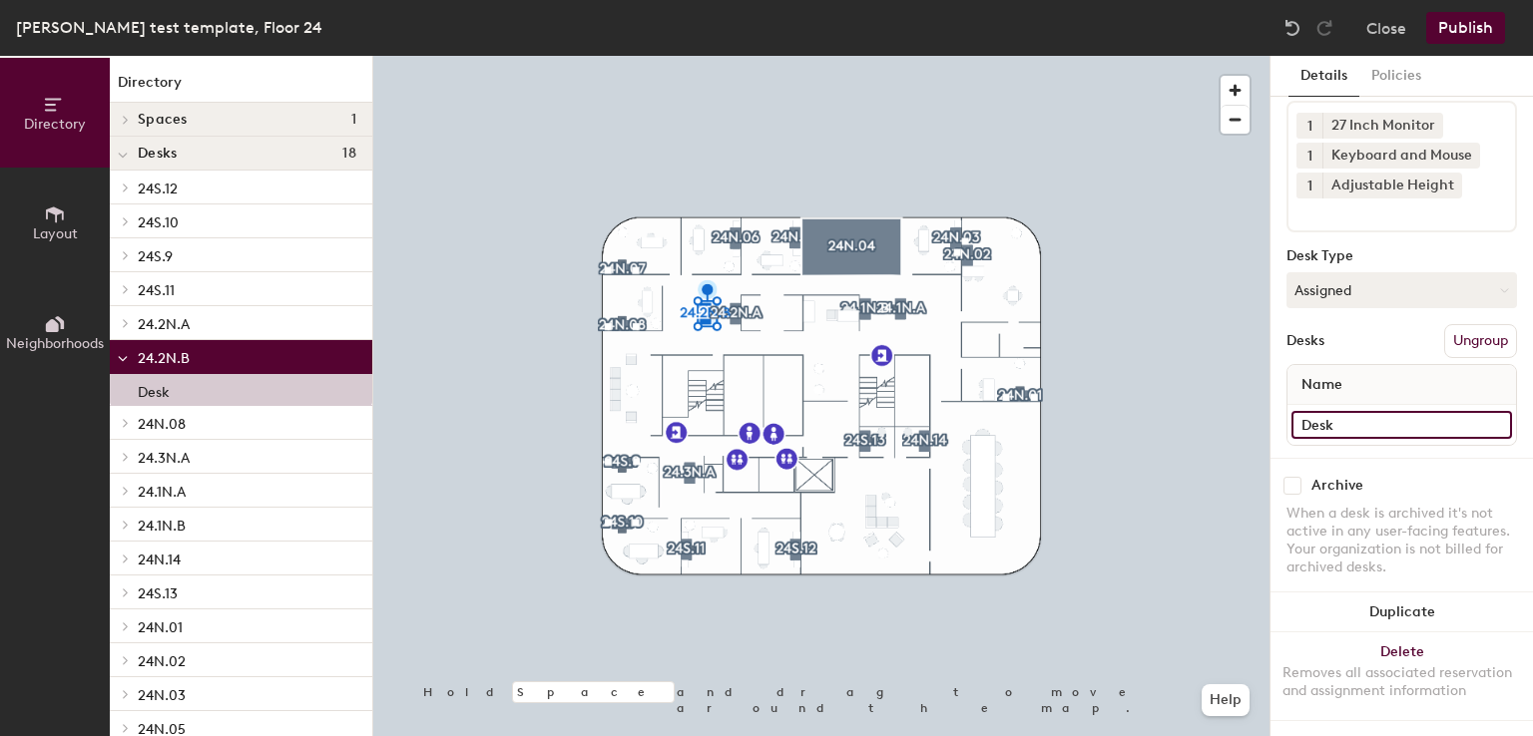
click at [1370, 411] on input "Desk" at bounding box center [1401, 425] width 221 height 28
paste input "[PERSON_NAME]"
type input "[PERSON_NAME]"
click at [1451, 33] on button "Publish" at bounding box center [1465, 28] width 79 height 32
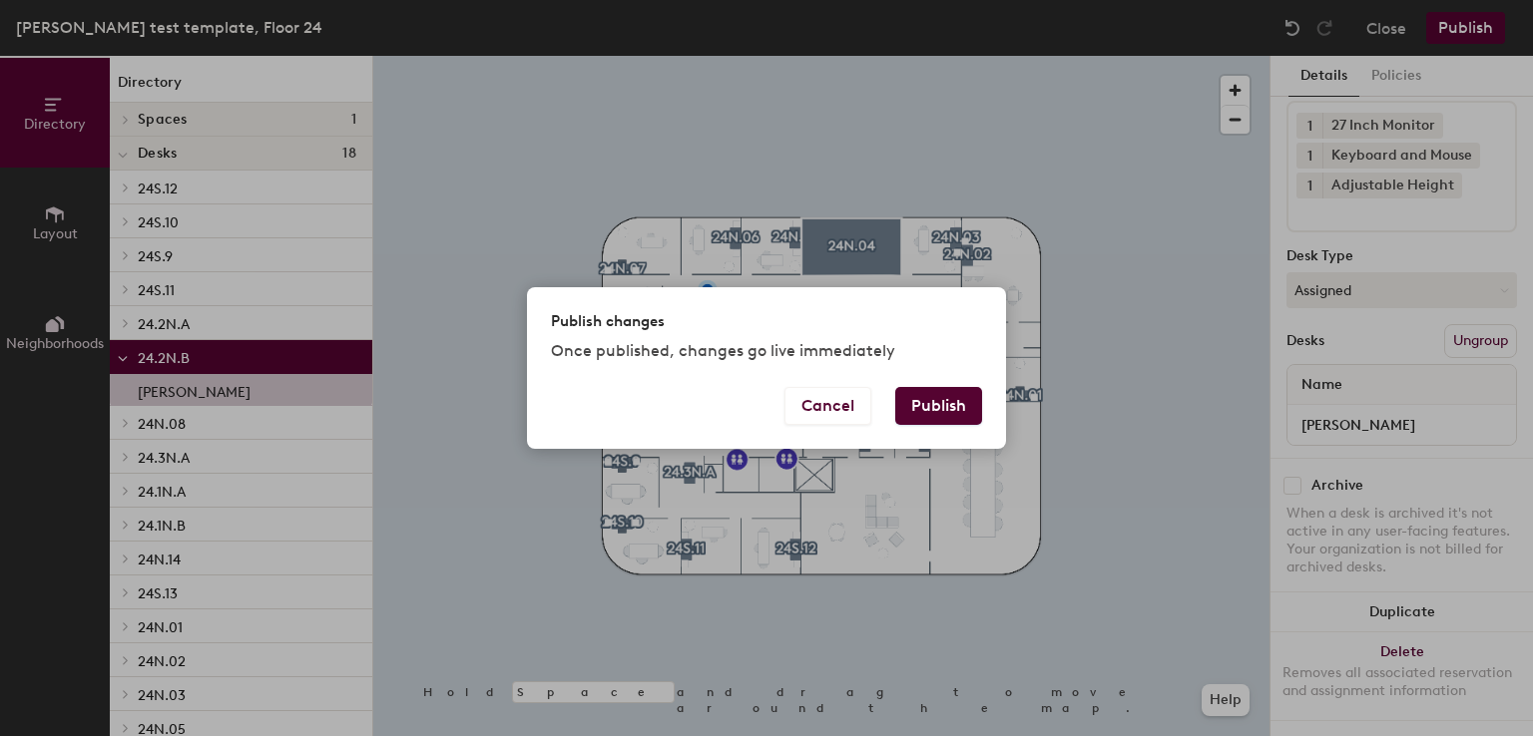
click at [936, 403] on button "Publish" at bounding box center [938, 406] width 87 height 38
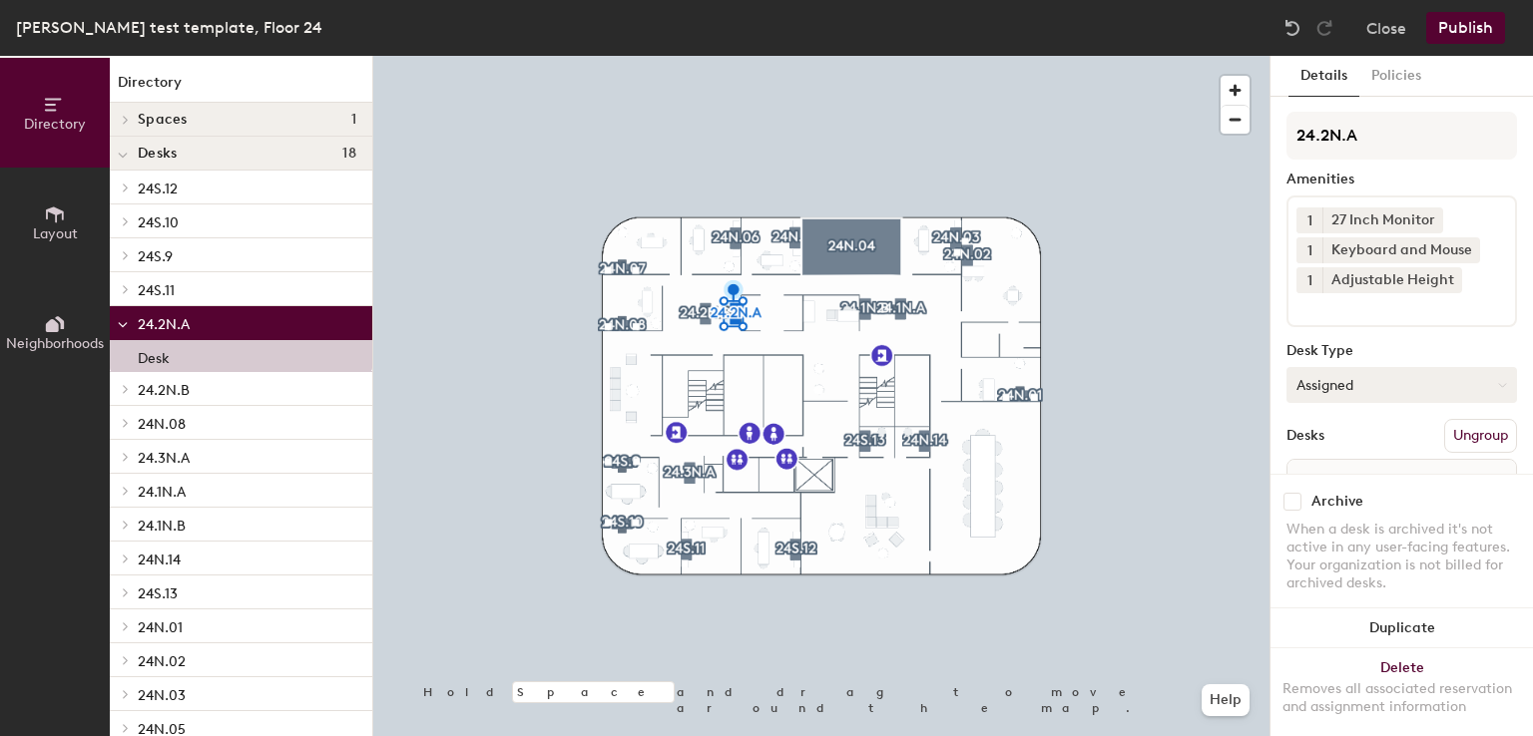
scroll to position [111, 0]
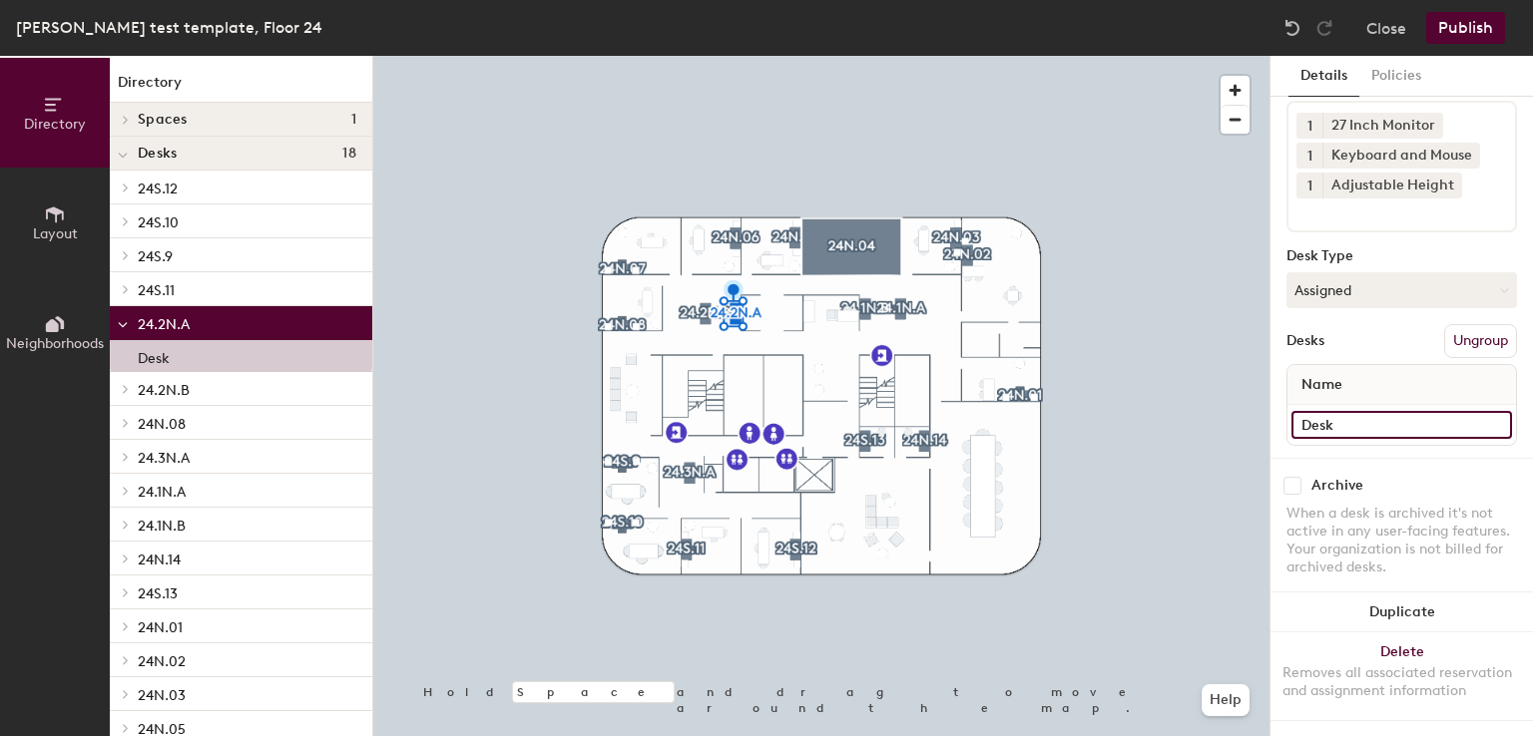
click at [1357, 411] on input "Desk" at bounding box center [1401, 425] width 221 height 28
paste input "[PERSON_NAME]"
type input "[PERSON_NAME]"
click at [1477, 33] on button "Publish" at bounding box center [1465, 28] width 79 height 32
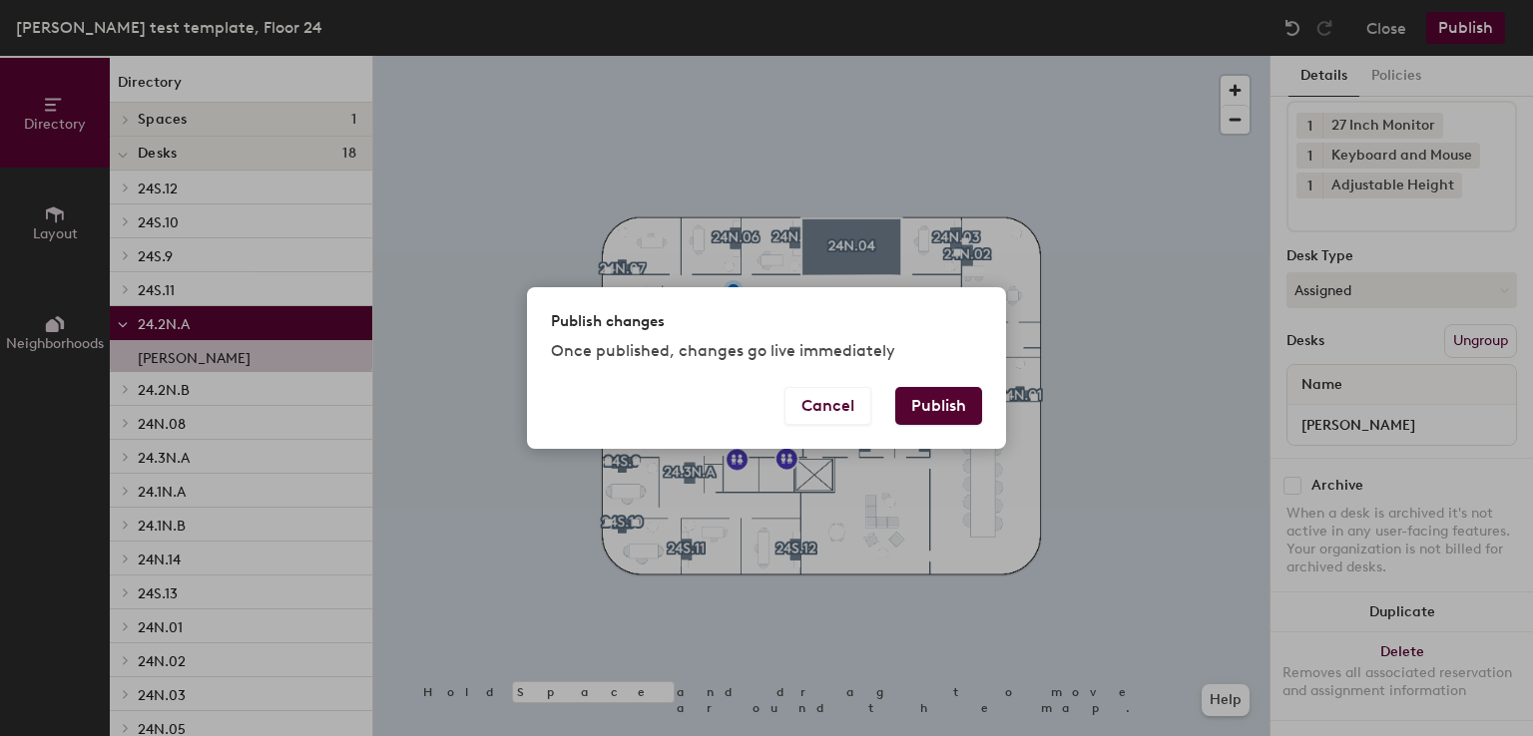
click at [971, 398] on button "Publish" at bounding box center [938, 406] width 87 height 38
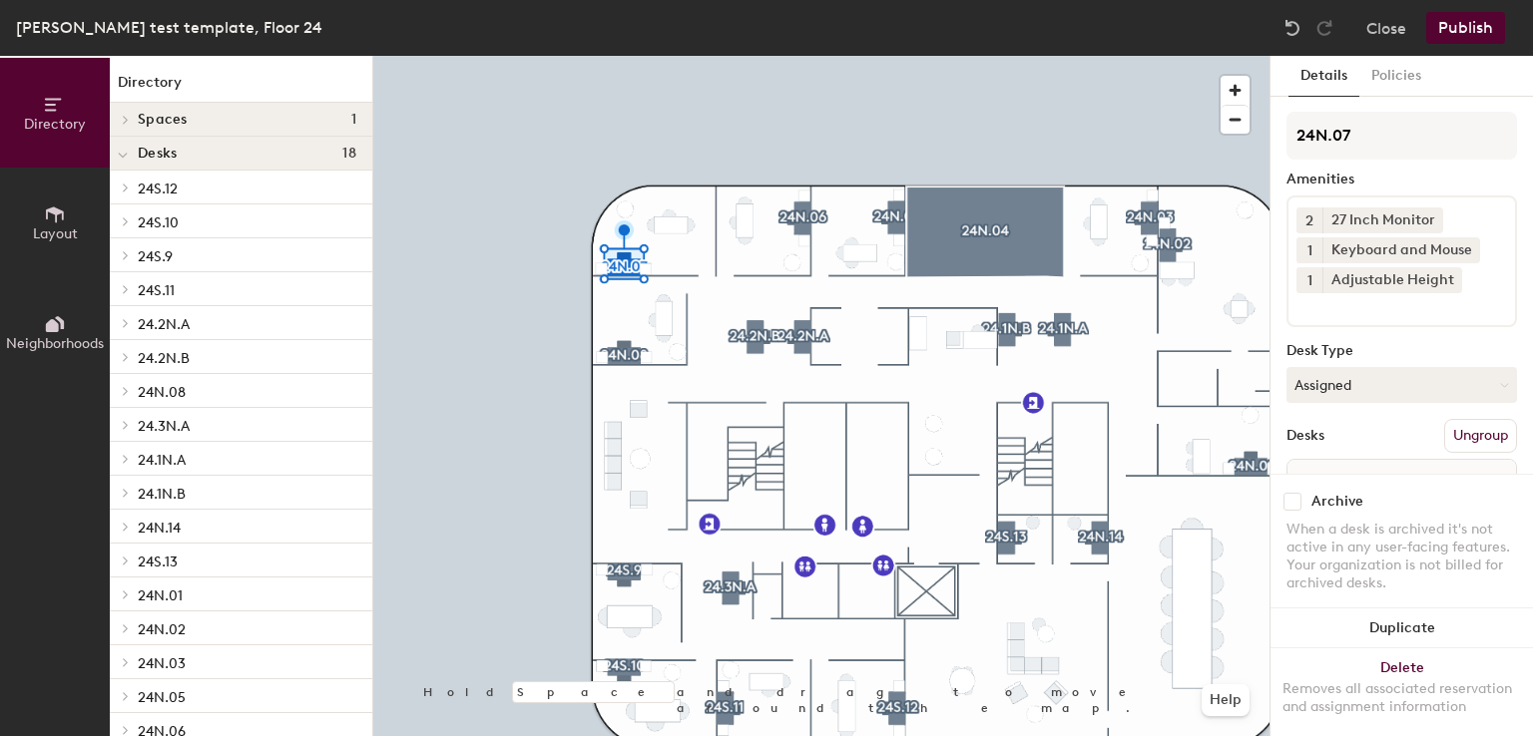
scroll to position [111, 0]
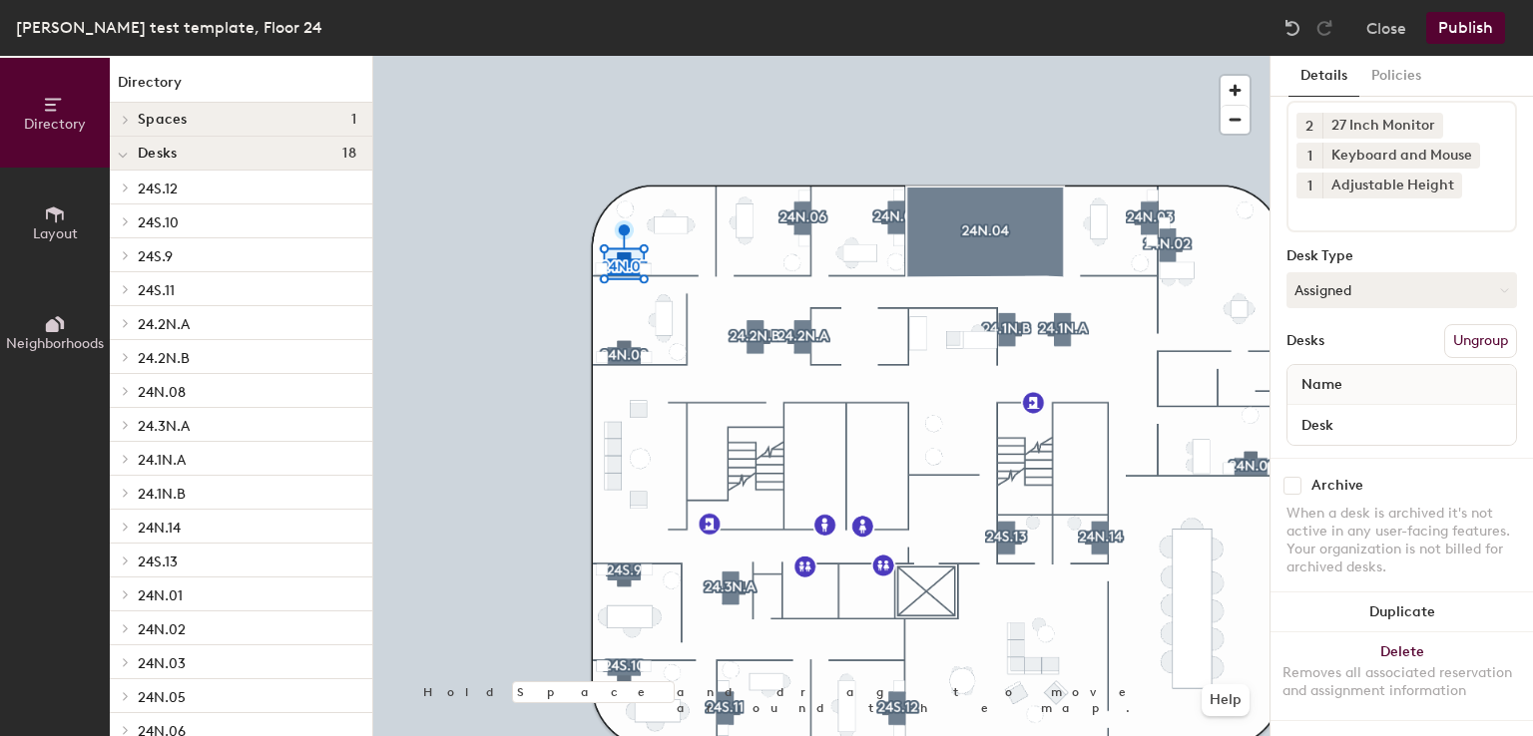
click at [1385, 421] on div "Desk" at bounding box center [1401, 425] width 229 height 40
click at [1385, 411] on input "Desk" at bounding box center [1401, 425] width 221 height 28
paste input "[PERSON_NAME] [PERSON_NAME]"
type input "[PERSON_NAME] [PERSON_NAME]"
click at [1464, 27] on button "Publish" at bounding box center [1465, 28] width 79 height 32
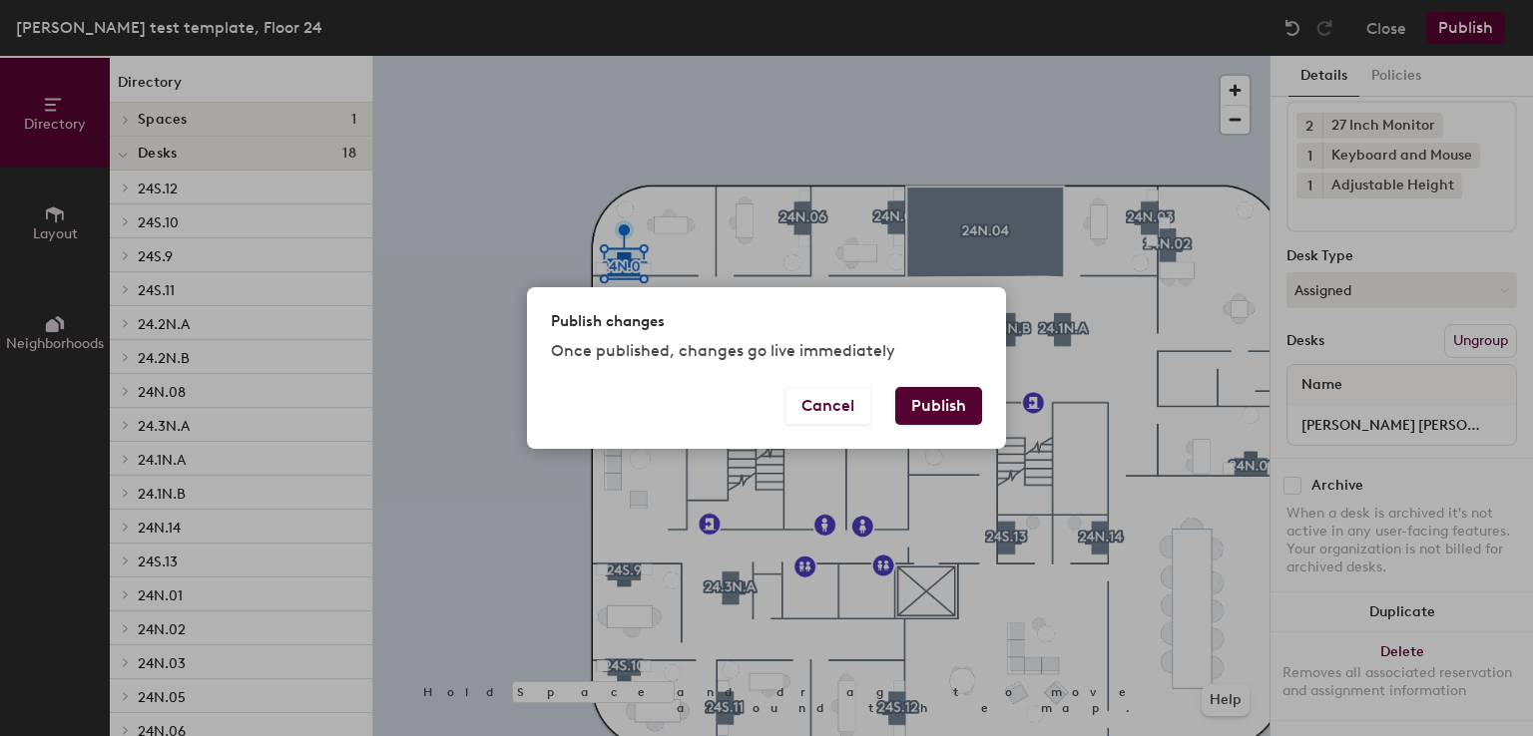
click at [934, 404] on button "Publish" at bounding box center [938, 406] width 87 height 38
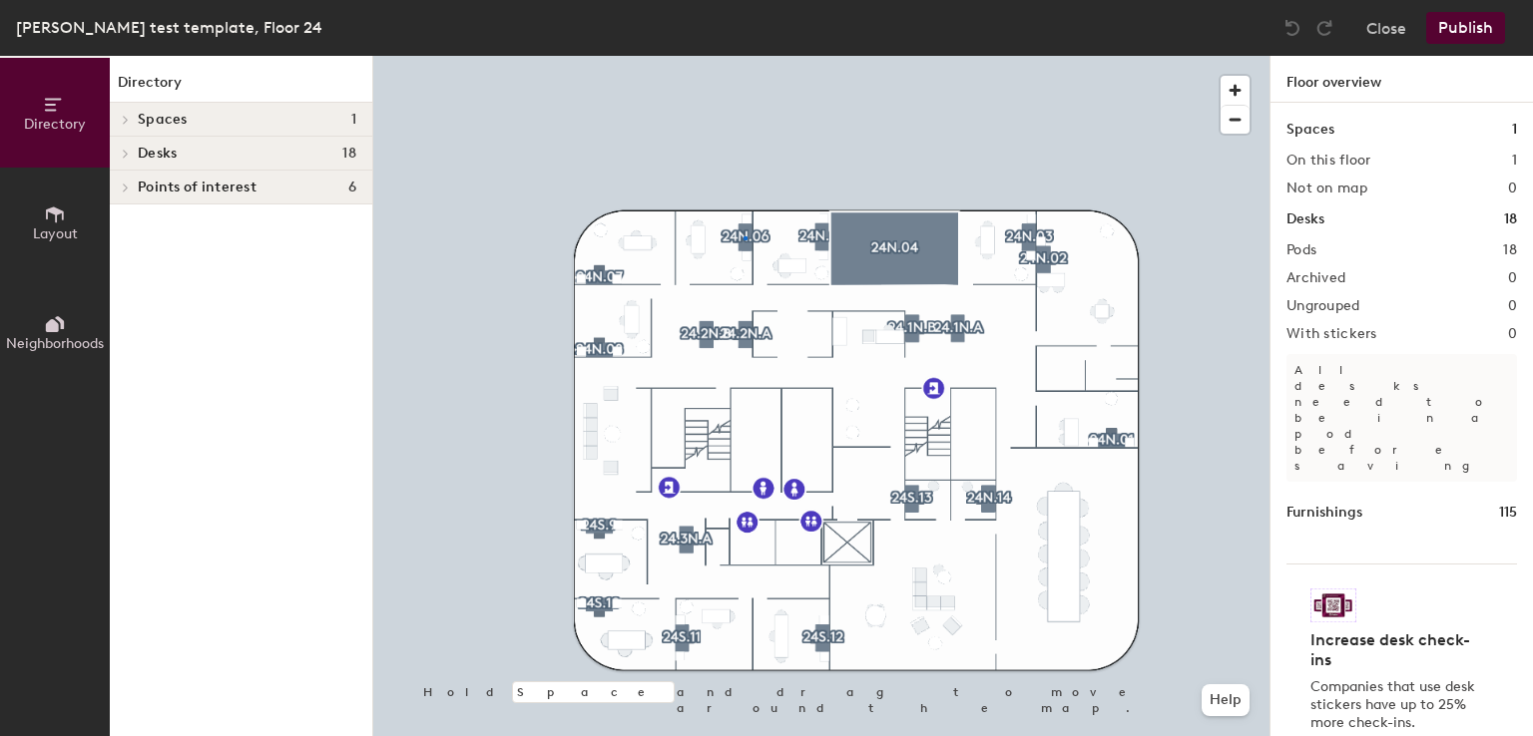
click at [745, 56] on div at bounding box center [821, 56] width 896 height 0
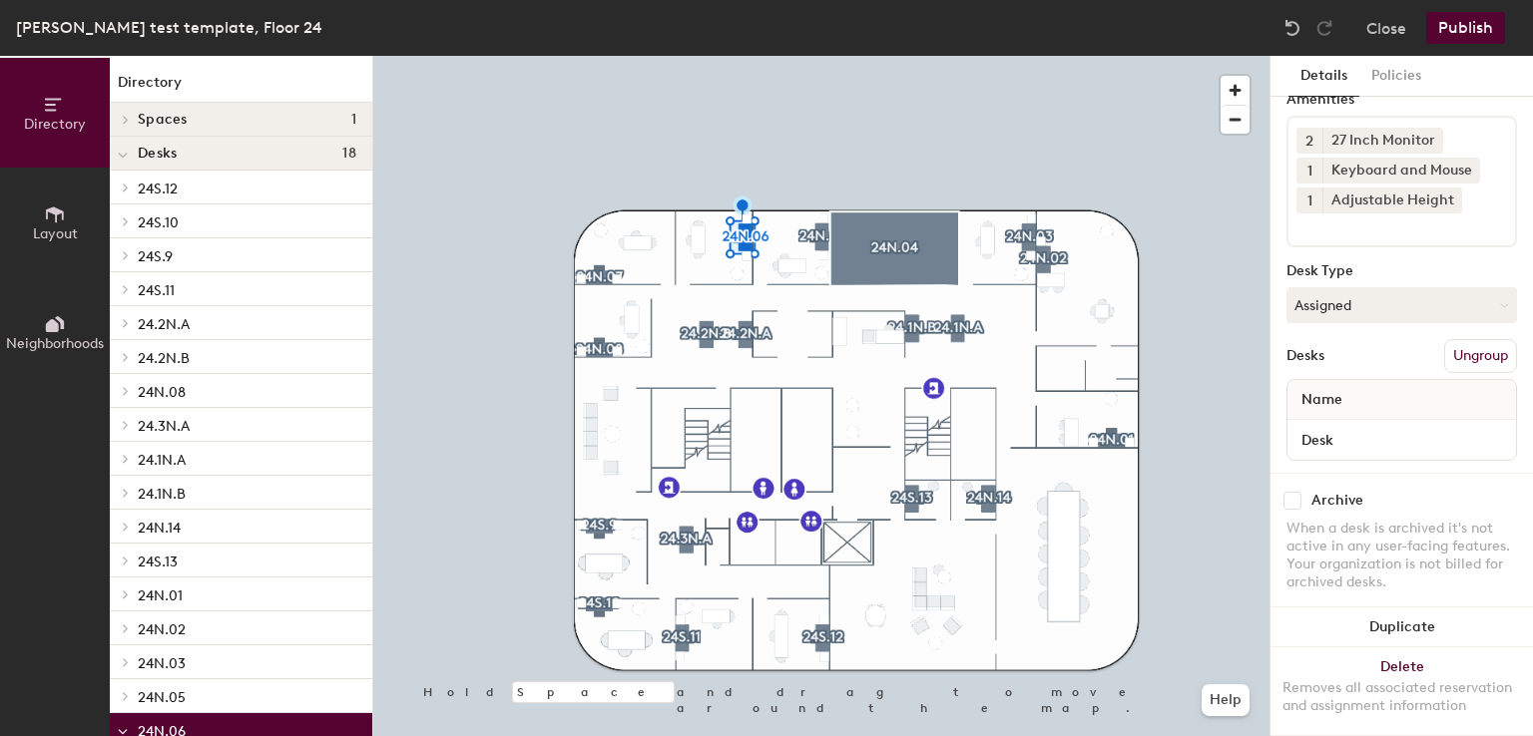
scroll to position [111, 0]
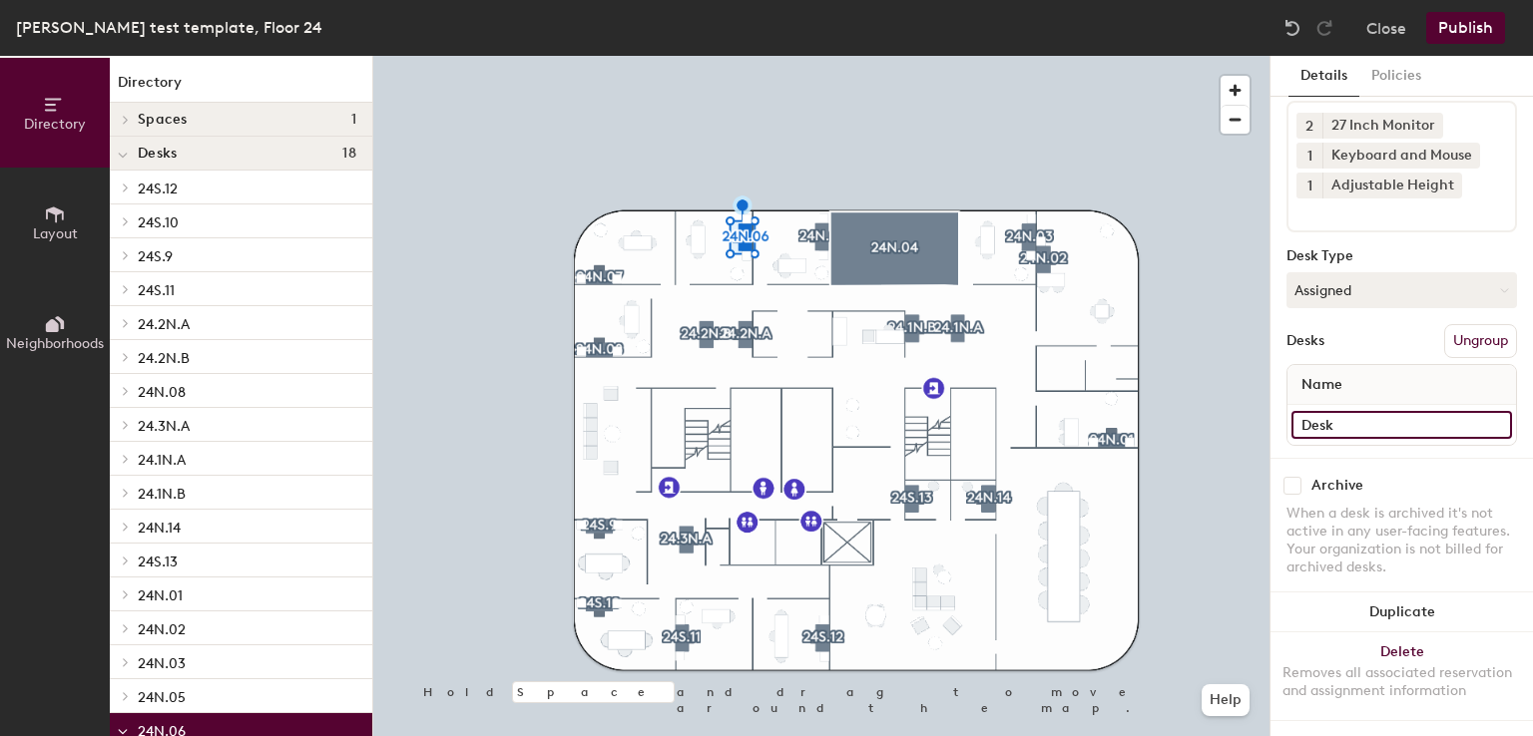
click at [1397, 416] on input "Desk" at bounding box center [1401, 425] width 221 height 28
paste input "[PERSON_NAME]"
type input "[PERSON_NAME]"
click at [1468, 26] on button "Publish" at bounding box center [1465, 28] width 79 height 32
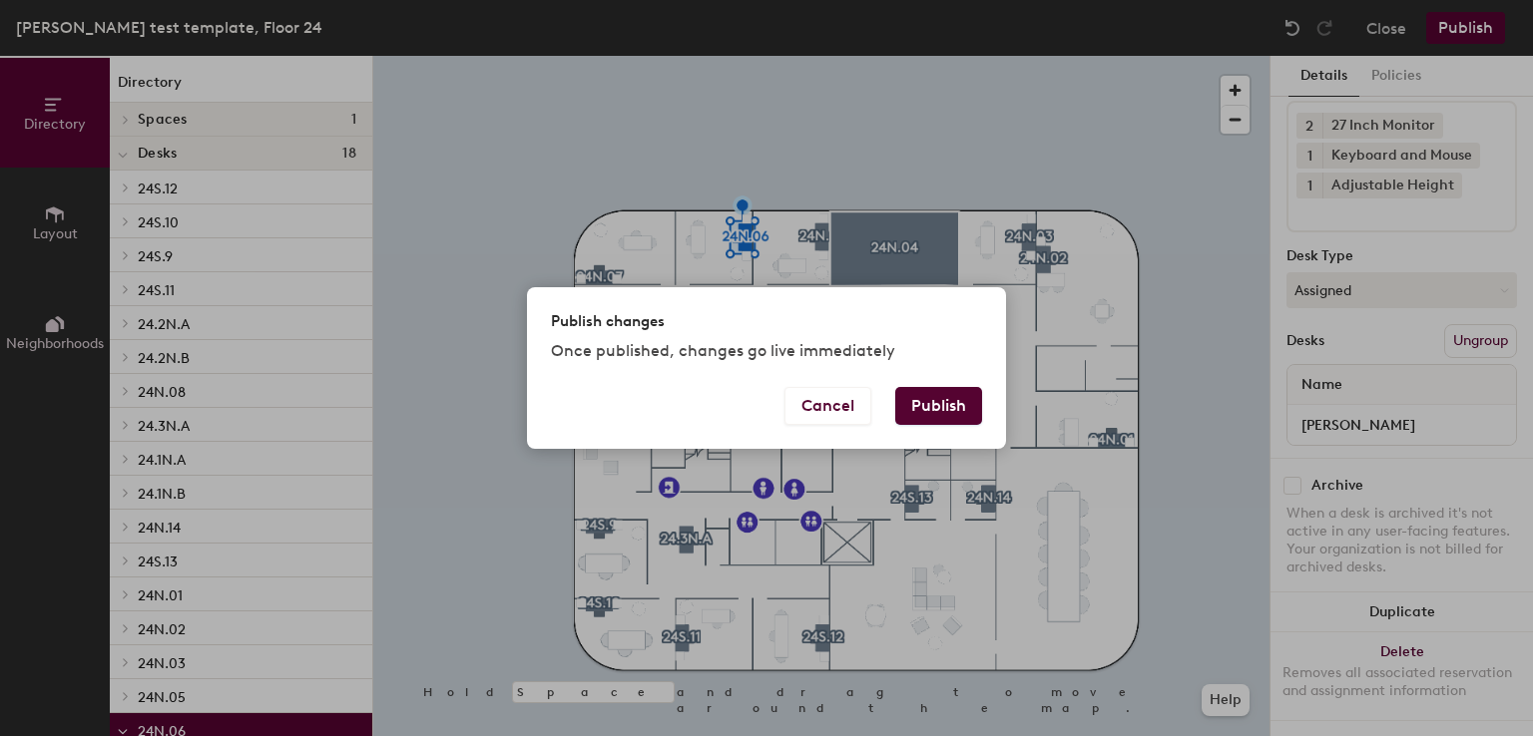
click at [941, 419] on button "Publish" at bounding box center [938, 406] width 87 height 38
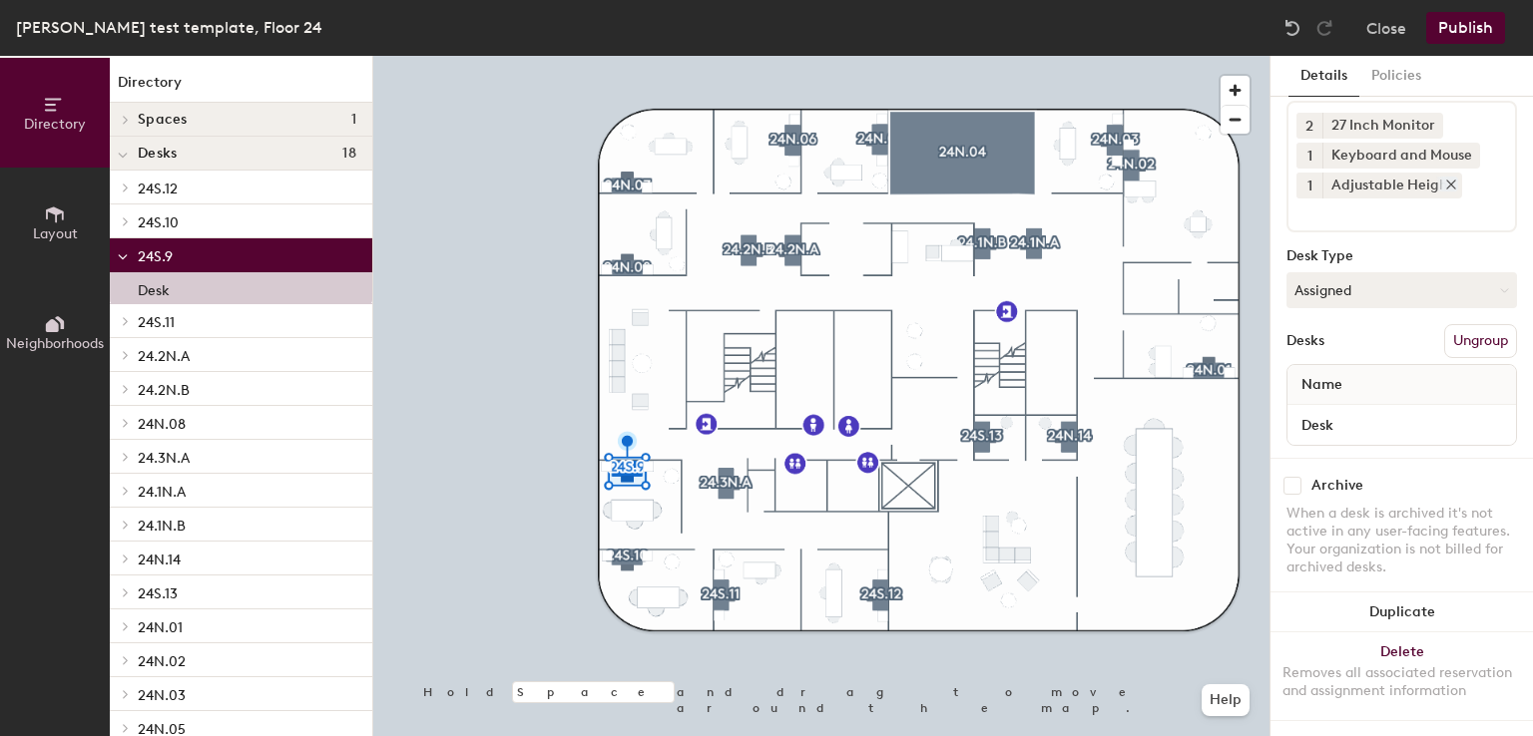
scroll to position [111, 0]
click at [1380, 412] on input "Desk" at bounding box center [1401, 425] width 221 height 28
paste input "[PERSON_NAME]"
type input "[PERSON_NAME]"
click at [1481, 30] on button "Publish" at bounding box center [1465, 28] width 79 height 32
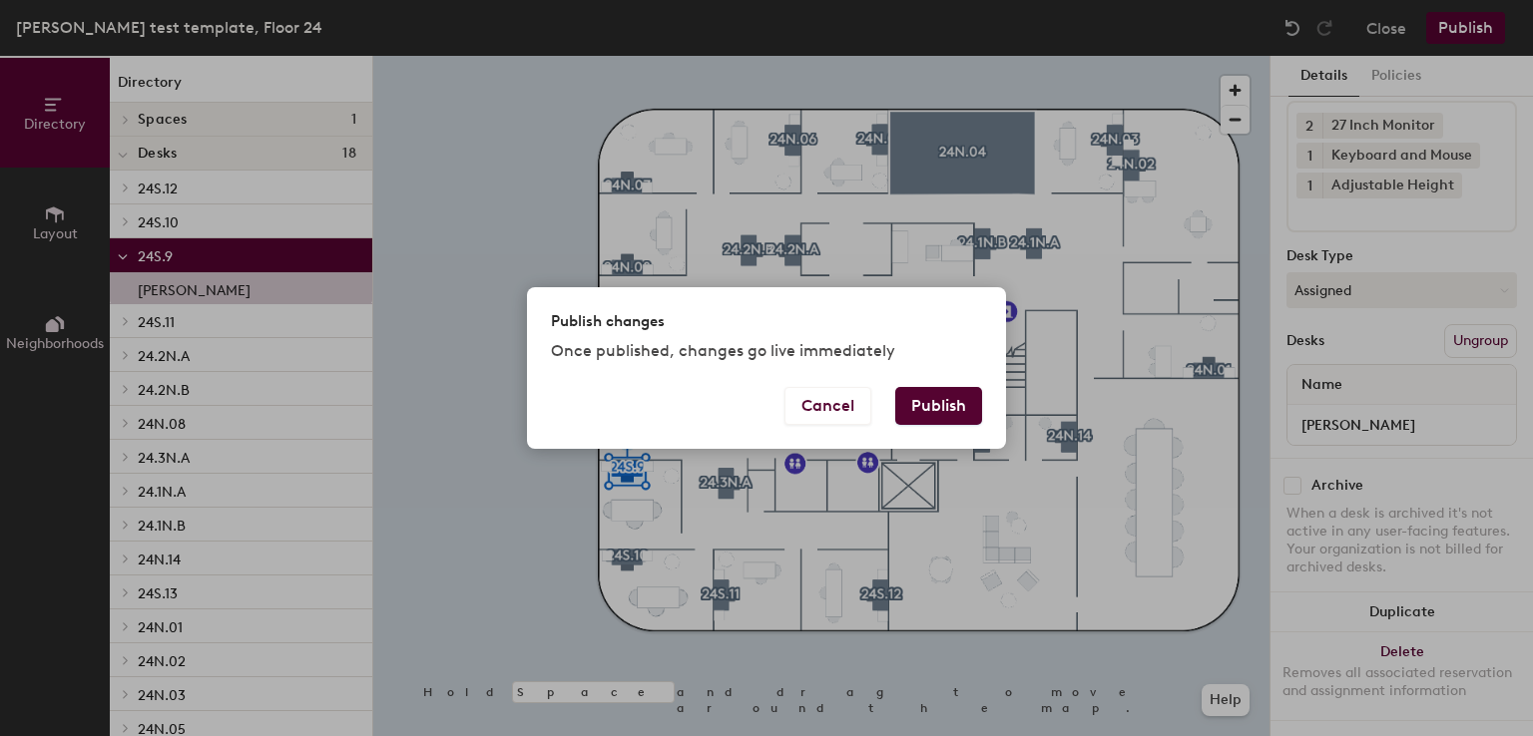
click at [936, 404] on button "Publish" at bounding box center [938, 406] width 87 height 38
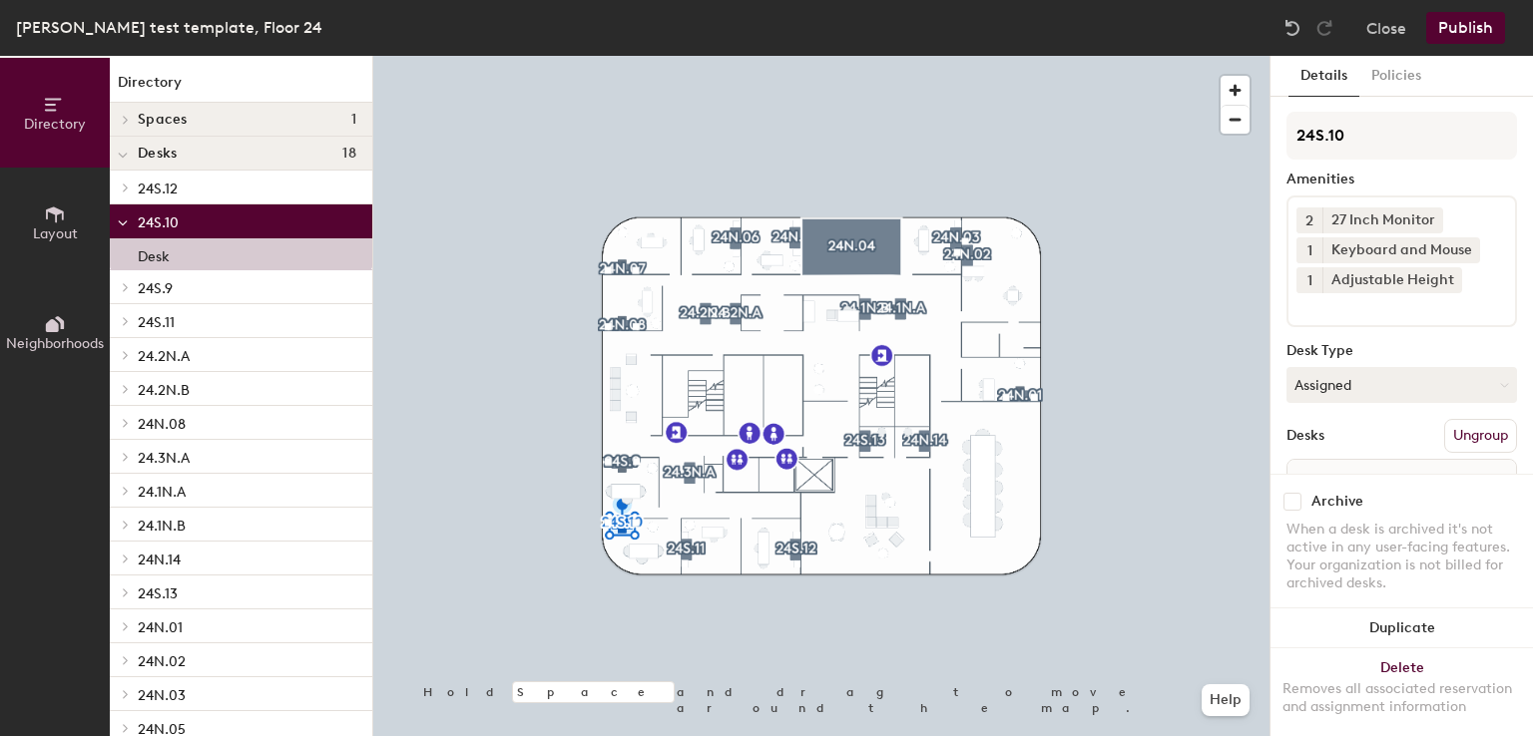
scroll to position [111, 0]
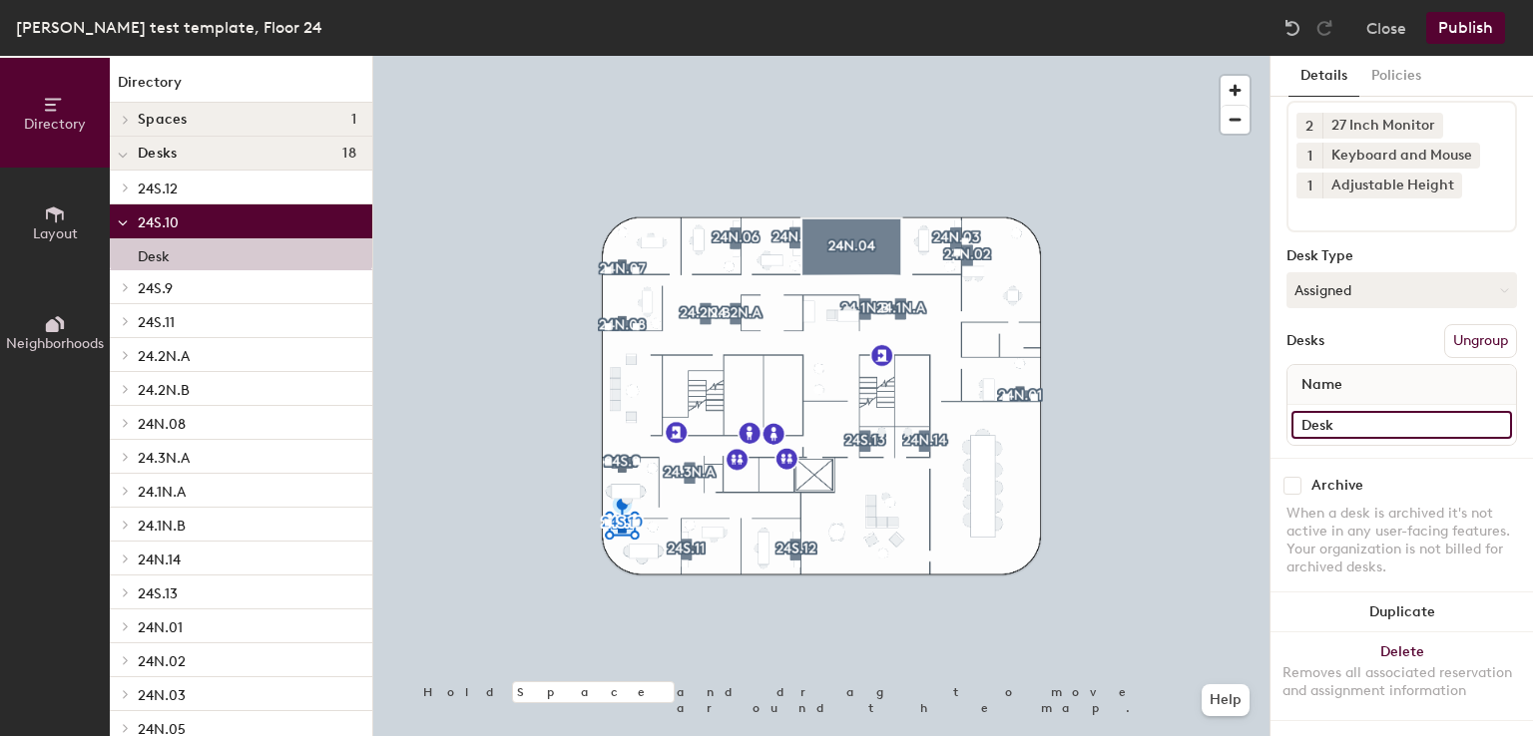
click at [1377, 411] on input "Desk" at bounding box center [1401, 425] width 221 height 28
paste input "[PERSON_NAME]"
type input "[PERSON_NAME]"
click at [1477, 34] on button "Publish" at bounding box center [1465, 28] width 79 height 32
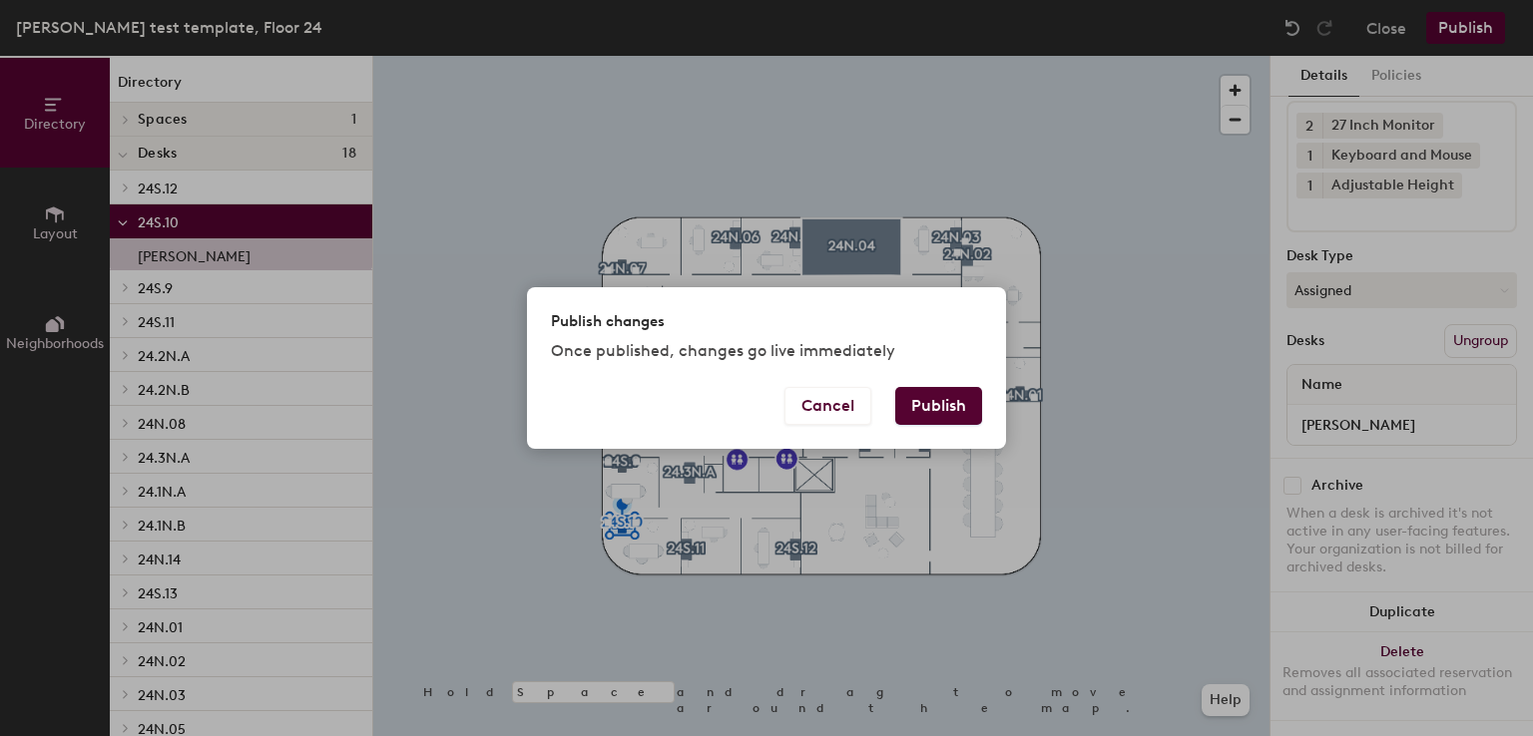
click at [958, 406] on button "Publish" at bounding box center [938, 406] width 87 height 38
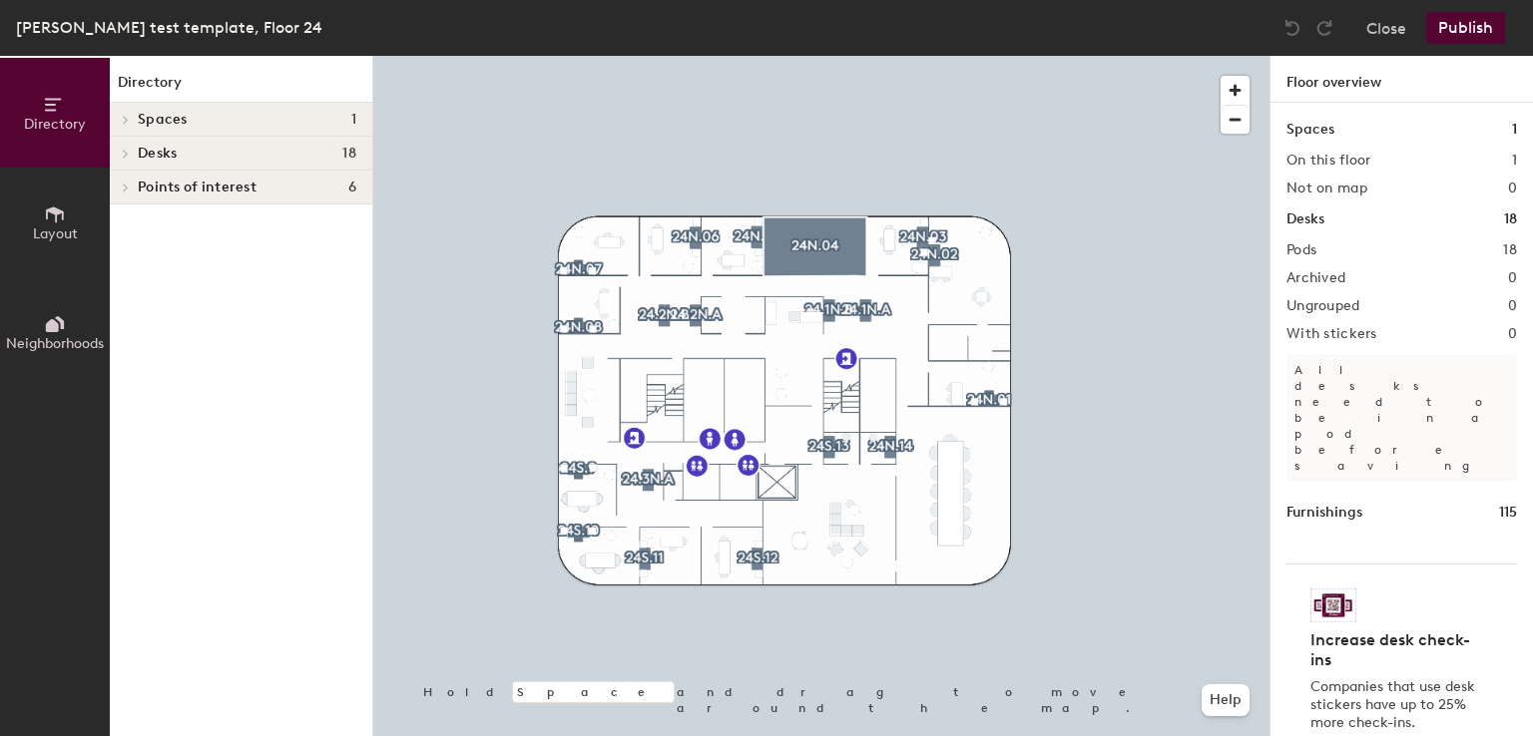
click at [919, 56] on div at bounding box center [821, 56] width 896 height 0
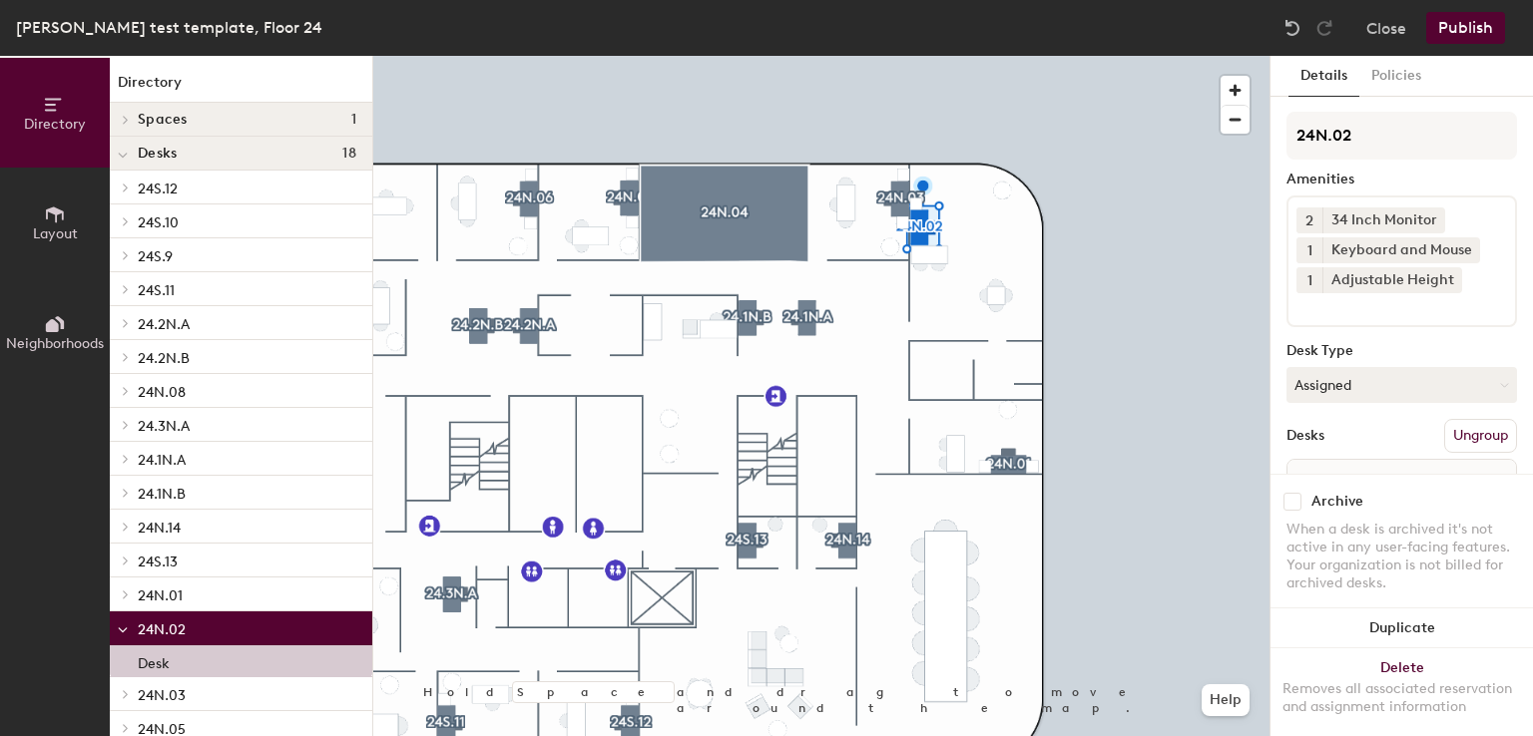
scroll to position [111, 0]
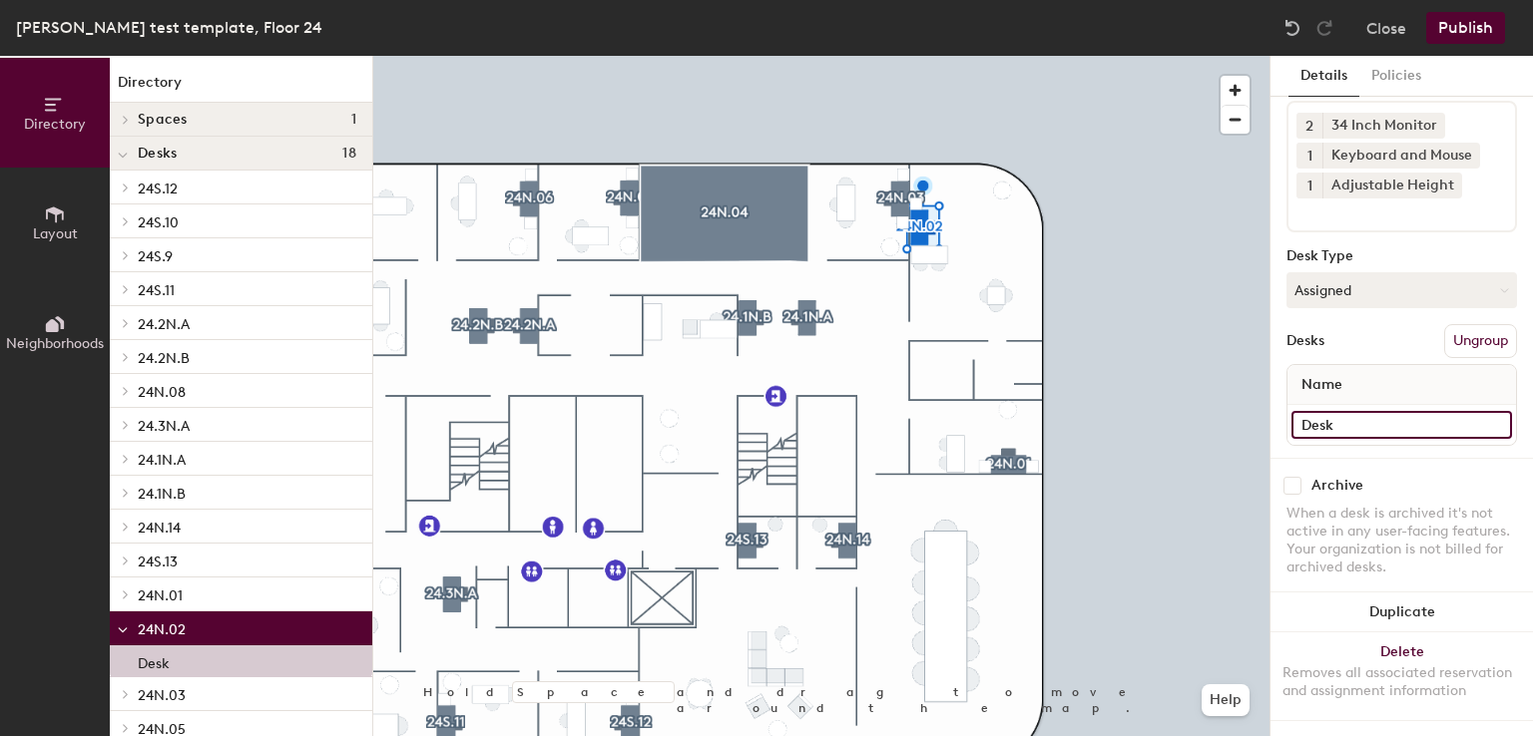
click at [1381, 411] on input "Desk" at bounding box center [1401, 425] width 221 height 28
paste input "[PERSON_NAME]"
type input "[PERSON_NAME]"
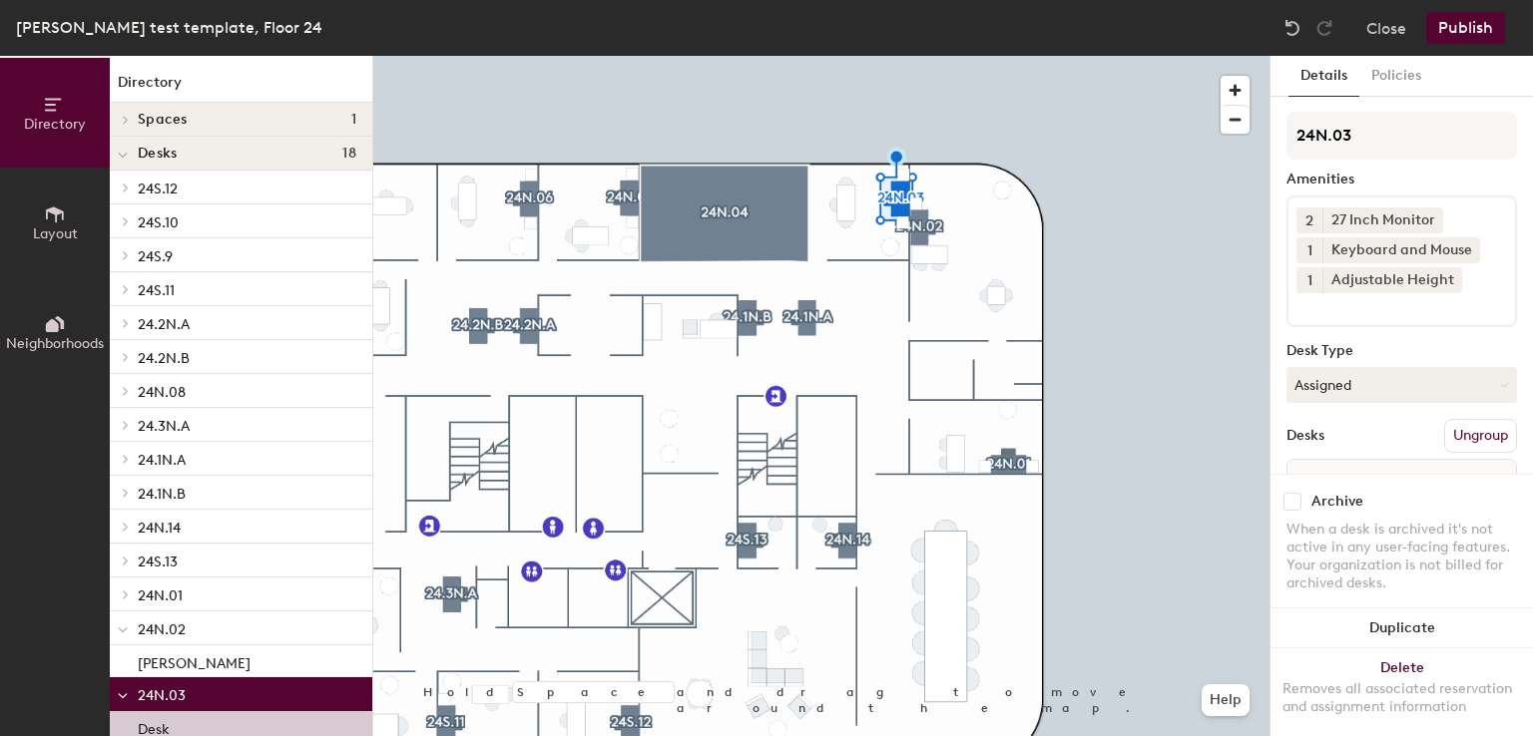
click at [1465, 22] on button "Publish" at bounding box center [1465, 28] width 79 height 32
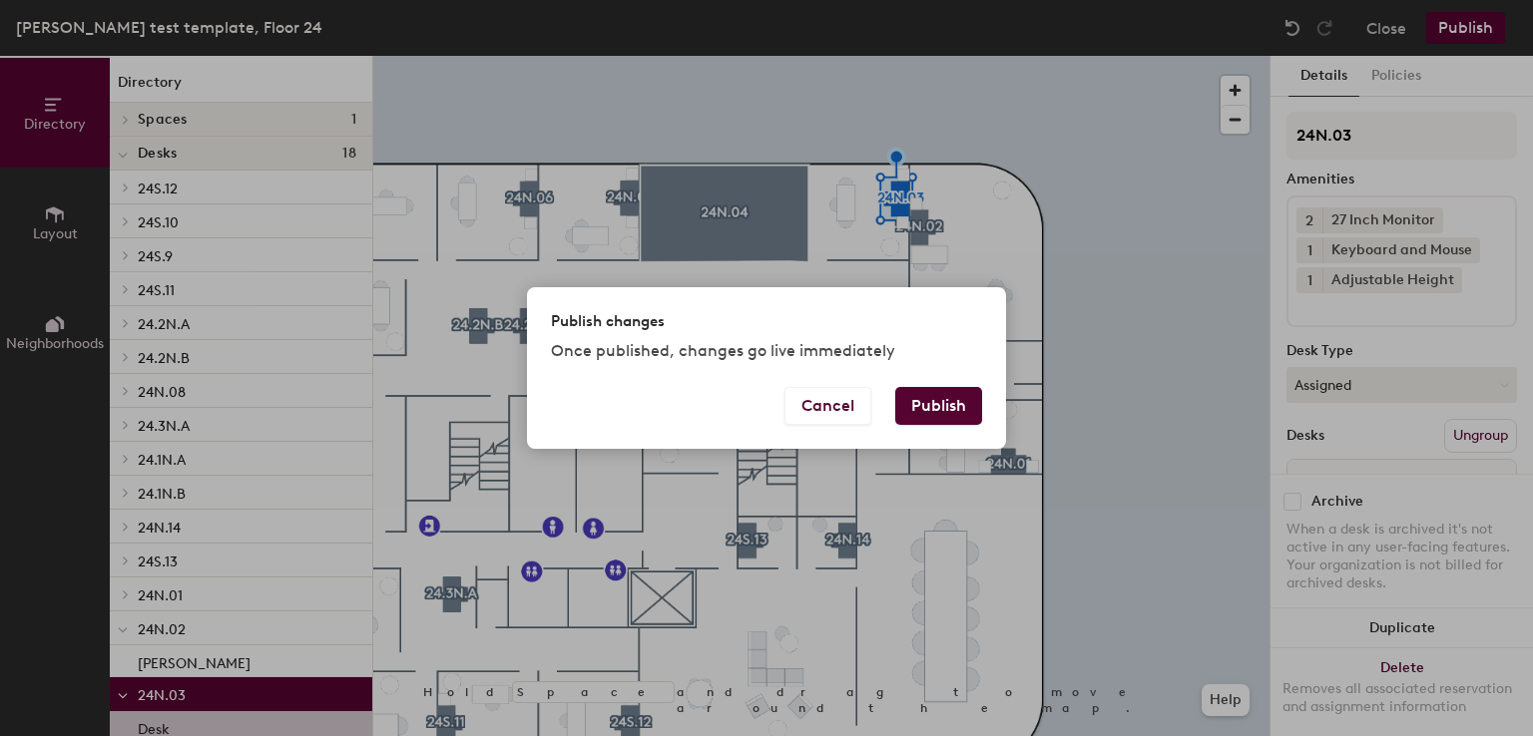
click at [968, 415] on button "Publish" at bounding box center [938, 406] width 87 height 38
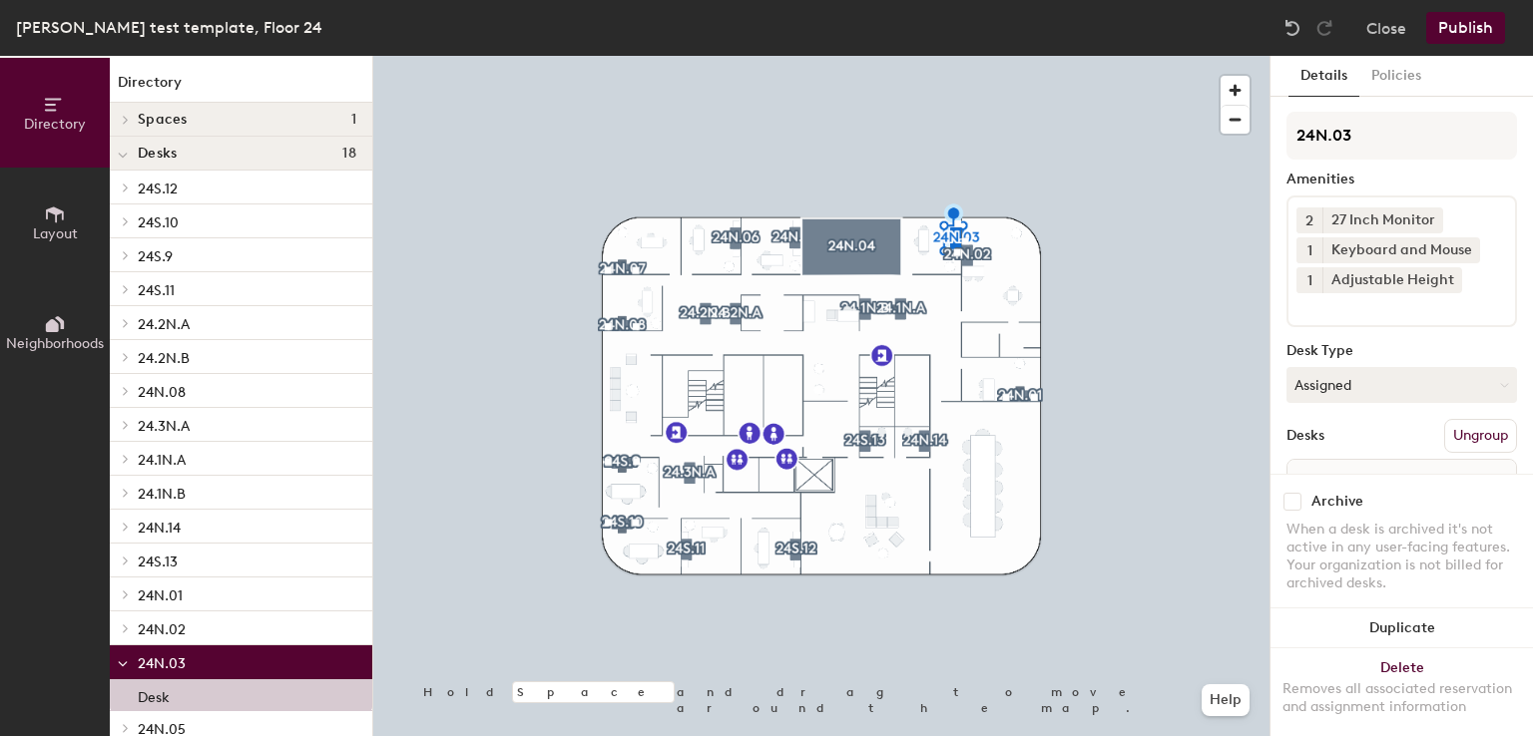
scroll to position [111, 0]
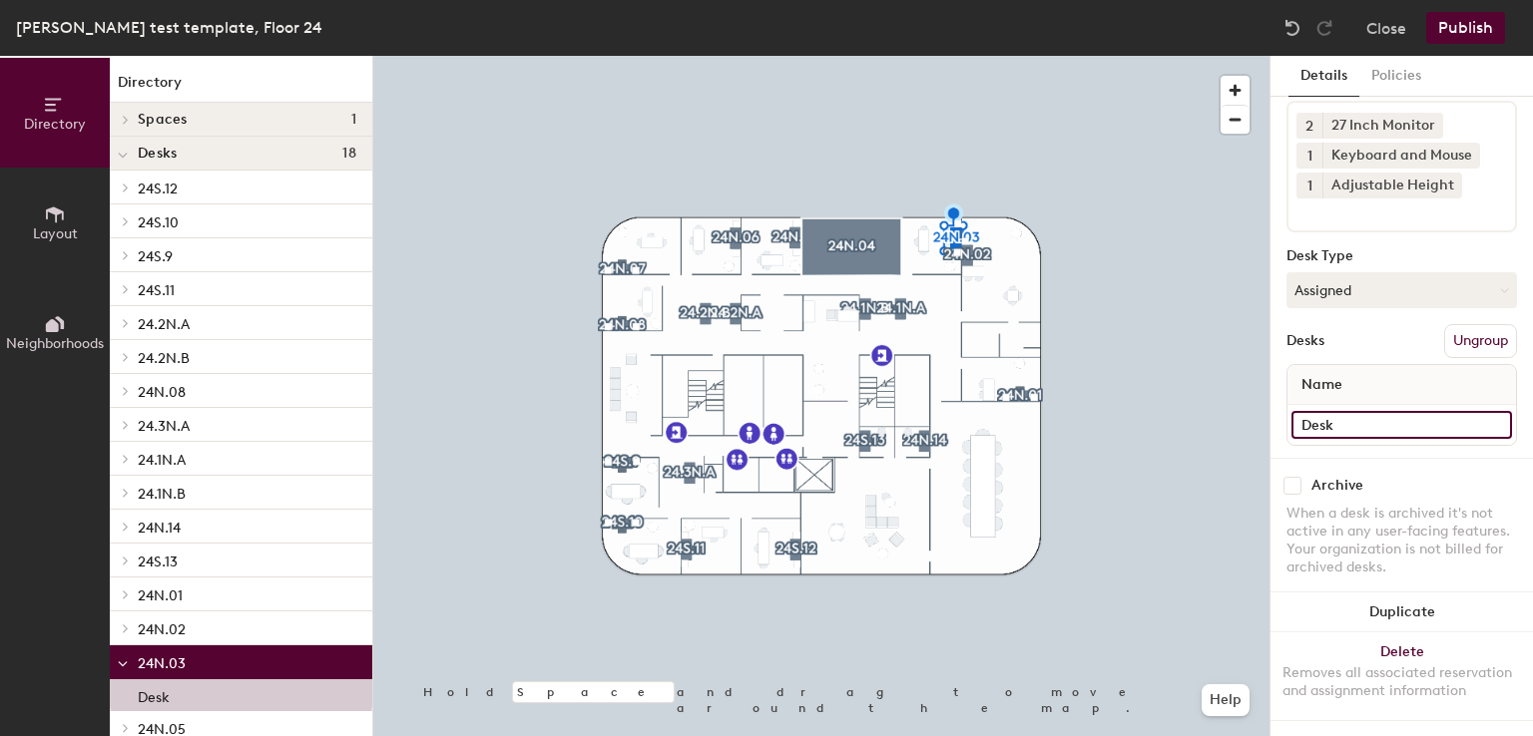
click at [1347, 411] on input "Desk" at bounding box center [1401, 425] width 221 height 28
paste input "[PERSON_NAME]"
type input "[PERSON_NAME]"
click at [1465, 27] on button "Publish" at bounding box center [1465, 28] width 79 height 32
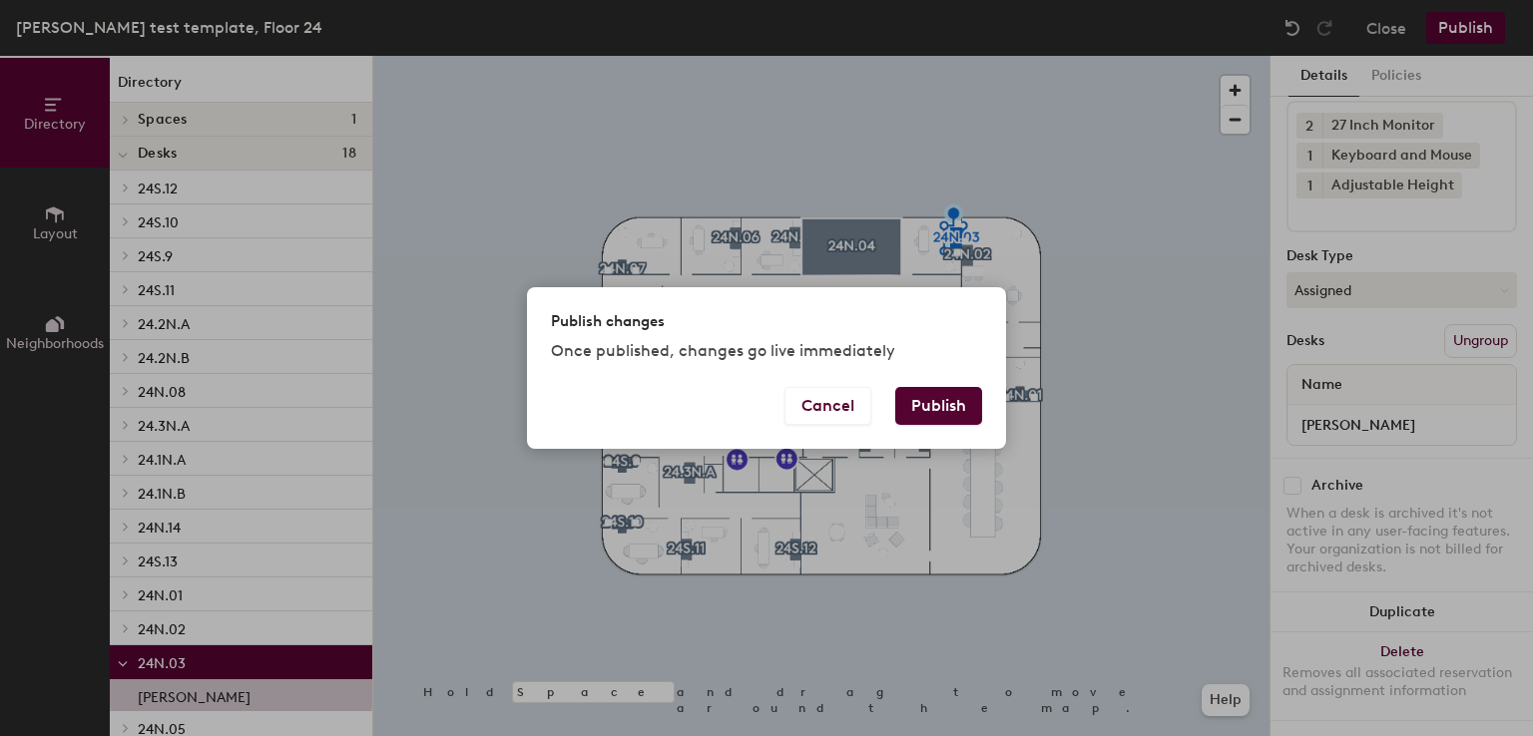
click at [930, 397] on button "Publish" at bounding box center [938, 406] width 87 height 38
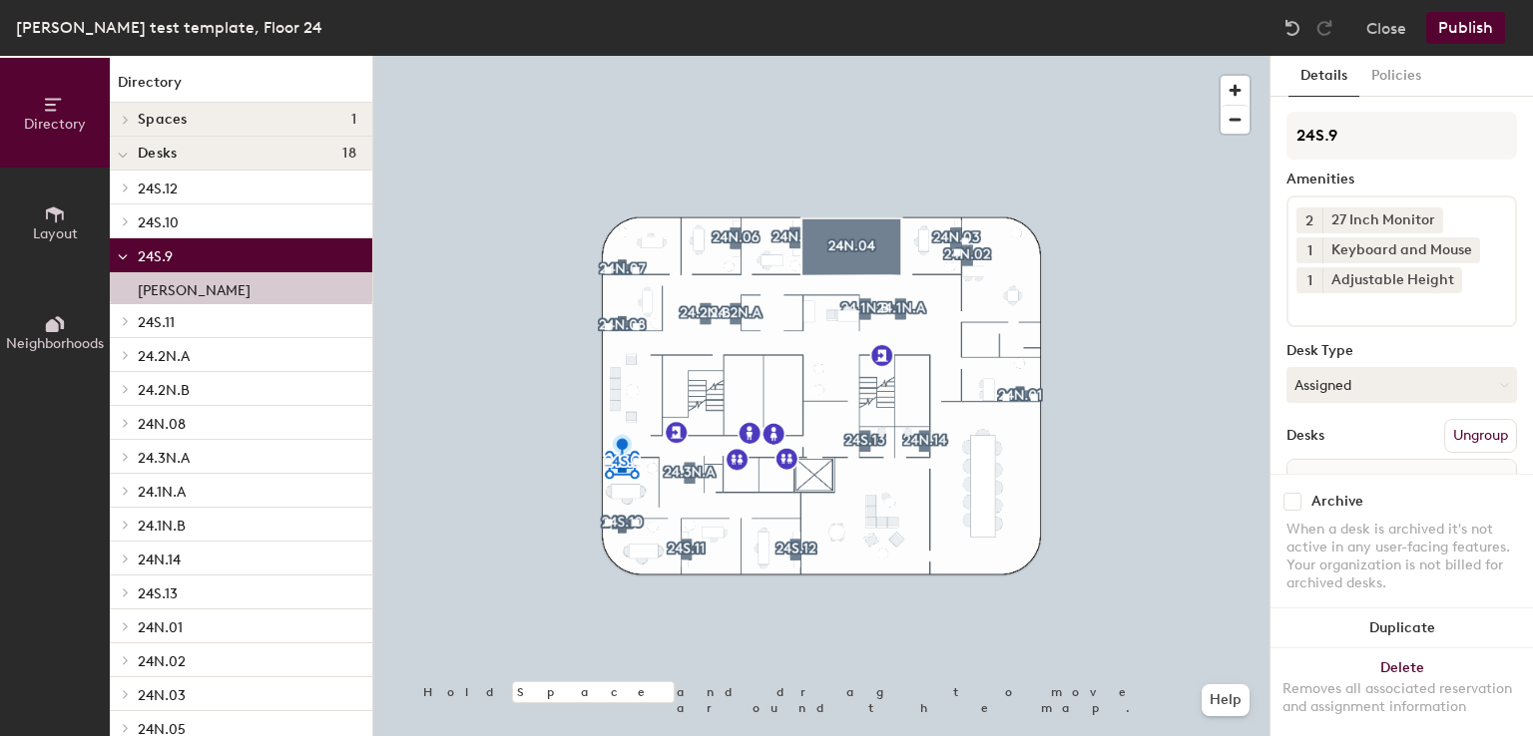
scroll to position [111, 0]
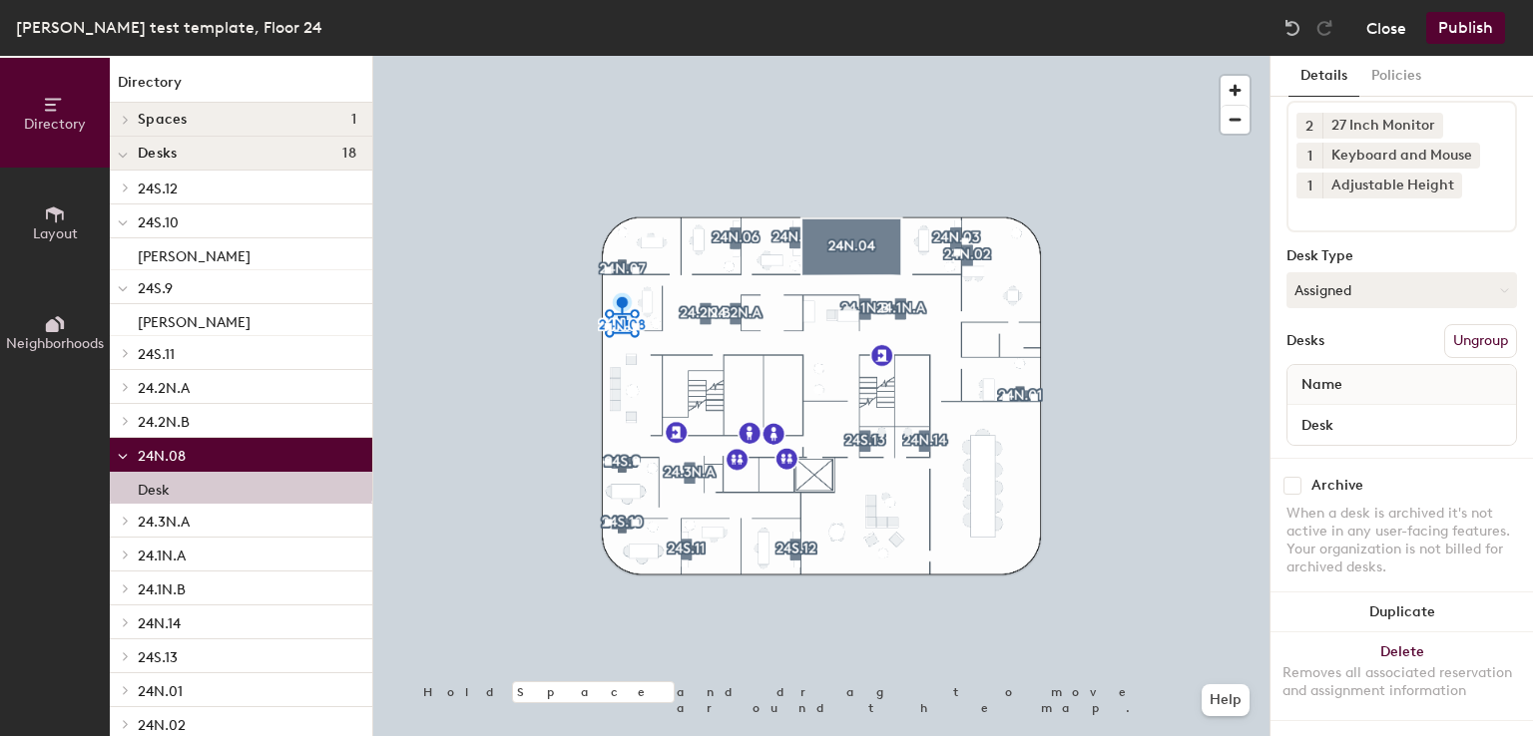
click at [1385, 29] on button "Close" at bounding box center [1386, 28] width 40 height 32
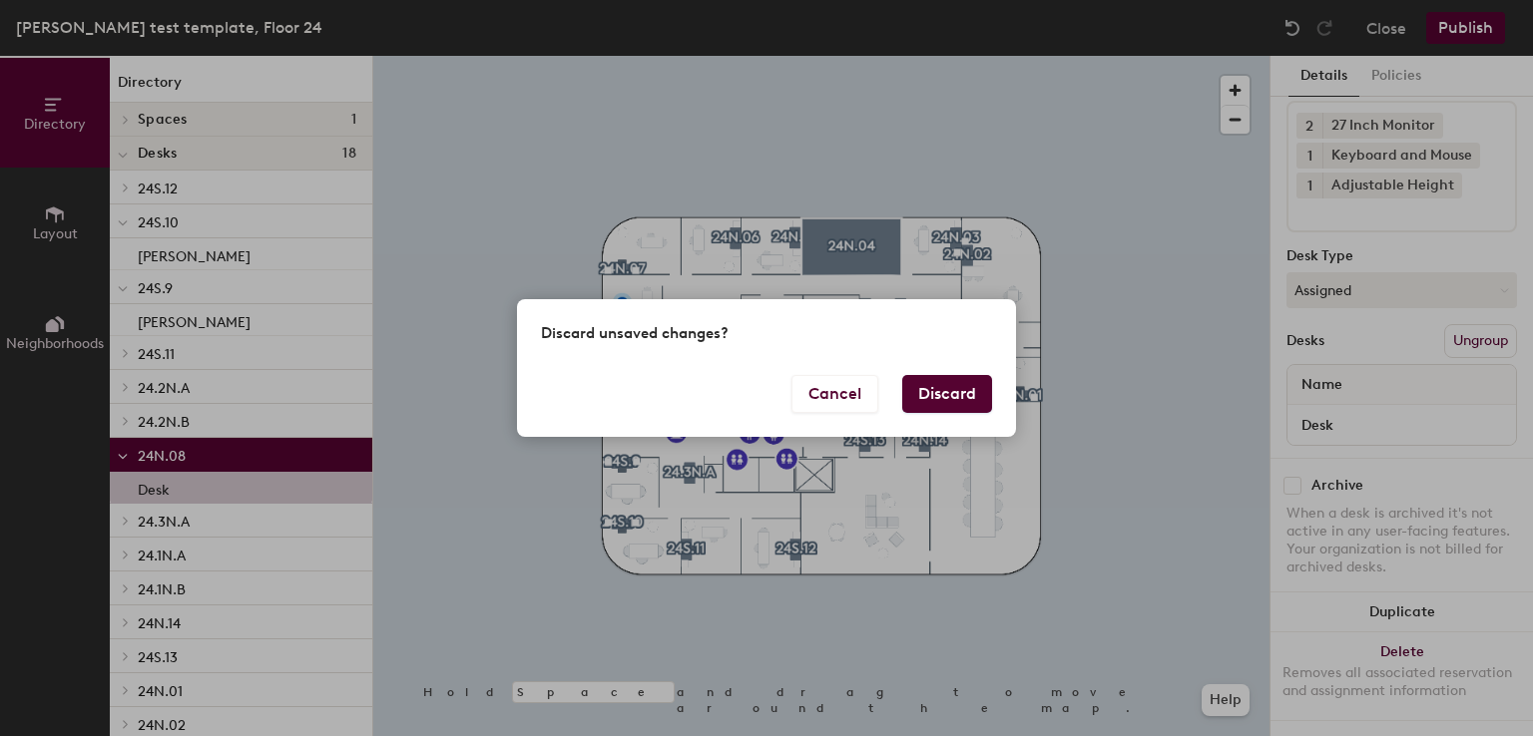
click at [914, 392] on button "Discard" at bounding box center [947, 394] width 90 height 38
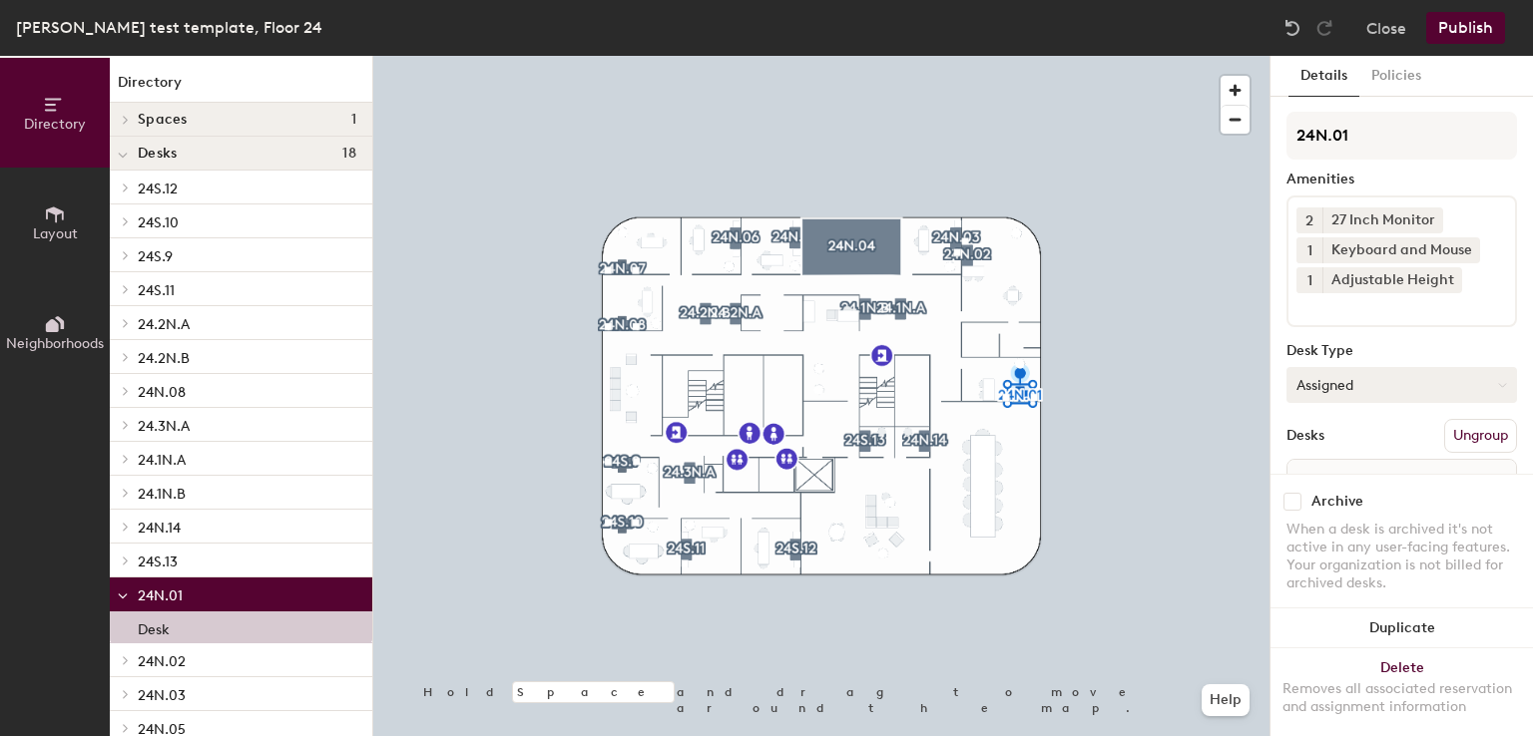
scroll to position [111, 0]
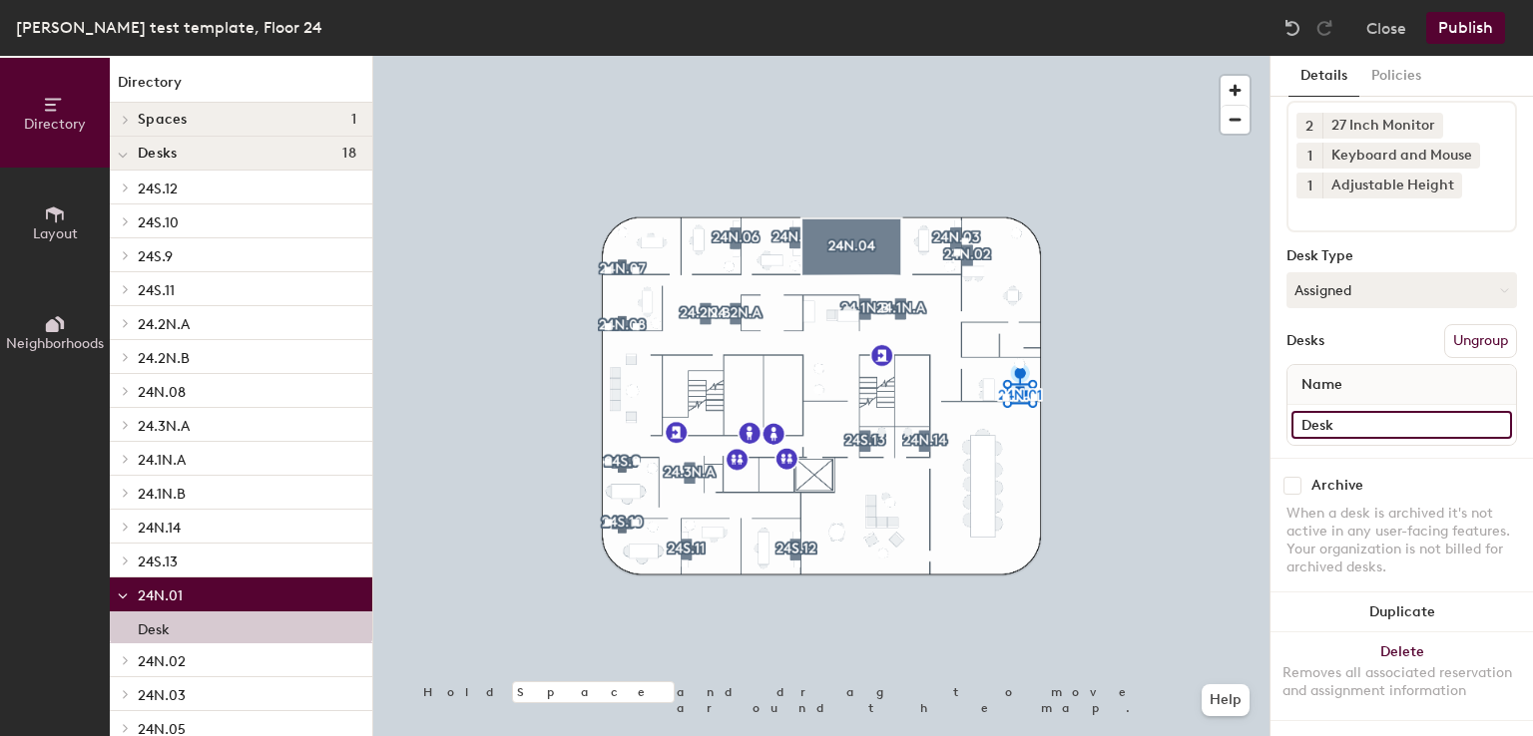
click at [1353, 411] on input "Desk" at bounding box center [1401, 425] width 221 height 28
paste input "Corbette Greak"
type input "Corbette Greak"
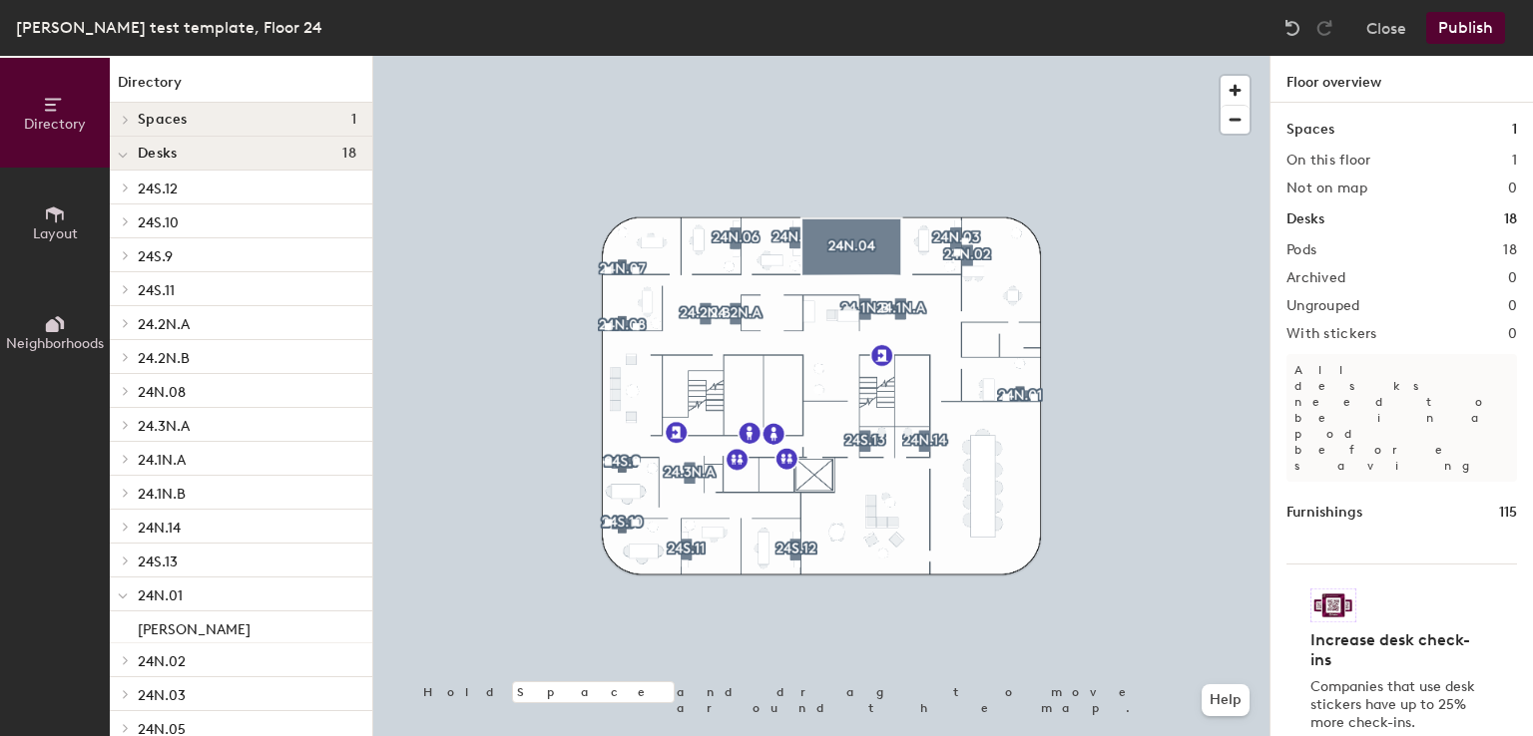
click at [1485, 36] on button "Publish" at bounding box center [1465, 28] width 79 height 32
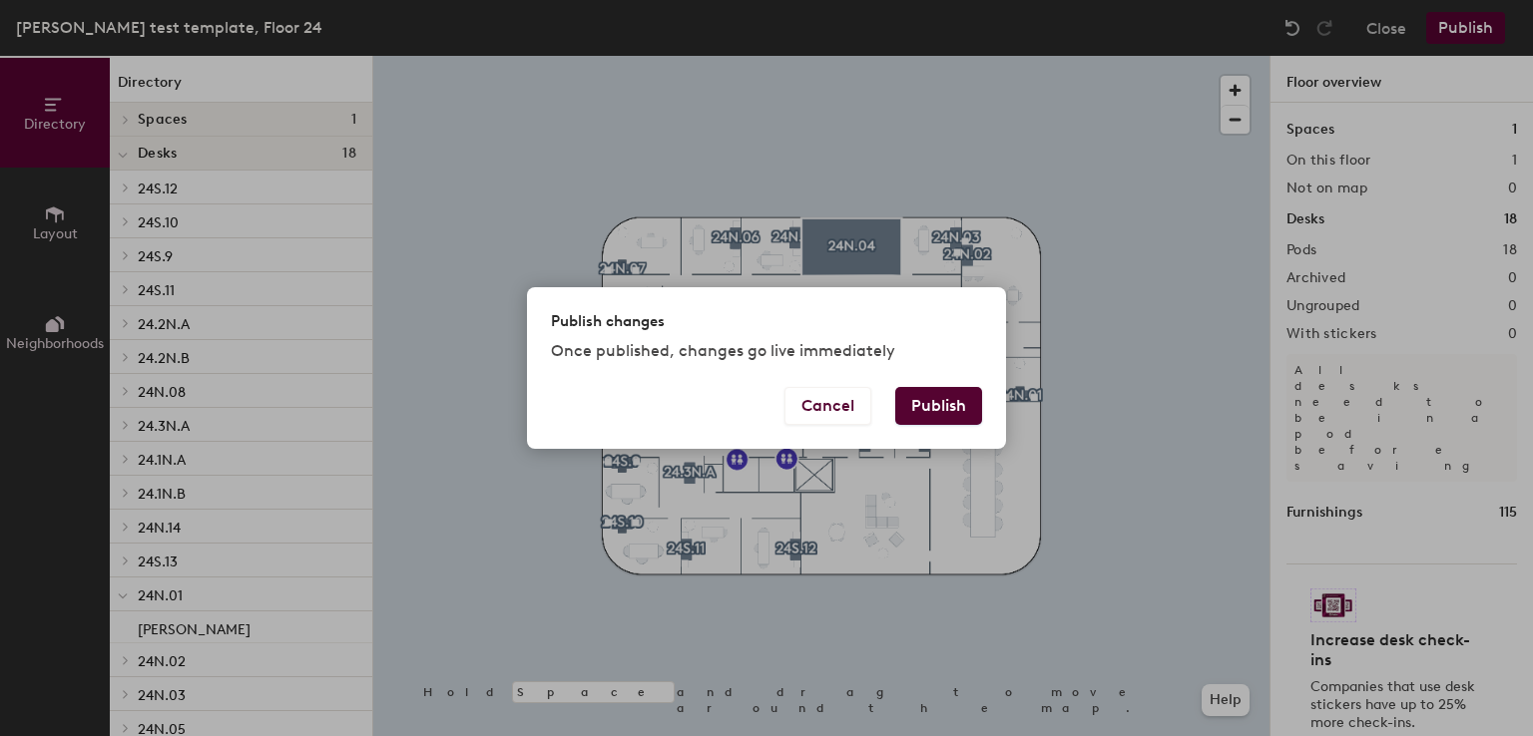
click at [934, 416] on button "Publish" at bounding box center [938, 406] width 87 height 38
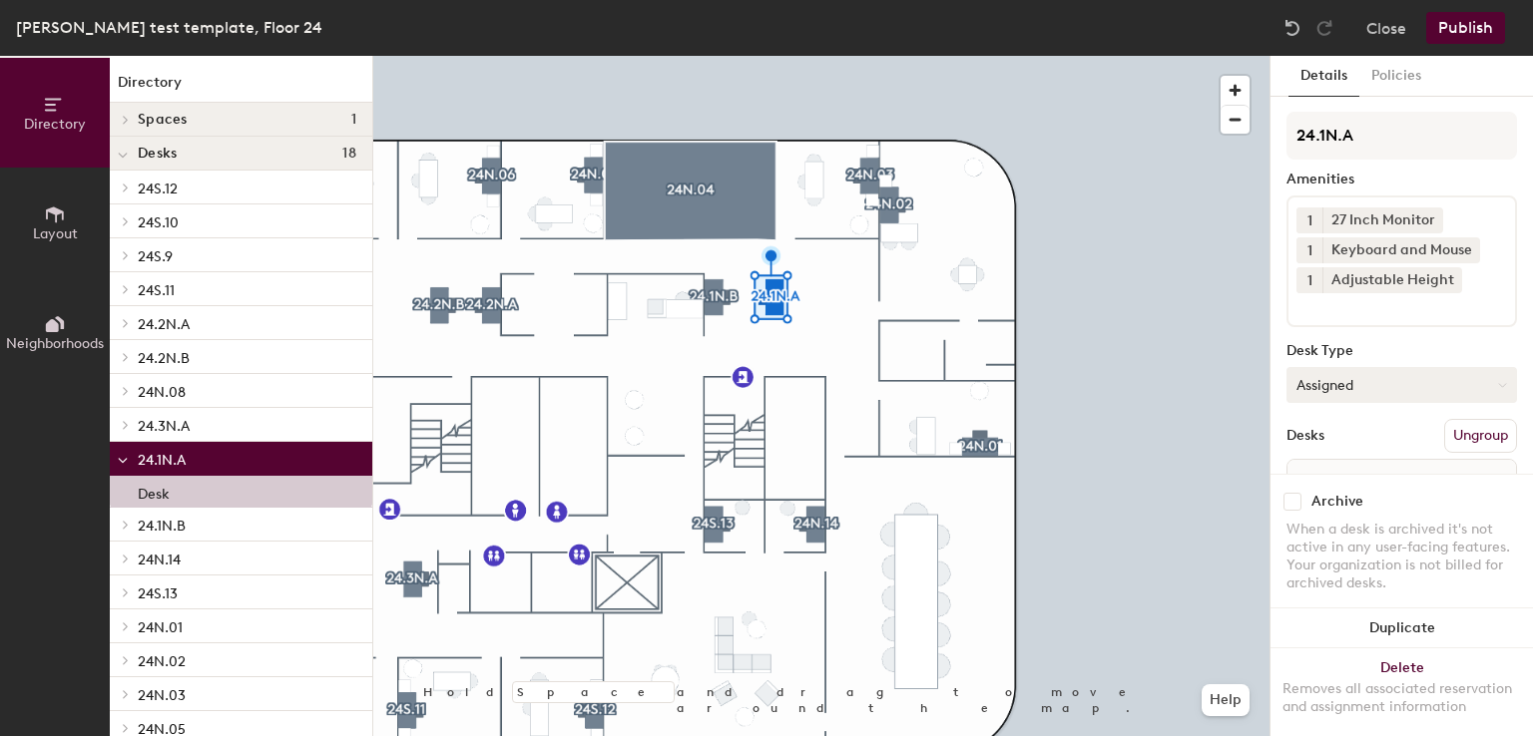
scroll to position [111, 0]
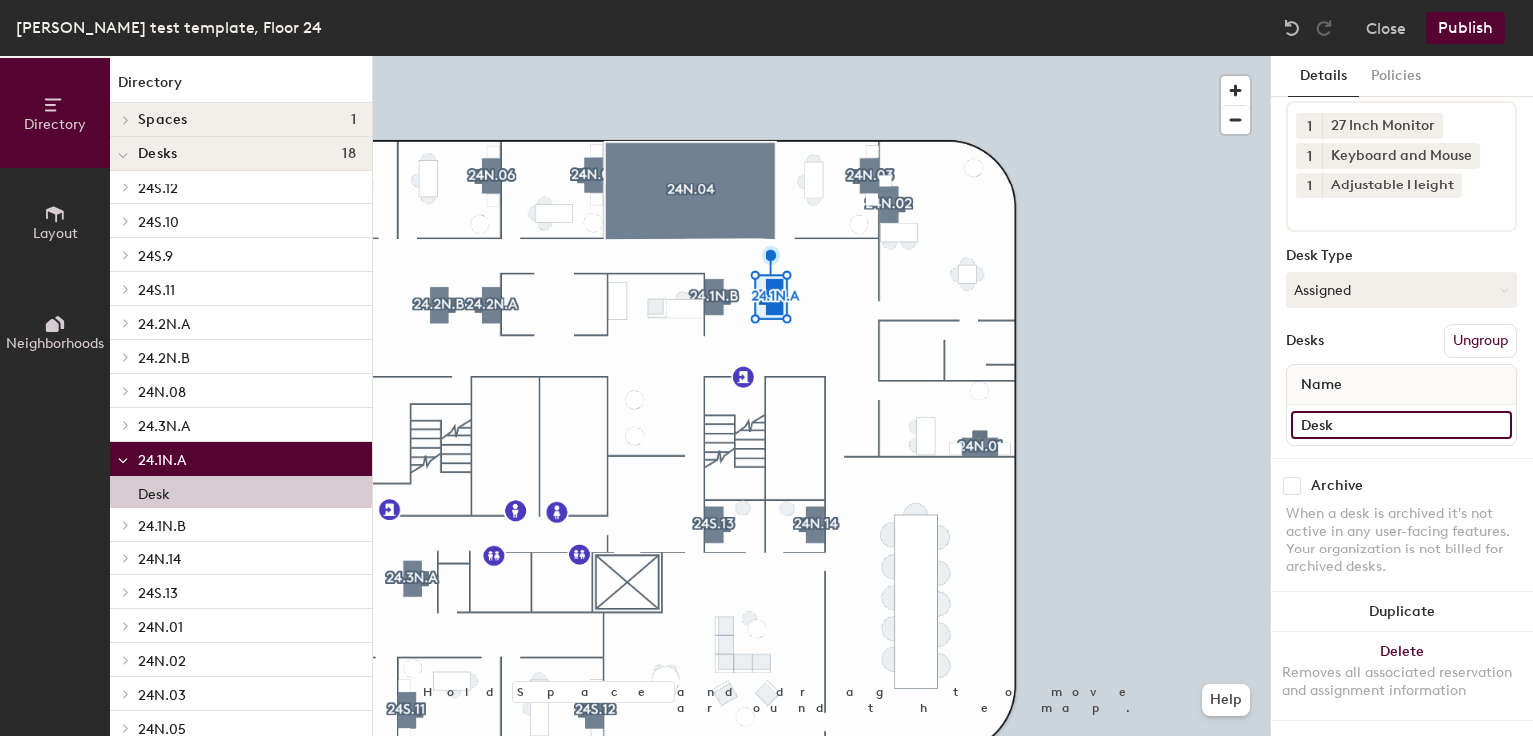
click at [1345, 411] on input "Desk" at bounding box center [1401, 425] width 221 height 28
paste input "[PERSON_NAME]"
type input "[PERSON_NAME]"
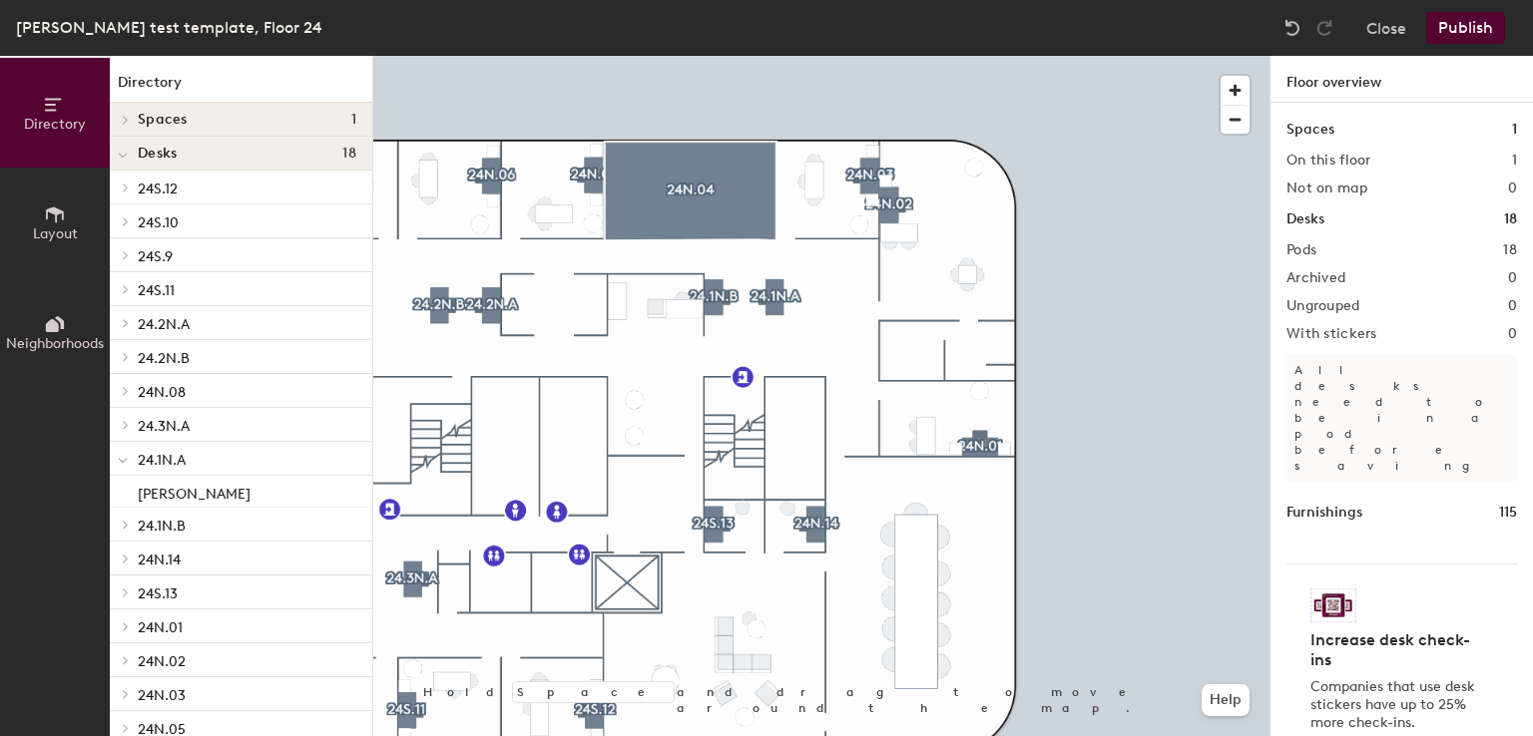
drag, startPoint x: 1271, startPoint y: 464, endPoint x: 1461, endPoint y: 40, distance: 464.6
click at [1461, 40] on button "Publish" at bounding box center [1465, 28] width 79 height 32
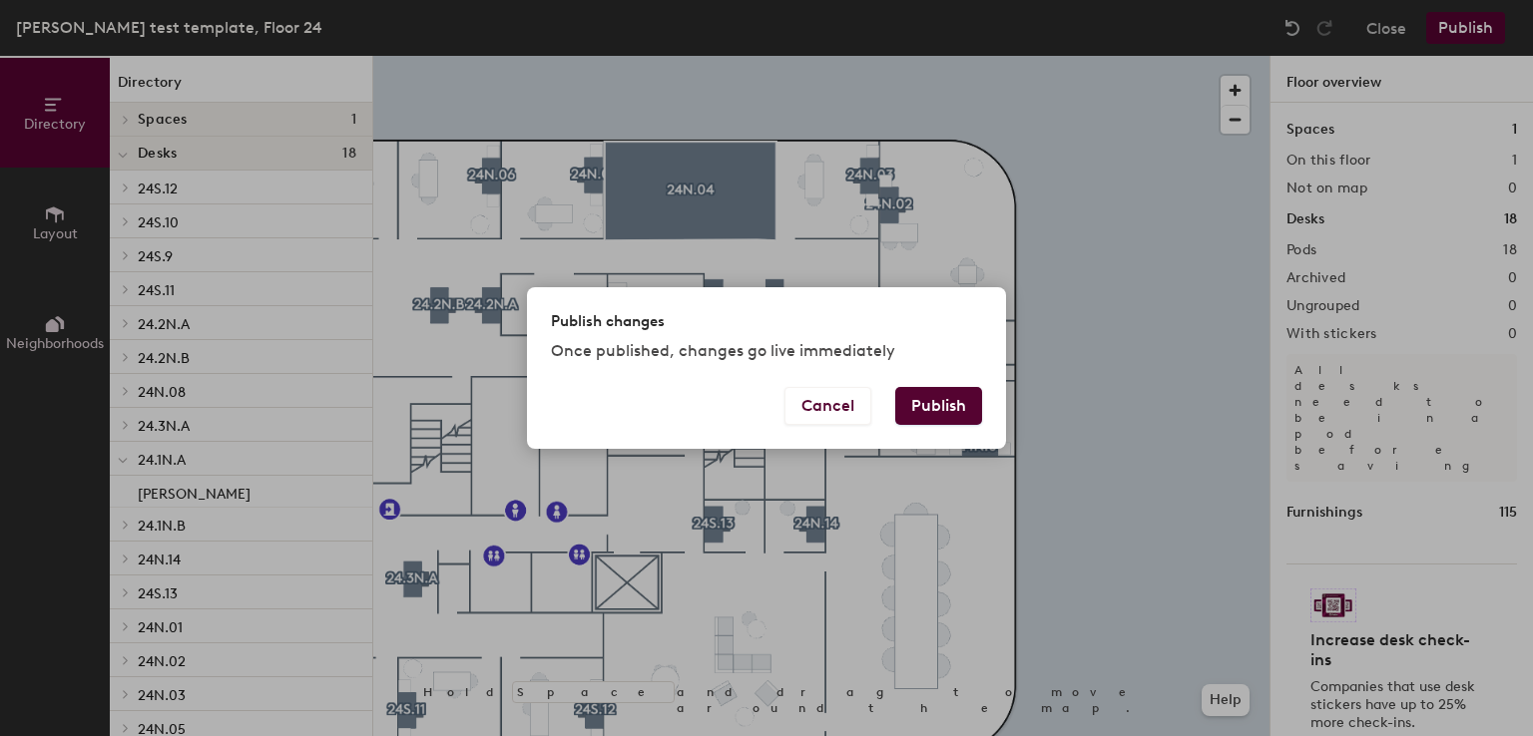
click at [946, 396] on button "Publish" at bounding box center [938, 406] width 87 height 38
